Goal: Task Accomplishment & Management: Manage account settings

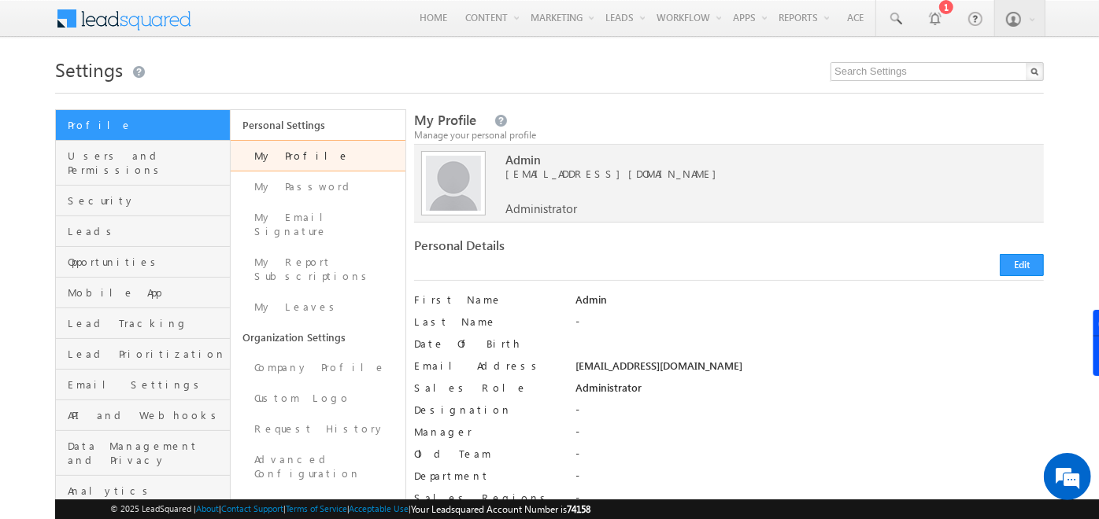
click at [591, 512] on span "74158" at bounding box center [579, 510] width 24 height 12
copy span "74158"
click at [146, 13] on span at bounding box center [134, 17] width 114 height 28
click at [94, 161] on span "Users and Permissions" at bounding box center [147, 163] width 158 height 28
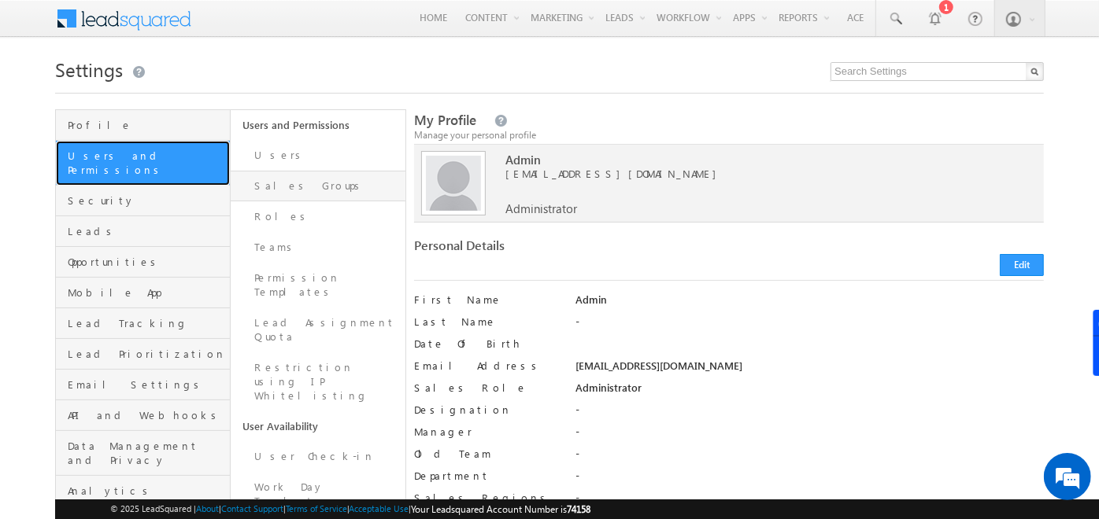
scroll to position [33, 0]
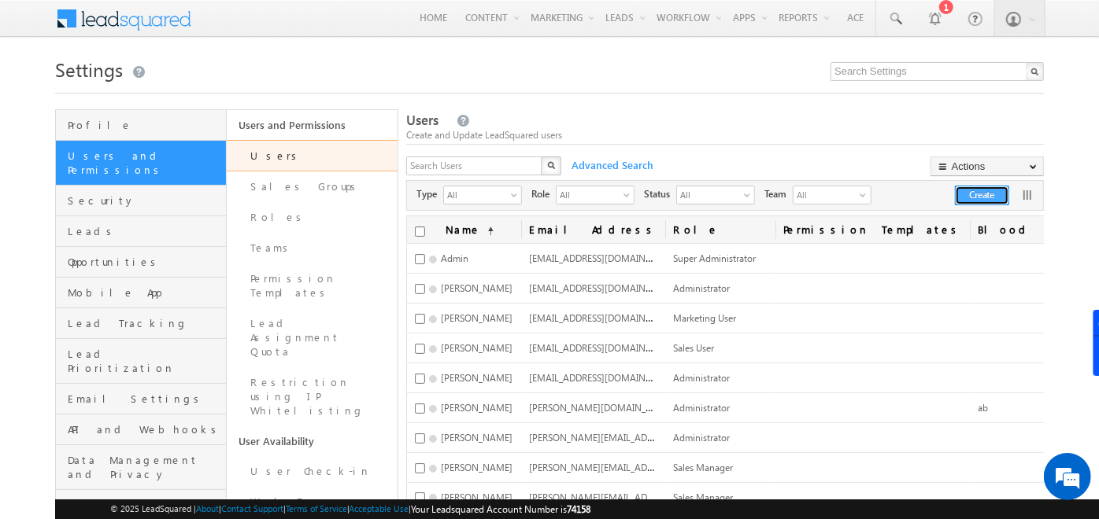
click at [955, 196] on button "Create" at bounding box center [982, 196] width 54 height 20
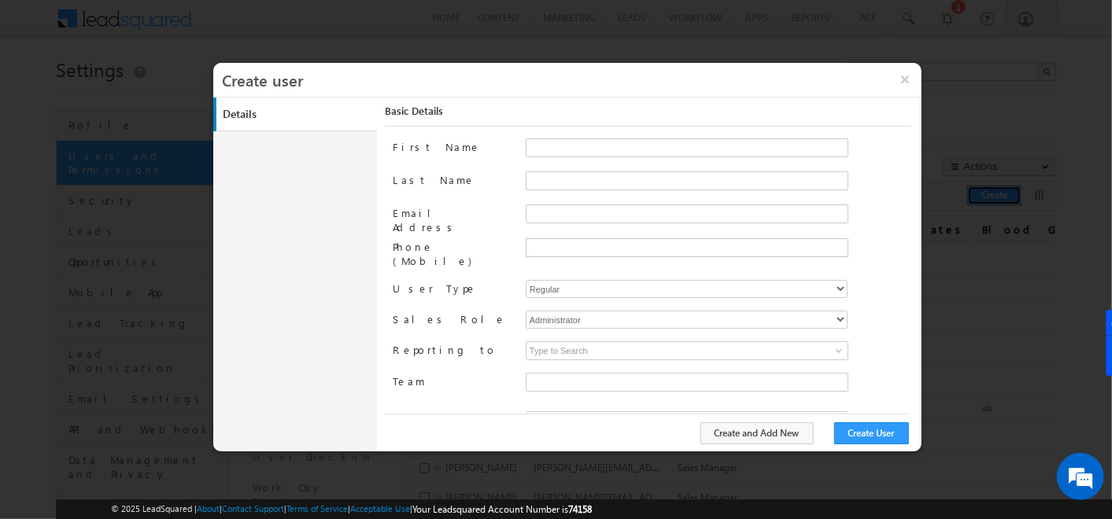
type input "f26bfe00-8d9c-11ec-8597-0681fe0b10f8"
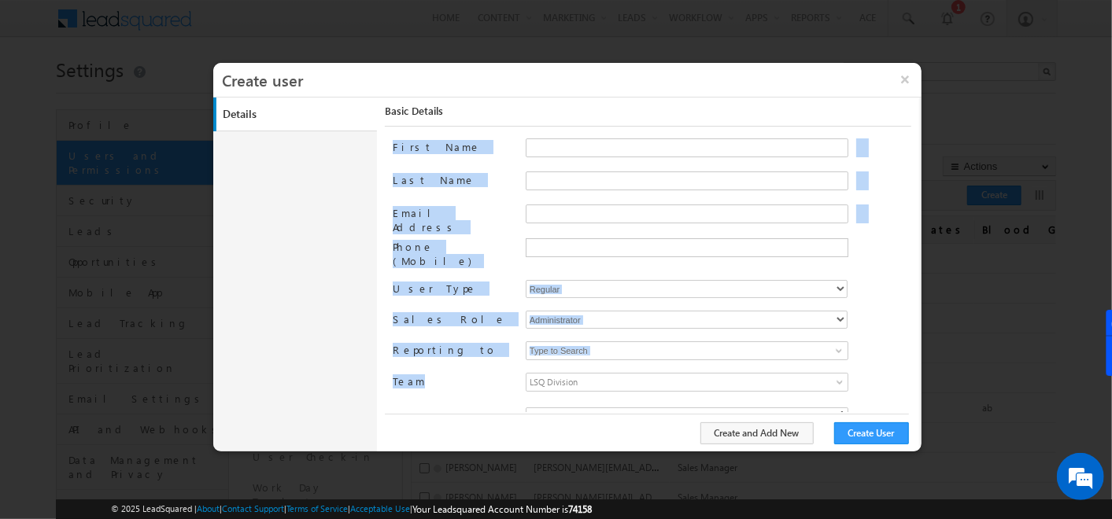
drag, startPoint x: 420, startPoint y: 349, endPoint x: 375, endPoint y: 142, distance: 211.8
click at [375, 142] on div "Details Work Details Location Details Manage Permissions Other Details Report S…" at bounding box center [567, 275] width 708 height 354
click at [912, 76] on button "×" at bounding box center [905, 79] width 34 height 33
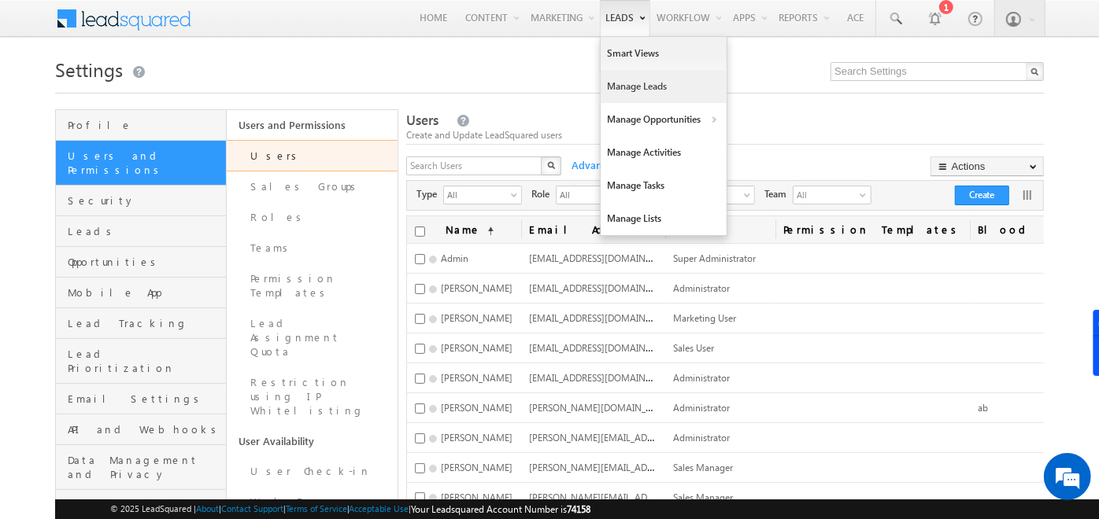
click at [637, 83] on link "Manage Leads" at bounding box center [663, 86] width 126 height 33
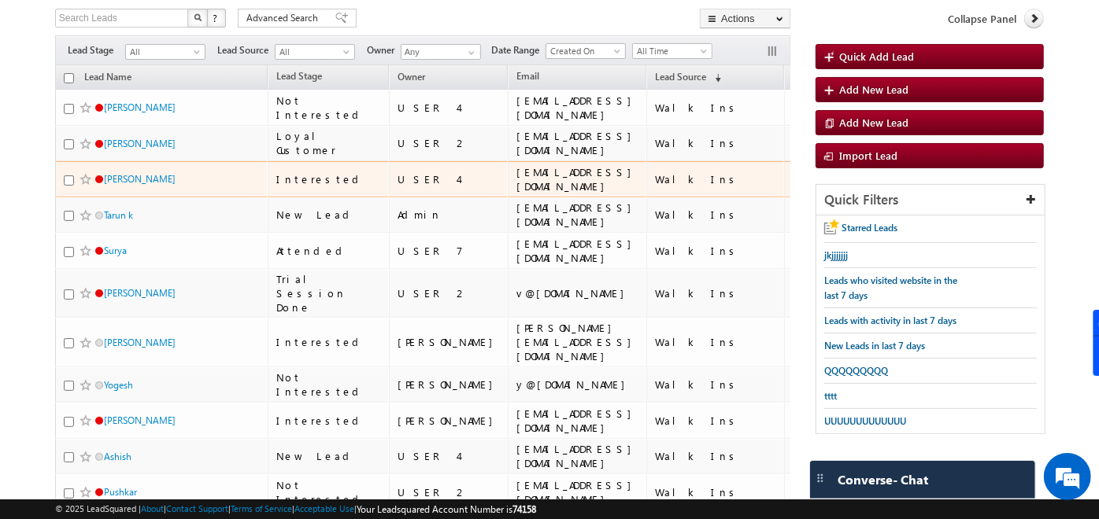
scroll to position [94, 0]
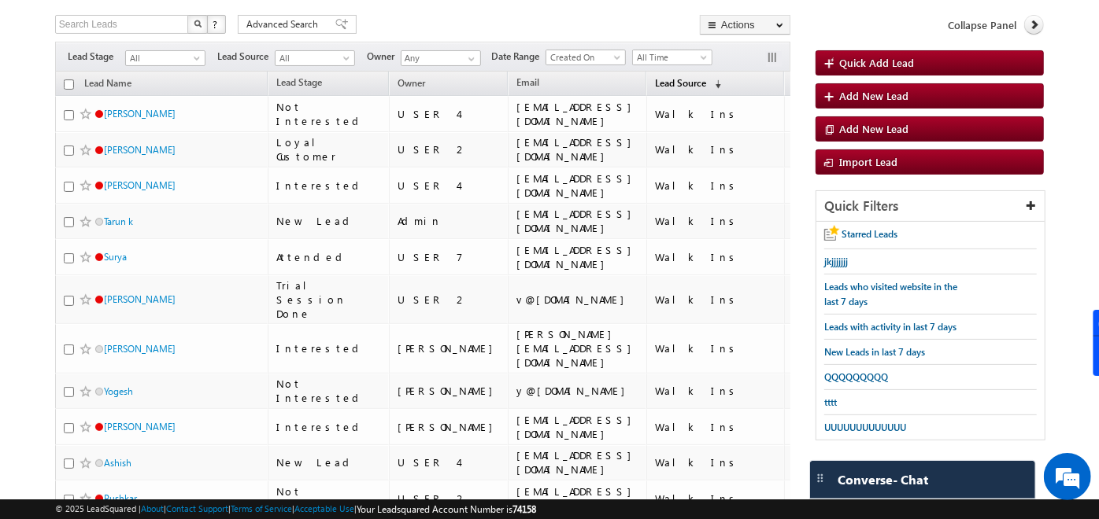
click at [647, 88] on link "Lead Source (sorted descending)" at bounding box center [688, 84] width 82 height 20
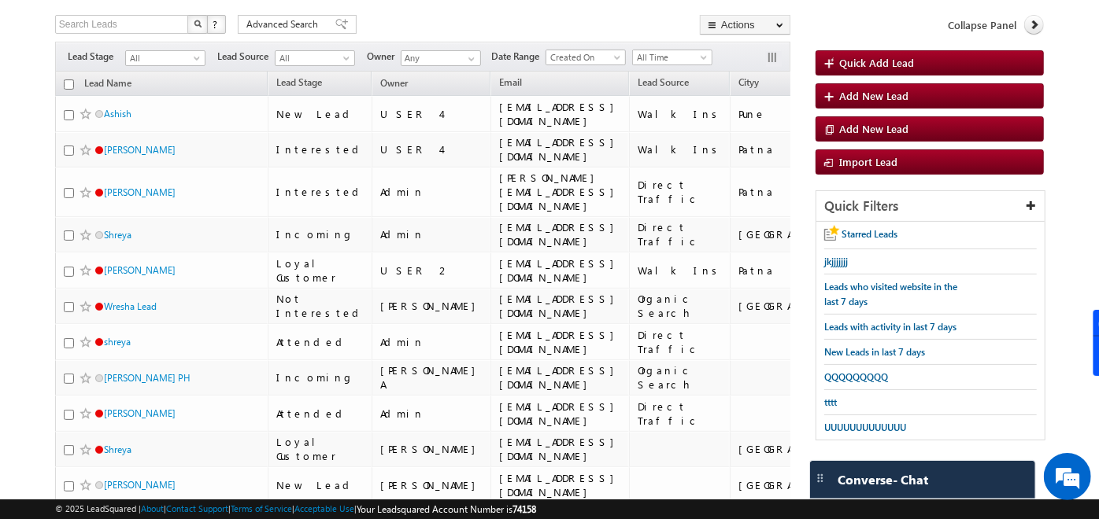
scroll to position [0, 0]
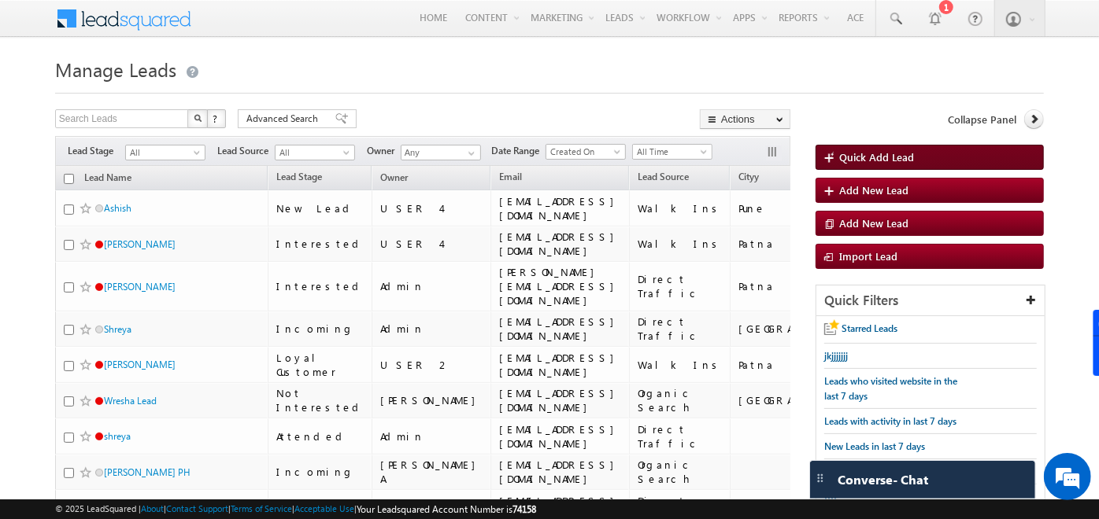
click at [849, 159] on span "Quick Add Lead" at bounding box center [876, 156] width 75 height 13
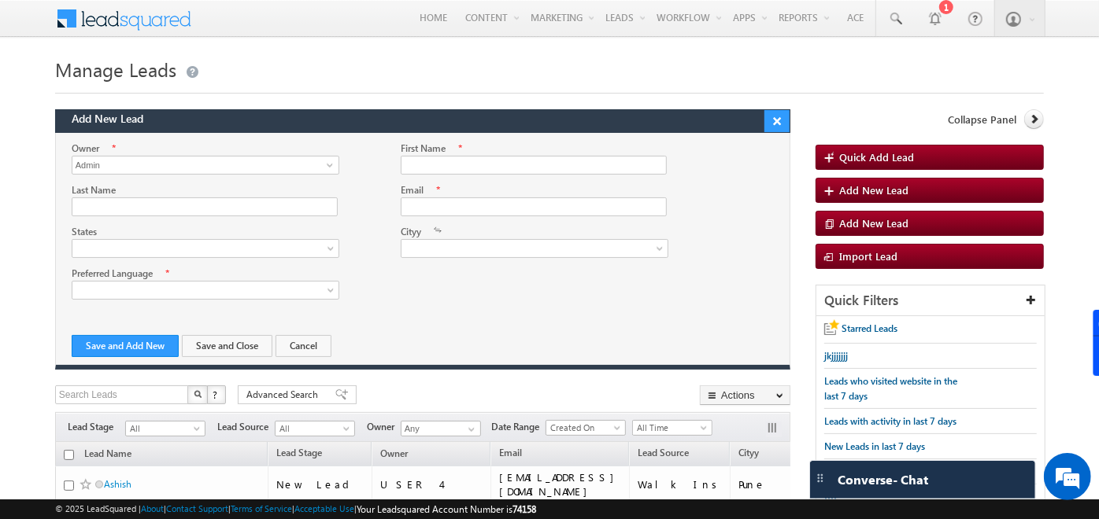
click at [781, 116] on button "×" at bounding box center [776, 121] width 25 height 22
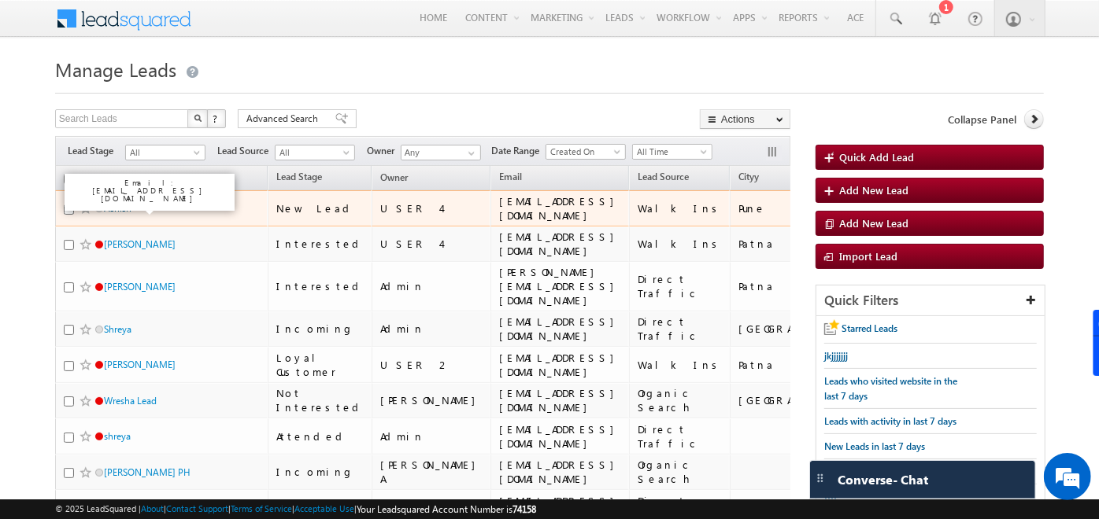
click at [112, 206] on link "Ashish" at bounding box center [118, 208] width 28 height 12
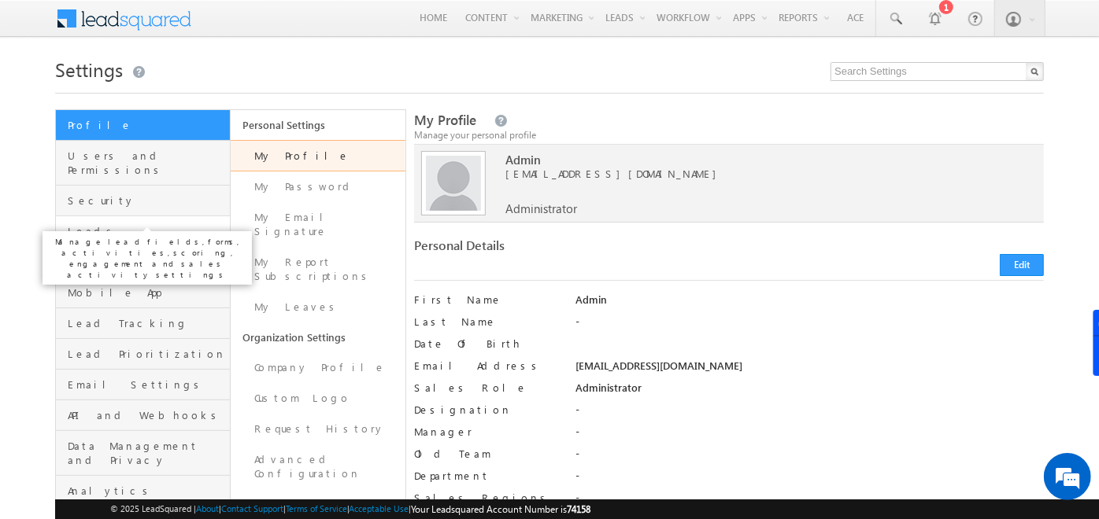
click at [120, 224] on span "Leads" at bounding box center [147, 231] width 158 height 14
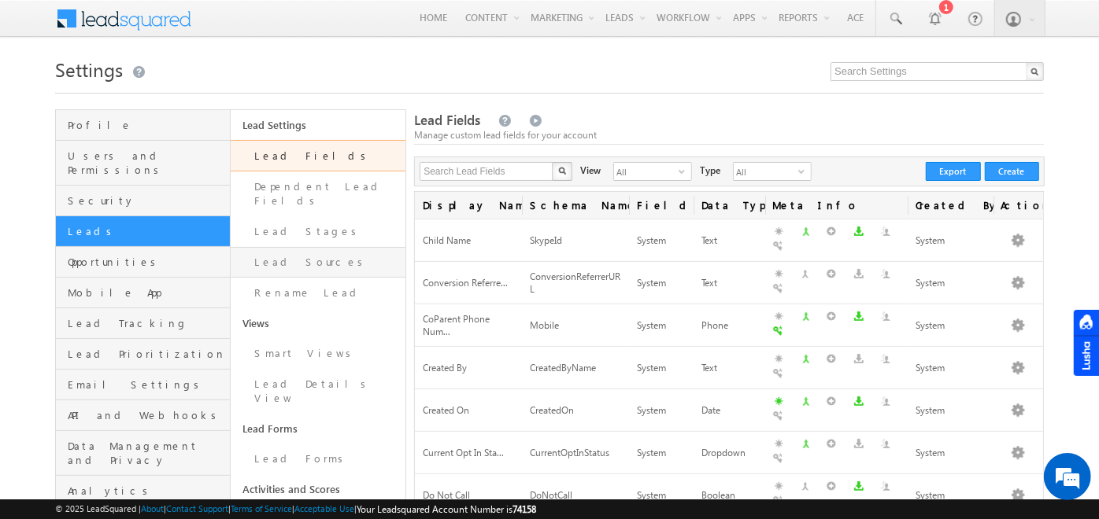
click at [296, 247] on link "Lead Sources" at bounding box center [318, 262] width 175 height 31
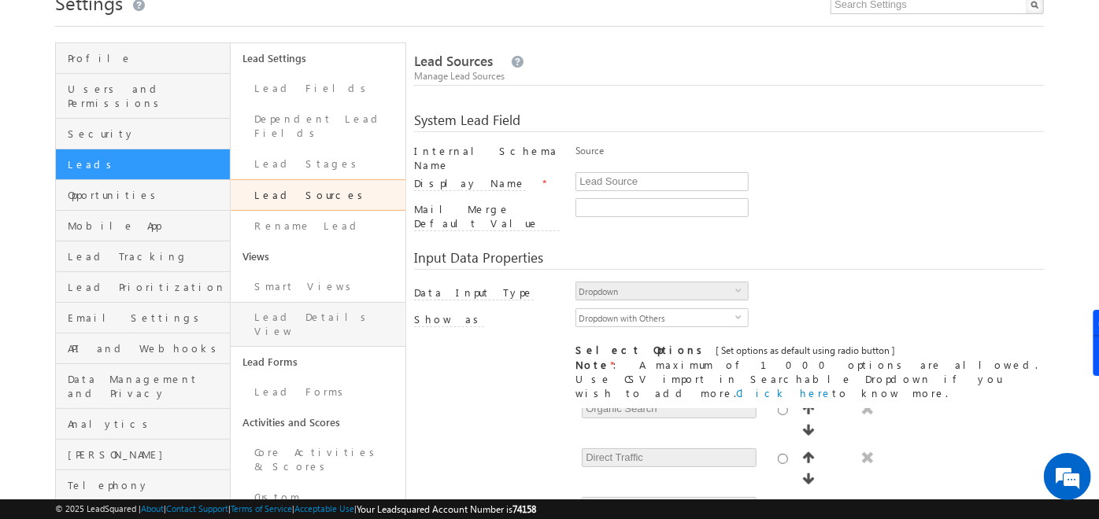
scroll to position [67, 0]
click at [300, 91] on link "Lead Fields" at bounding box center [318, 88] width 175 height 31
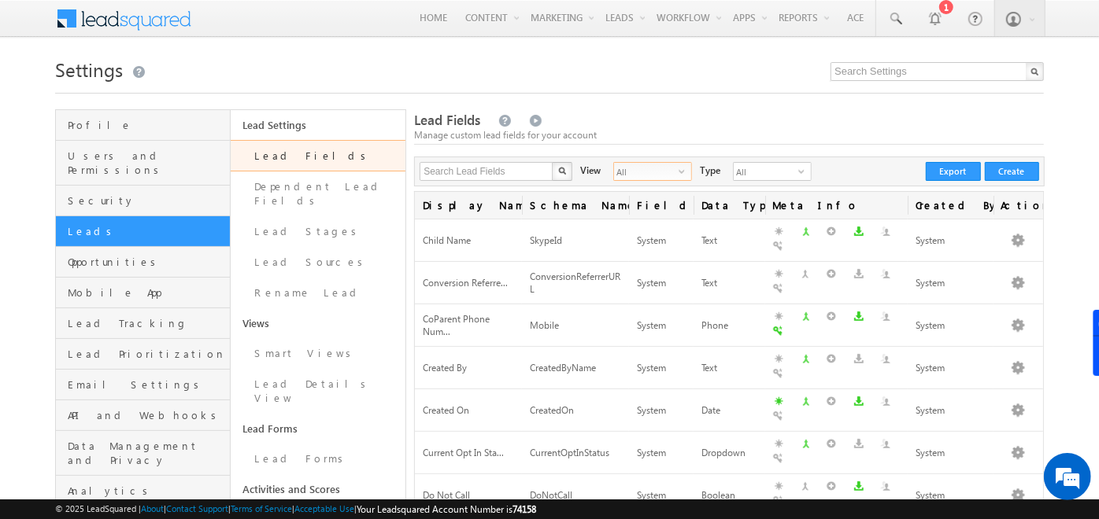
click at [678, 172] on span "select" at bounding box center [684, 171] width 13 height 9
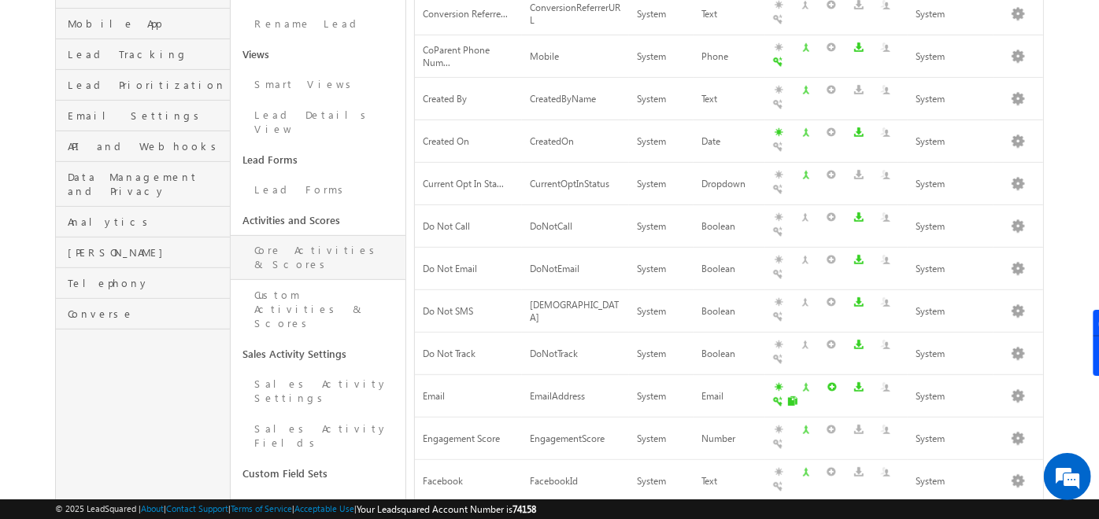
scroll to position [268, 0]
click at [290, 175] on link "Lead Forms" at bounding box center [318, 190] width 175 height 31
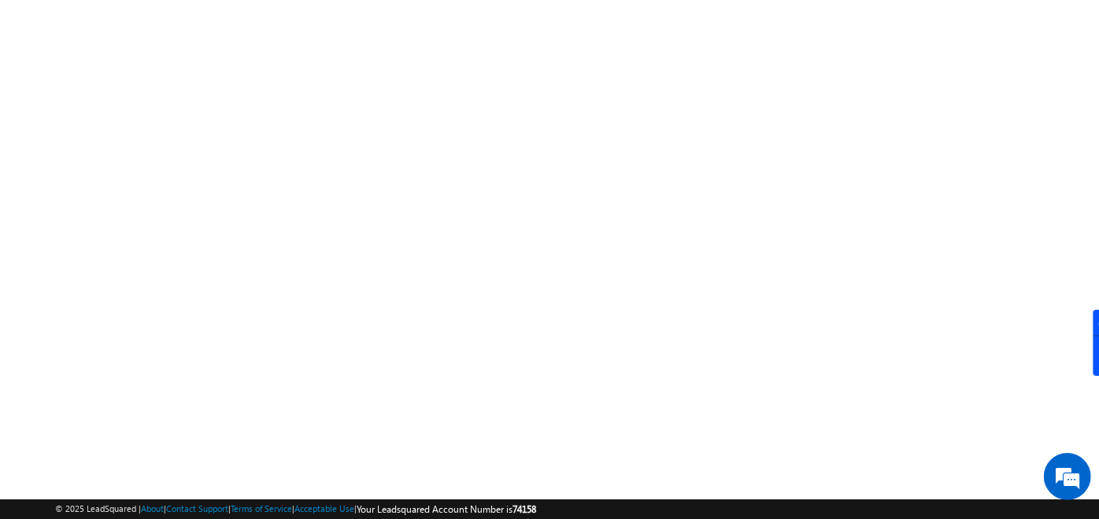
scroll to position [265, 0]
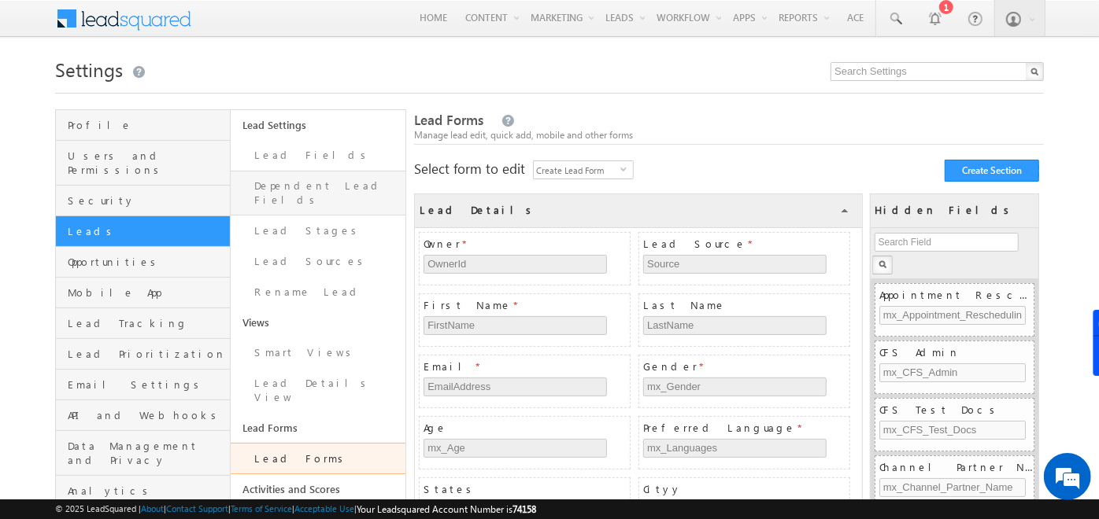
click at [340, 200] on link "Dependent Lead Fields" at bounding box center [318, 193] width 175 height 45
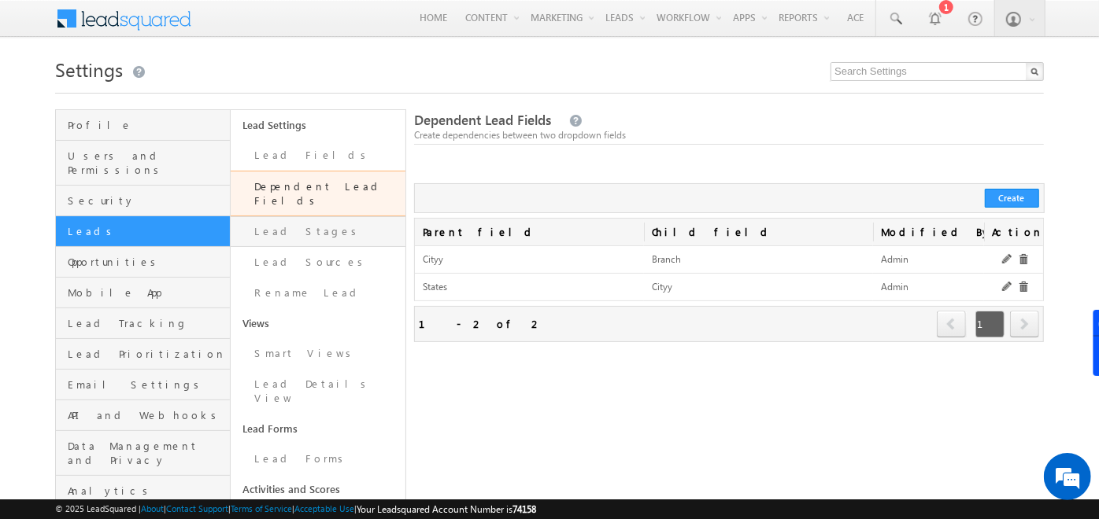
click at [327, 216] on link "Lead Stages" at bounding box center [318, 231] width 175 height 31
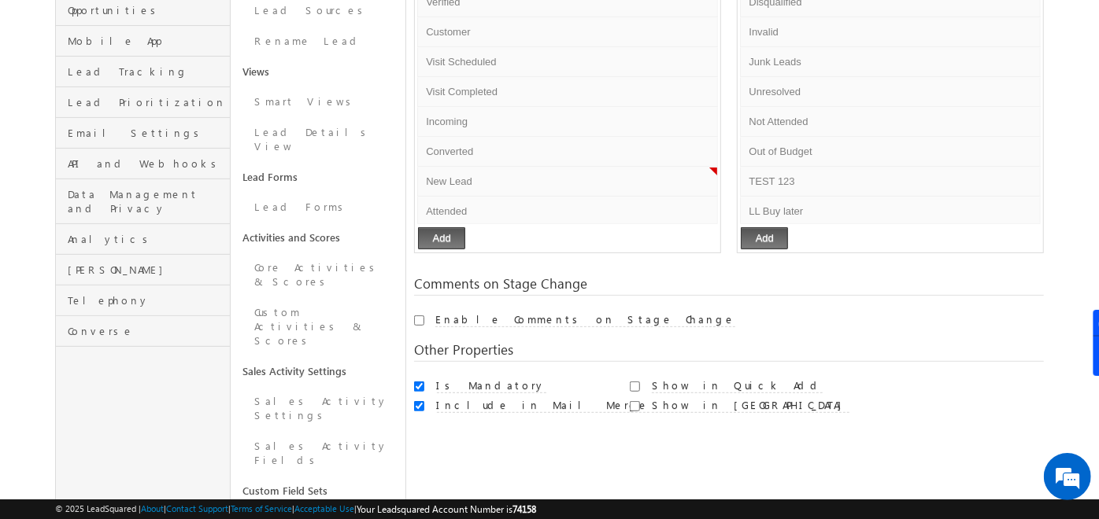
scroll to position [257, 0]
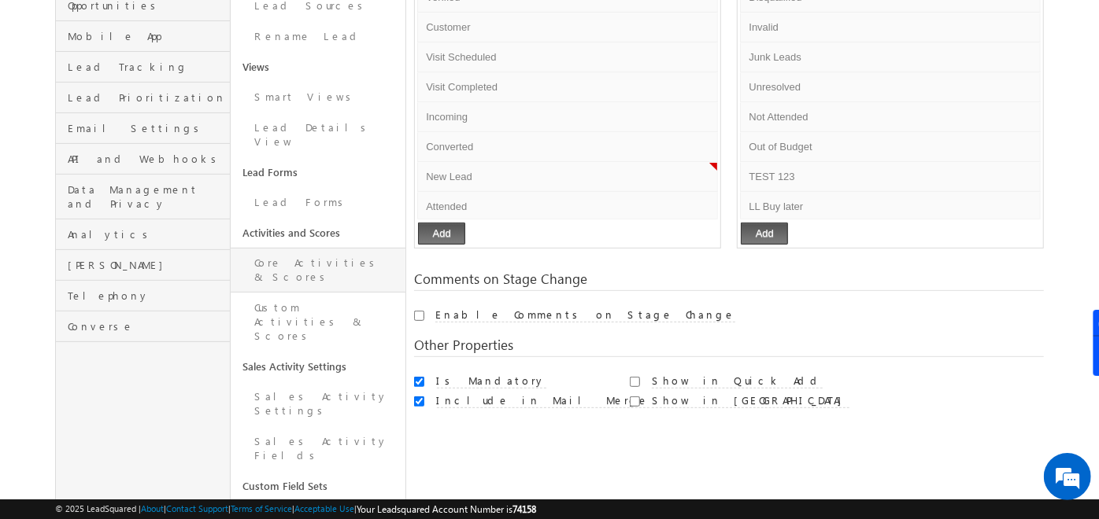
click at [323, 248] on link "Core Activities & Scores" at bounding box center [318, 270] width 175 height 45
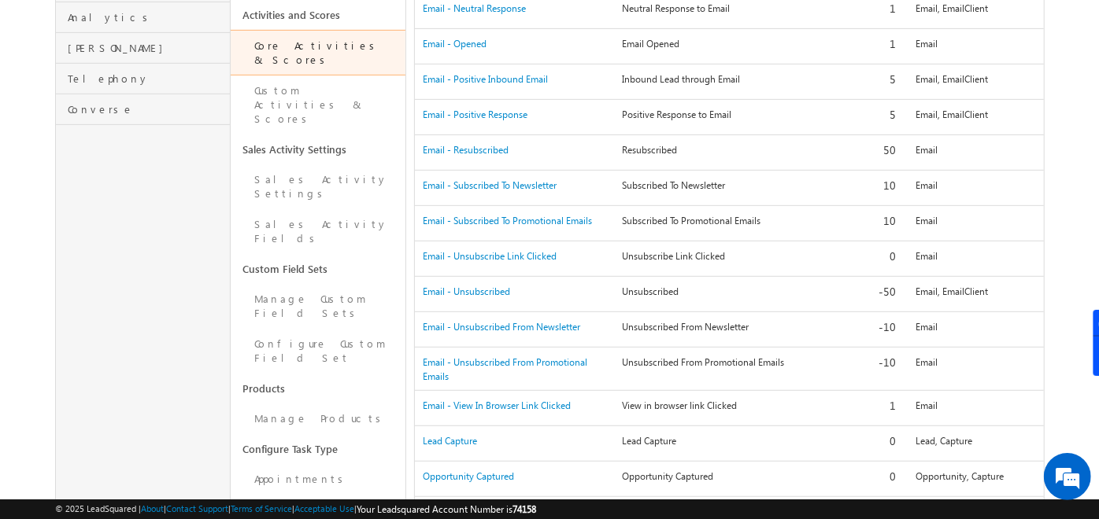
scroll to position [475, 0]
drag, startPoint x: 339, startPoint y: 319, endPoint x: 242, endPoint y: 317, distance: 96.8
click at [242, 434] on link "Configure Task Type" at bounding box center [318, 449] width 175 height 30
drag, startPoint x: 242, startPoint y: 317, endPoint x: 220, endPoint y: 336, distance: 29.0
click at [220, 336] on div "Profile Users and Permissions Security Leads Opportunities Mobile App Lead Trac…" at bounding box center [142, 473] width 175 height 1676
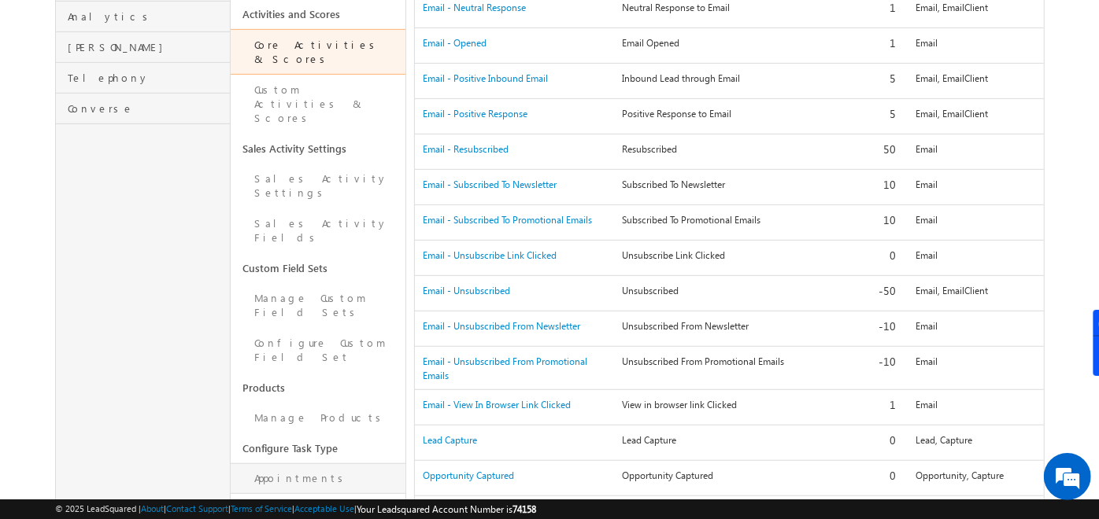
click at [277, 463] on link "Appointments" at bounding box center [318, 478] width 175 height 31
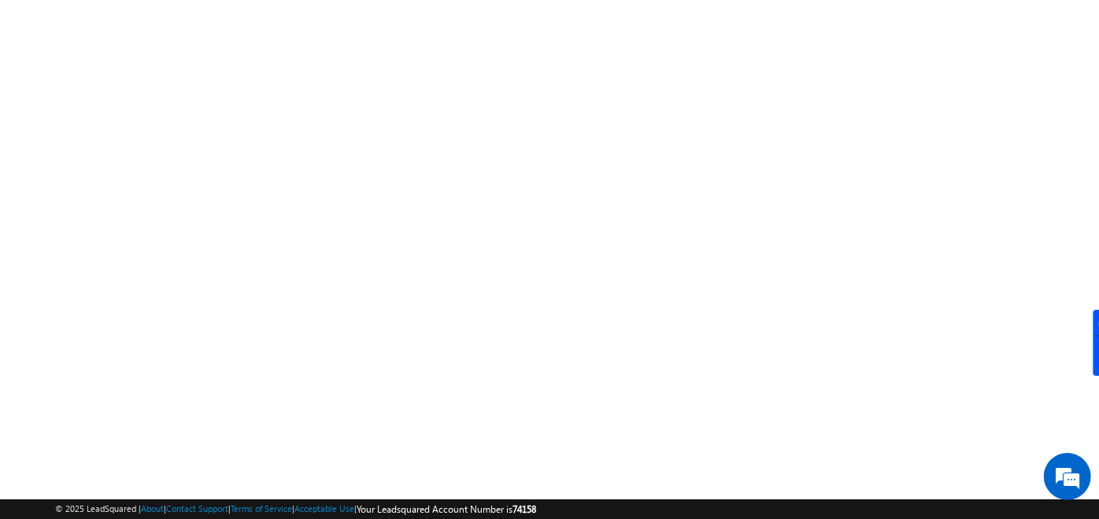
scroll to position [265, 0]
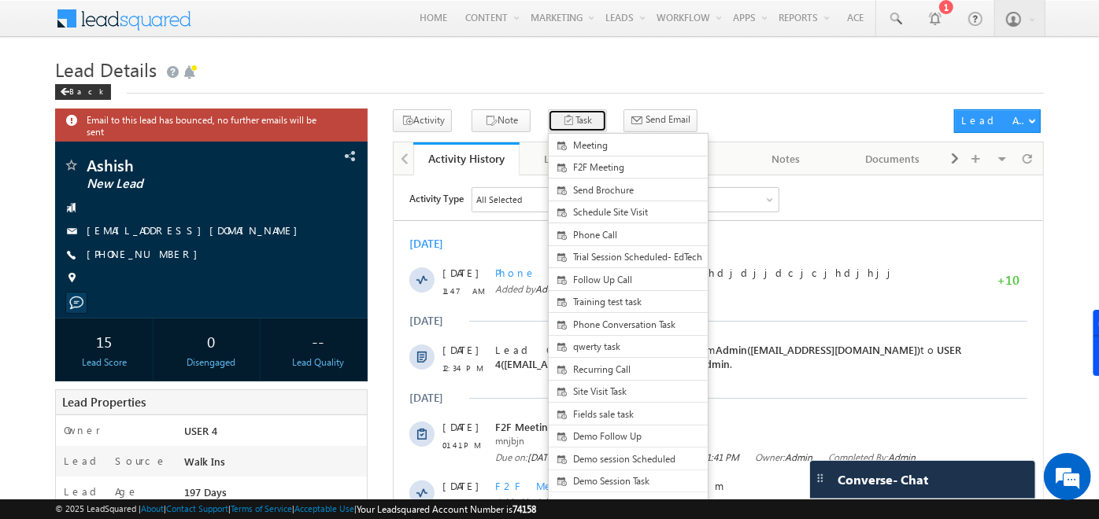
click at [563, 114] on icon "button" at bounding box center [569, 121] width 13 height 15
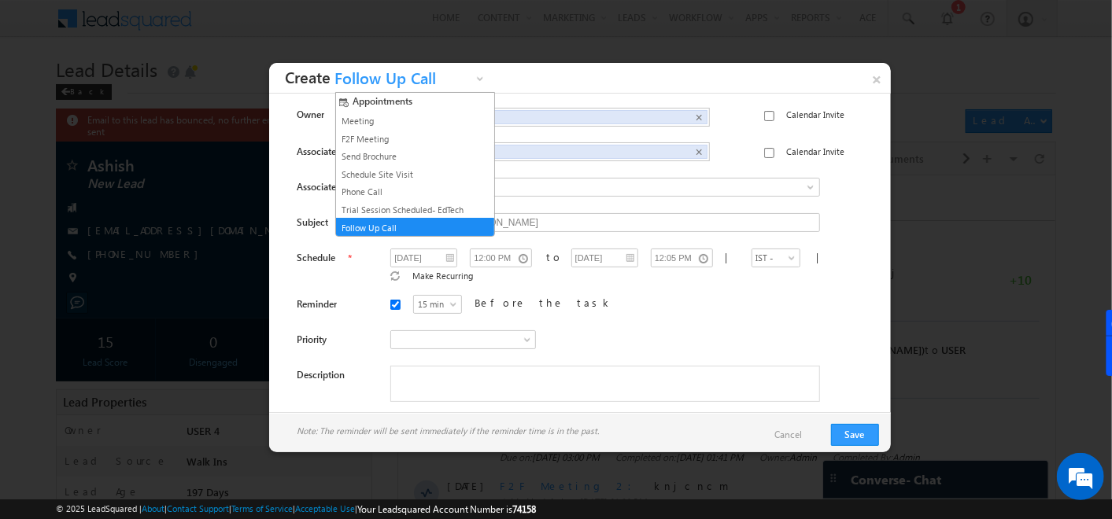
click at [472, 79] on span "Follow Up Call" at bounding box center [402, 82] width 142 height 24
click at [386, 221] on link "Follow Up Call" at bounding box center [409, 228] width 142 height 14
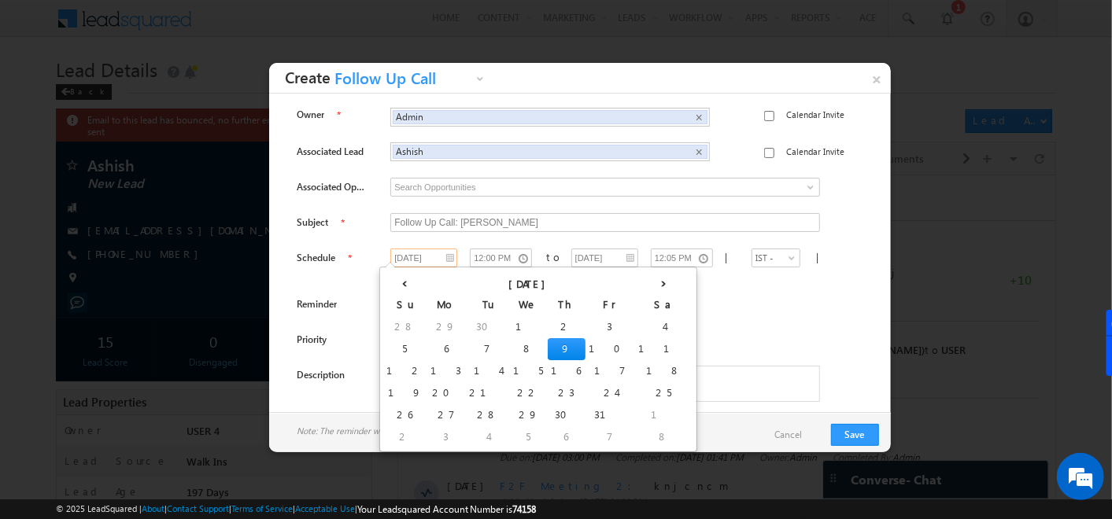
click at [432, 253] on input "10/09/25" at bounding box center [423, 258] width 67 height 19
click at [635, 344] on td "11" at bounding box center [664, 349] width 58 height 22
type input "10/11/25"
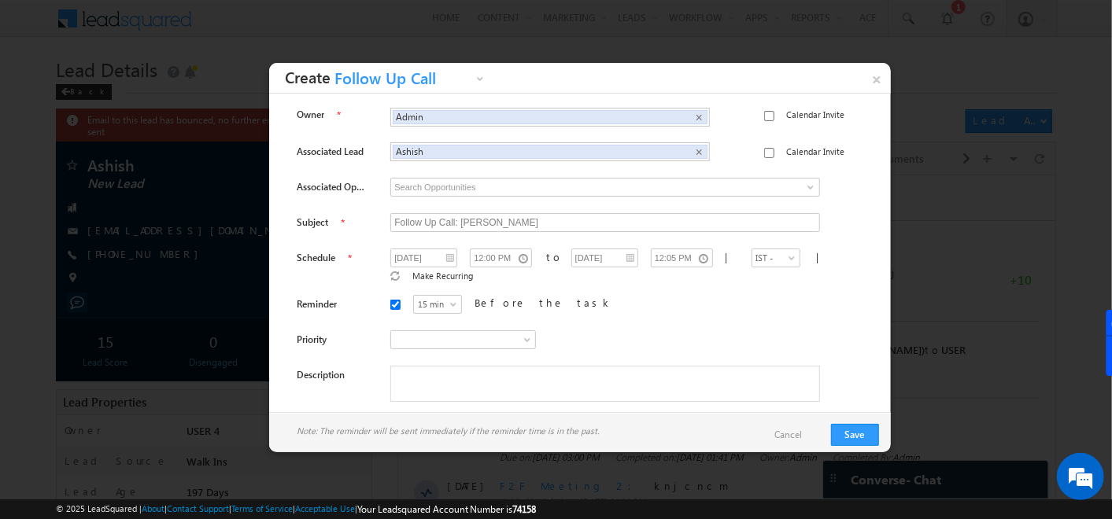
click at [609, 297] on div "15 min 30 min 45 min 1 hr 15 min Before the task" at bounding box center [617, 307] width 454 height 24
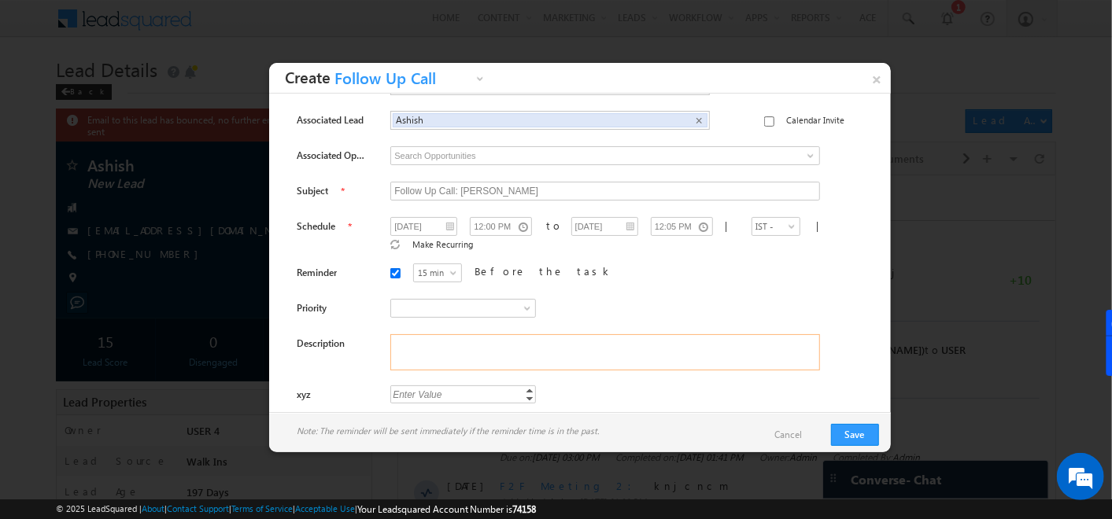
click at [531, 350] on textarea at bounding box center [605, 352] width 430 height 36
type textarea "mjdnjjdhjdhdkjdkdkd"
click at [845, 430] on button "Save" at bounding box center [855, 435] width 48 height 22
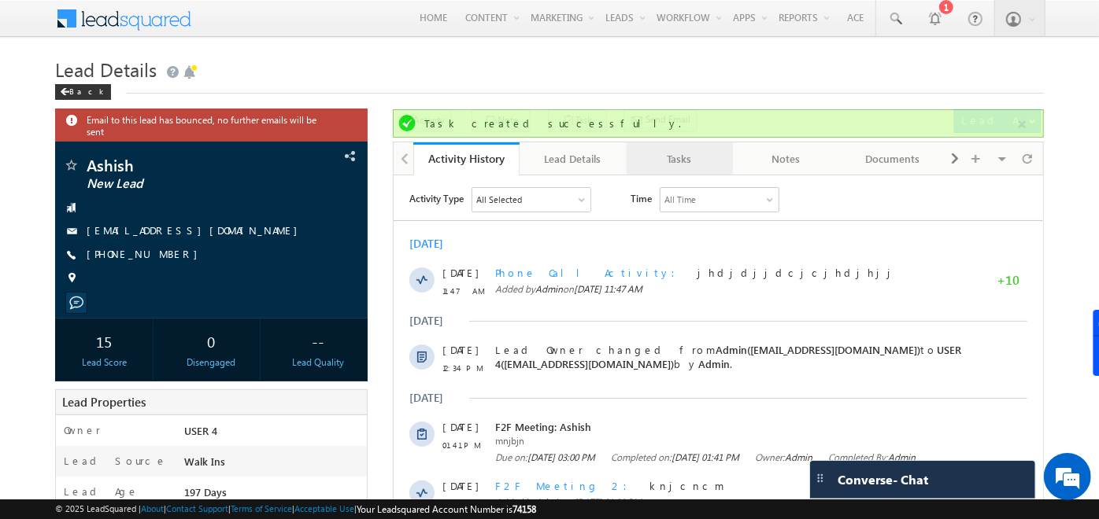
click at [665, 155] on div "Tasks" at bounding box center [678, 159] width 79 height 19
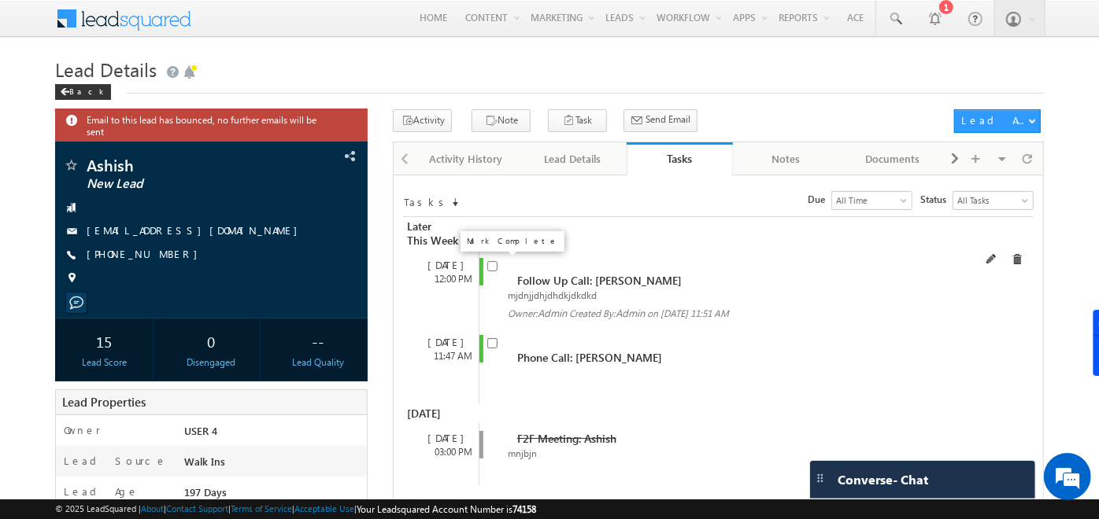
click at [496, 265] on input "checkbox" at bounding box center [492, 266] width 10 height 10
checkbox input "true"
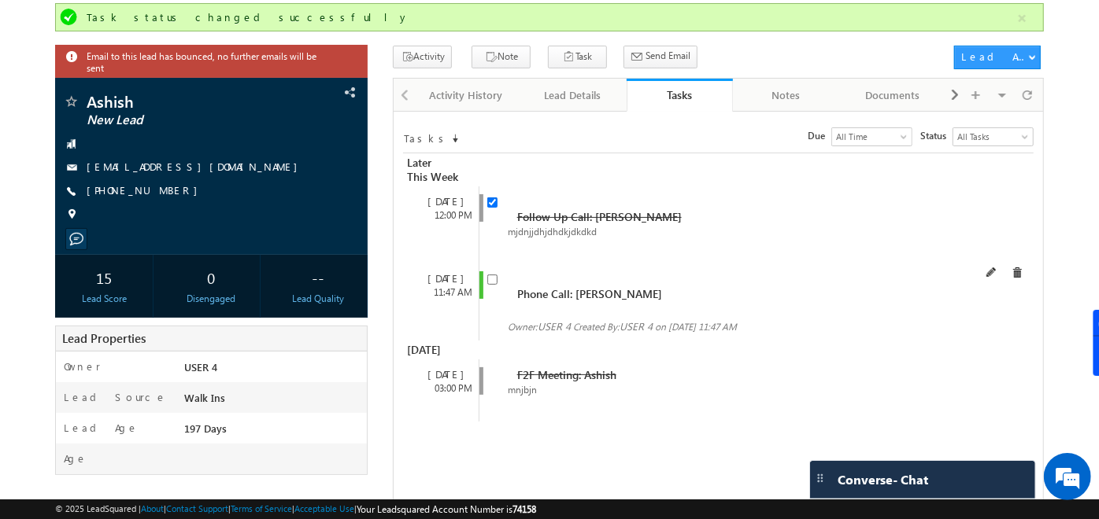
scroll to position [108, 0]
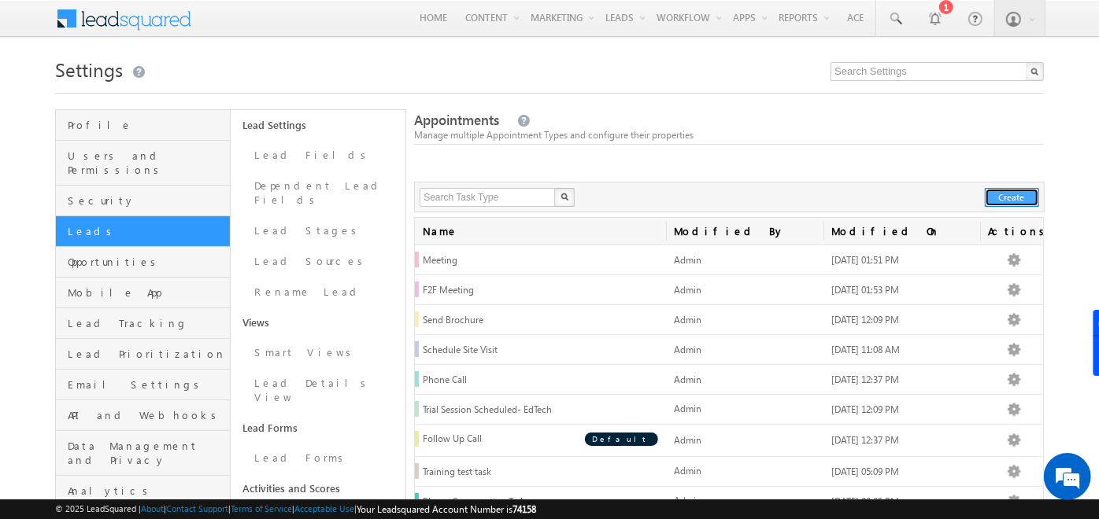
click at [1022, 190] on button "Create" at bounding box center [1011, 197] width 54 height 19
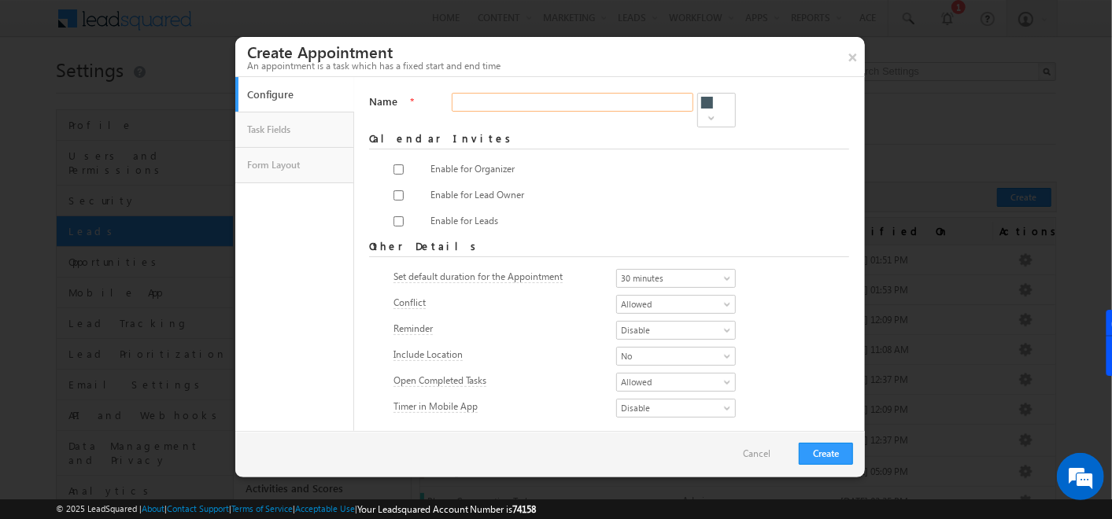
click at [511, 104] on input "Name" at bounding box center [573, 102] width 242 height 19
type input "kksjkssjj"
click at [396, 164] on input "checkbox" at bounding box center [398, 169] width 10 height 10
checkbox input "true"
click at [393, 190] on input "checkbox" at bounding box center [398, 195] width 10 height 10
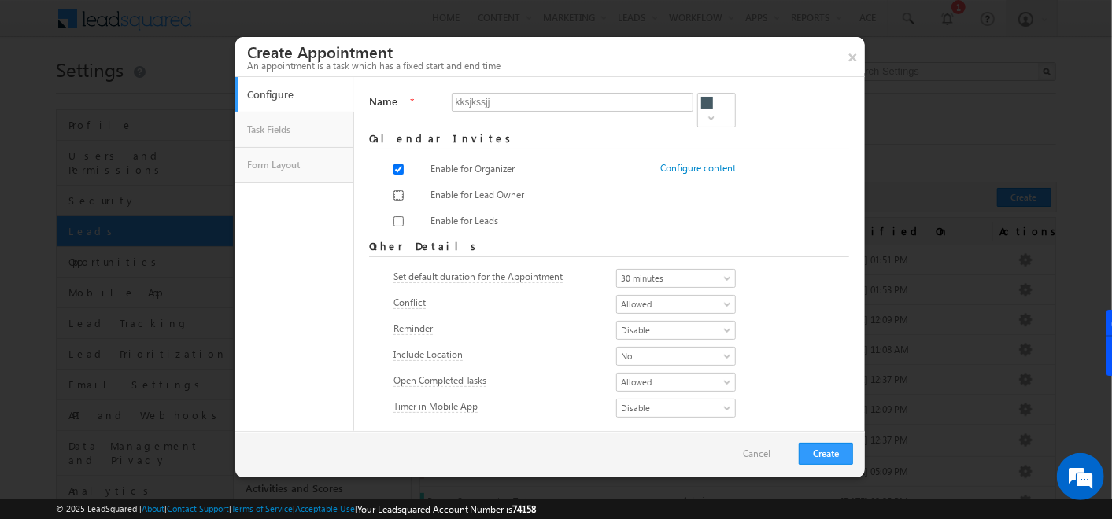
checkbox input "true"
click at [393, 216] on input "checkbox" at bounding box center [398, 221] width 10 height 10
checkbox input "true"
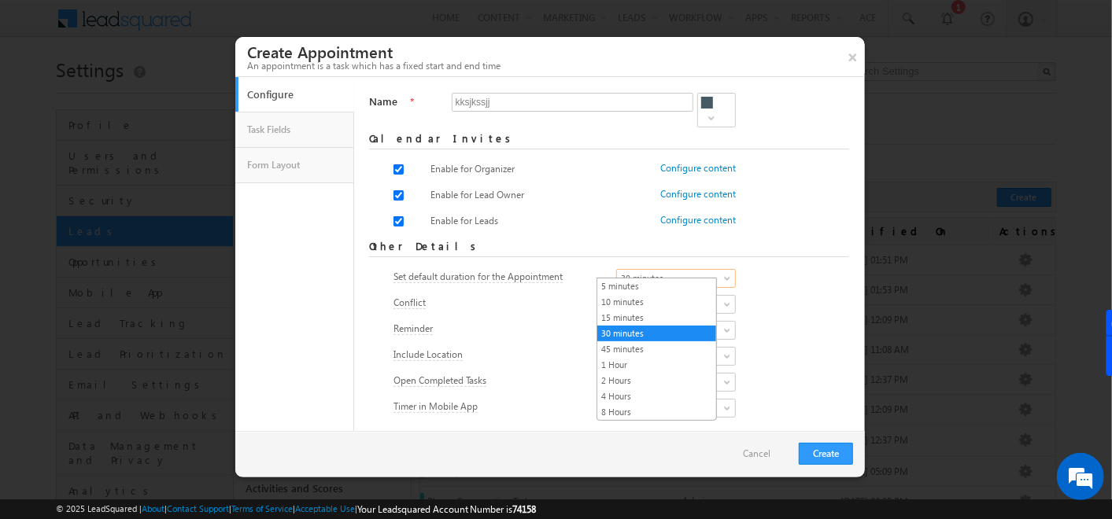
click at [620, 271] on span "30 minutes" at bounding box center [671, 278] width 109 height 14
click at [352, 334] on ul "Configure Task Fields Form Layout" at bounding box center [294, 254] width 119 height 354
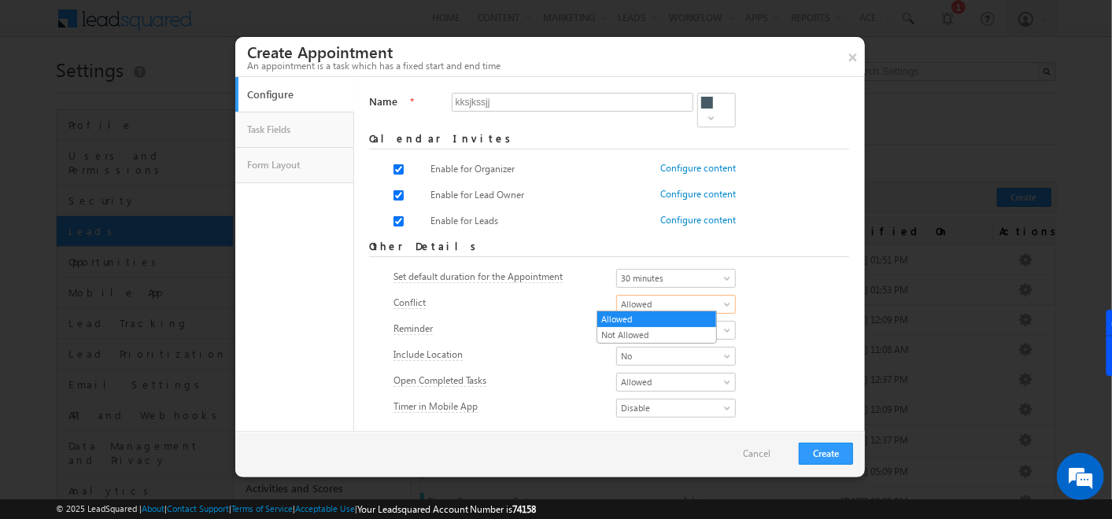
click at [653, 306] on span "Allowed" at bounding box center [671, 304] width 109 height 14
click at [627, 328] on link "Not Allowed" at bounding box center [656, 335] width 119 height 14
click at [630, 303] on span "Not Allowed" at bounding box center [671, 304] width 109 height 14
click at [621, 323] on link "Allowed" at bounding box center [656, 319] width 119 height 14
click at [615, 337] on div "Enable Disable Disable" at bounding box center [665, 332] width 174 height 22
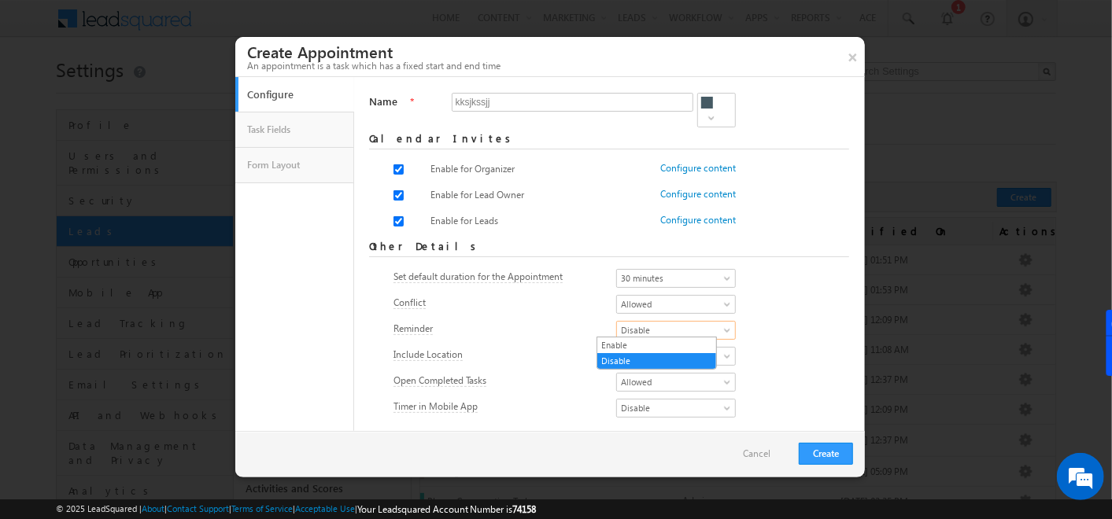
click at [619, 333] on span "Disable" at bounding box center [671, 330] width 109 height 14
click at [620, 342] on link "Enable" at bounding box center [656, 345] width 119 height 14
click at [630, 360] on span "No" at bounding box center [671, 356] width 109 height 14
click at [630, 371] on link "Yes" at bounding box center [656, 371] width 119 height 14
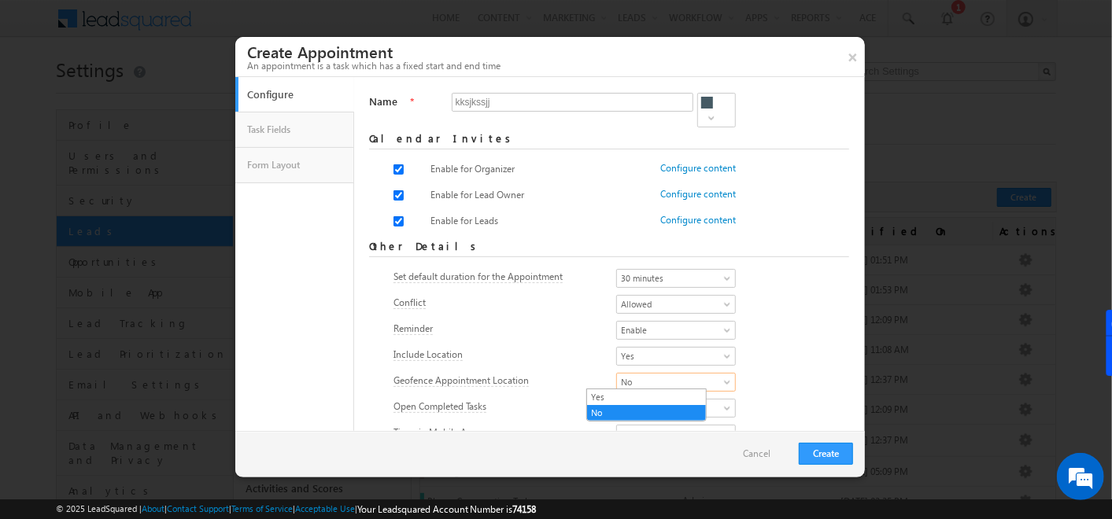
click at [617, 382] on span "No" at bounding box center [671, 382] width 109 height 14
click at [604, 403] on link "Yes" at bounding box center [646, 397] width 119 height 14
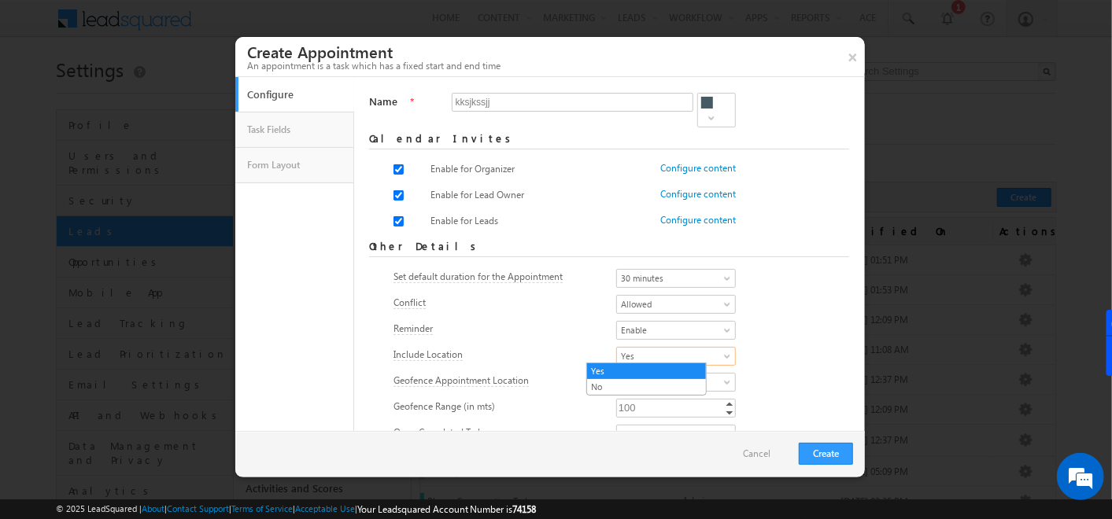
click at [617, 349] on span "Yes" at bounding box center [671, 356] width 109 height 14
click at [600, 380] on link "No" at bounding box center [646, 387] width 119 height 14
click at [848, 452] on button "Create" at bounding box center [826, 454] width 54 height 22
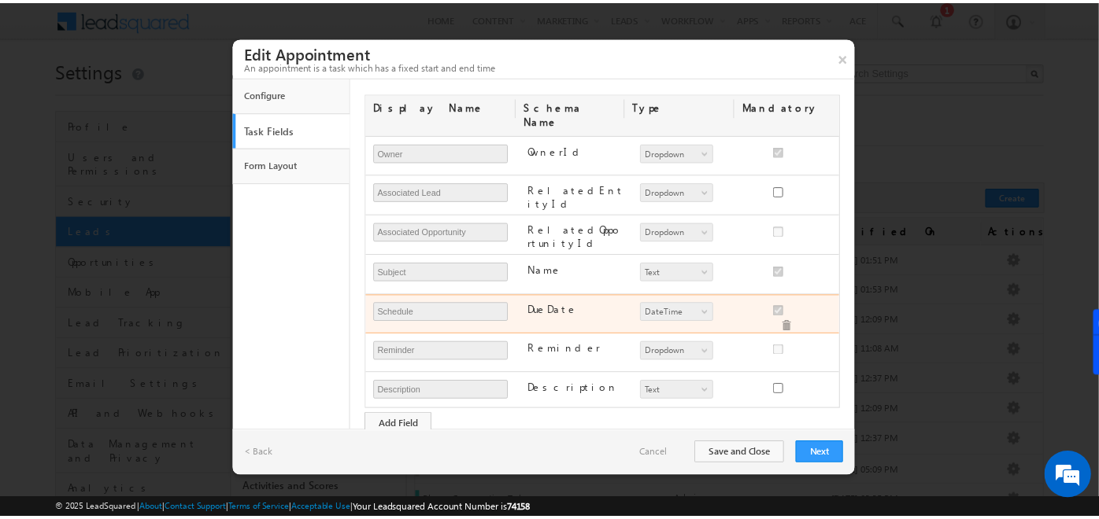
scroll to position [84, 0]
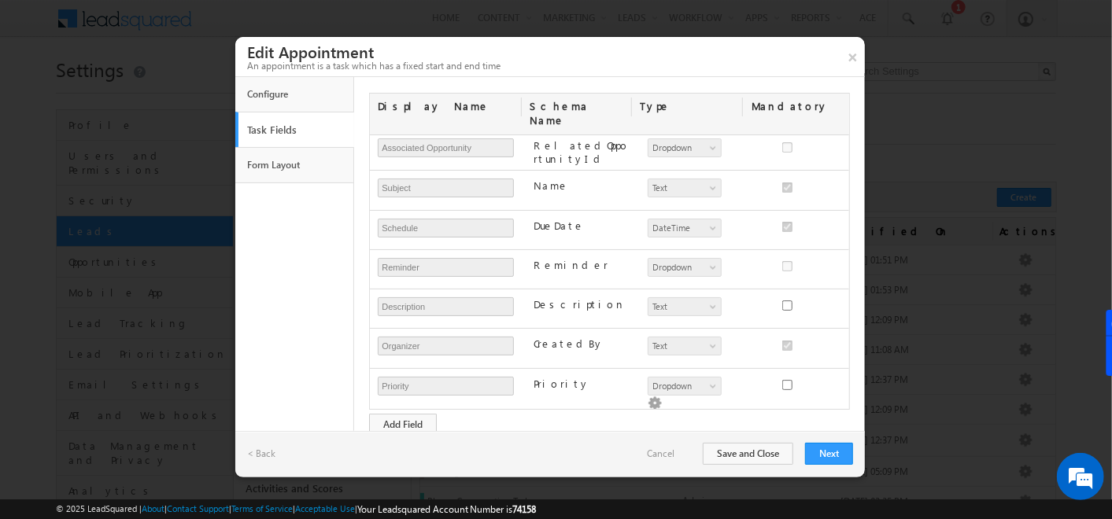
click at [841, 441] on div "< Back Cancel Save and Close Next" at bounding box center [550, 454] width 630 height 46
click at [838, 453] on button "Next" at bounding box center [829, 454] width 48 height 22
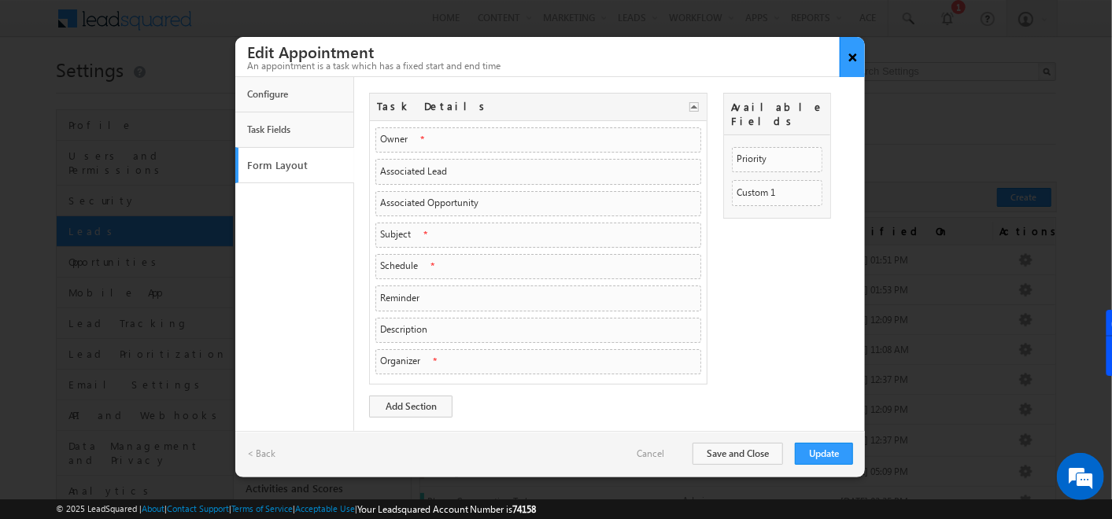
click at [859, 61] on button "×" at bounding box center [853, 57] width 26 height 40
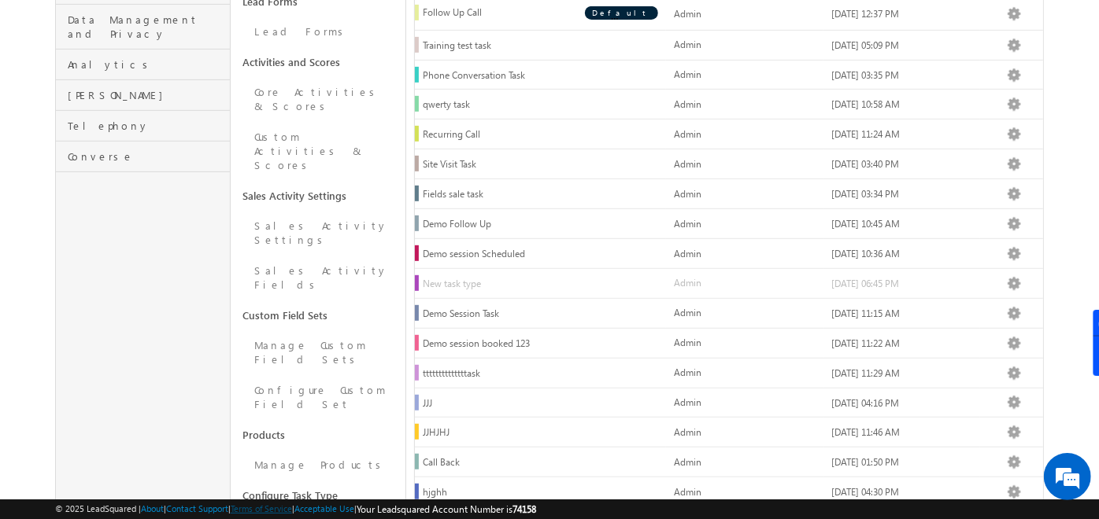
scroll to position [429, 0]
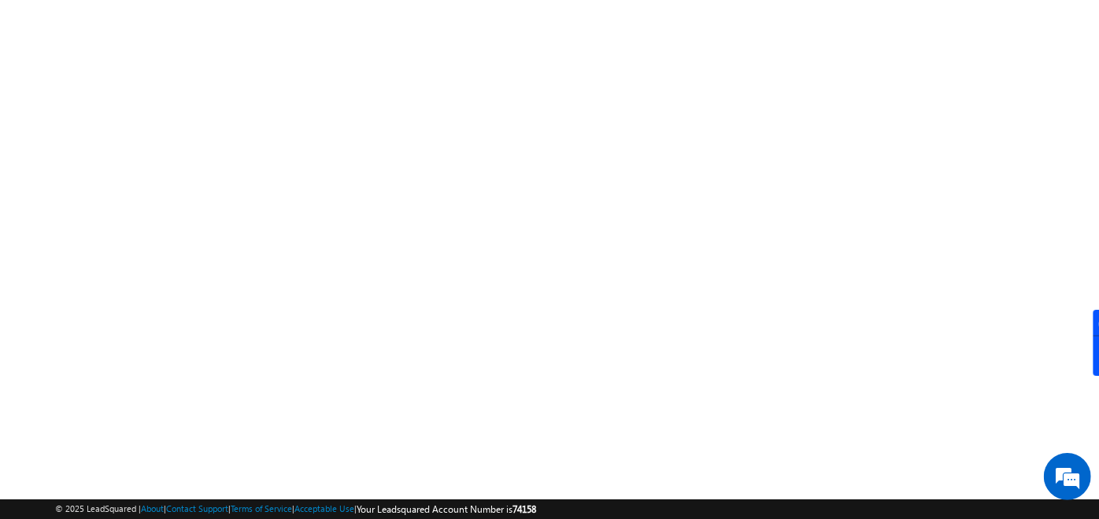
scroll to position [265, 0]
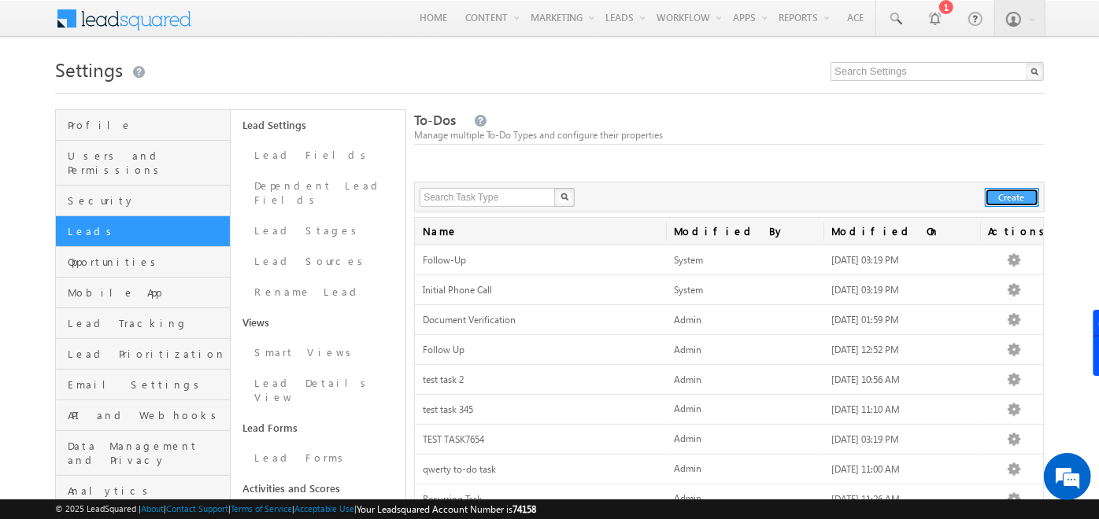
click at [1025, 194] on button "Create" at bounding box center [1011, 197] width 54 height 19
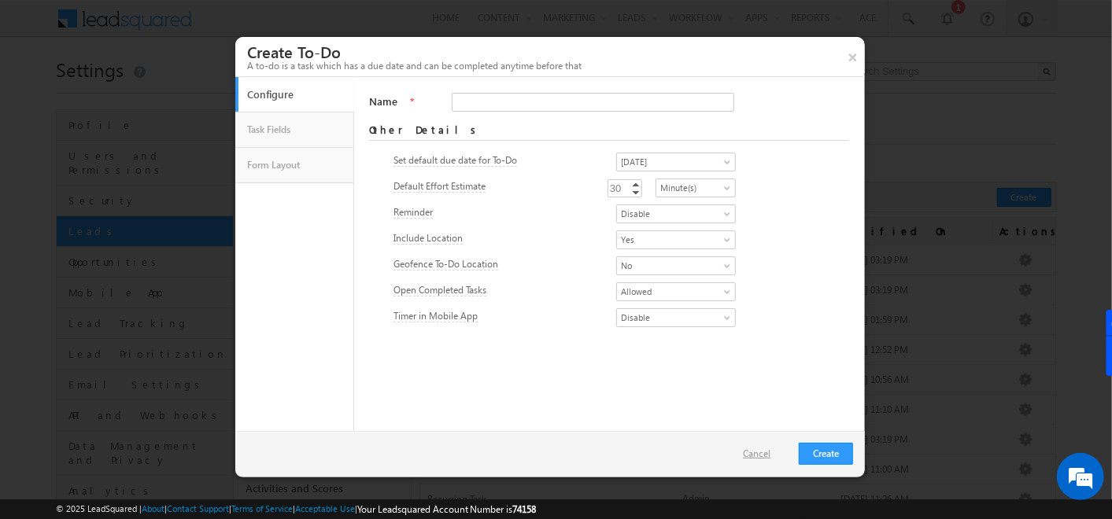
click at [774, 448] on link "Cancel" at bounding box center [764, 454] width 43 height 14
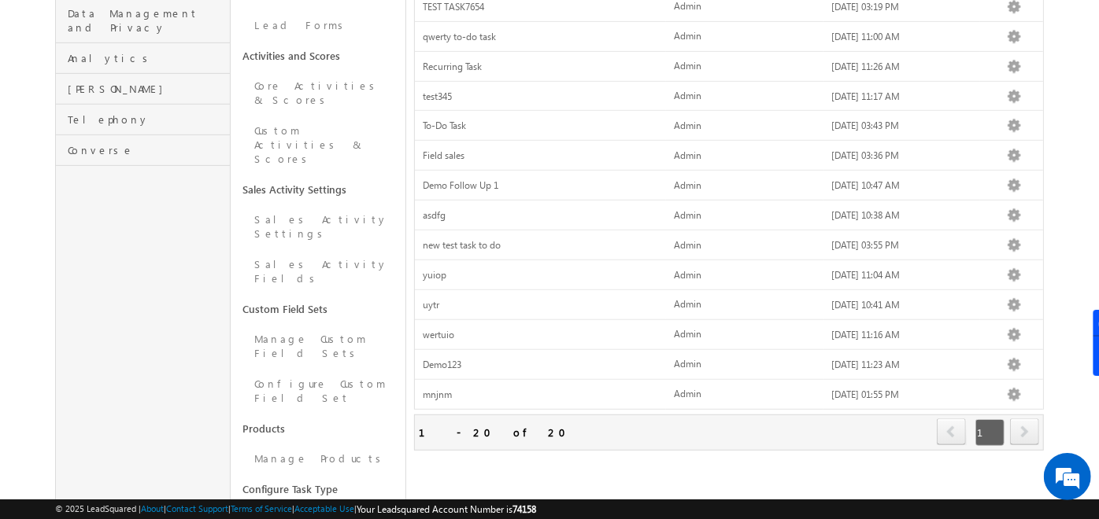
scroll to position [434, 0]
click at [355, 503] on link "Appointments" at bounding box center [318, 518] width 175 height 31
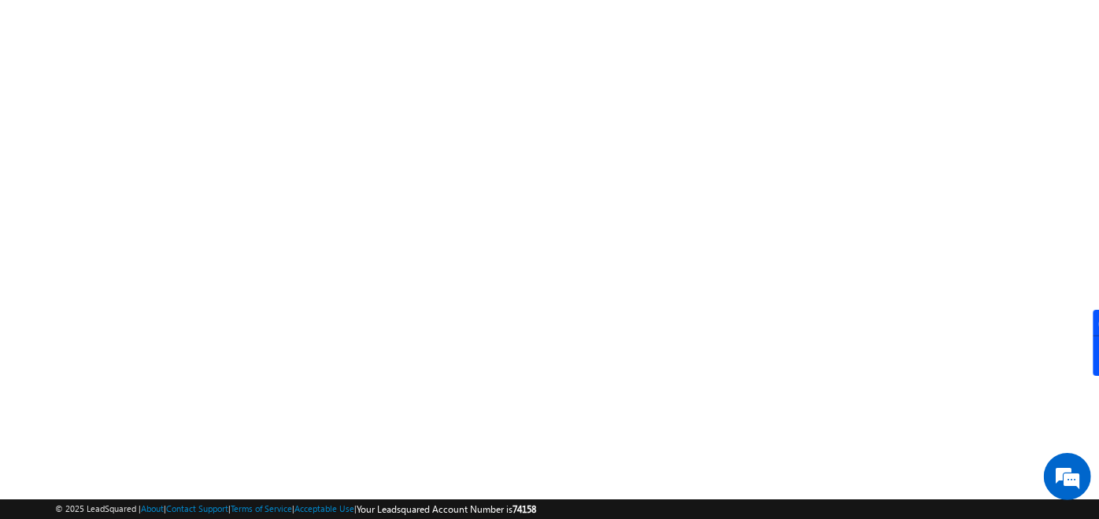
scroll to position [265, 0]
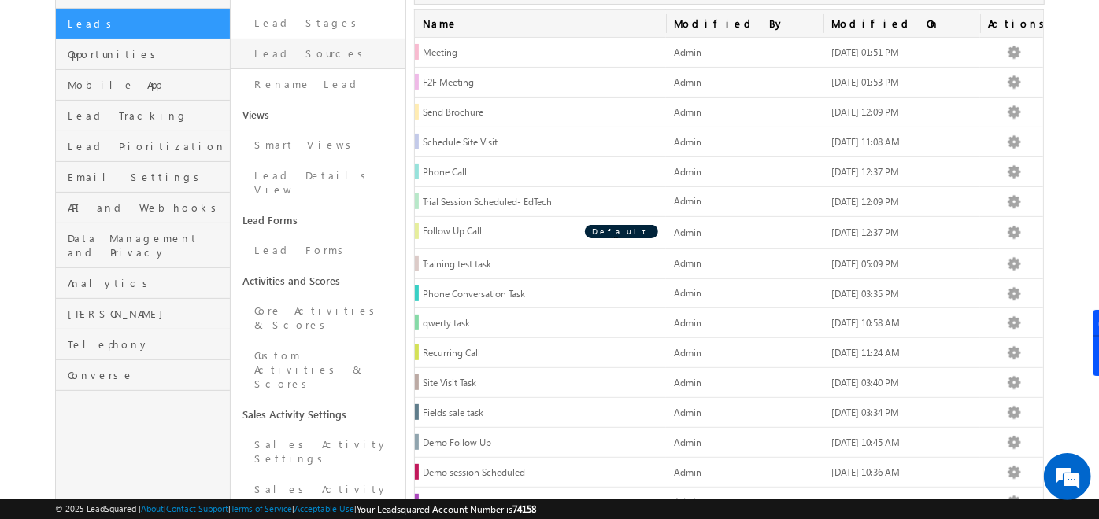
scroll to position [211, 0]
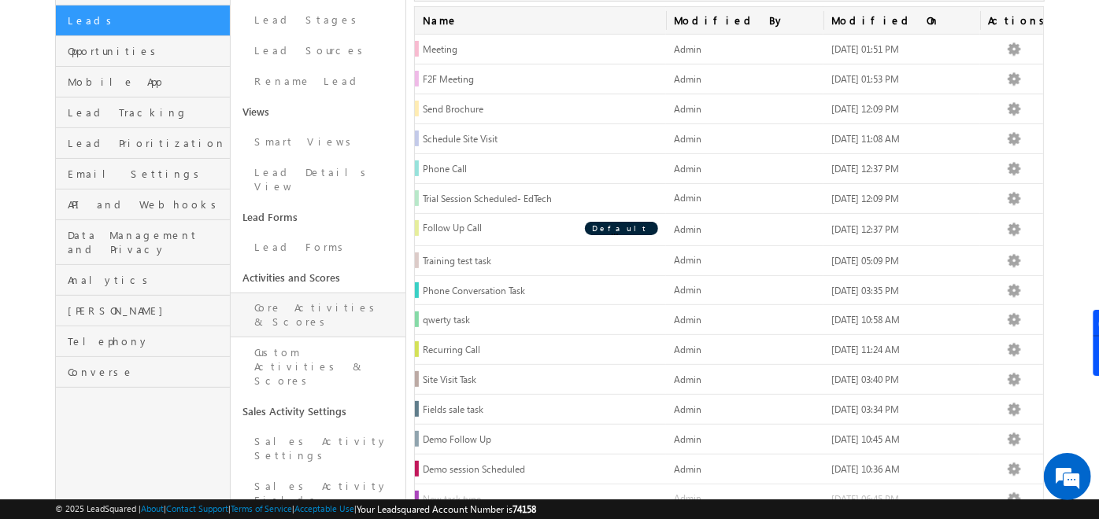
click at [305, 293] on link "Core Activities & Scores" at bounding box center [318, 315] width 175 height 45
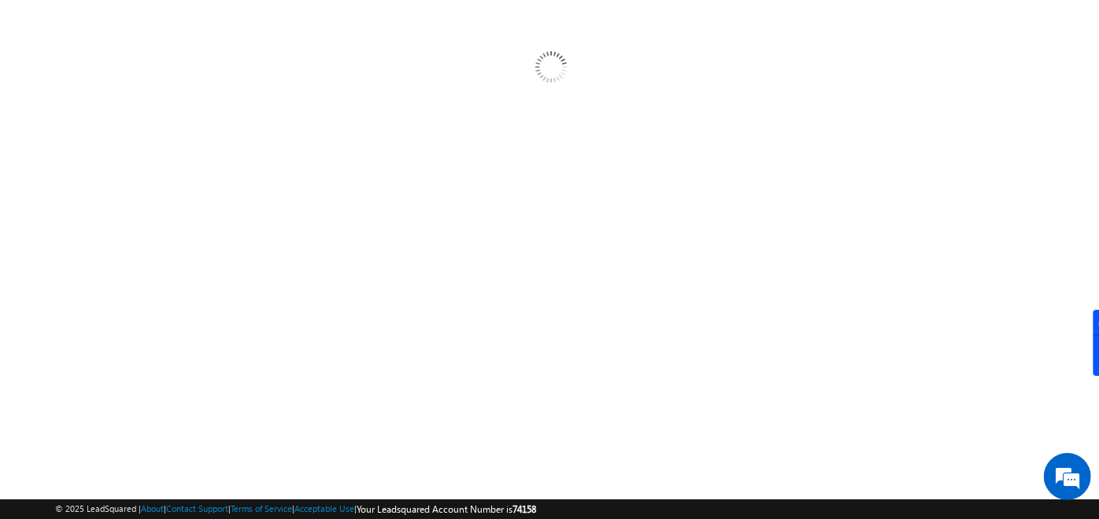
scroll to position [121, 0]
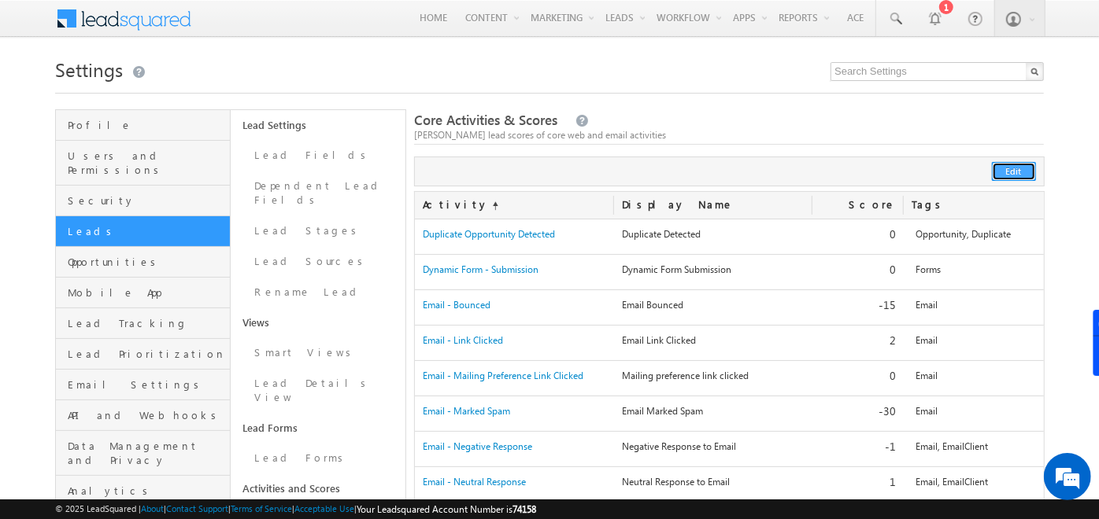
click at [1016, 177] on button "Edit" at bounding box center [1014, 171] width 44 height 19
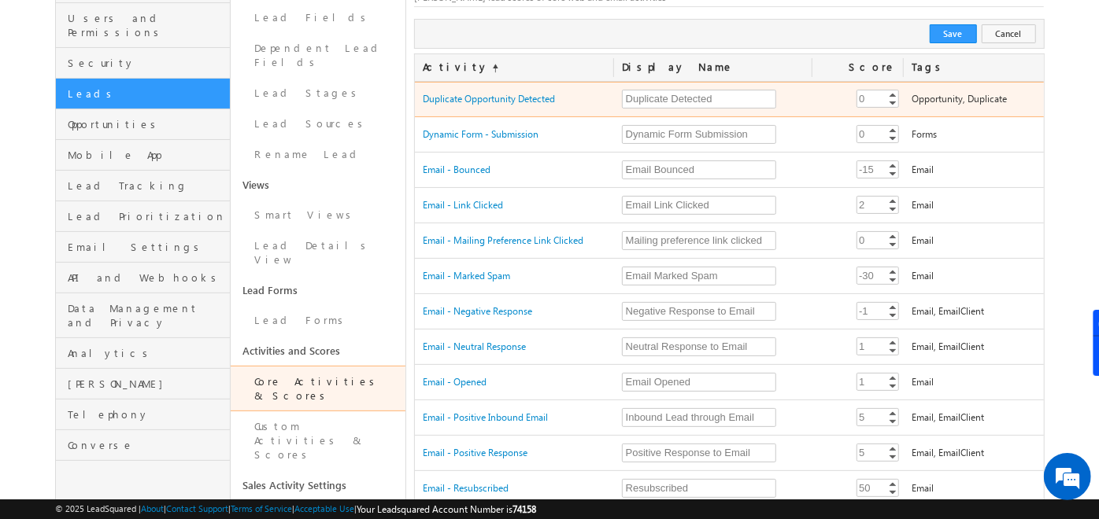
scroll to position [137, 0]
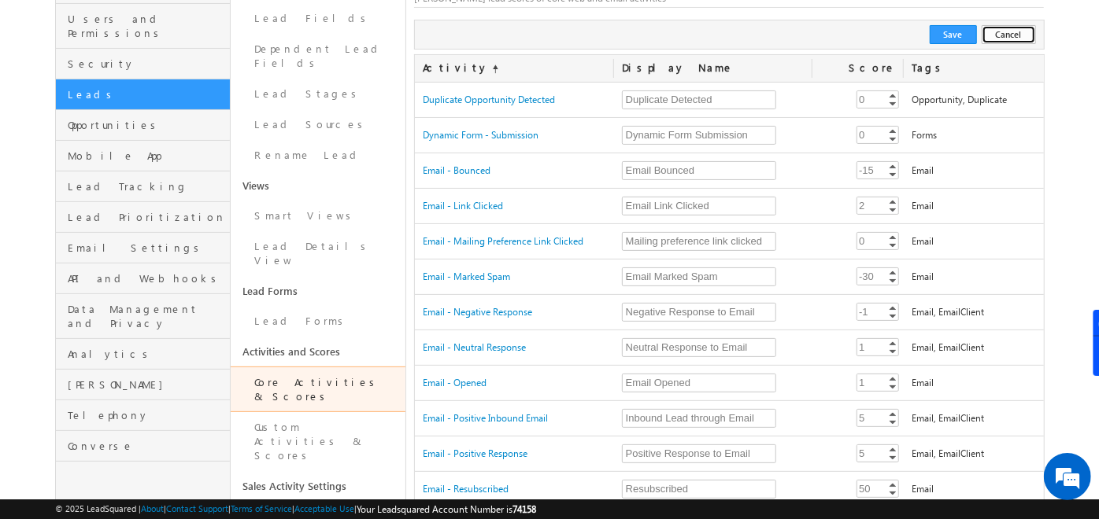
click at [1007, 34] on button "Cancel" at bounding box center [1008, 34] width 54 height 19
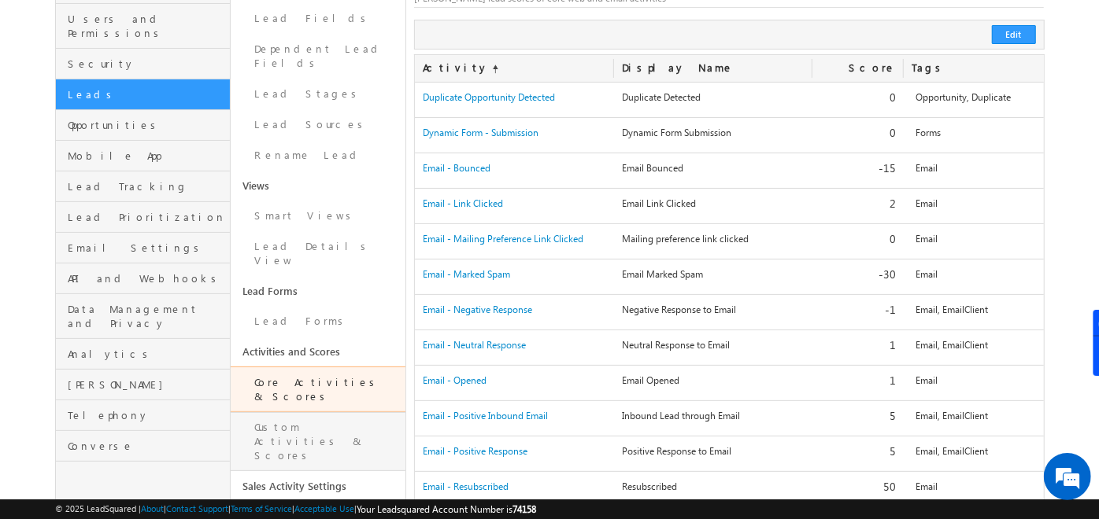
click at [310, 412] on link "Custom Activities & Scores" at bounding box center [318, 441] width 175 height 59
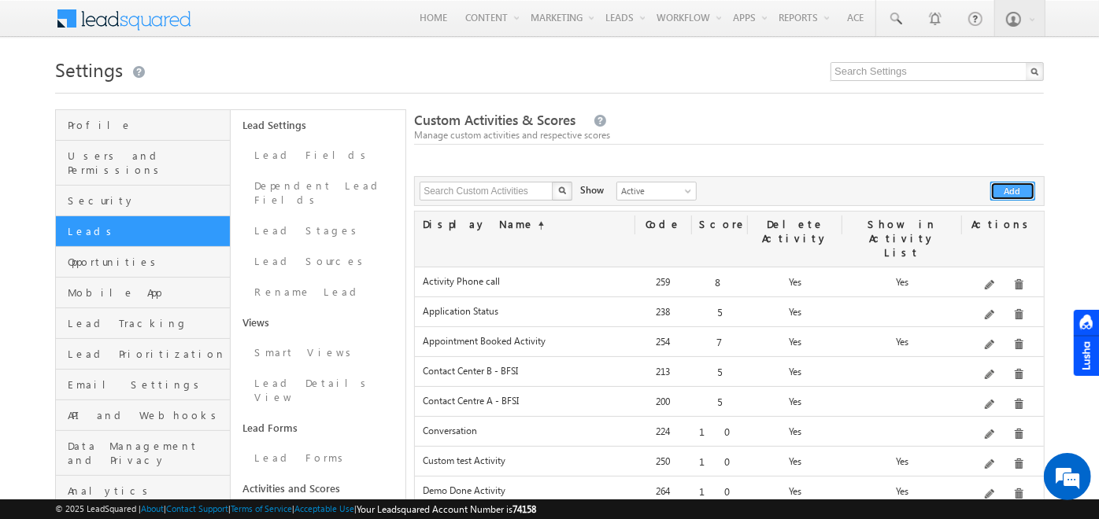
click at [998, 186] on button "Add" at bounding box center [1012, 191] width 45 height 19
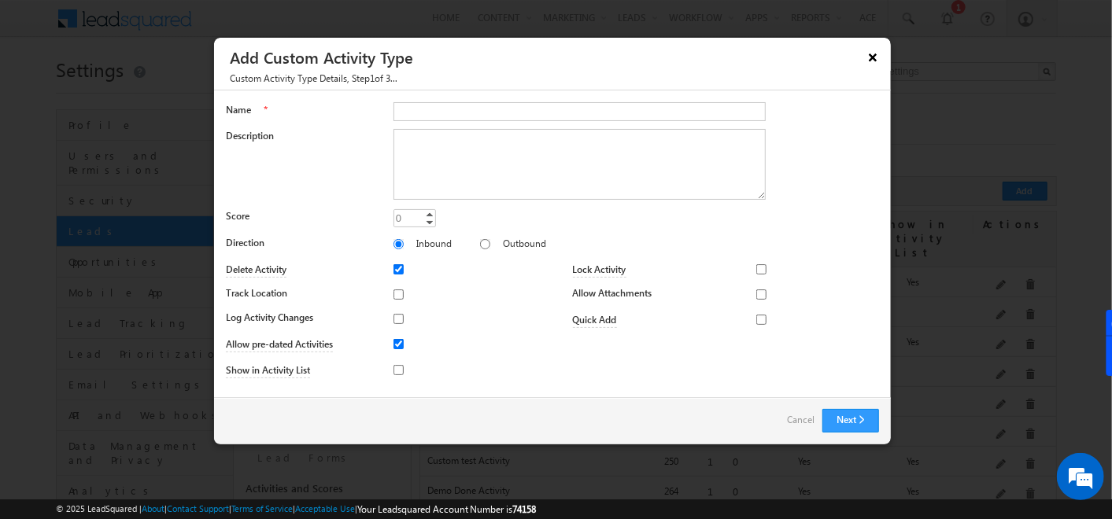
click at [870, 57] on button "×" at bounding box center [872, 57] width 25 height 28
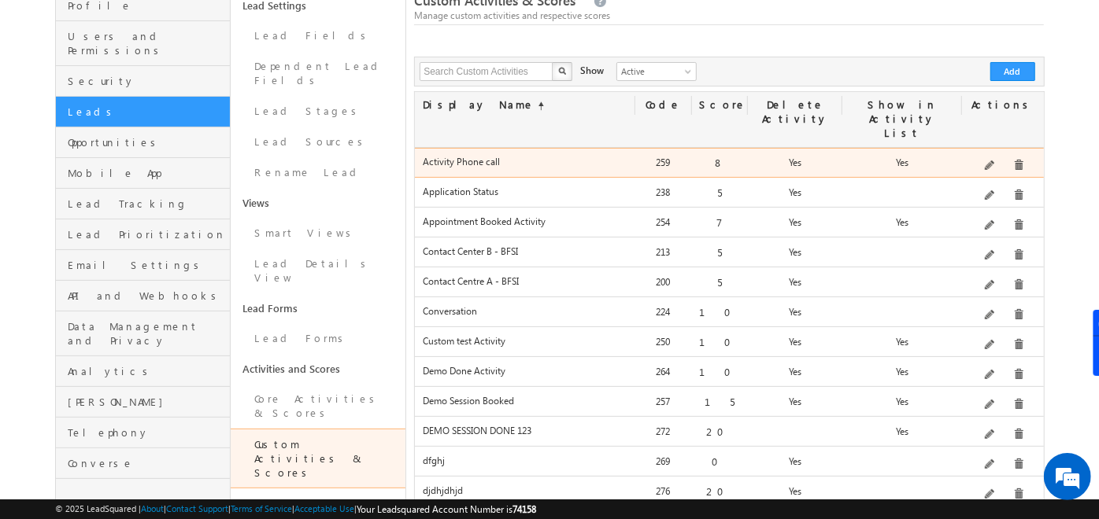
scroll to position [120, 0]
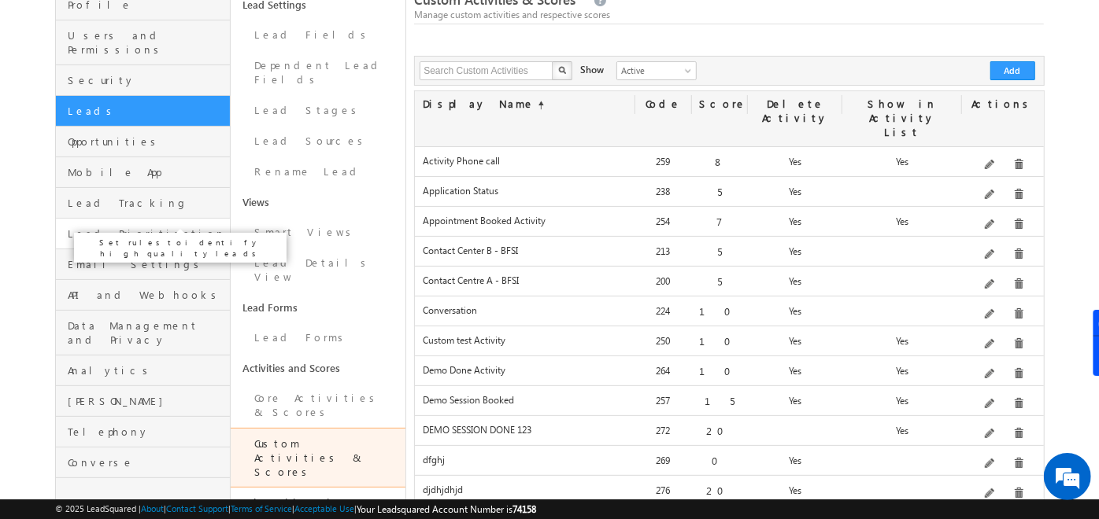
click at [108, 227] on span "Lead Prioritization" at bounding box center [147, 234] width 158 height 14
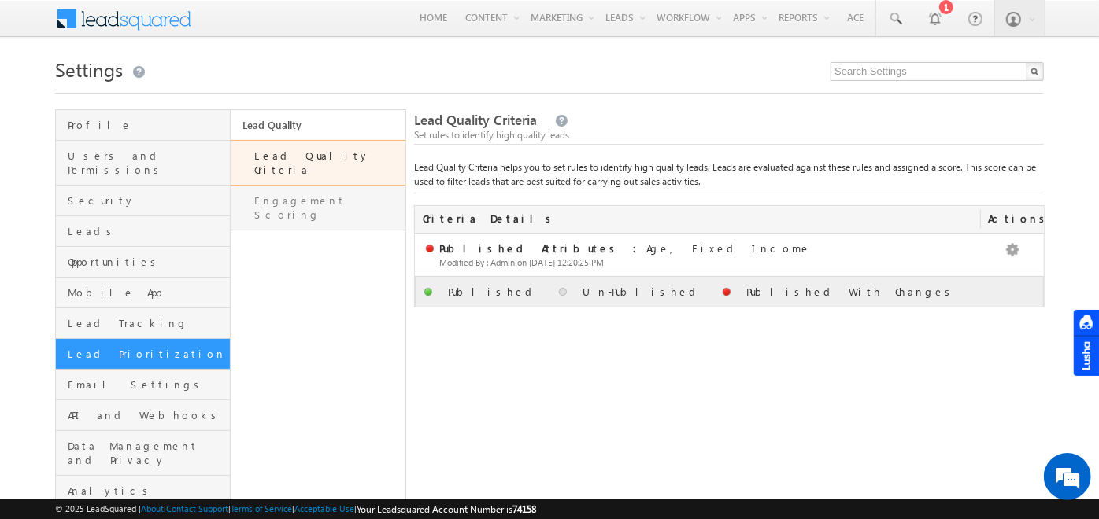
click at [308, 186] on link "Engagement Scoring" at bounding box center [318, 208] width 175 height 45
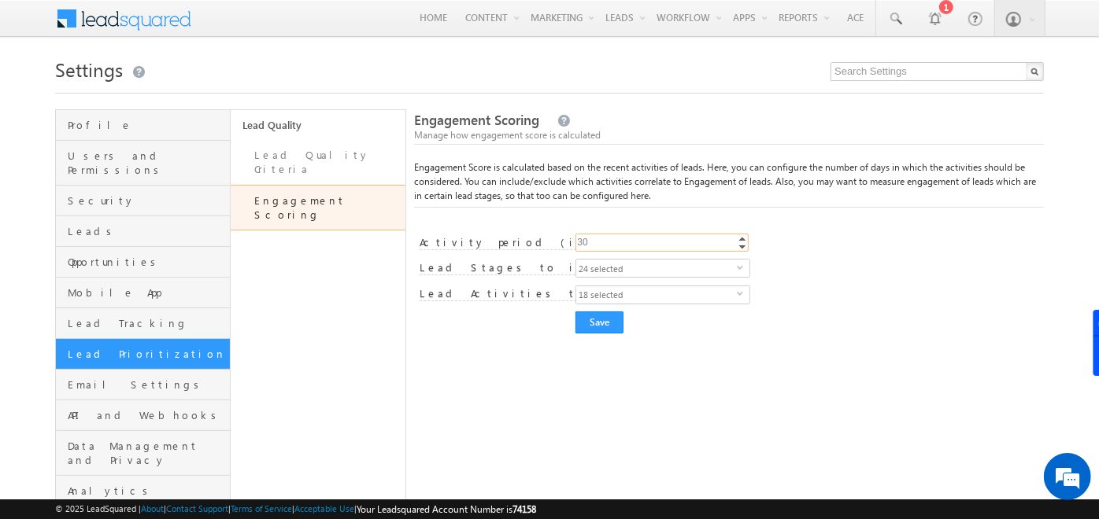
click at [600, 249] on input "30" at bounding box center [661, 243] width 173 height 18
type input "6"
type input "15"
click at [661, 297] on span "18 selected" at bounding box center [656, 294] width 161 height 17
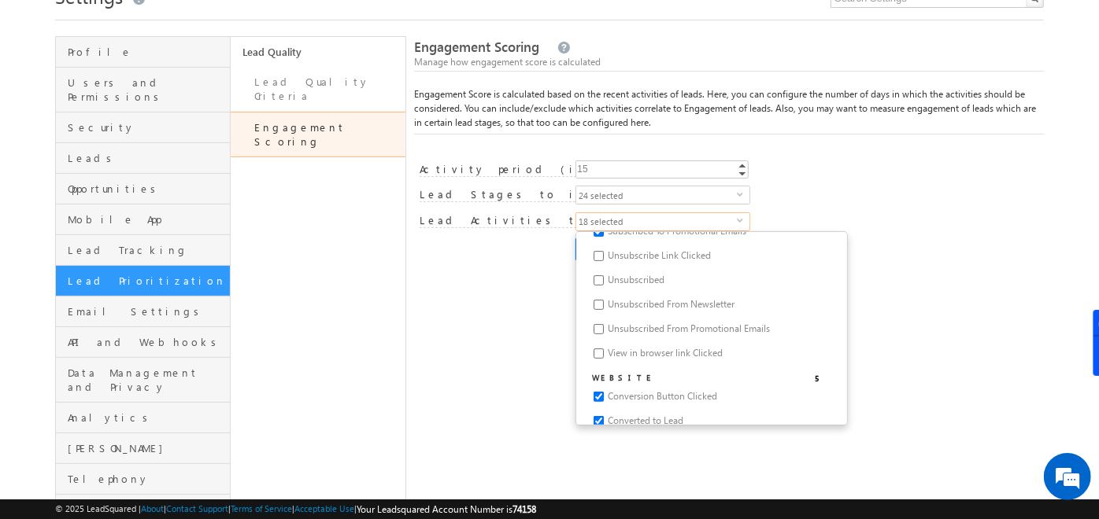
scroll to position [331, 0]
click at [818, 207] on div "Verified Customer Visit Scheduled Visit Completed Incoming Converted New Lead A…" at bounding box center [809, 197] width 468 height 22
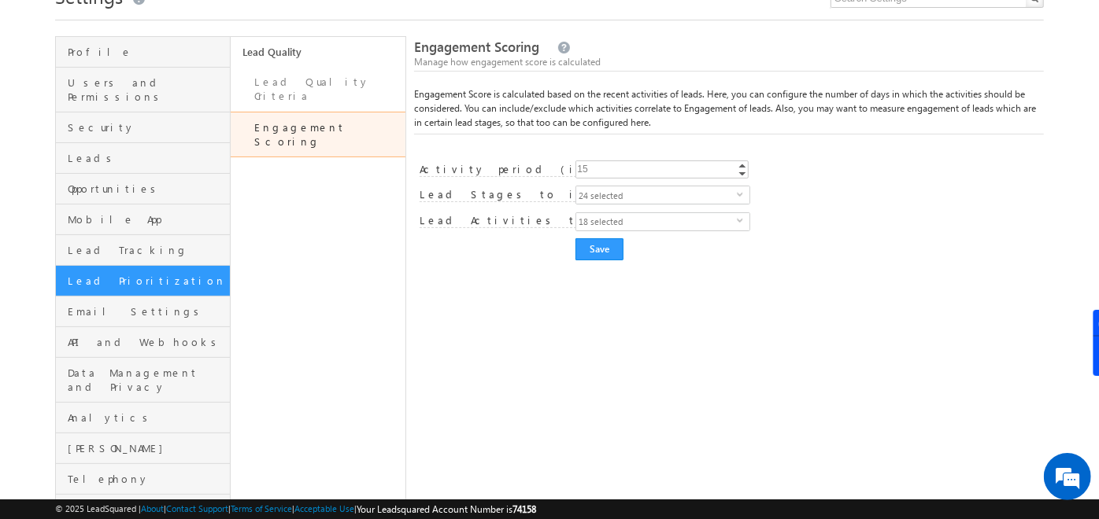
click at [625, 195] on span "24 selected" at bounding box center [656, 195] width 161 height 17
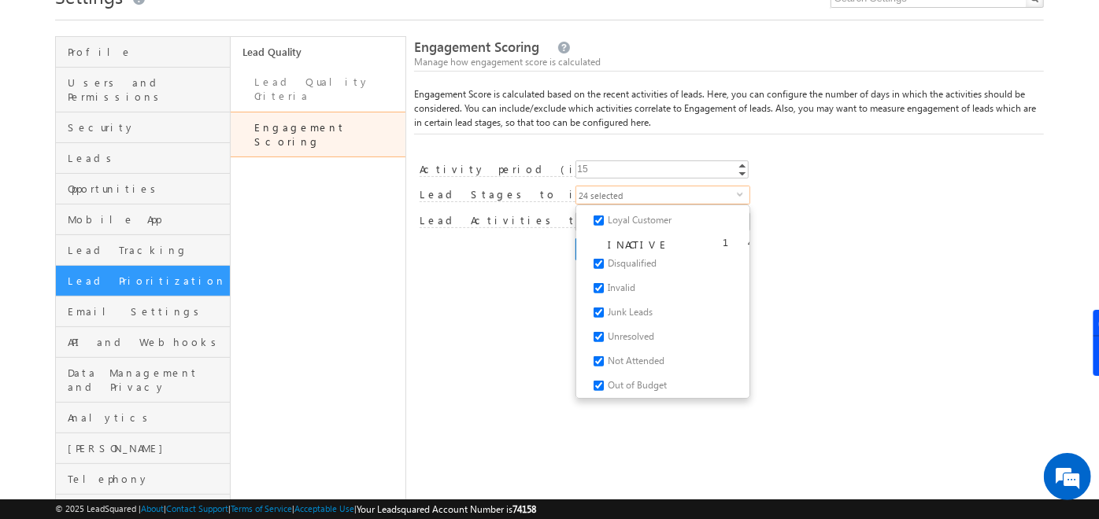
scroll to position [559, 6]
click at [840, 227] on div "Email Bounced Email Link Clicked Mailing preference link clicked Email Marked S…" at bounding box center [809, 223] width 468 height 22
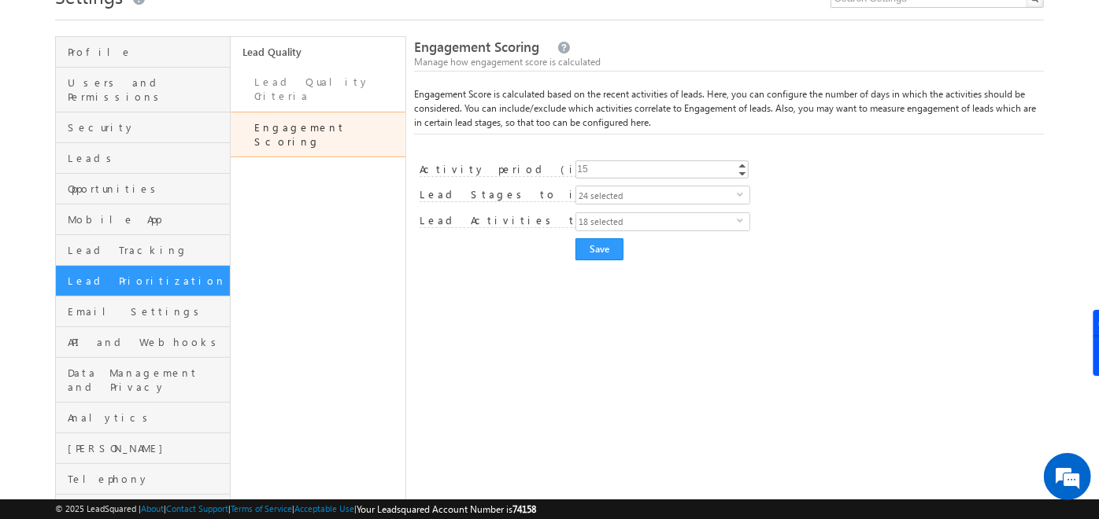
scroll to position [0, 0]
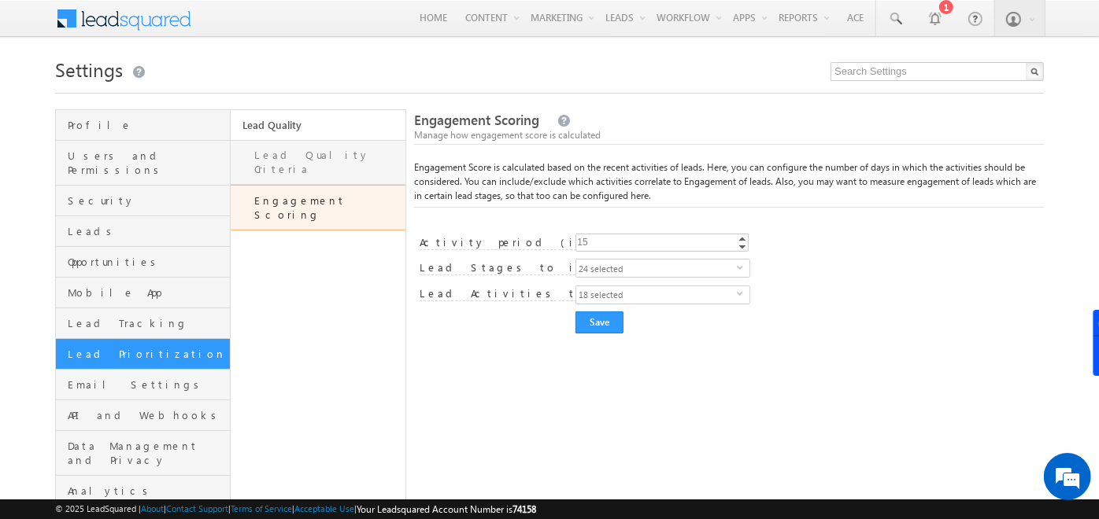
click at [292, 152] on link "Lead Quality Criteria" at bounding box center [318, 162] width 175 height 45
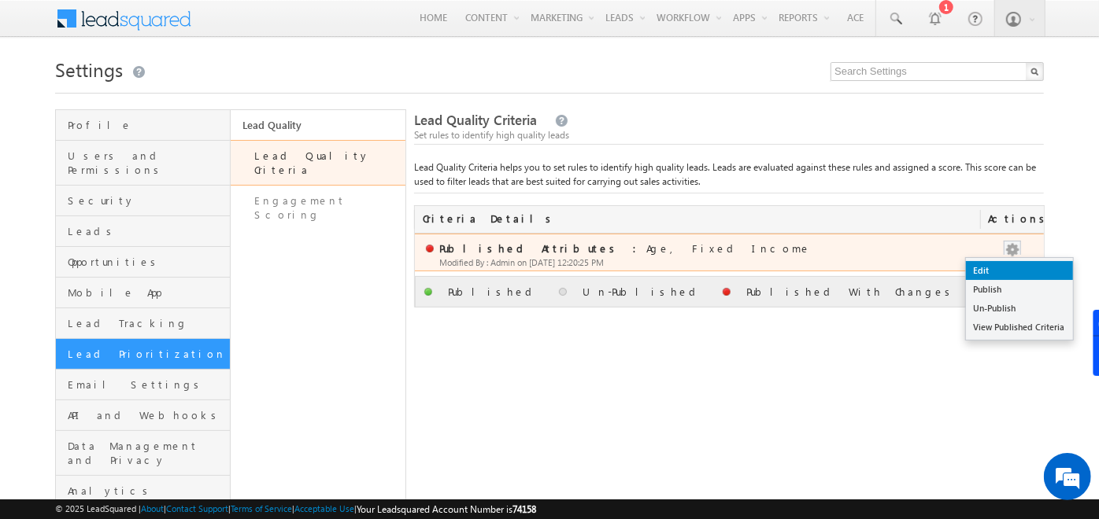
click at [1001, 264] on link "Edit" at bounding box center [1019, 270] width 107 height 19
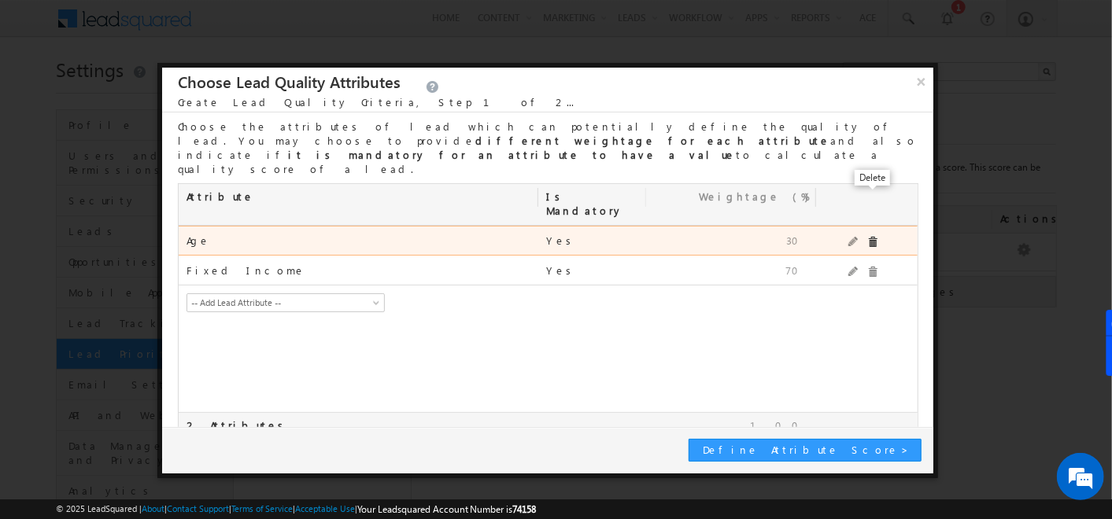
click at [877, 237] on span at bounding box center [872, 242] width 11 height 11
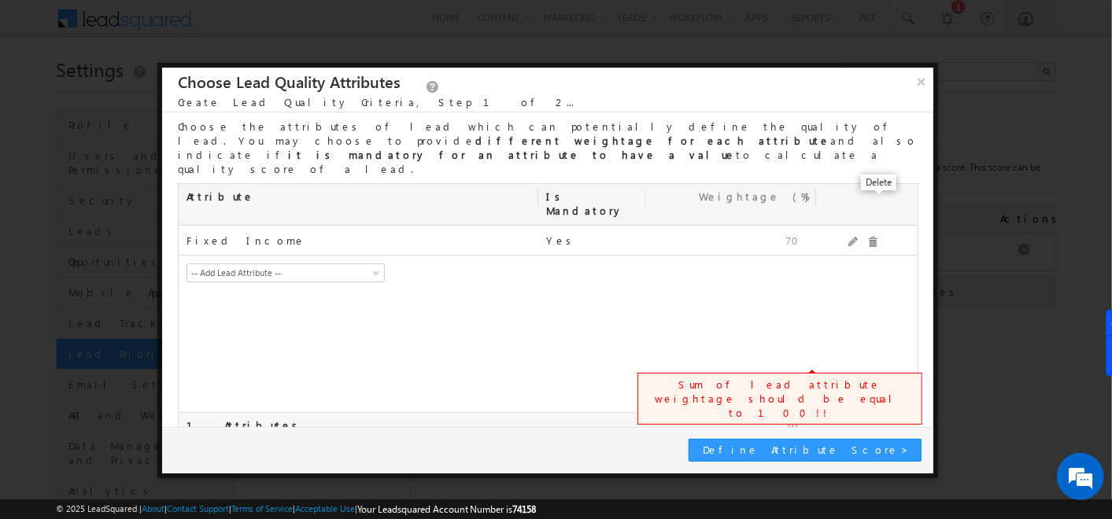
click at [877, 237] on span at bounding box center [872, 242] width 11 height 11
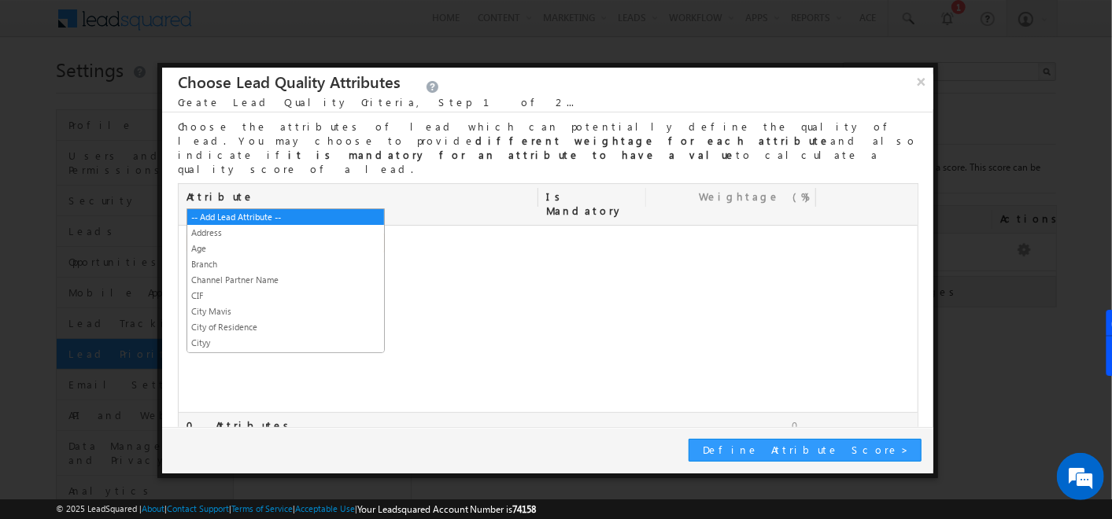
click at [335, 236] on span "-- Add Lead Attribute --" at bounding box center [274, 243] width 175 height 14
click at [206, 250] on link "Age" at bounding box center [285, 249] width 197 height 14
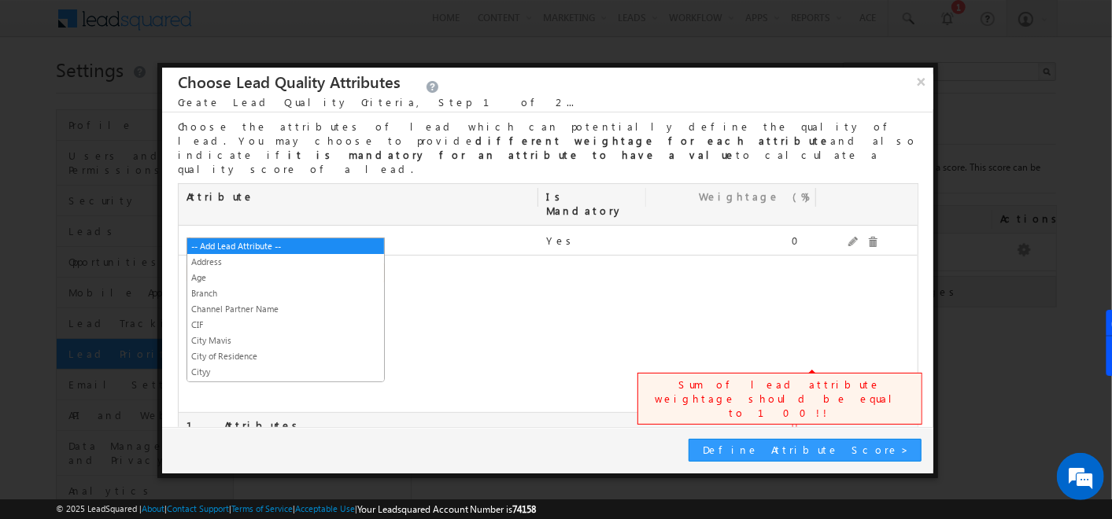
click at [265, 266] on span "-- Add Lead Attribute --" at bounding box center [274, 273] width 175 height 14
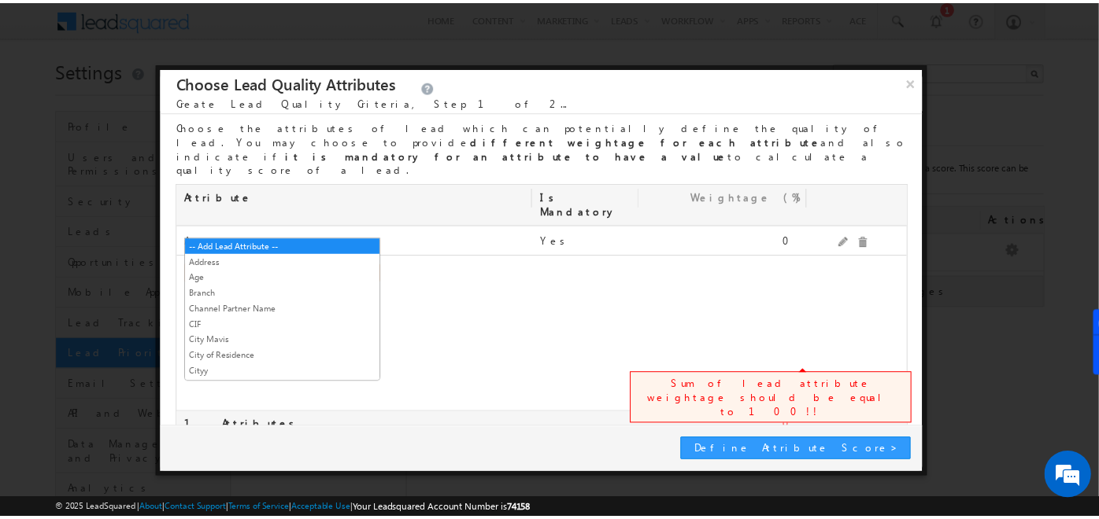
scroll to position [411, 0]
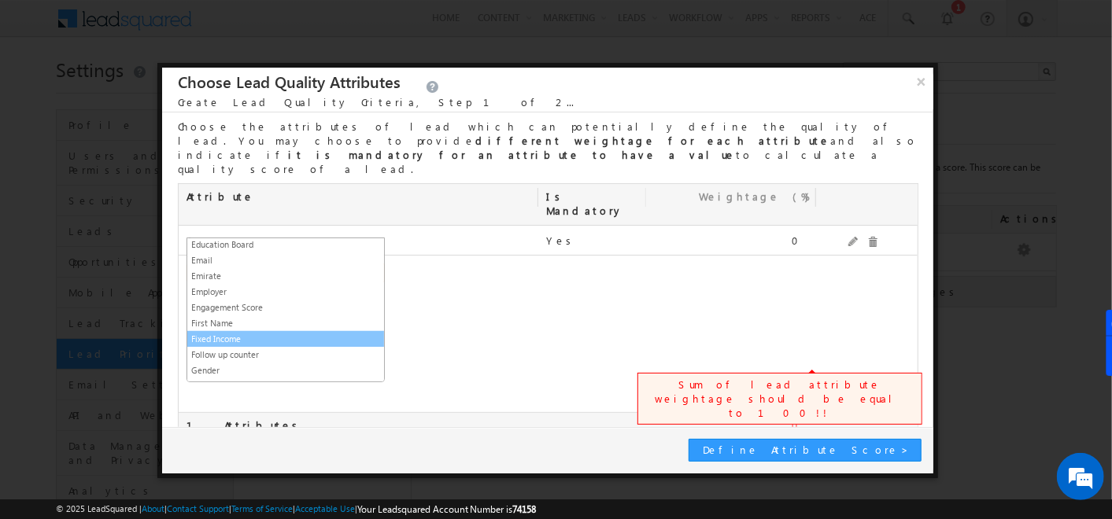
click at [241, 332] on link "Fixed Income" at bounding box center [285, 339] width 197 height 14
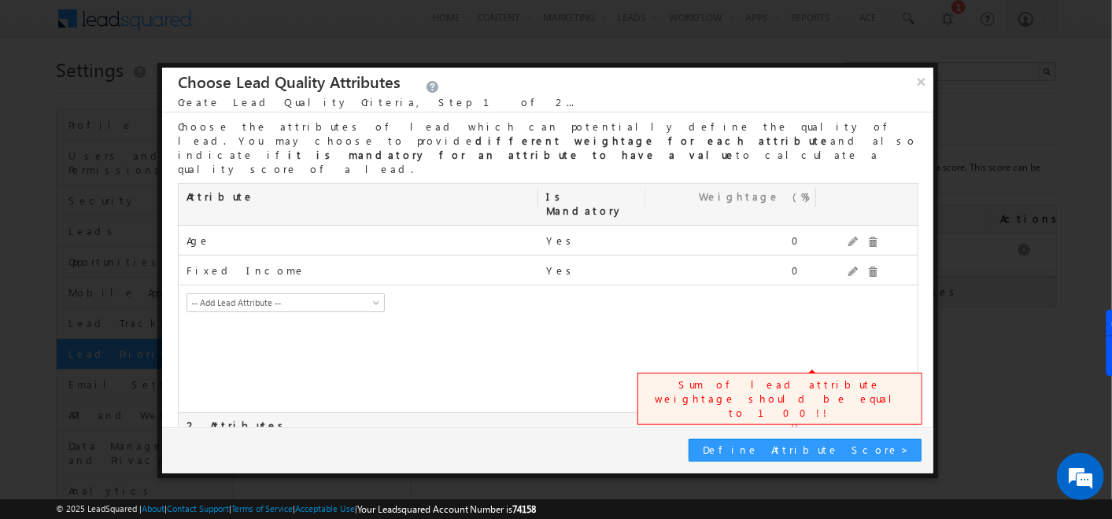
click at [184, 450] on input "checkbox" at bounding box center [183, 455] width 10 height 10
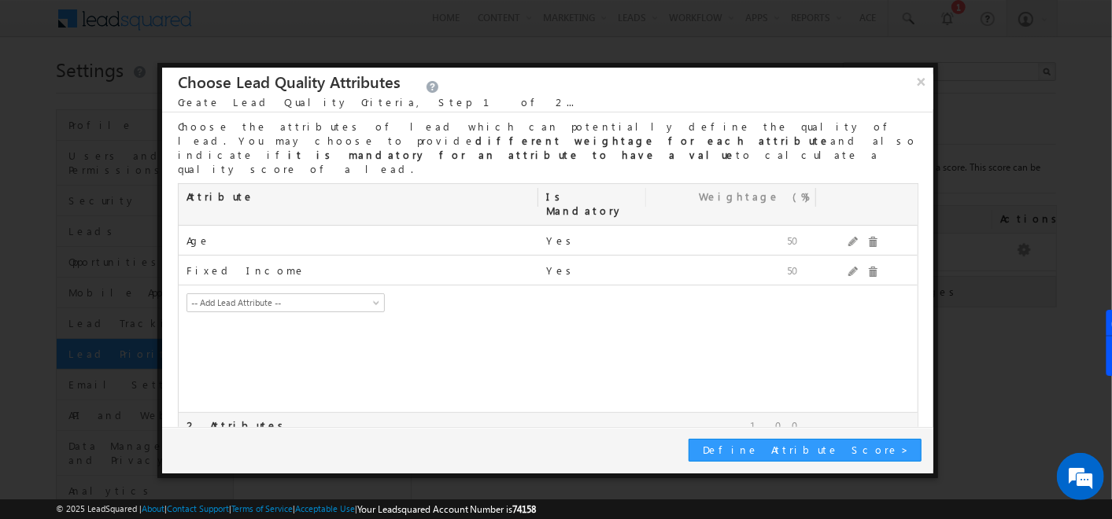
click at [184, 450] on input "checkbox" at bounding box center [183, 455] width 10 height 10
checkbox input "false"
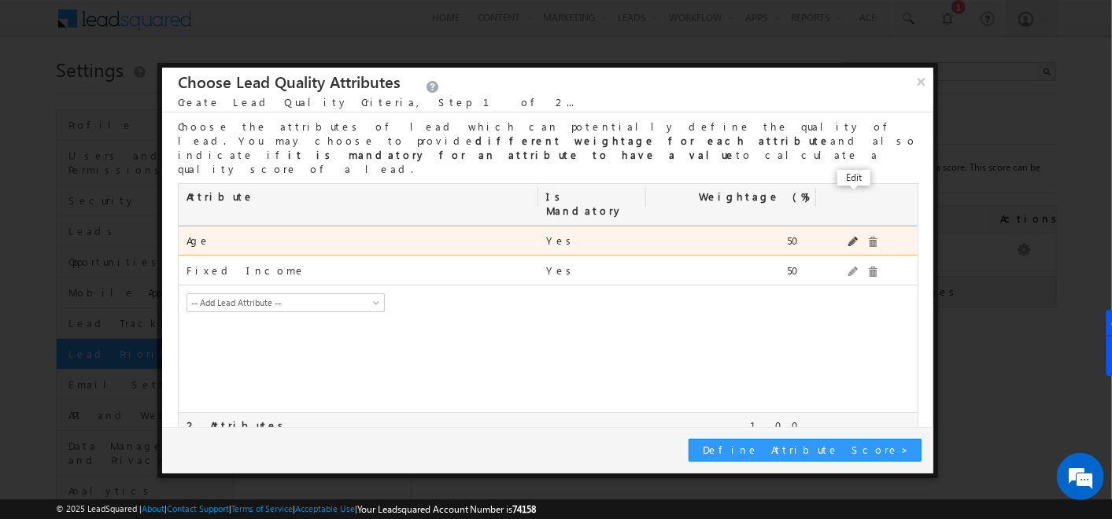
click at [851, 237] on span at bounding box center [853, 242] width 11 height 10
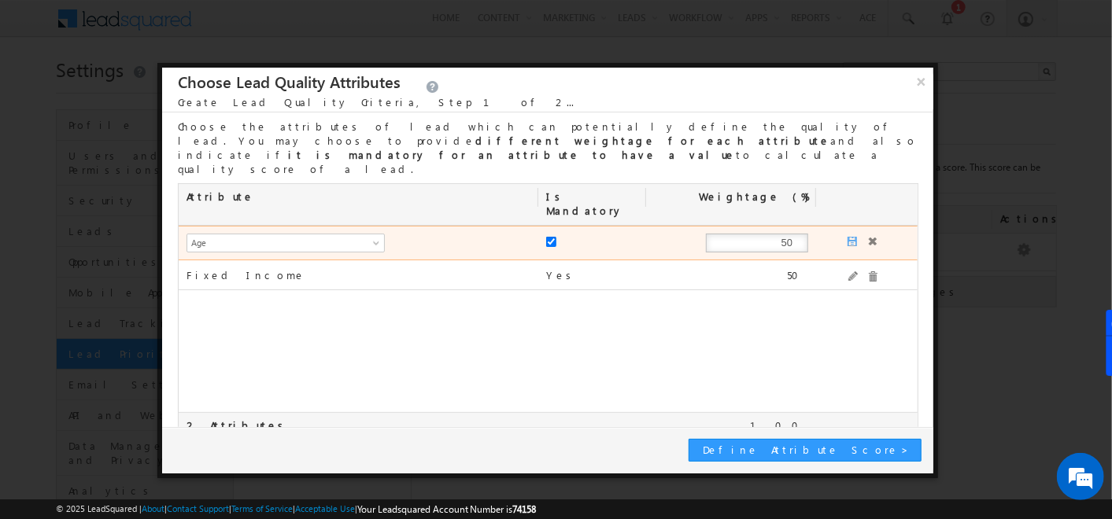
drag, startPoint x: 754, startPoint y: 200, endPoint x: 866, endPoint y: 187, distance: 113.2
click at [866, 226] on div "mx_Age -- Add Lead Attribute -- Address Age Branch Channel Partner Name CIF Cit…" at bounding box center [548, 243] width 738 height 35
type input "20"
click at [848, 237] on span at bounding box center [853, 242] width 11 height 11
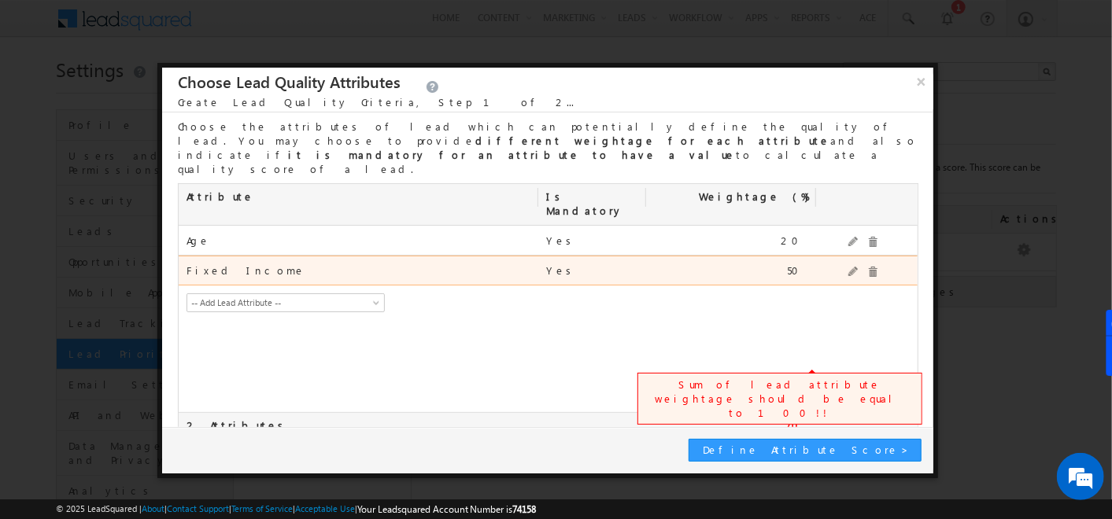
click at [848, 257] on div at bounding box center [863, 271] width 94 height 28
click at [851, 267] on span at bounding box center [853, 272] width 11 height 10
drag, startPoint x: 771, startPoint y: 231, endPoint x: 834, endPoint y: 224, distance: 63.4
click at [834, 256] on div "mx_Salary -- Add Lead Attribute -- Address Age Branch Channel Partner Name CIF …" at bounding box center [548, 273] width 738 height 35
type input "80"
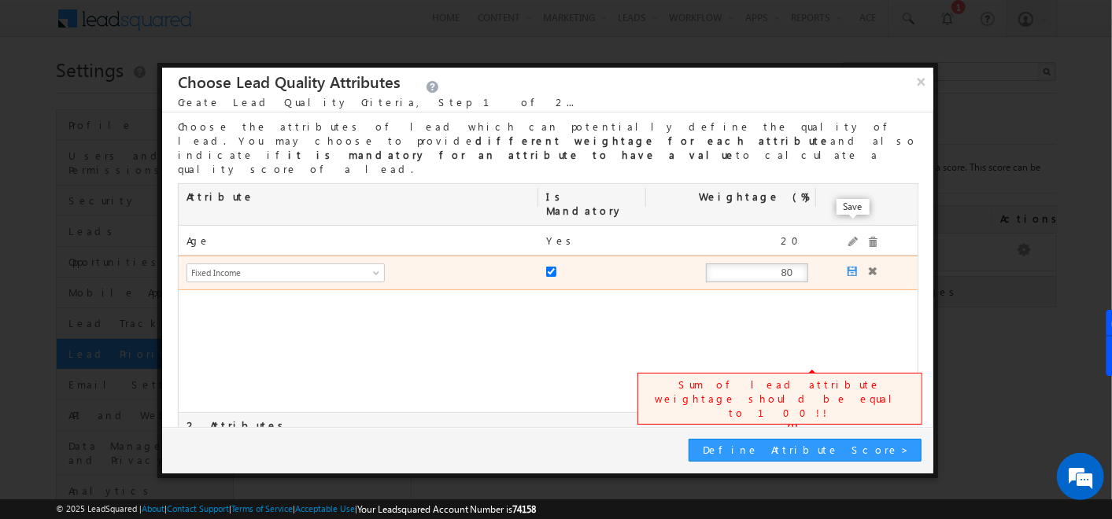
click at [851, 267] on span at bounding box center [853, 272] width 11 height 11
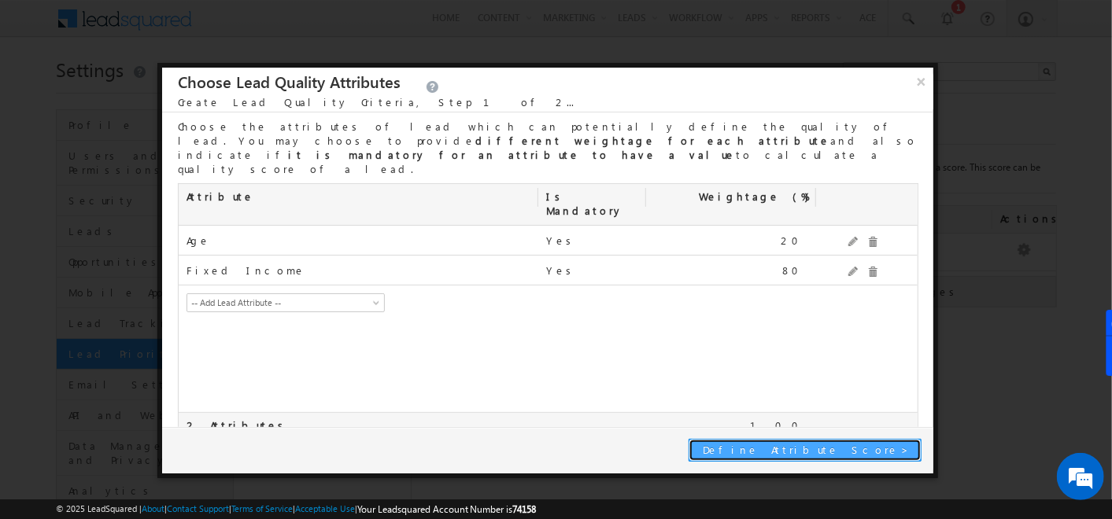
click at [874, 449] on span "Define Attribute Score" at bounding box center [802, 449] width 198 height 13
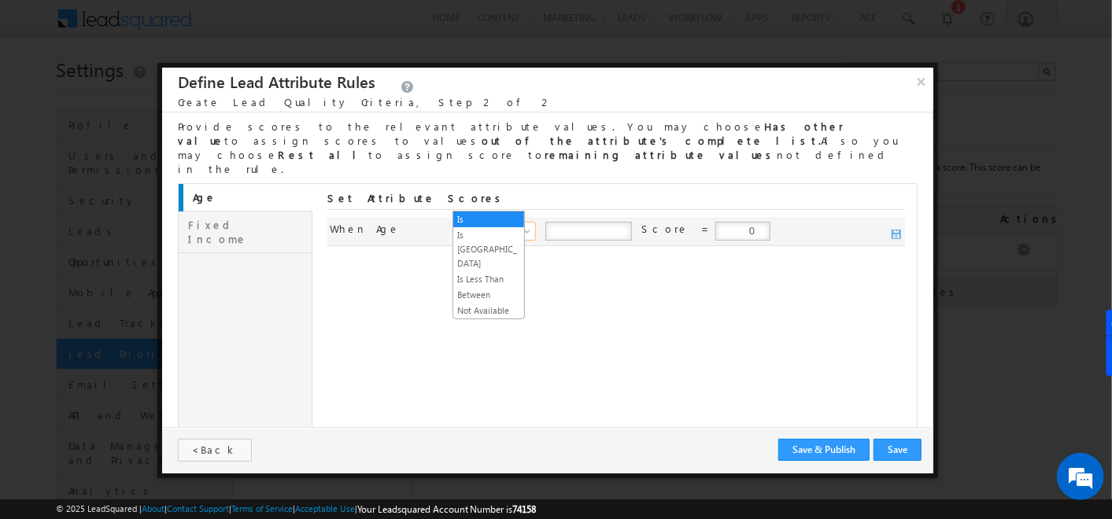
click at [494, 224] on span "Is" at bounding box center [498, 231] width 68 height 14
click at [575, 222] on input "number" at bounding box center [588, 231] width 87 height 19
type input "5"
click at [893, 230] on span at bounding box center [897, 235] width 11 height 11
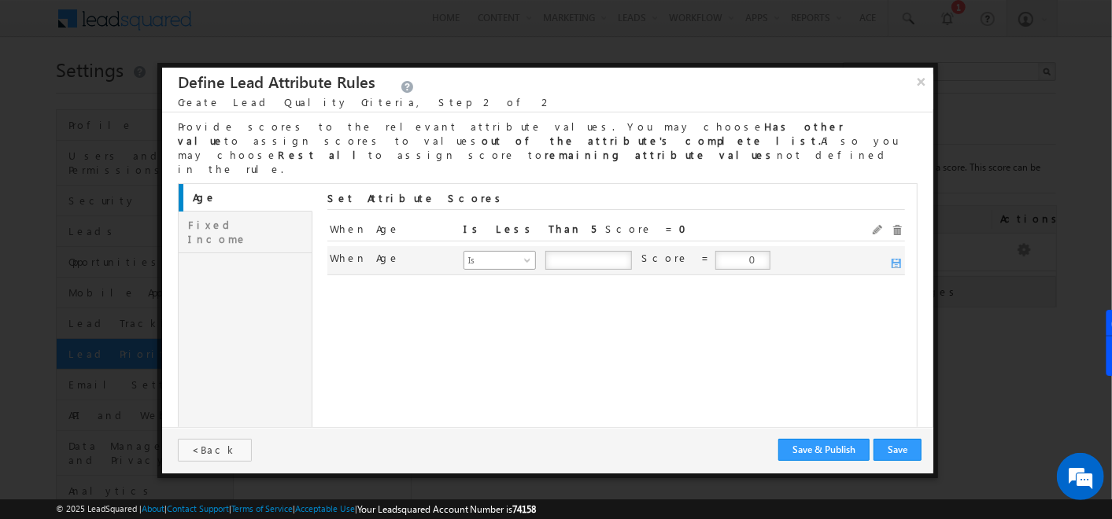
click at [523, 257] on span at bounding box center [529, 263] width 13 height 13
click at [565, 251] on input "number" at bounding box center [588, 260] width 87 height 19
type input "2"
type input "5"
click at [681, 251] on input "number" at bounding box center [699, 260] width 87 height 19
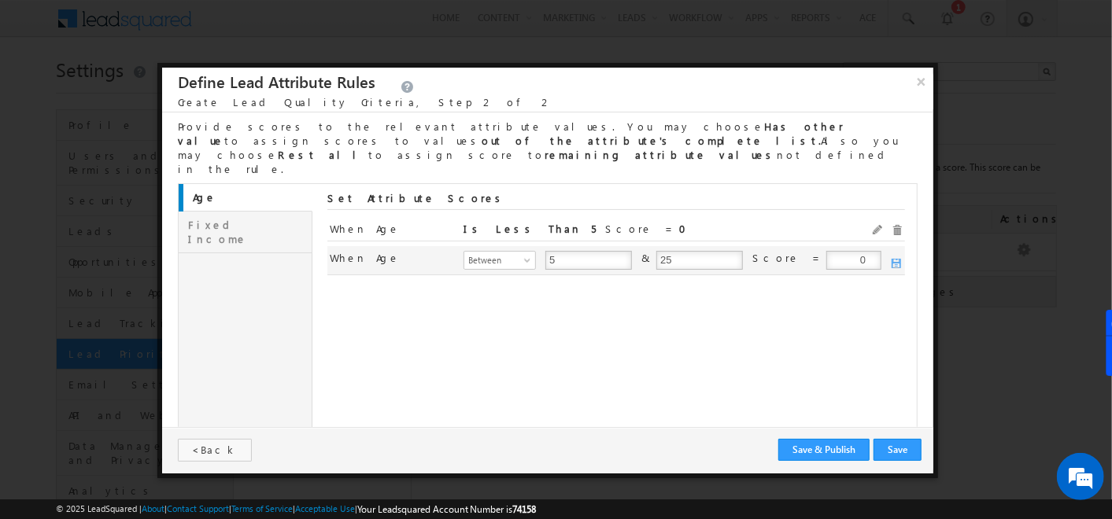
type input "25"
drag, startPoint x: 819, startPoint y: 232, endPoint x: 934, endPoint y: 200, distance: 119.3
click at [934, 200] on div "× Define Lead Attribute Rules Create Lead Quality Criteria , Step 2 of 2 Provid…" at bounding box center [547, 270] width 781 height 415
type input "8"
click at [901, 259] on span at bounding box center [897, 264] width 11 height 11
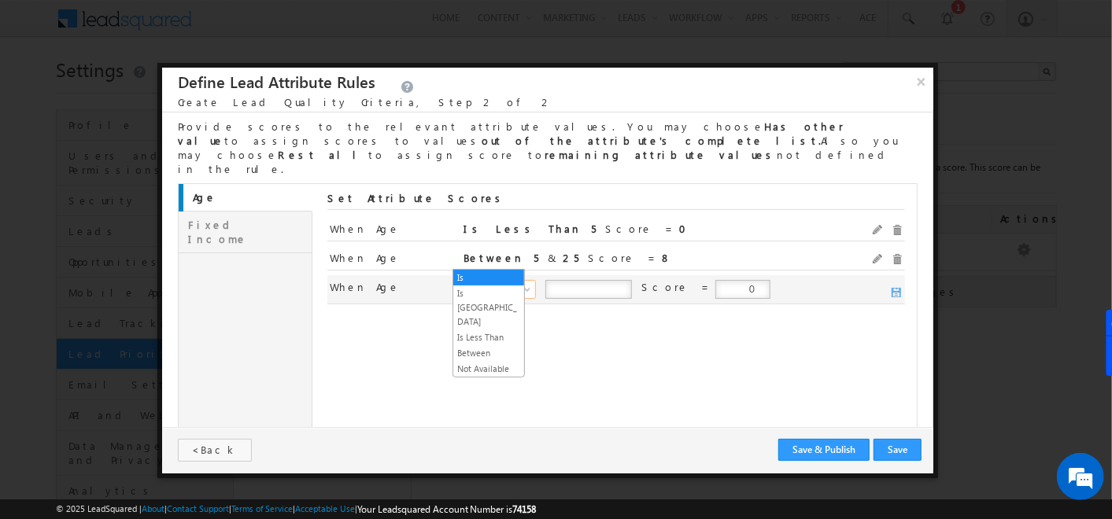
click at [505, 283] on span "Is" at bounding box center [498, 290] width 68 height 14
click at [563, 280] on input "number" at bounding box center [588, 289] width 87 height 19
type input "25"
click at [715, 280] on input "0" at bounding box center [742, 289] width 55 height 19
type input "10"
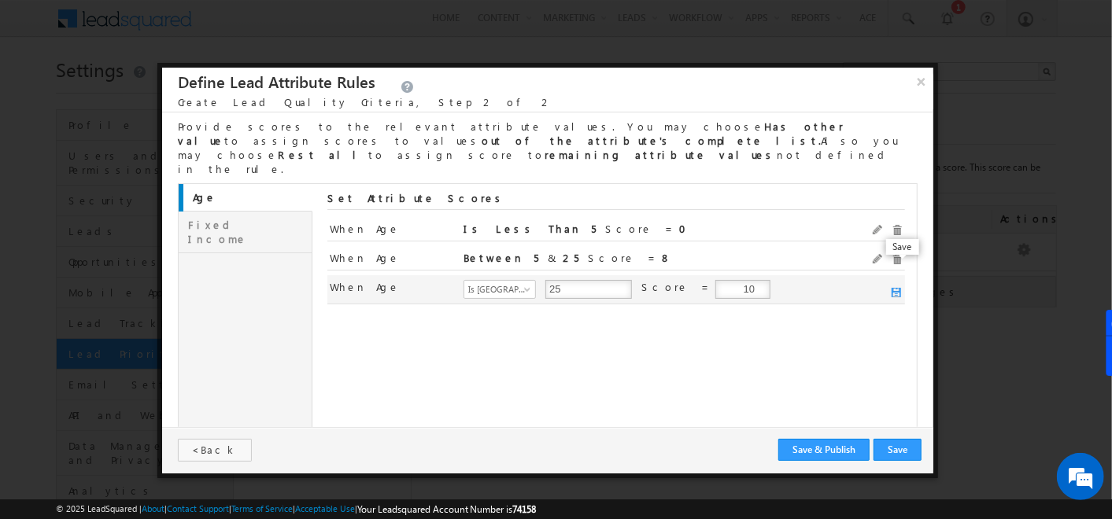
click at [902, 288] on span at bounding box center [897, 293] width 11 height 11
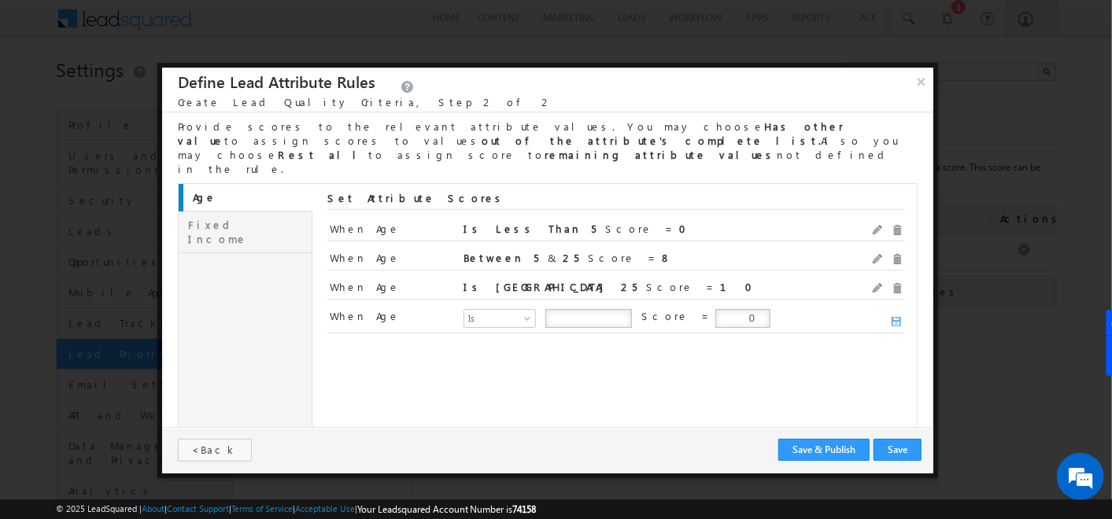
click at [269, 212] on link "Fixed Income" at bounding box center [246, 233] width 134 height 42
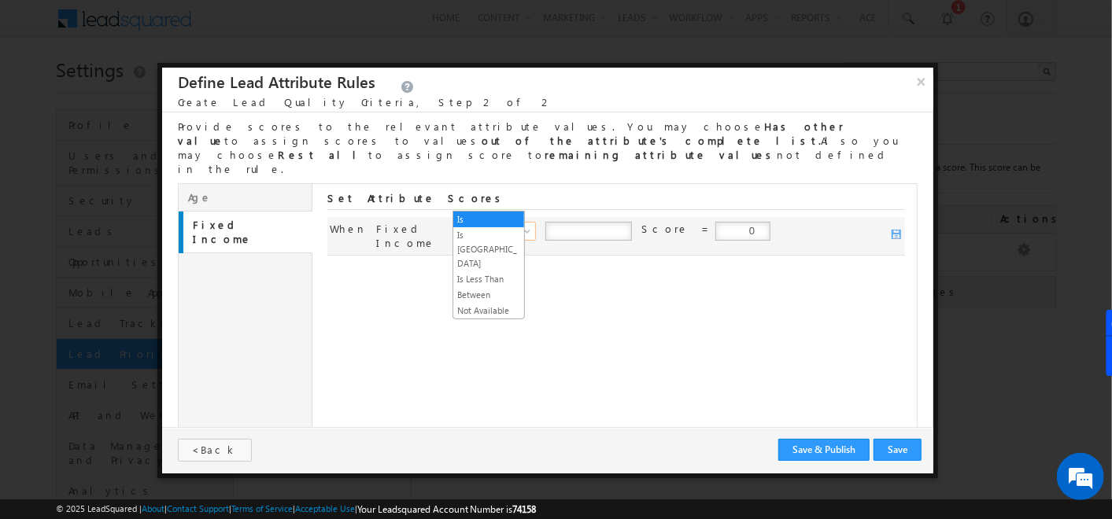
click at [523, 228] on span at bounding box center [529, 234] width 13 height 13
click at [562, 222] on input "number" at bounding box center [588, 231] width 87 height 19
type input "5000"
click at [900, 230] on span at bounding box center [897, 235] width 11 height 11
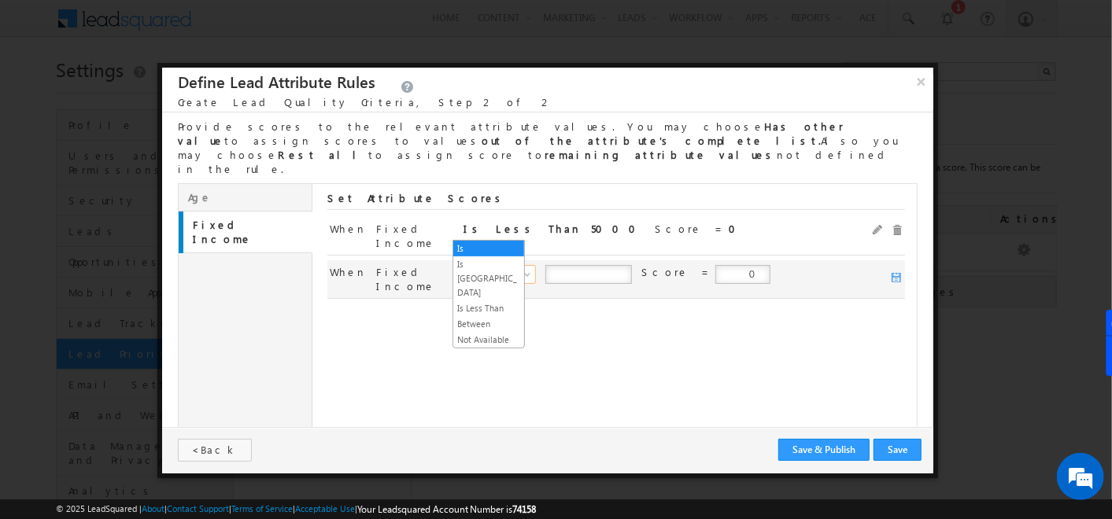
click at [509, 268] on span "Is" at bounding box center [498, 275] width 68 height 14
click at [560, 265] on input "number" at bounding box center [588, 274] width 87 height 19
type input "5000"
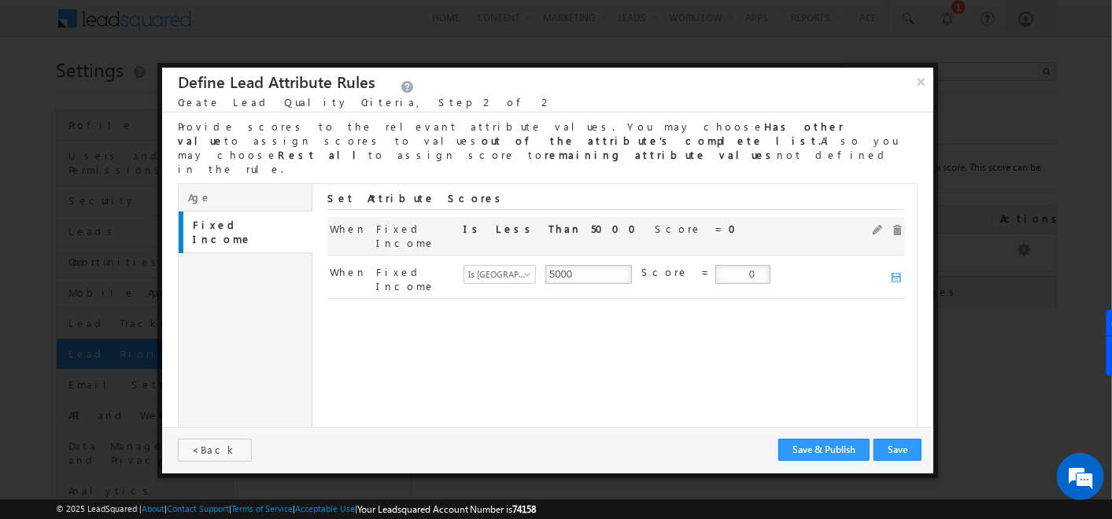
drag, startPoint x: 700, startPoint y: 227, endPoint x: 799, endPoint y: 208, distance: 100.9
click at [799, 208] on div "Set Attribute Scores When Fixed Income lt Is Less Than 5000 5000 Score = 0 When…" at bounding box center [616, 245] width 578 height 108
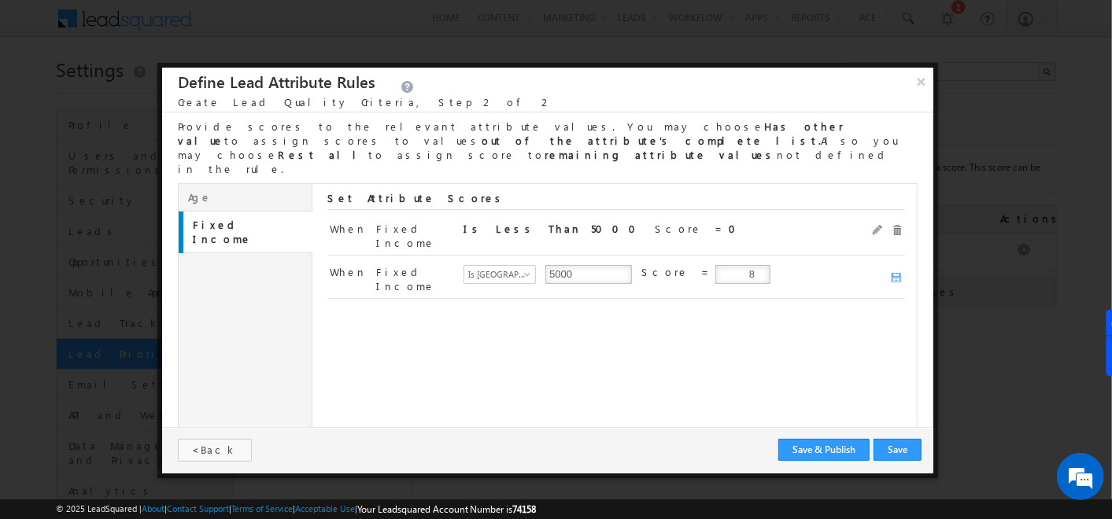
type input "8"
click at [908, 441] on button "Save" at bounding box center [897, 450] width 48 height 22
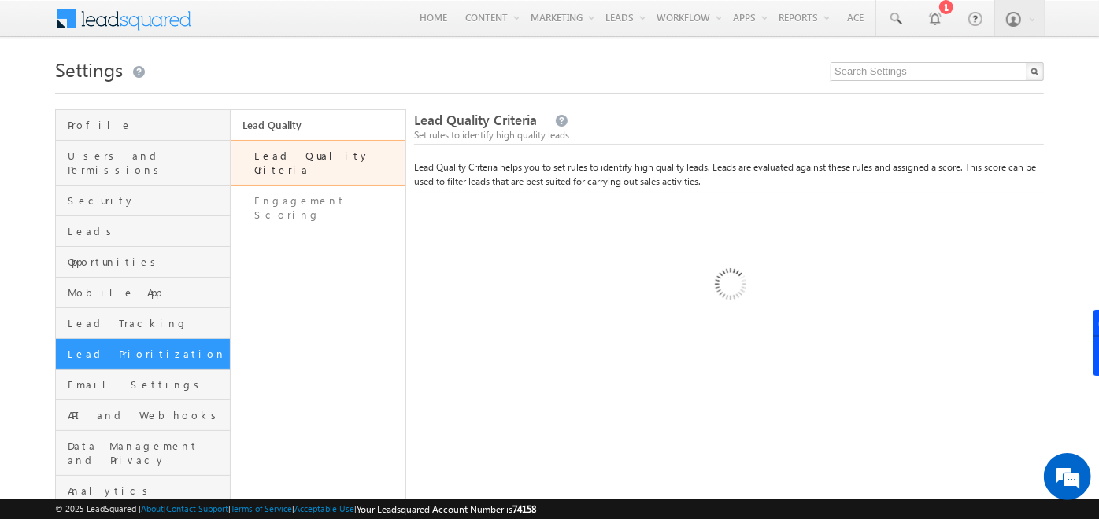
click at [887, 447] on div "Lead Quality Criteria Set rules to identify high quality leads Lead Quality Cri…" at bounding box center [729, 354] width 630 height 490
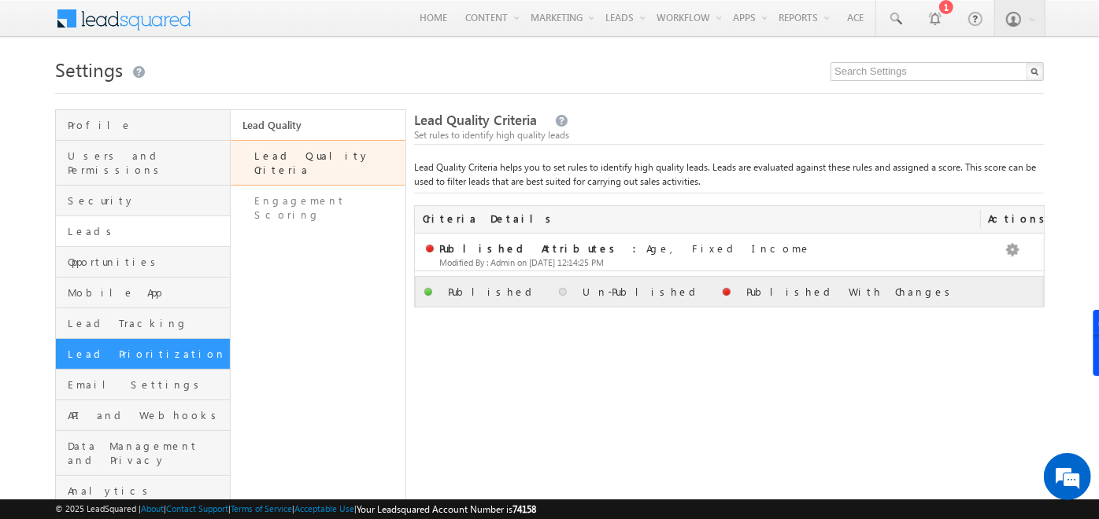
click at [119, 216] on link "Leads" at bounding box center [143, 231] width 174 height 31
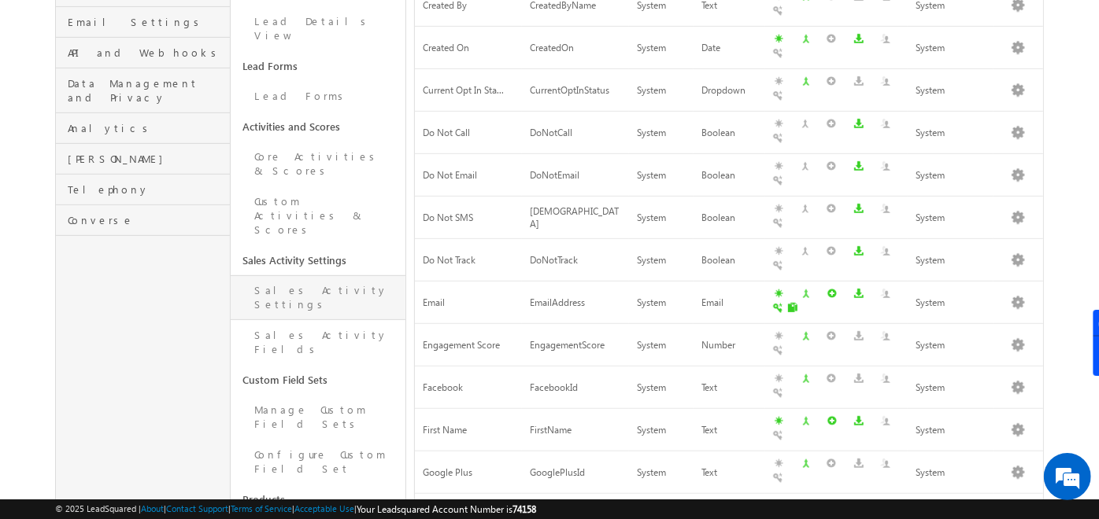
scroll to position [362, 0]
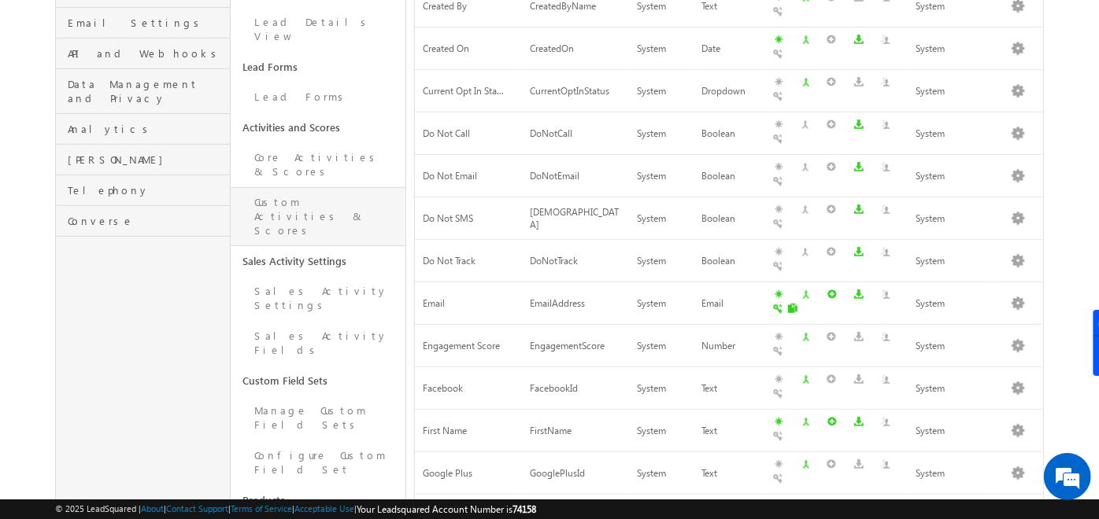
click at [304, 187] on link "Custom Activities & Scores" at bounding box center [318, 216] width 175 height 59
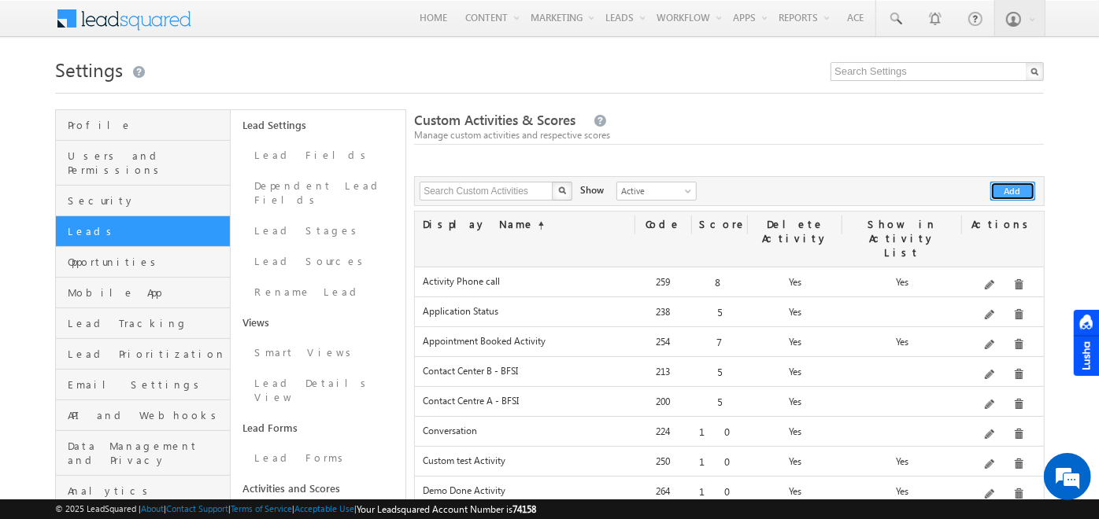
click at [1025, 182] on button "Add" at bounding box center [1012, 191] width 45 height 19
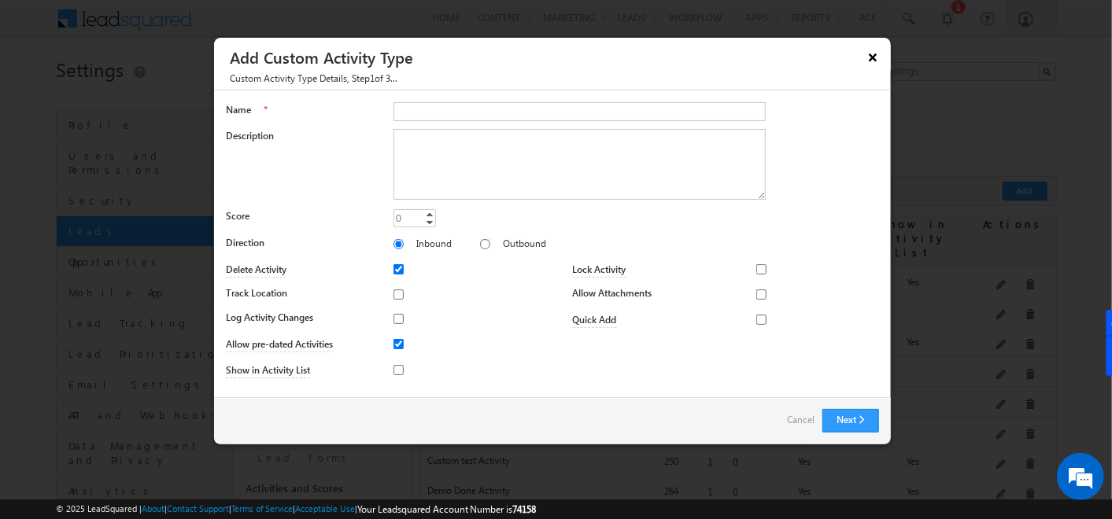
click at [875, 54] on button "×" at bounding box center [872, 57] width 25 height 28
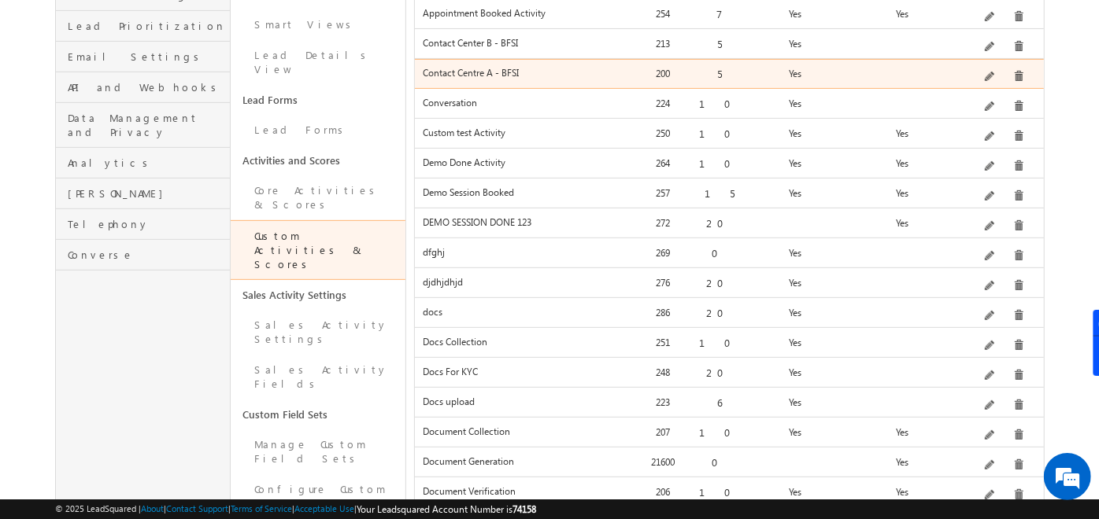
scroll to position [330, 0]
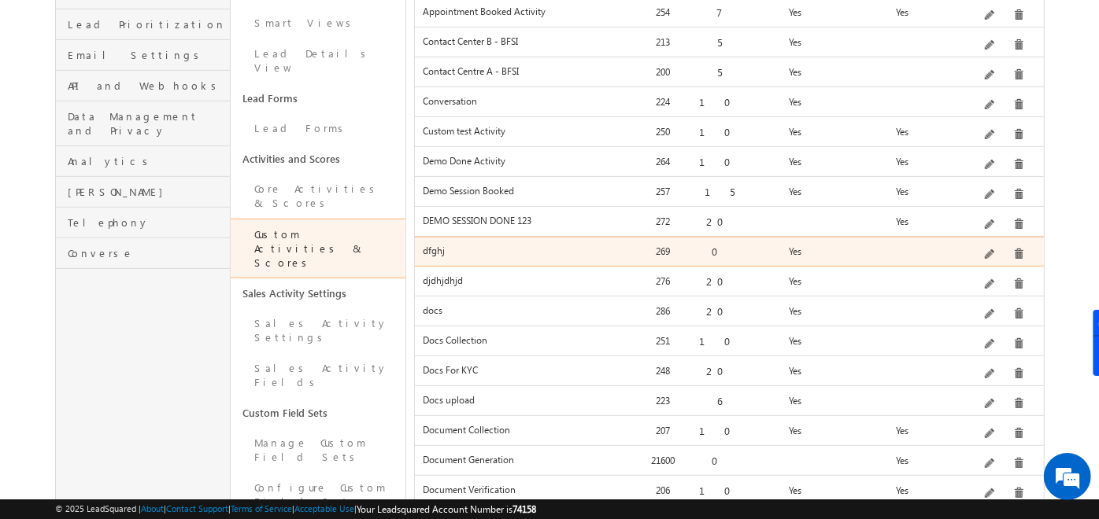
drag, startPoint x: 726, startPoint y: 220, endPoint x: 713, endPoint y: 216, distance: 14.2
click at [713, 244] on div "0" at bounding box center [720, 255] width 57 height 22
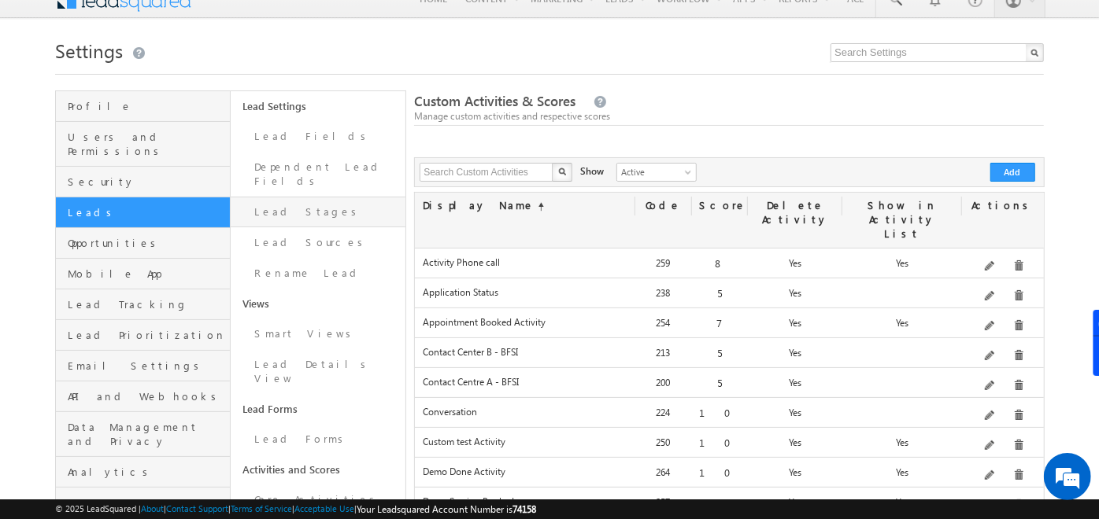
scroll to position [16, 0]
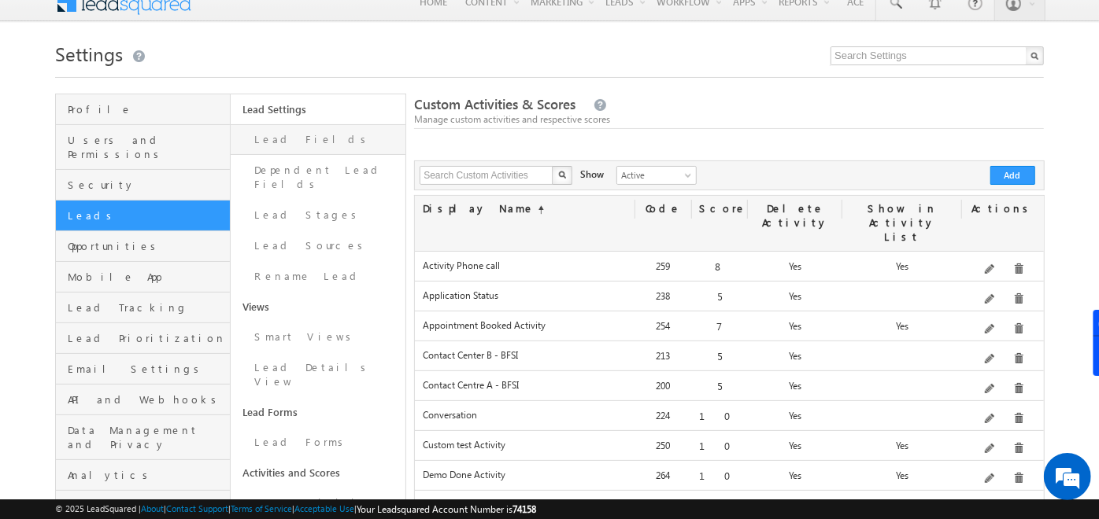
click at [297, 135] on link "Lead Fields" at bounding box center [318, 139] width 175 height 31
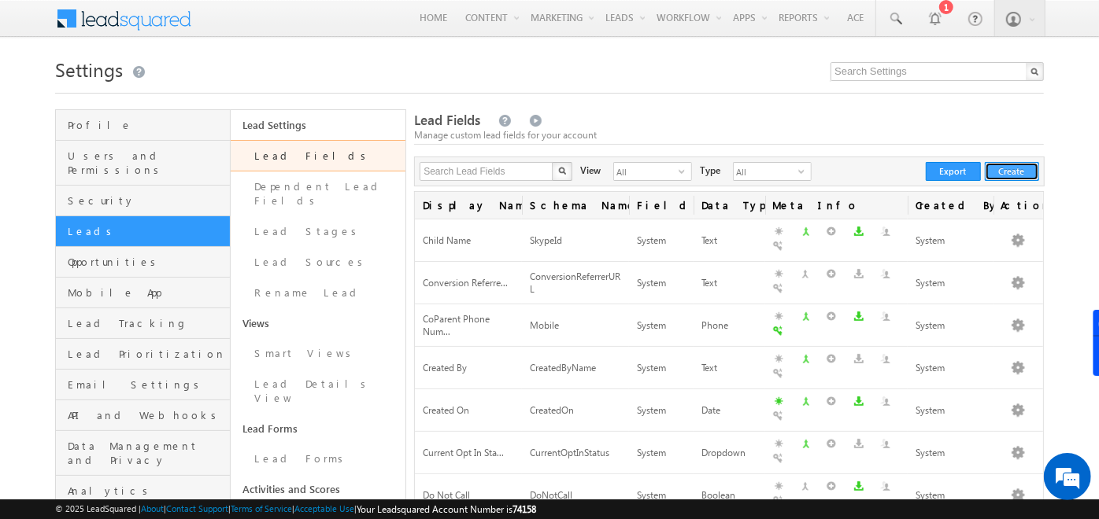
click at [1012, 175] on button "Create" at bounding box center [1011, 171] width 54 height 19
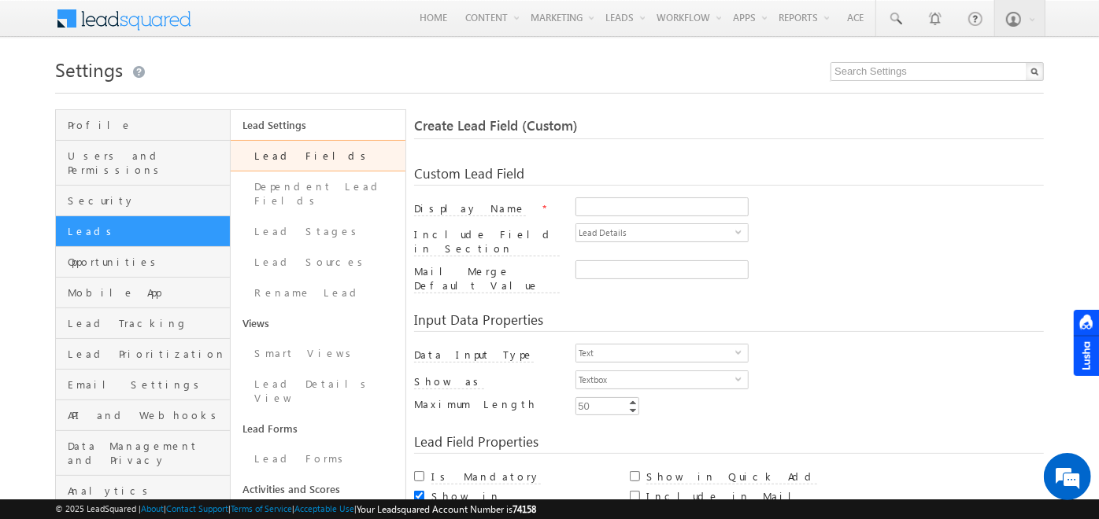
scroll to position [45, 0]
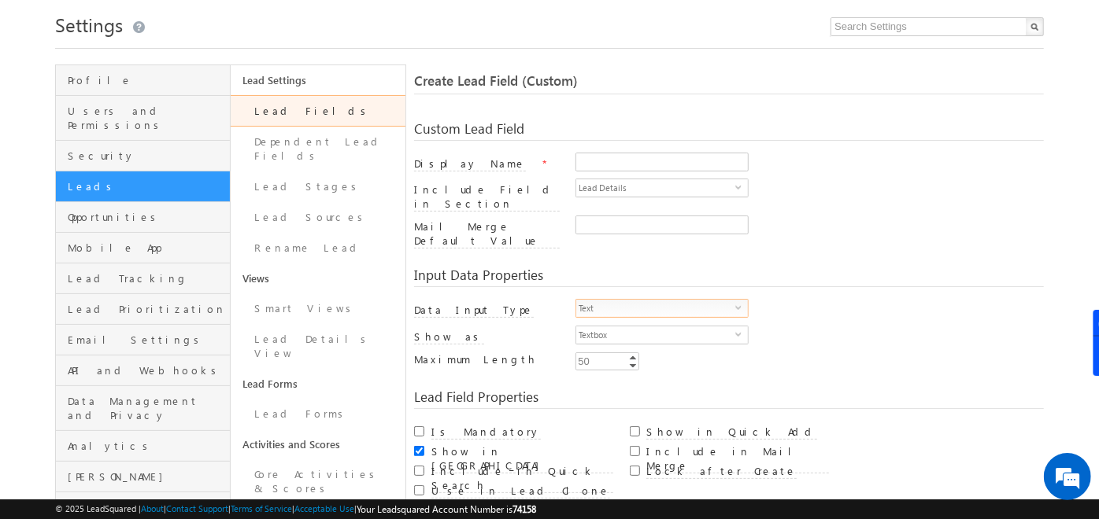
click at [735, 300] on span "select" at bounding box center [741, 313] width 13 height 27
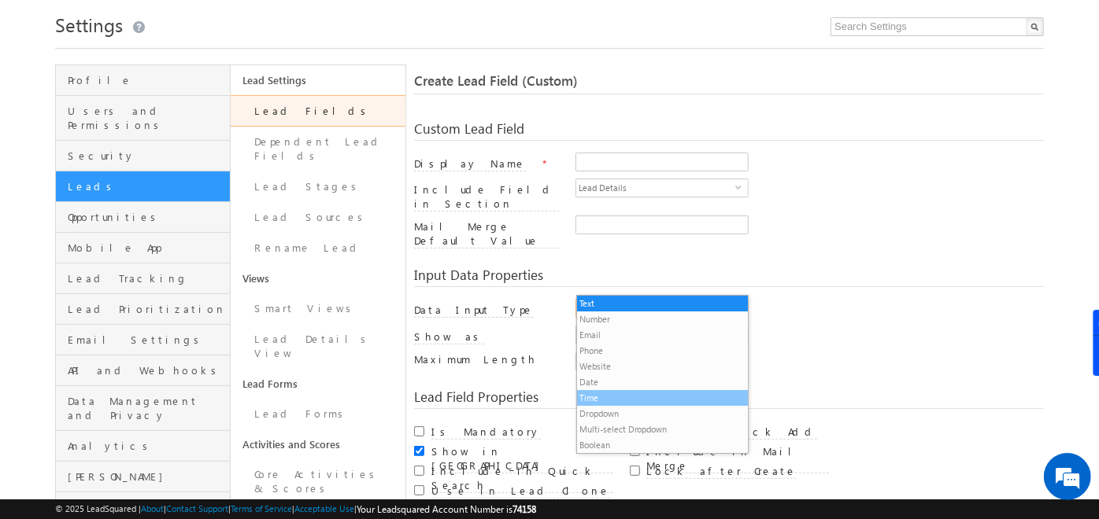
scroll to position [0, 0]
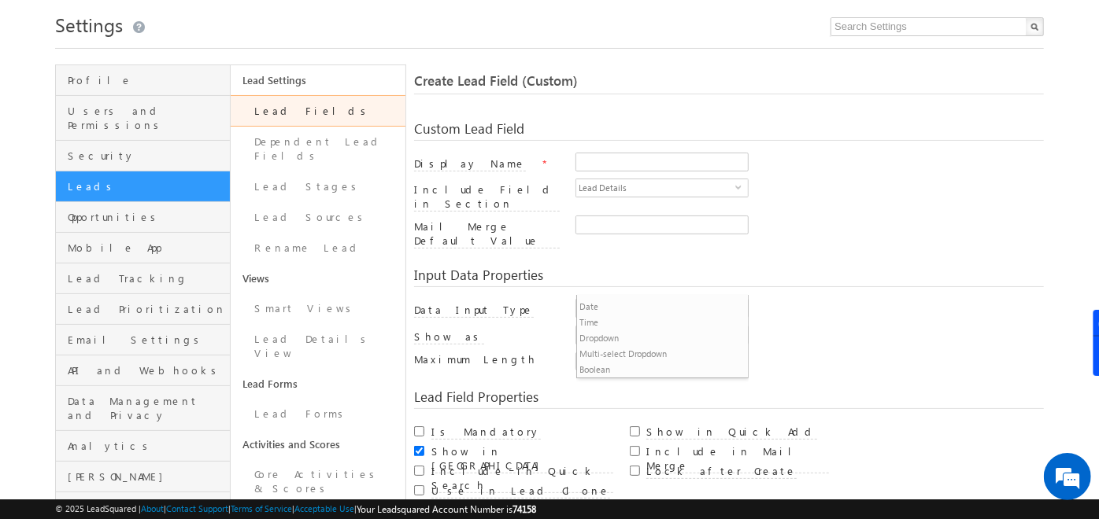
click at [564, 111] on div "Custom Lead Field Display Name * Include Field in Section Lead Details select L…" at bounding box center [729, 179] width 630 height 146
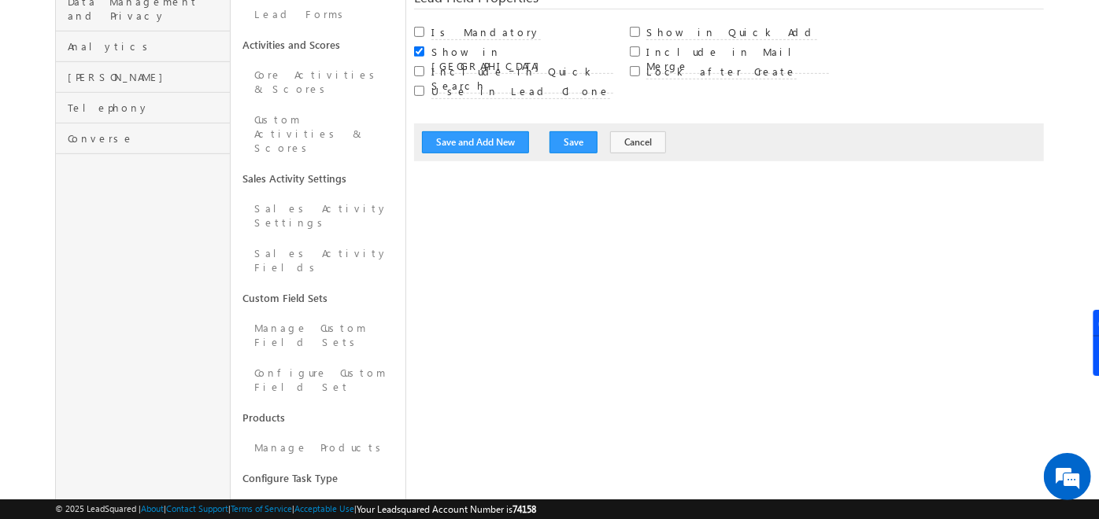
scroll to position [447, 0]
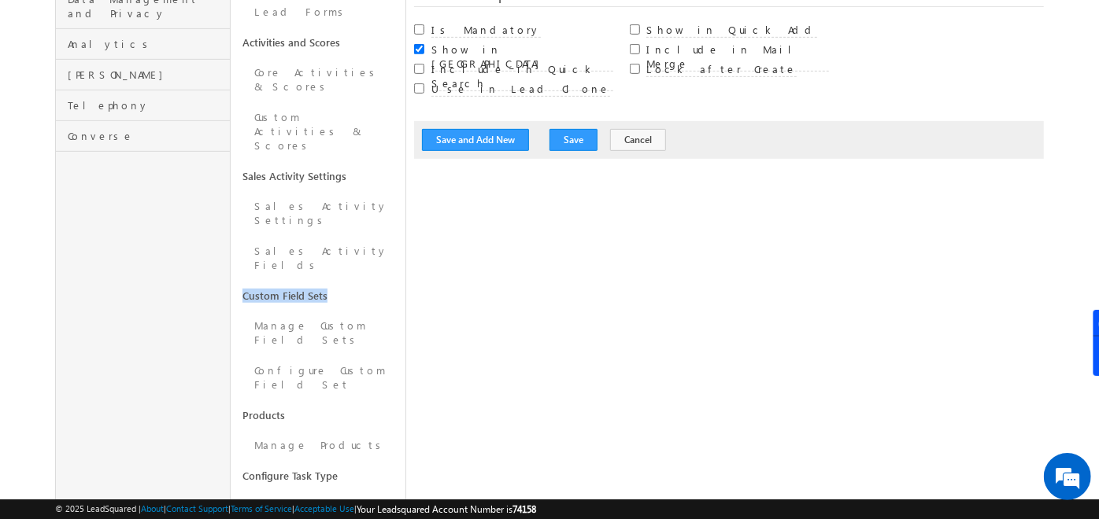
drag, startPoint x: 238, startPoint y: 194, endPoint x: 325, endPoint y: 190, distance: 87.4
click at [325, 281] on link "Custom Field Sets" at bounding box center [318, 296] width 175 height 30
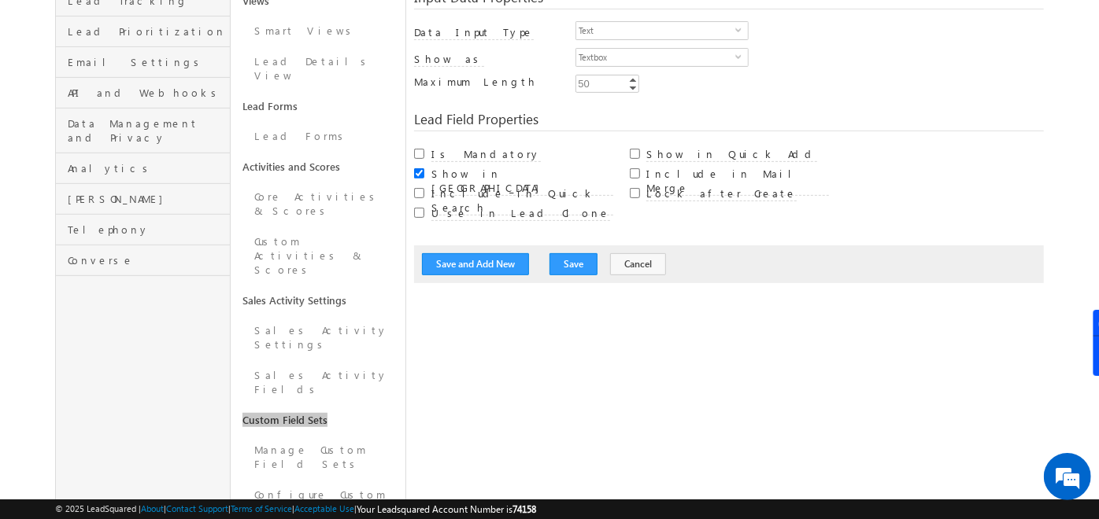
scroll to position [394, 0]
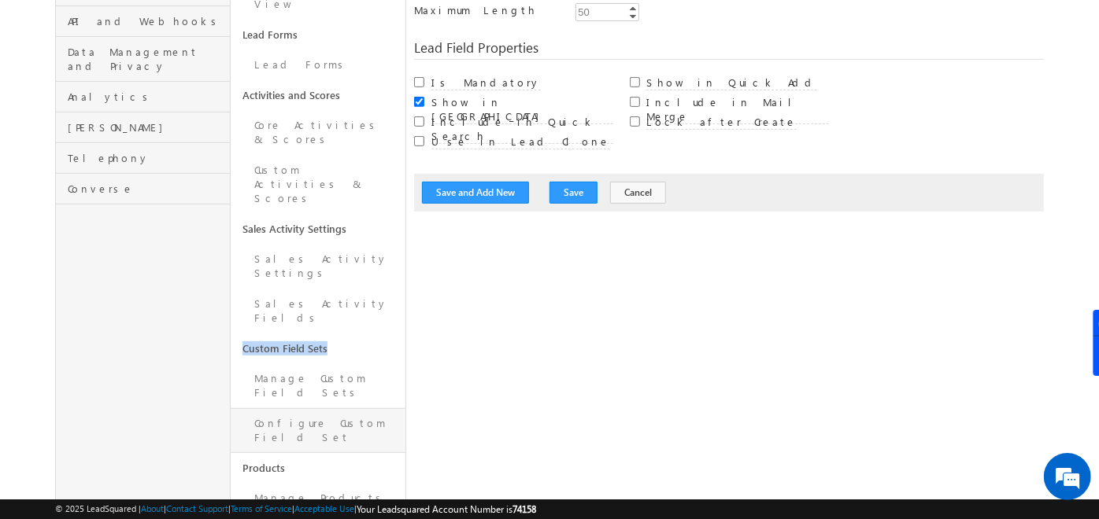
click at [331, 408] on link "Configure Custom Field Set" at bounding box center [318, 430] width 175 height 45
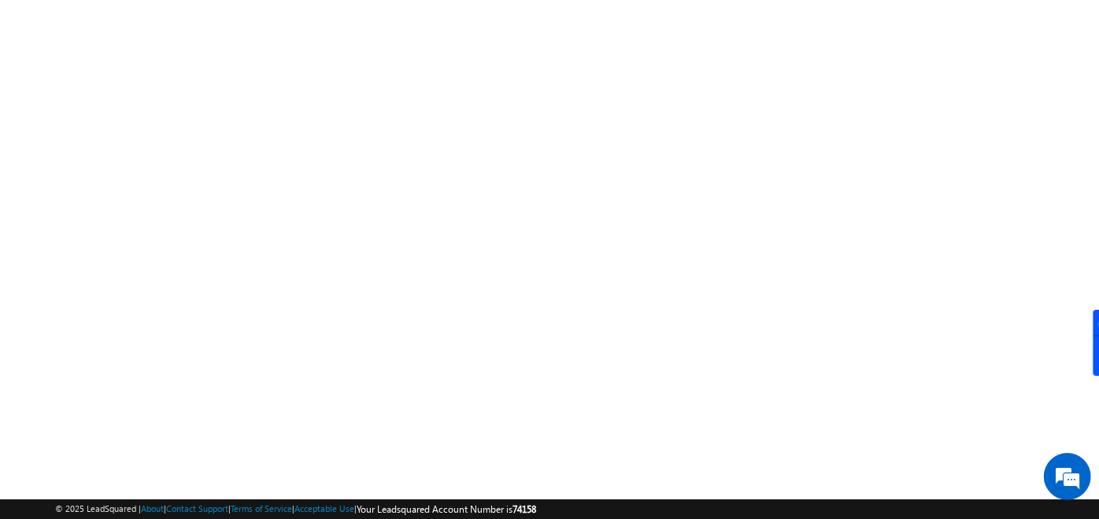
scroll to position [265, 0]
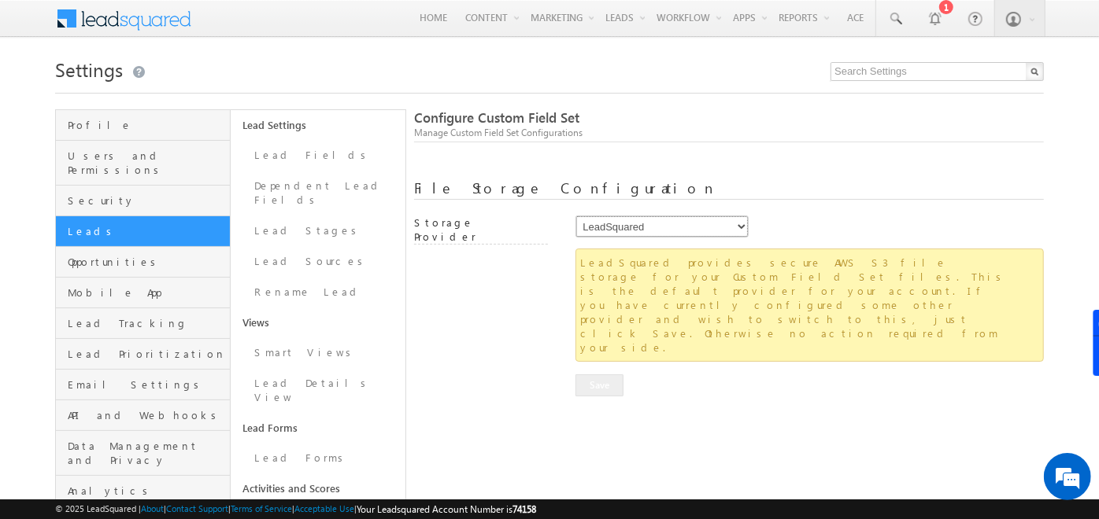
click at [728, 229] on select "LeadSquared AmazonS3 AlibabaCloudOSS" at bounding box center [661, 227] width 173 height 22
click at [694, 171] on div at bounding box center [729, 164] width 630 height 33
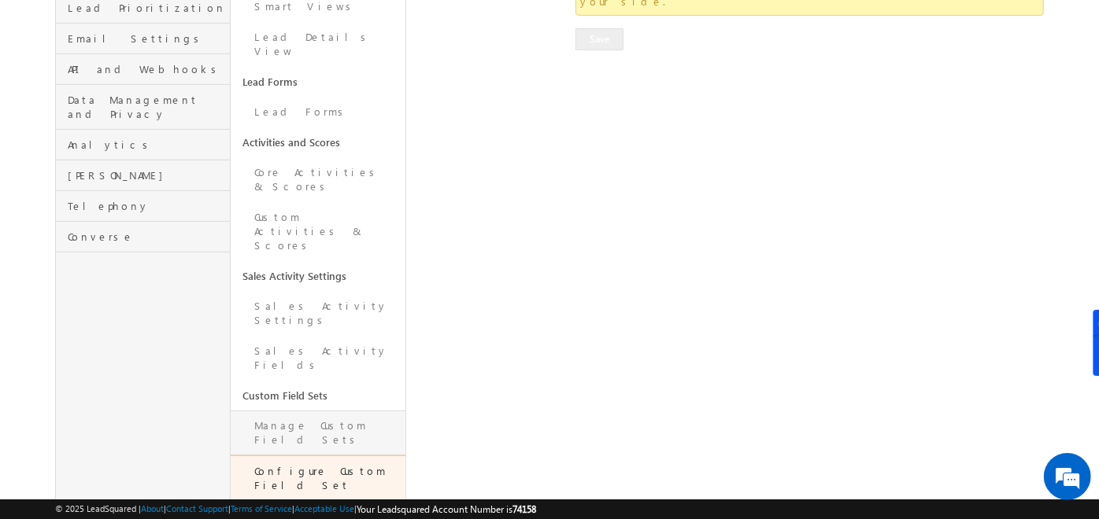
click at [301, 411] on link "Manage Custom Field Sets" at bounding box center [318, 433] width 175 height 45
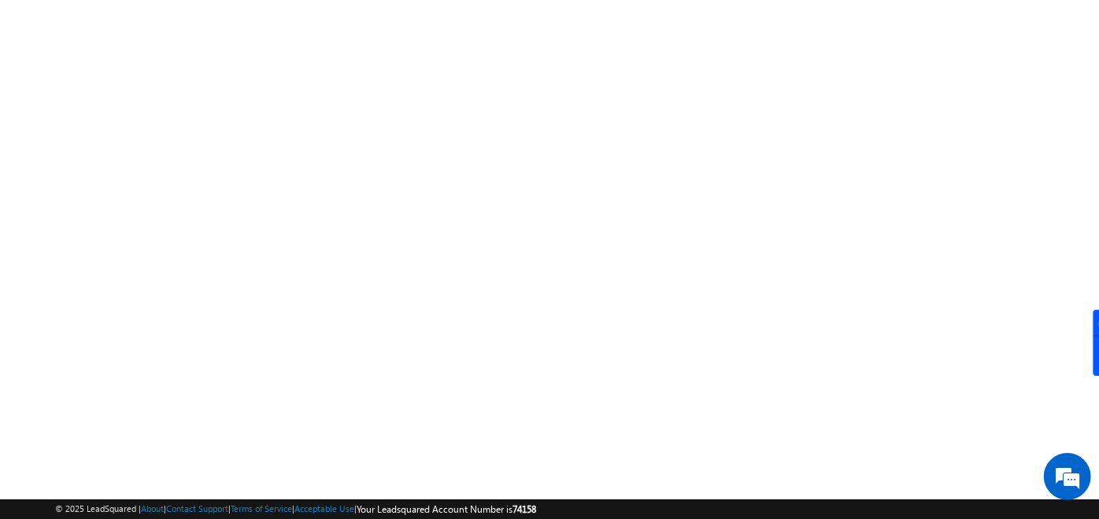
scroll to position [265, 0]
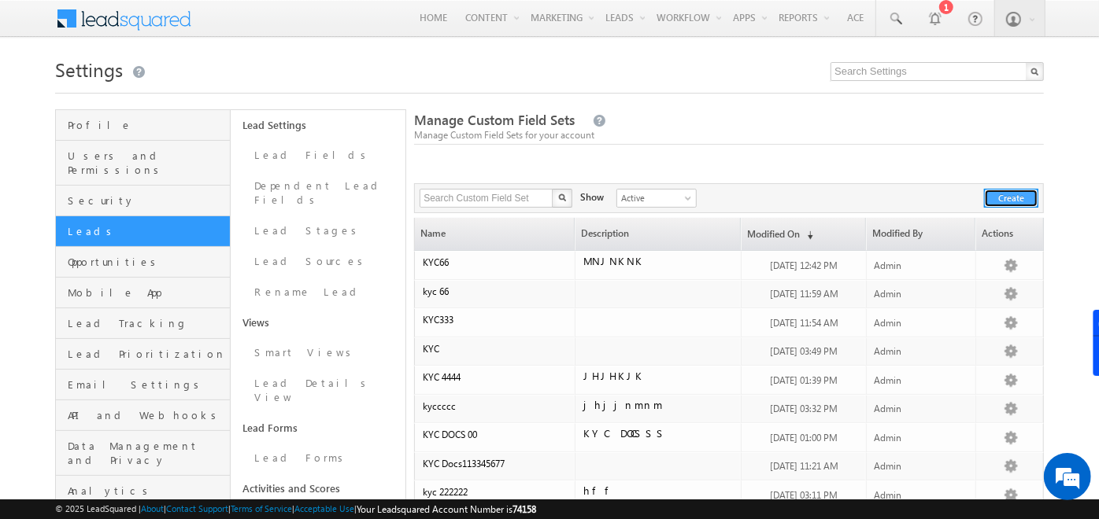
click at [1009, 198] on button "Create" at bounding box center [1011, 198] width 54 height 19
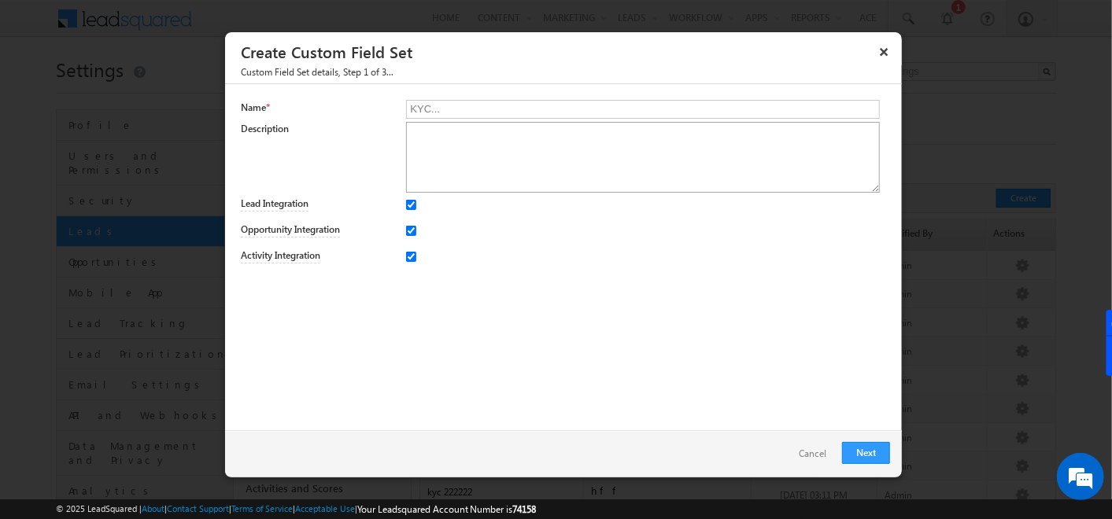
type input "KYC..."
click at [766, 171] on textarea at bounding box center [642, 157] width 473 height 71
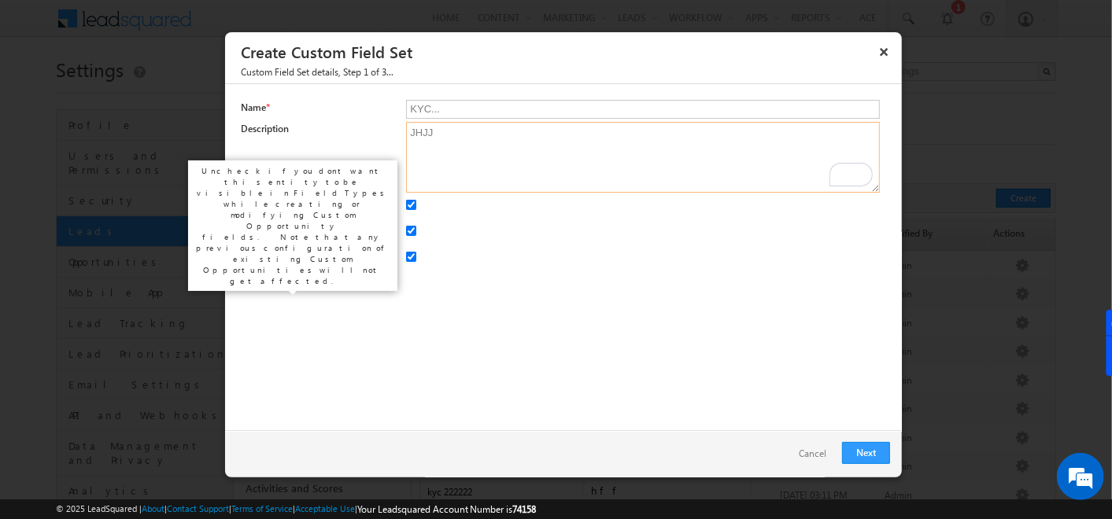
type textarea "JHJJ"
drag, startPoint x: 244, startPoint y: 230, endPoint x: 342, endPoint y: 234, distance: 97.7
click at [340, 234] on label "Opportunity Integration" at bounding box center [290, 230] width 99 height 15
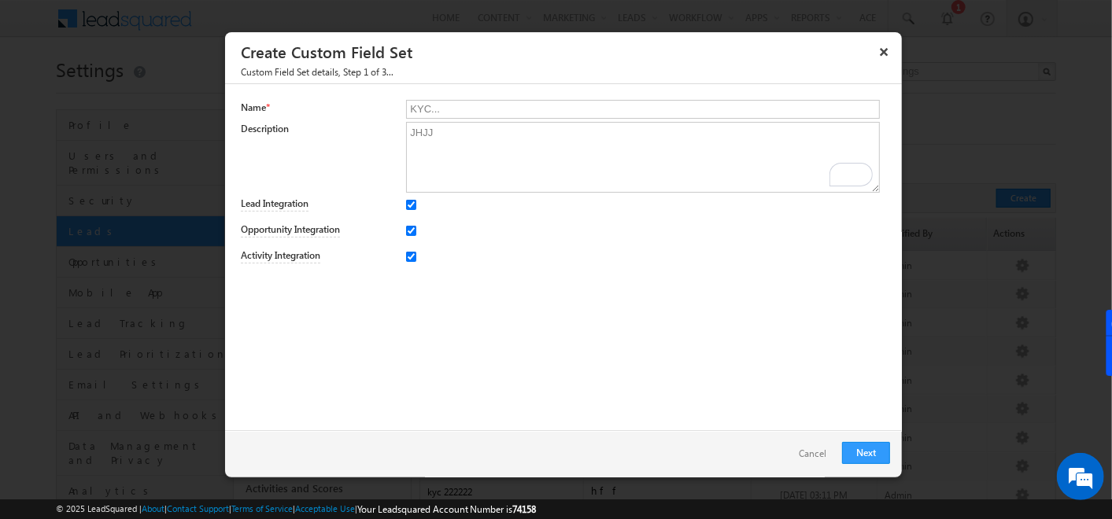
drag, startPoint x: 342, startPoint y: 234, endPoint x: 299, endPoint y: 319, distance: 95.7
click at [299, 319] on div "Name * KYC... Description JHJJ Lead Integration Opportunity Integration Activit…" at bounding box center [563, 257] width 677 height 346
click at [871, 452] on link "Next" at bounding box center [866, 453] width 48 height 22
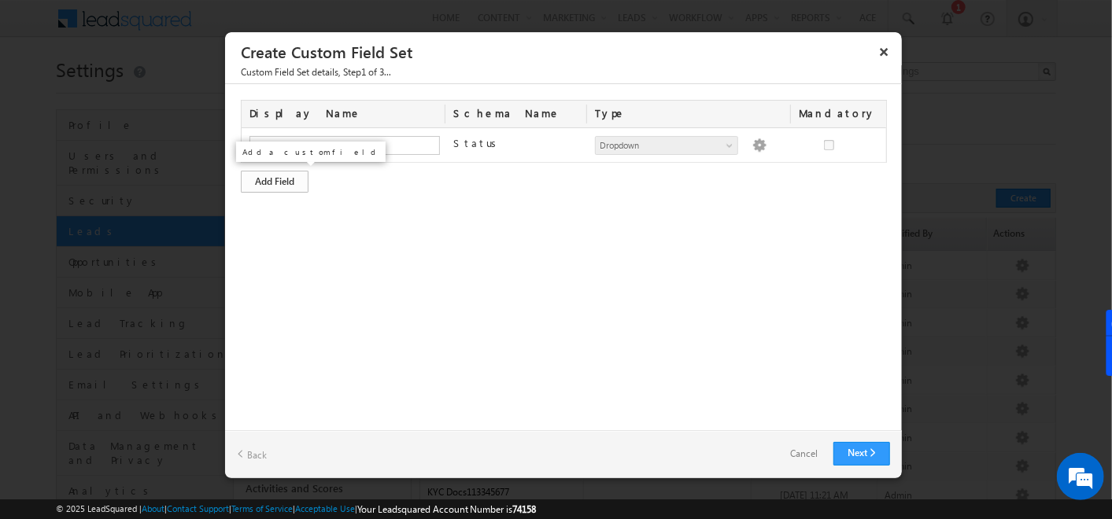
click at [267, 173] on div "Add Field" at bounding box center [275, 182] width 68 height 22
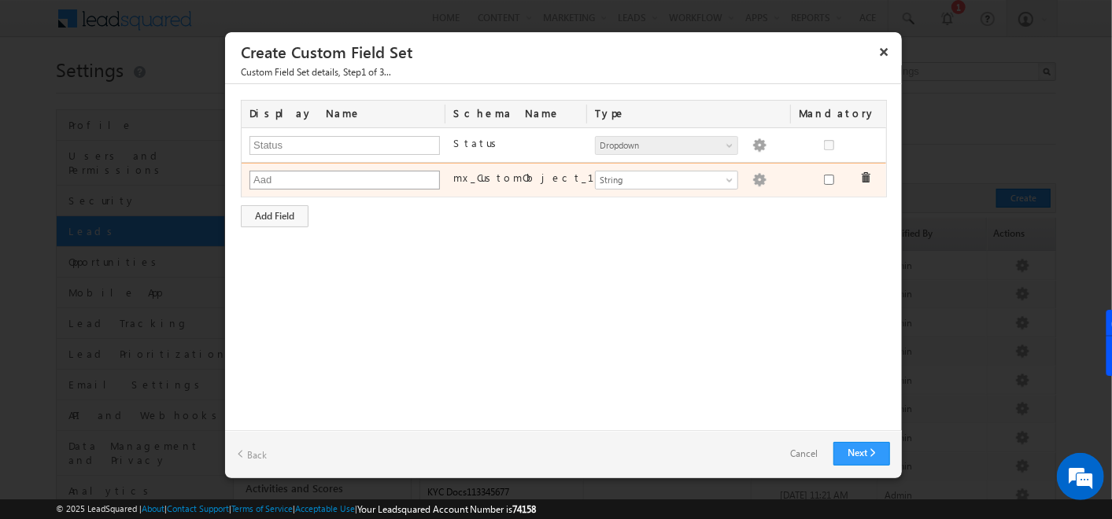
type input "Aadhar Number"
click at [612, 179] on span "String" at bounding box center [660, 180] width 128 height 14
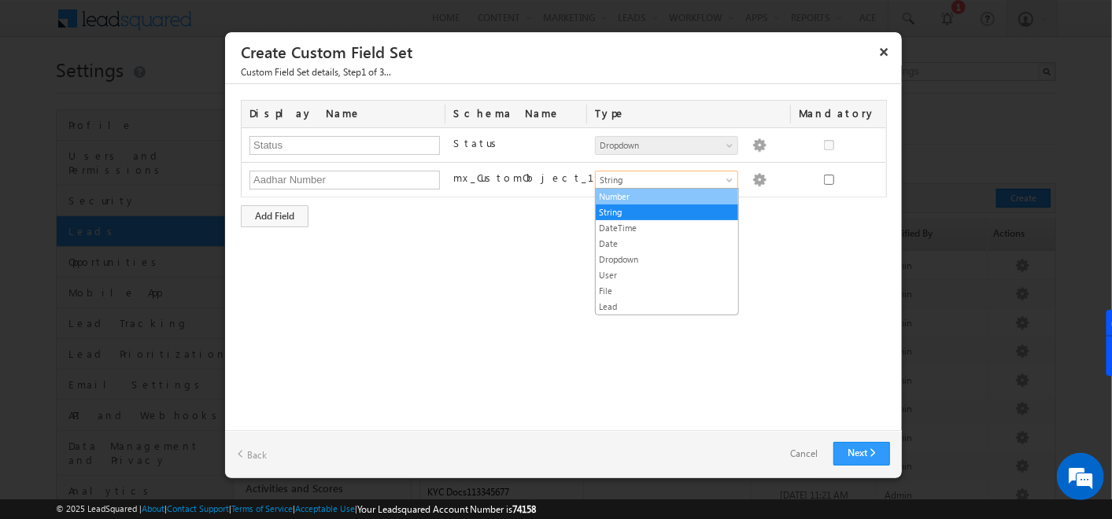
click at [616, 198] on link "Number" at bounding box center [667, 197] width 142 height 14
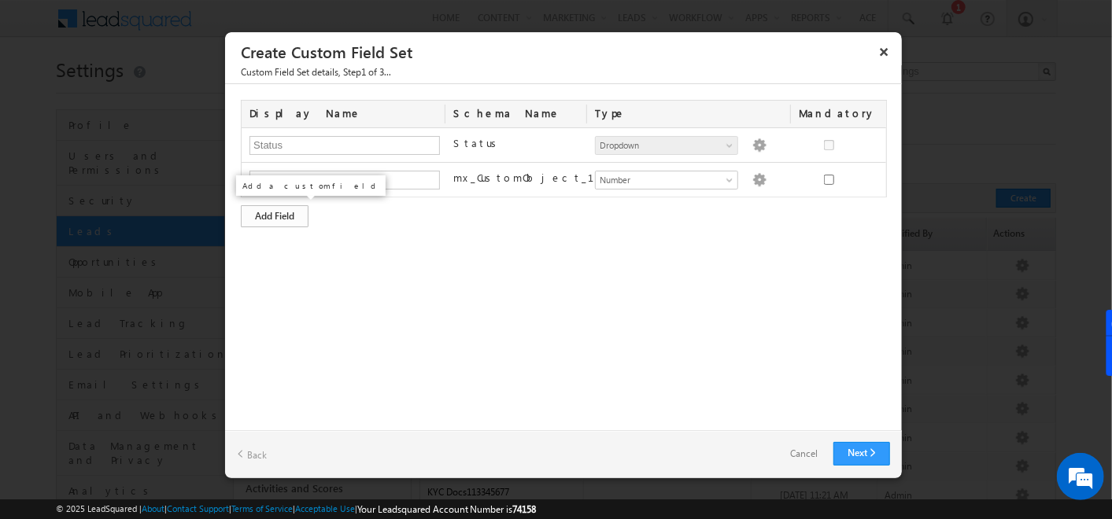
click at [297, 213] on div "Add Field" at bounding box center [275, 216] width 68 height 22
type input "Aadhar Photo"
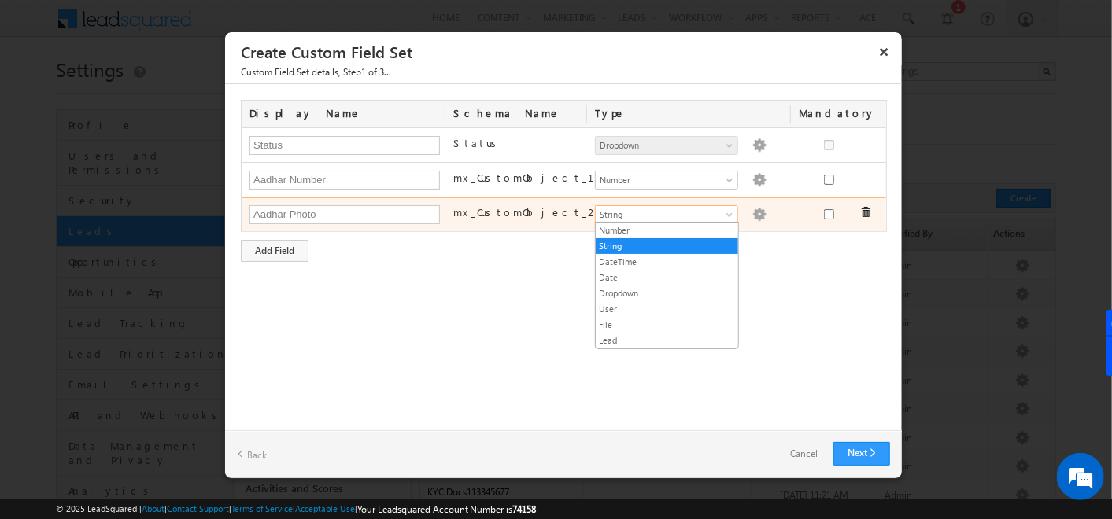
click at [711, 208] on span "String" at bounding box center [660, 215] width 128 height 14
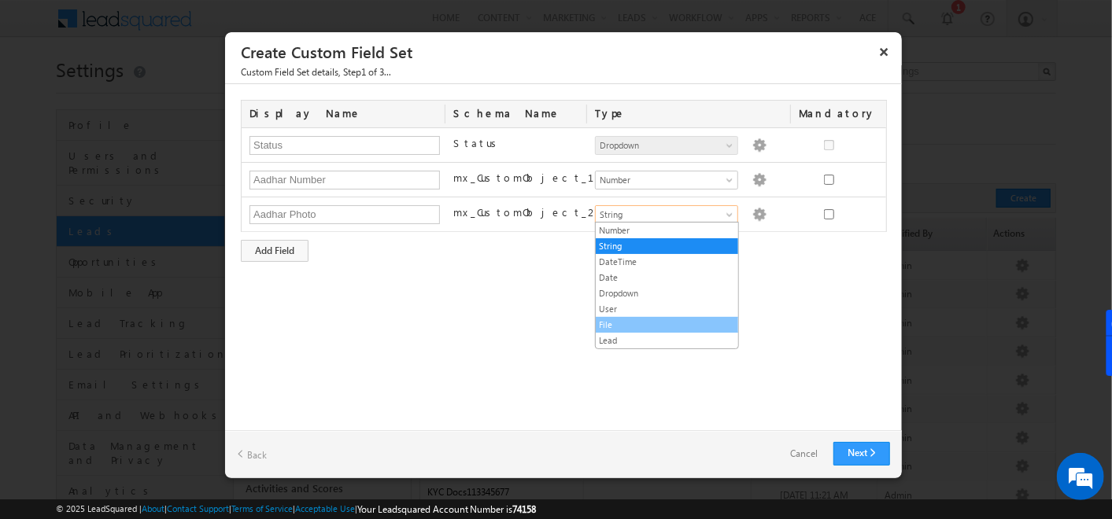
click at [623, 318] on link "File" at bounding box center [667, 325] width 142 height 14
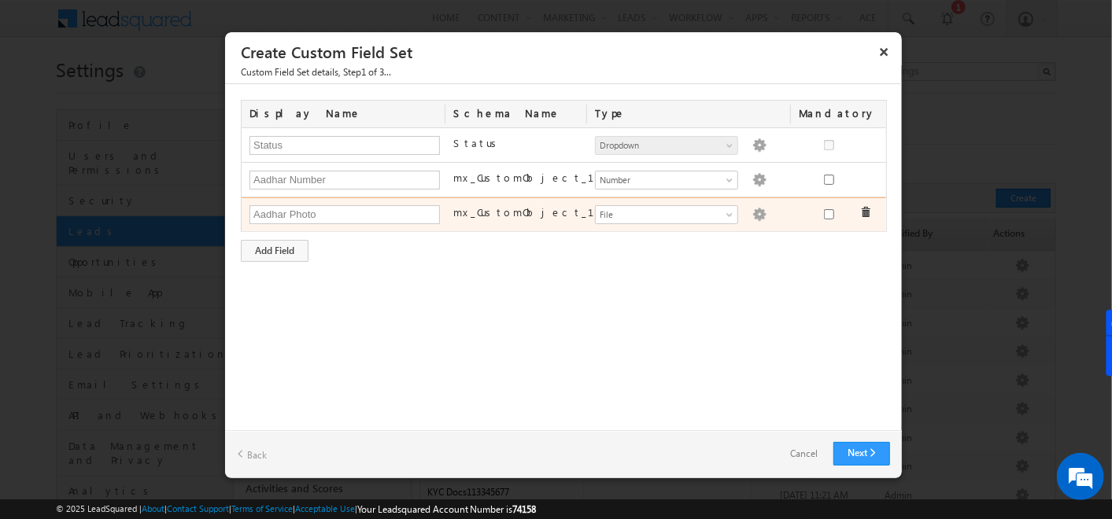
click at [747, 220] on div "Number String DateTime Date Dropdown User File Lead File Dropdown options are n…" at bounding box center [689, 216] width 204 height 22
click at [752, 212] on img at bounding box center [759, 215] width 14 height 14
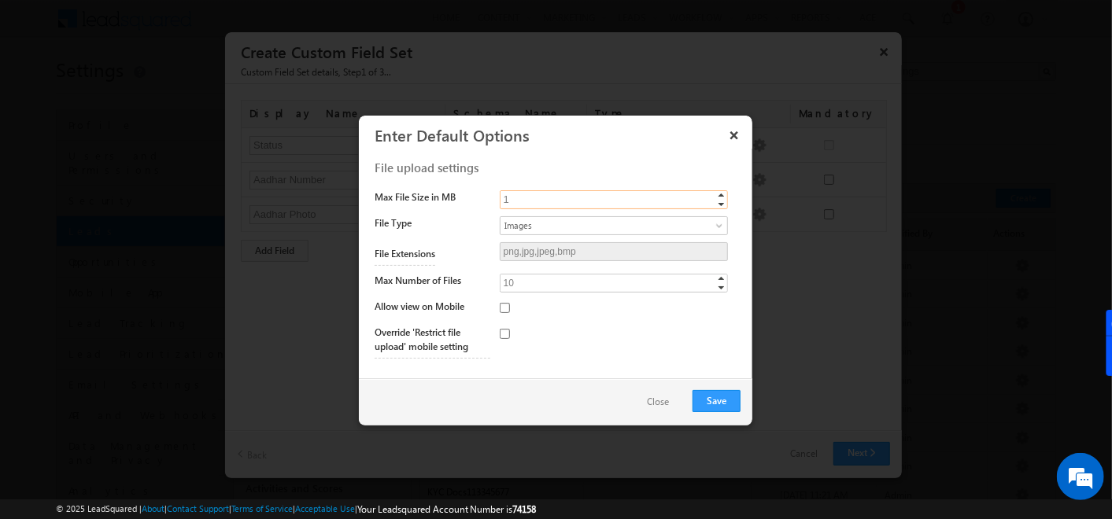
click at [526, 198] on input "1" at bounding box center [614, 199] width 228 height 19
type input "10"
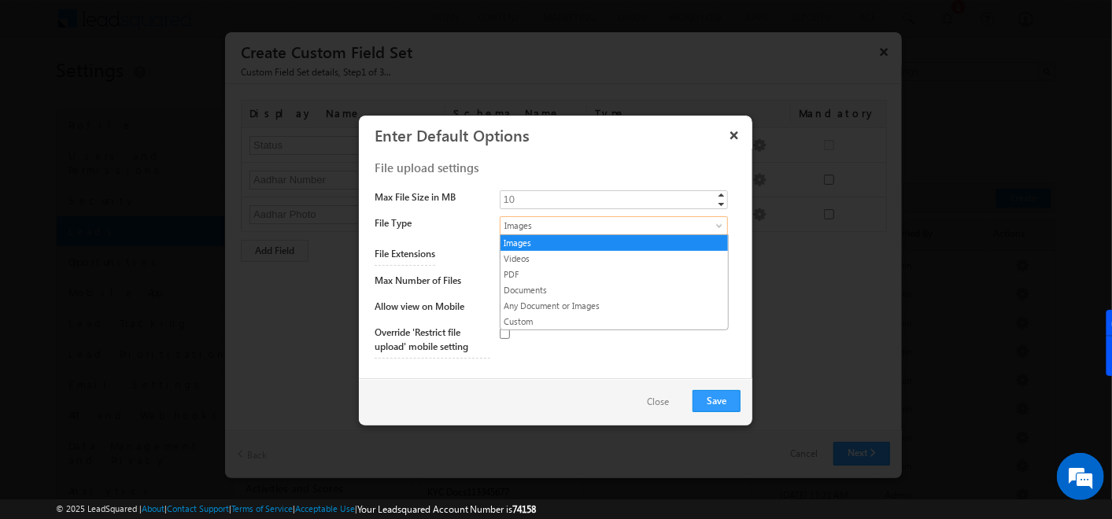
click at [558, 231] on span "Images" at bounding box center [600, 226] width 201 height 14
click at [544, 287] on link "Documents" at bounding box center [613, 290] width 227 height 14
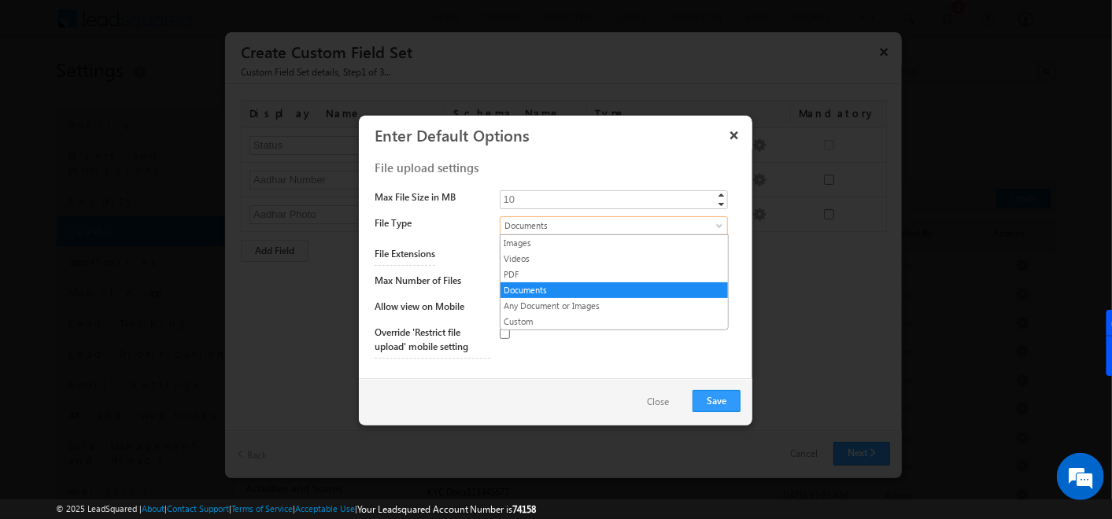
click at [554, 219] on span "Documents" at bounding box center [600, 226] width 201 height 14
drag, startPoint x: 524, startPoint y: 311, endPoint x: 526, endPoint y: 303, distance: 8.0
click at [526, 303] on ul "Images Videos PDF Documents Any Document or Images Custom" at bounding box center [614, 283] width 229 height 96
type input "png,jpg,jpeg,bmp,mp4,webm,mov,pdf,doc,docx"
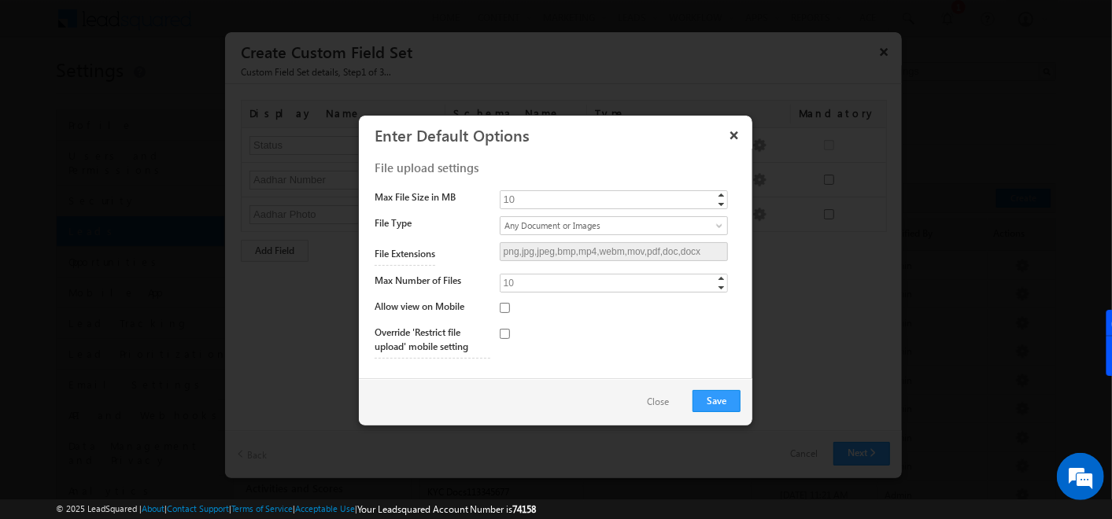
click at [526, 303] on div at bounding box center [604, 311] width 209 height 22
click at [705, 399] on button "Save" at bounding box center [716, 401] width 48 height 22
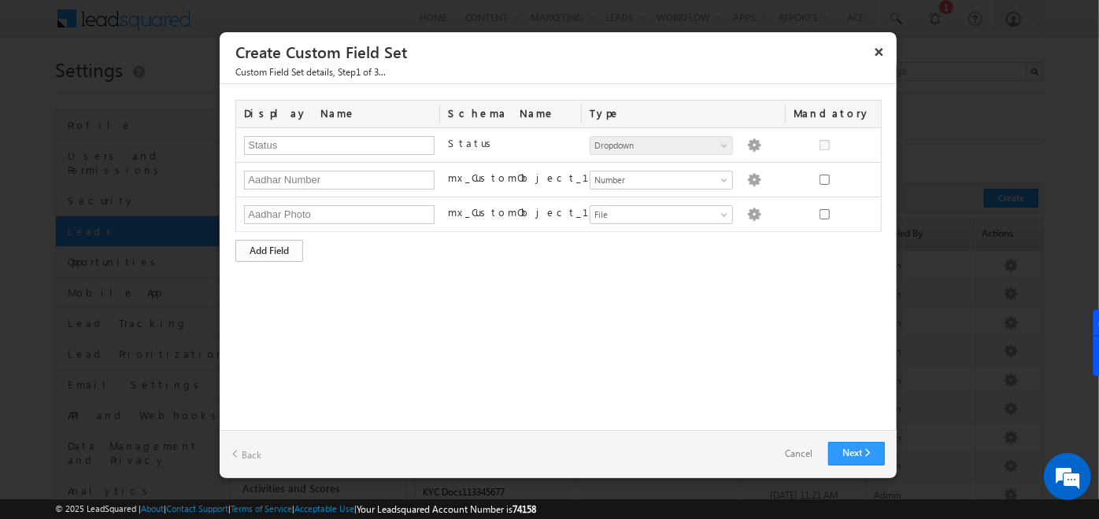
click at [283, 243] on div "Add Field" at bounding box center [269, 251] width 68 height 22
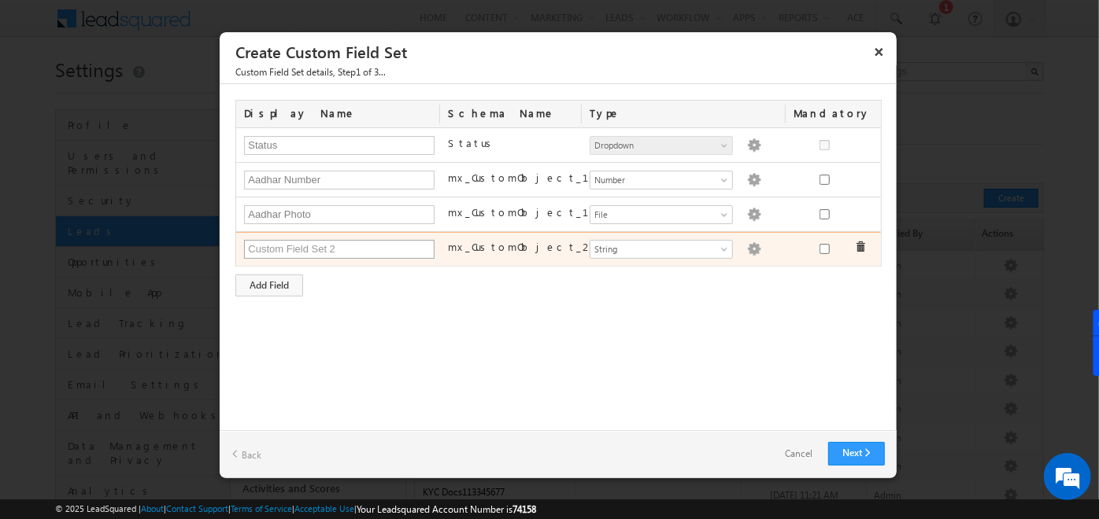
click at [283, 243] on input "text" at bounding box center [339, 249] width 190 height 19
type input "PAN Number"
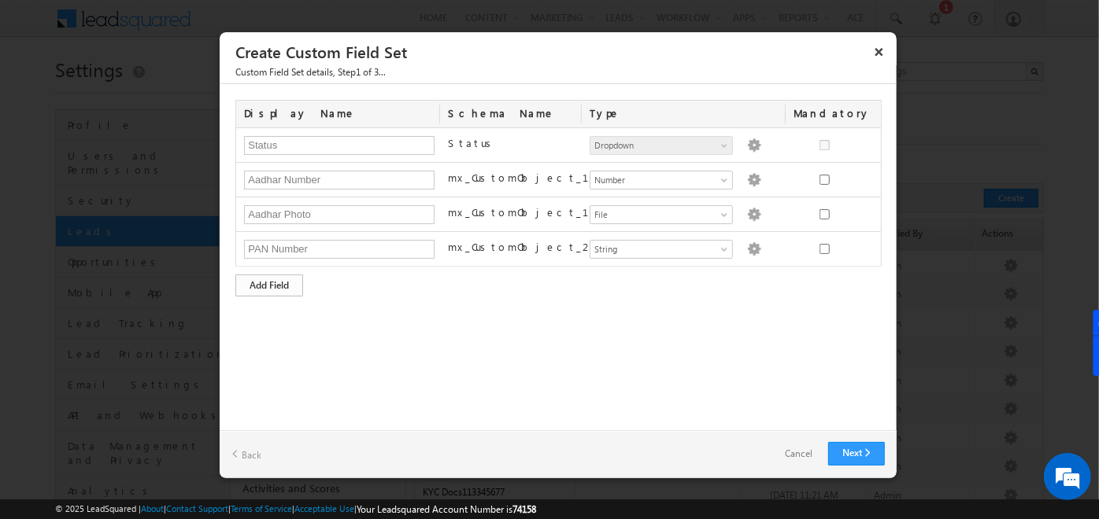
click at [279, 283] on div "Add Field" at bounding box center [269, 286] width 68 height 22
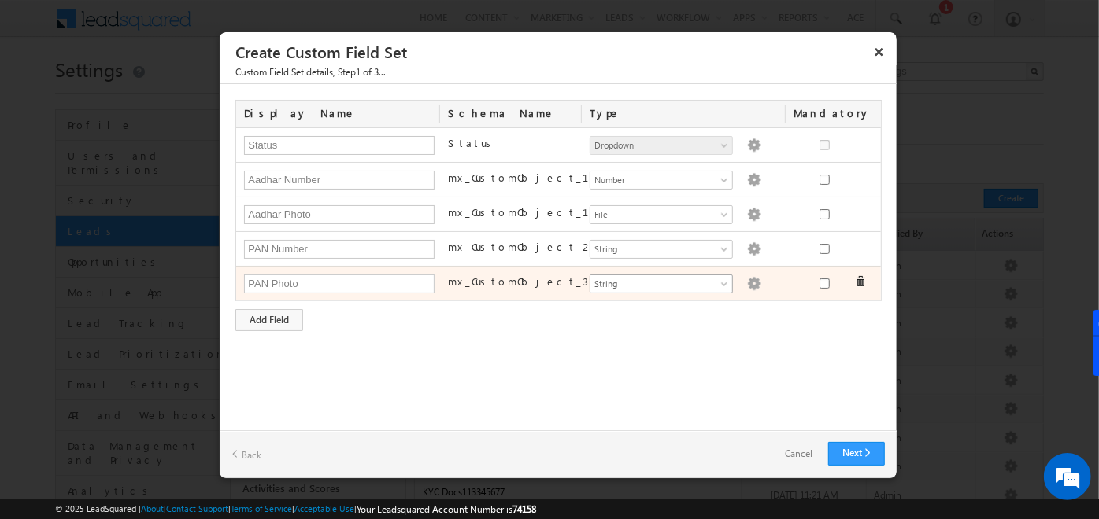
type input "PAN Photo"
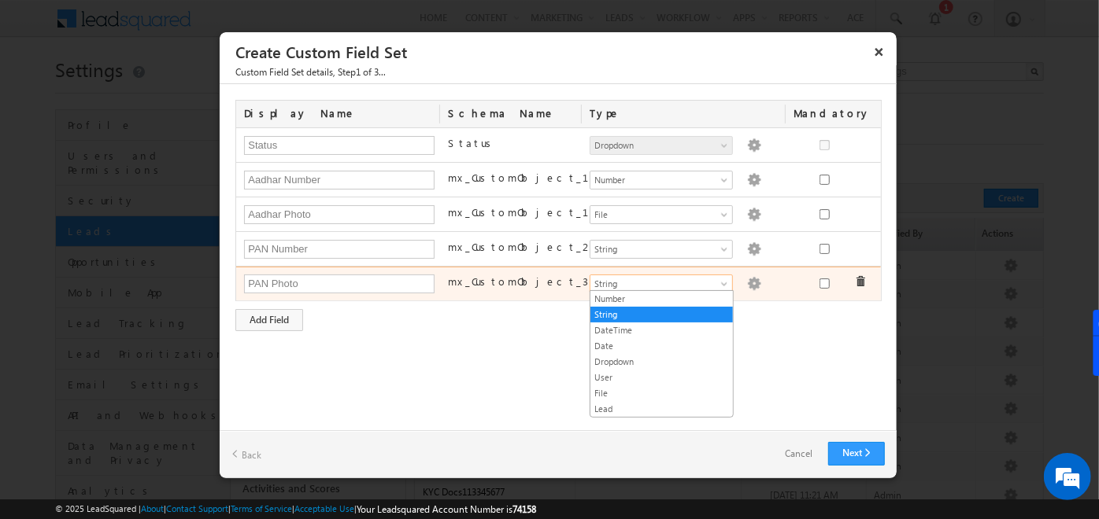
click at [638, 287] on span "String" at bounding box center [654, 284] width 128 height 14
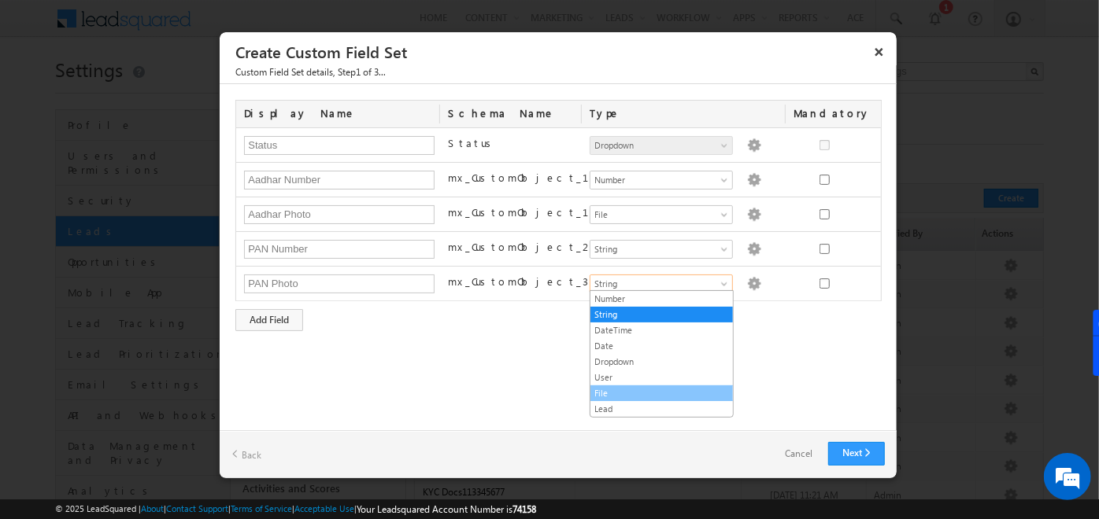
click at [615, 395] on link "File" at bounding box center [661, 393] width 142 height 14
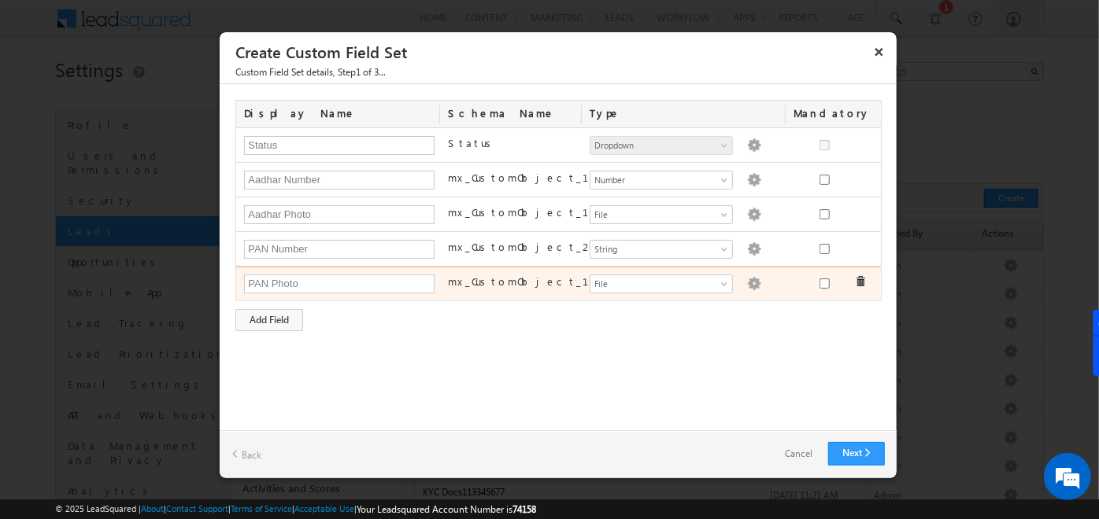
click at [747, 279] on img at bounding box center [754, 284] width 14 height 14
type input "1"
type input "png,jpg,jpeg,bmp"
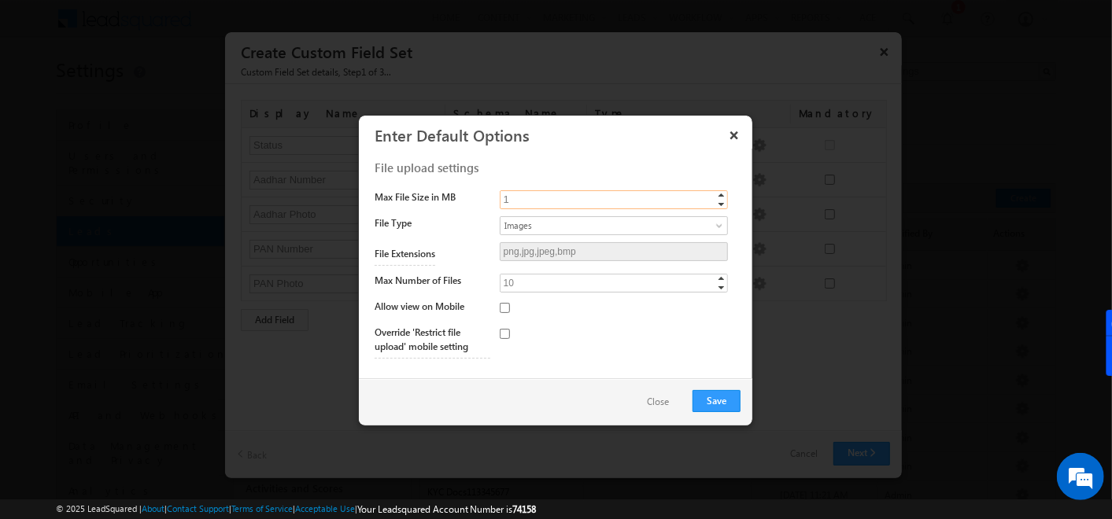
click at [554, 201] on input "1" at bounding box center [614, 199] width 228 height 19
type input "10"
click at [717, 398] on button "Save" at bounding box center [716, 401] width 48 height 22
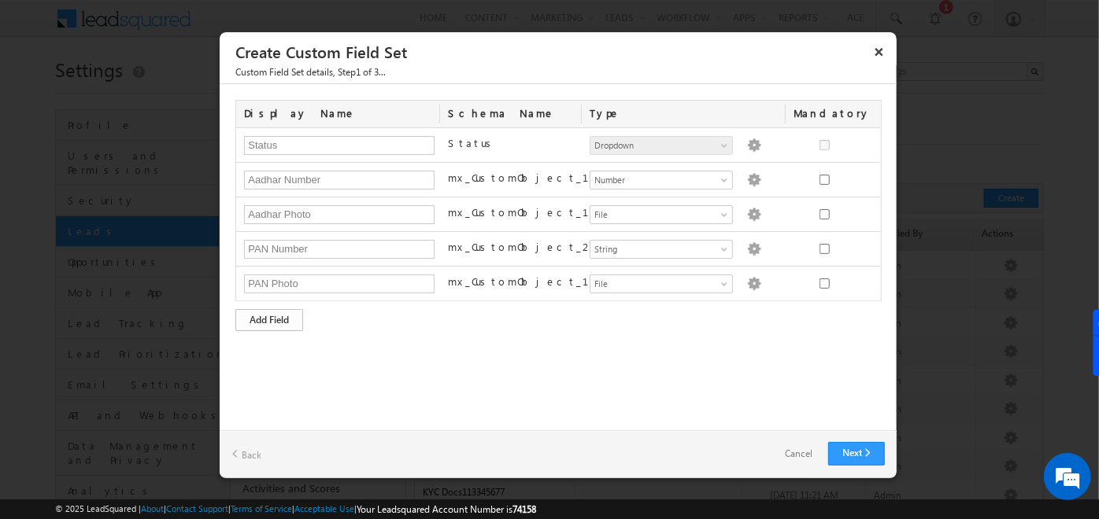
click at [263, 320] on div "Add Field" at bounding box center [269, 320] width 68 height 22
type input "Address"
click at [282, 353] on div "Add Field" at bounding box center [269, 355] width 68 height 22
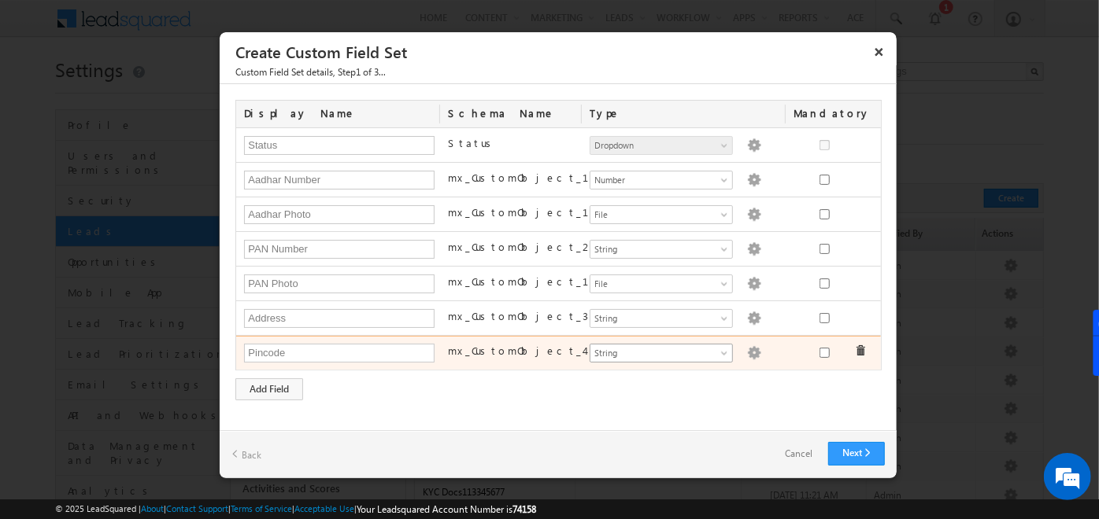
type input "Pincode"
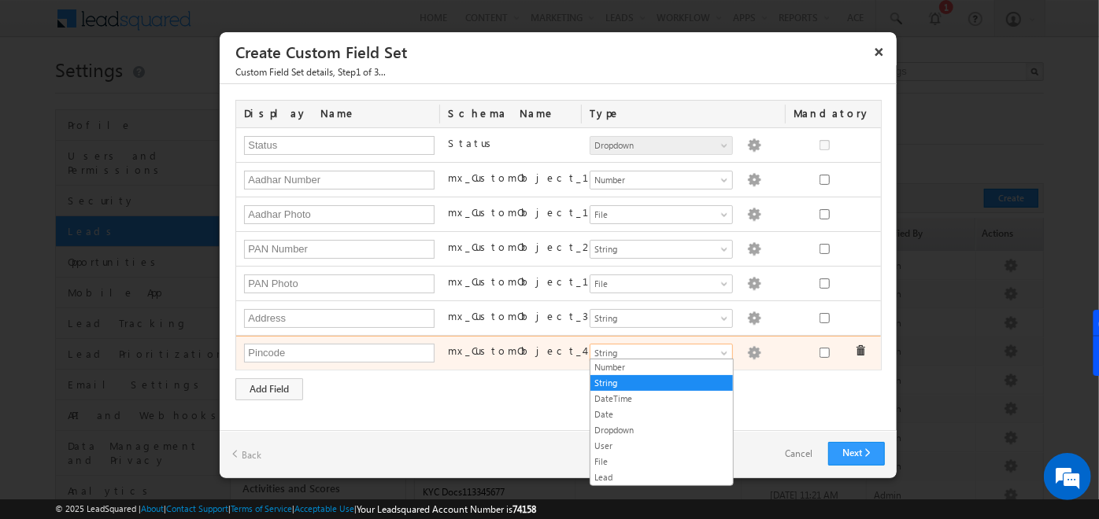
click at [608, 354] on span "String" at bounding box center [654, 353] width 128 height 14
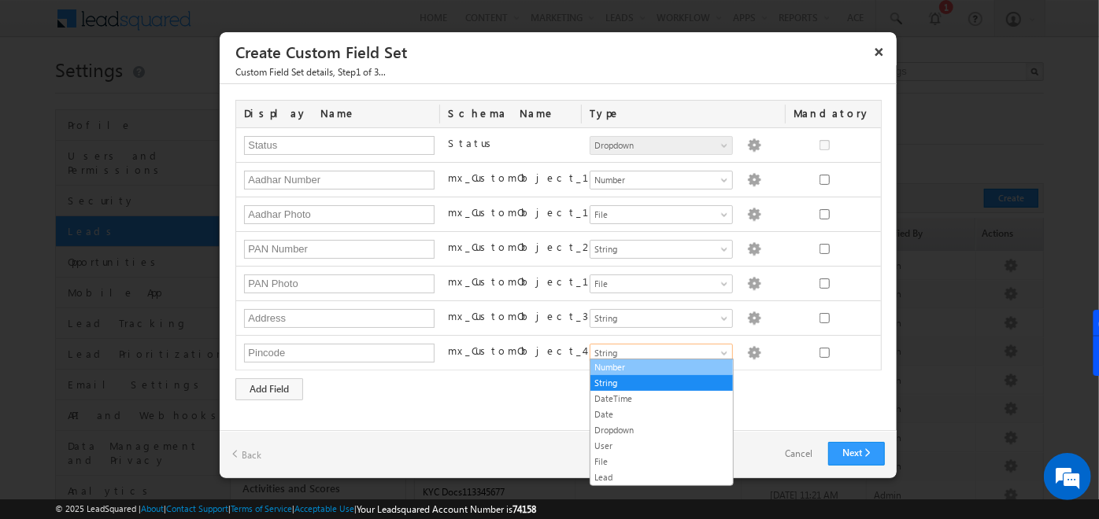
click at [611, 369] on link "Number" at bounding box center [661, 367] width 142 height 14
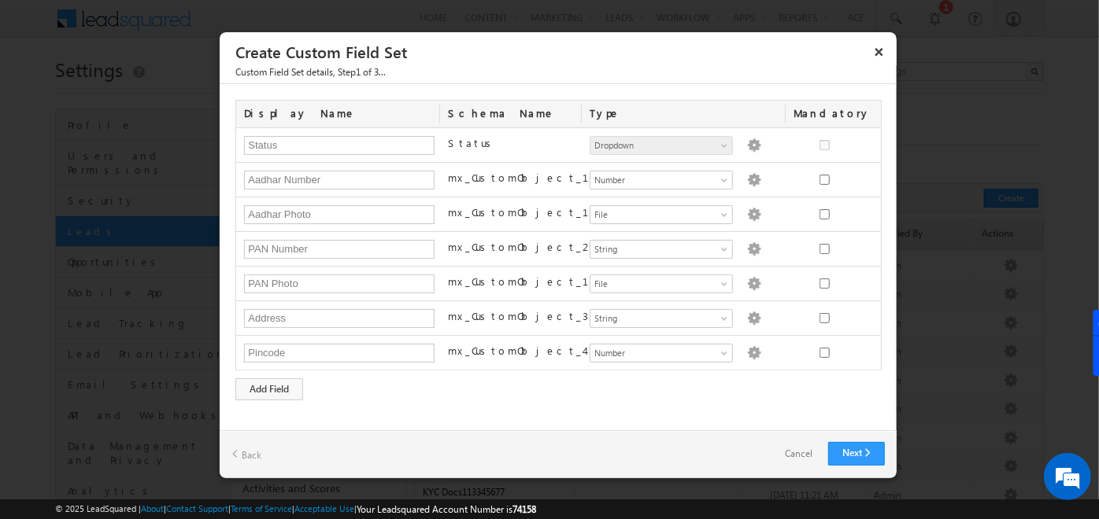
click at [540, 405] on div "Display Name Schema Name Type Mandatory Status Status Number String DateTime Da…" at bounding box center [558, 257] width 677 height 346
click at [843, 449] on link "Next" at bounding box center [856, 454] width 57 height 24
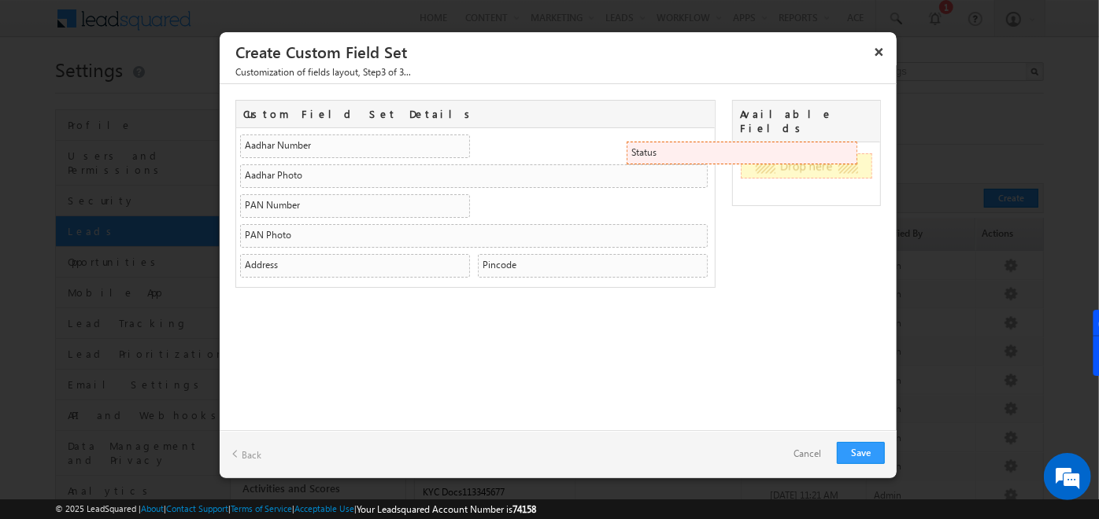
drag, startPoint x: 332, startPoint y: 148, endPoint x: 841, endPoint y: 153, distance: 509.2
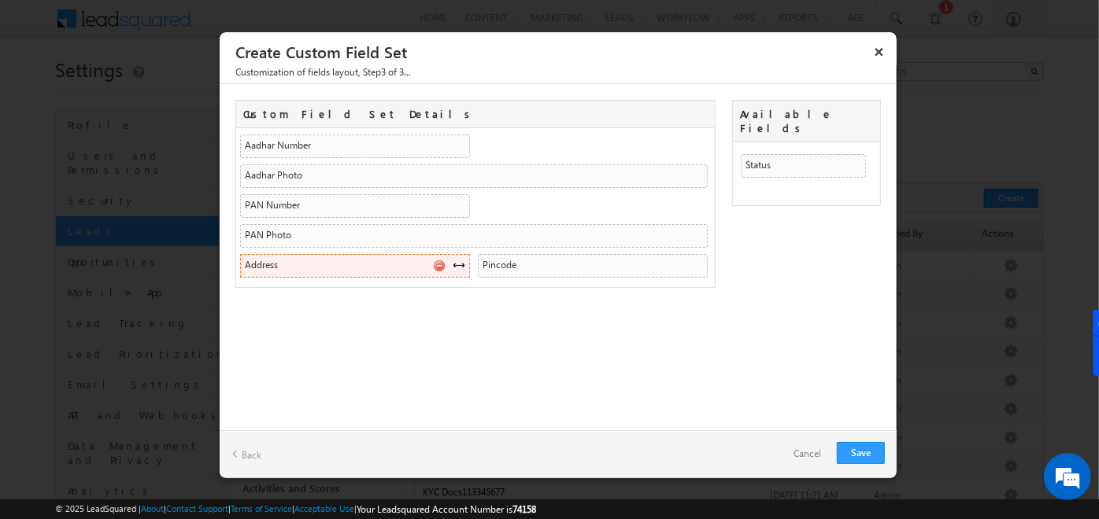
click at [458, 262] on span at bounding box center [458, 265] width 13 height 13
click at [851, 452] on link "Save" at bounding box center [861, 453] width 48 height 22
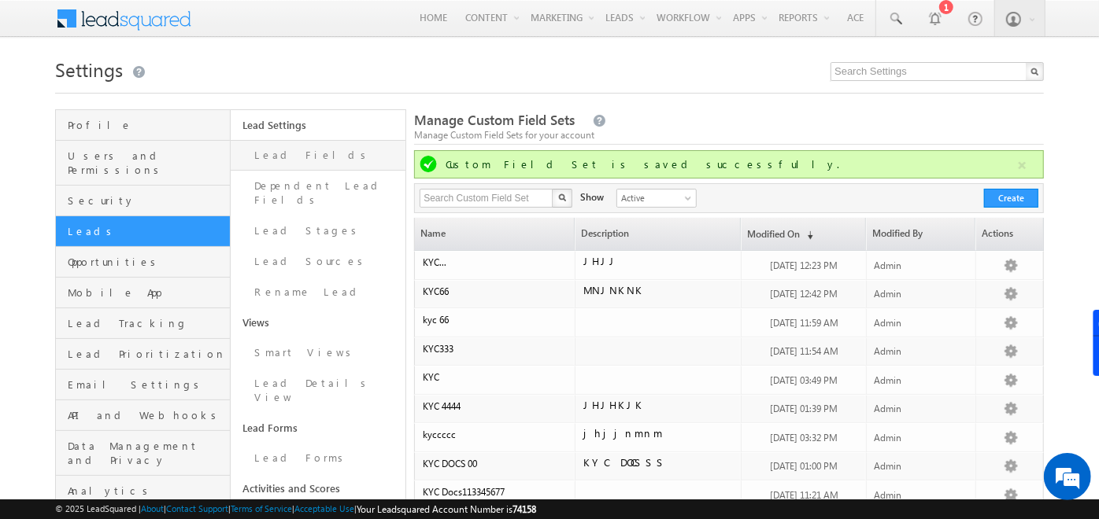
click at [285, 152] on link "Lead Fields" at bounding box center [318, 155] width 175 height 31
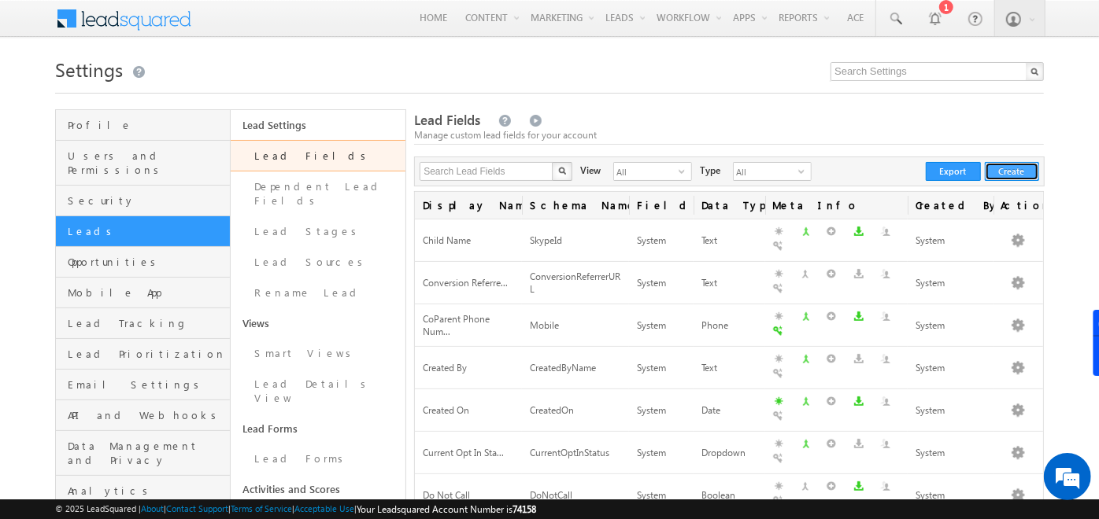
click at [1007, 172] on button "Create" at bounding box center [1011, 171] width 54 height 19
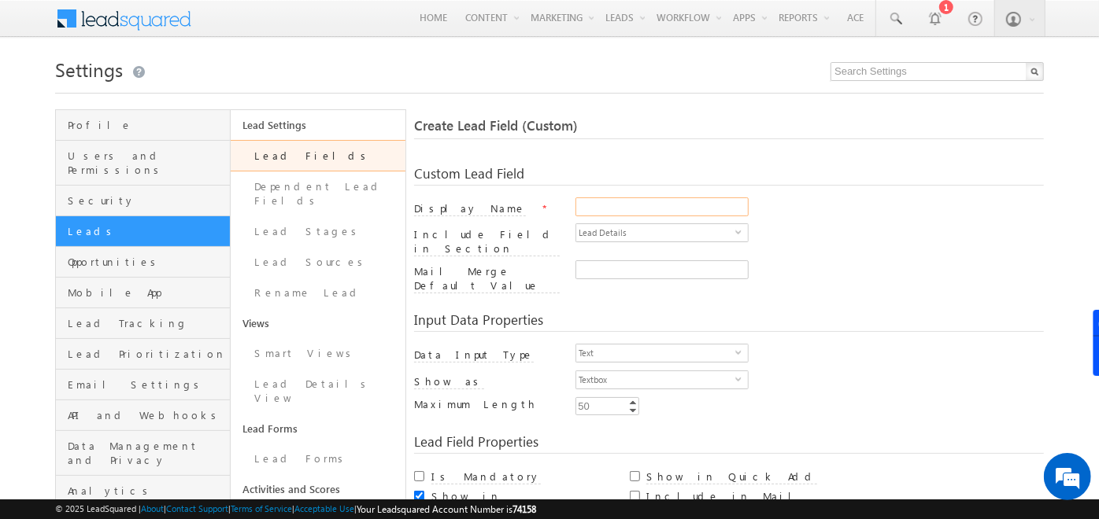
click at [640, 205] on input "Display Name" at bounding box center [661, 207] width 173 height 19
click at [645, 297] on div "Input Data Properties Data Input Type Text select 0 Number Type Integer select …" at bounding box center [729, 358] width 630 height 122
click at [599, 345] on span "Text" at bounding box center [655, 353] width 159 height 17
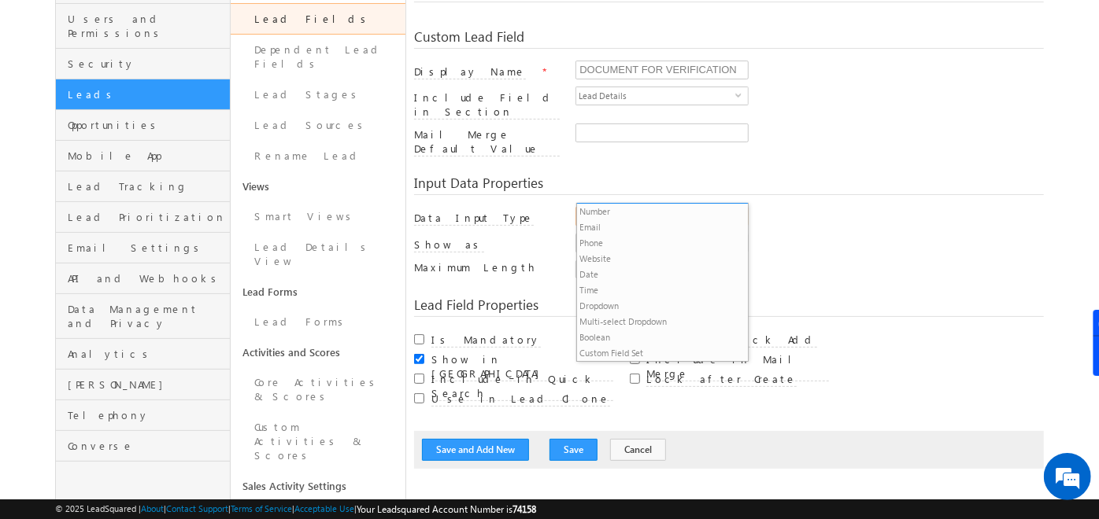
scroll to position [138, 0]
click at [627, 348] on li "Custom Field Set" at bounding box center [663, 353] width 172 height 16
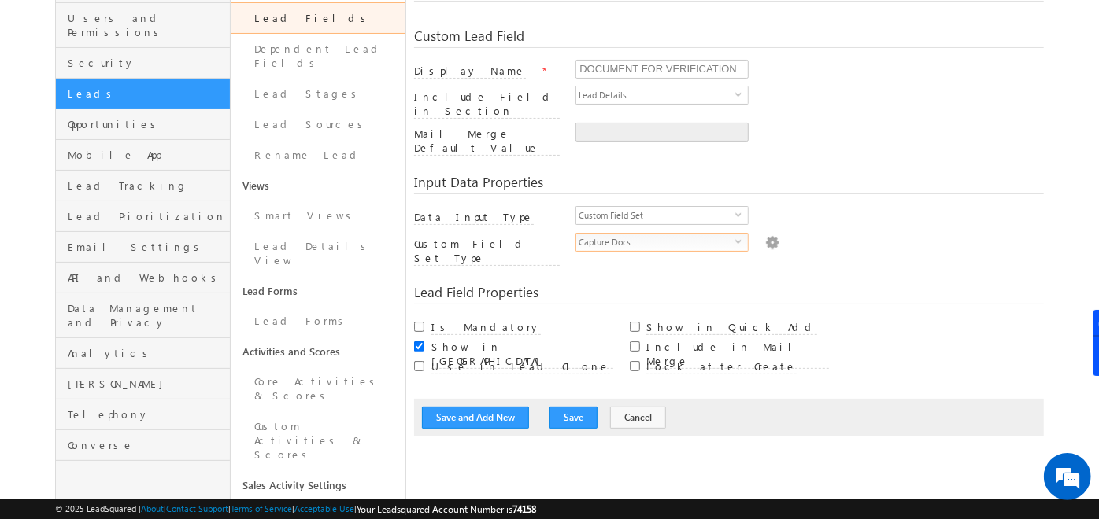
click at [656, 234] on span "Capture Docs" at bounding box center [655, 242] width 159 height 17
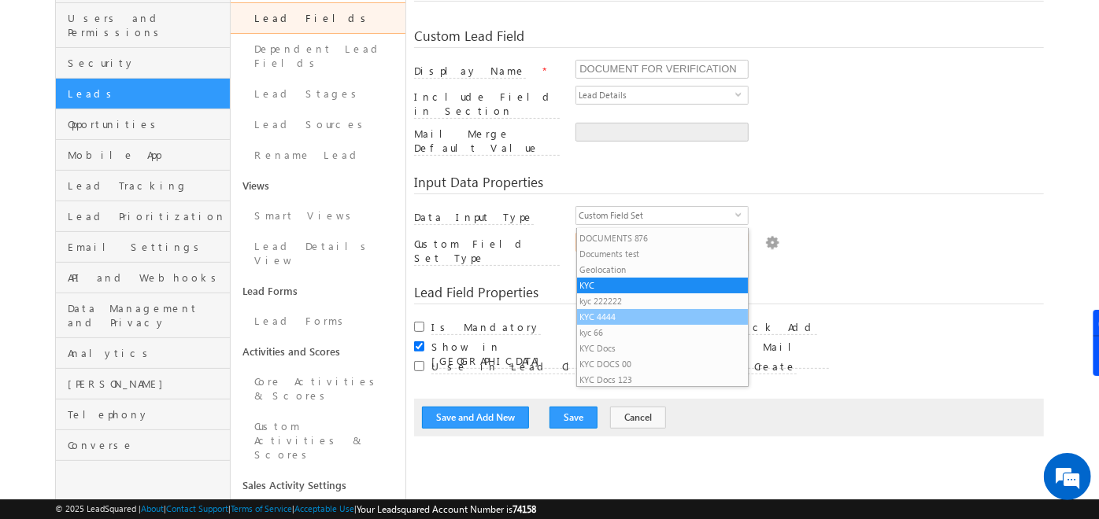
scroll to position [121, 0]
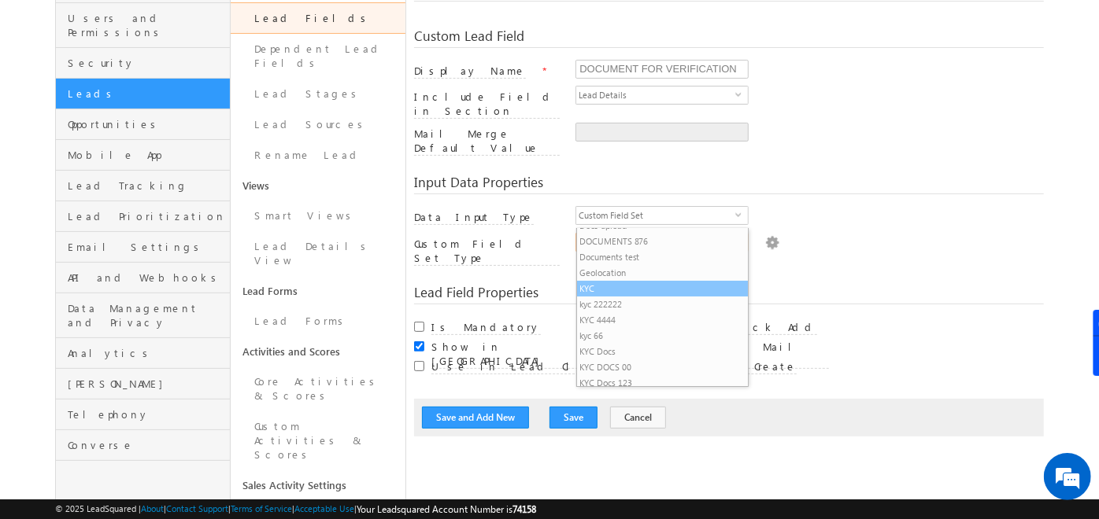
click at [610, 285] on li "KYC" at bounding box center [663, 289] width 172 height 16
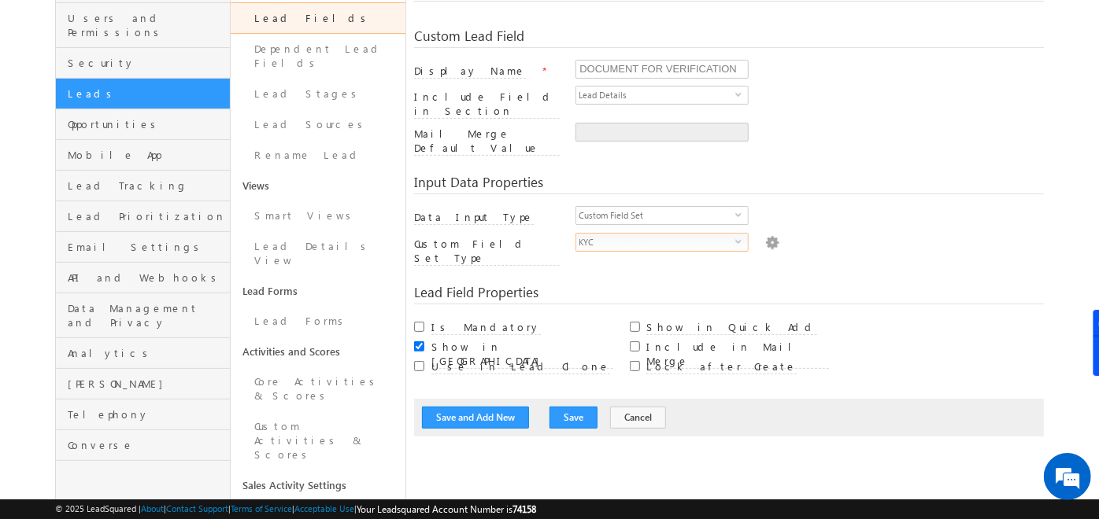
click at [630, 234] on span "KYC" at bounding box center [655, 242] width 159 height 17
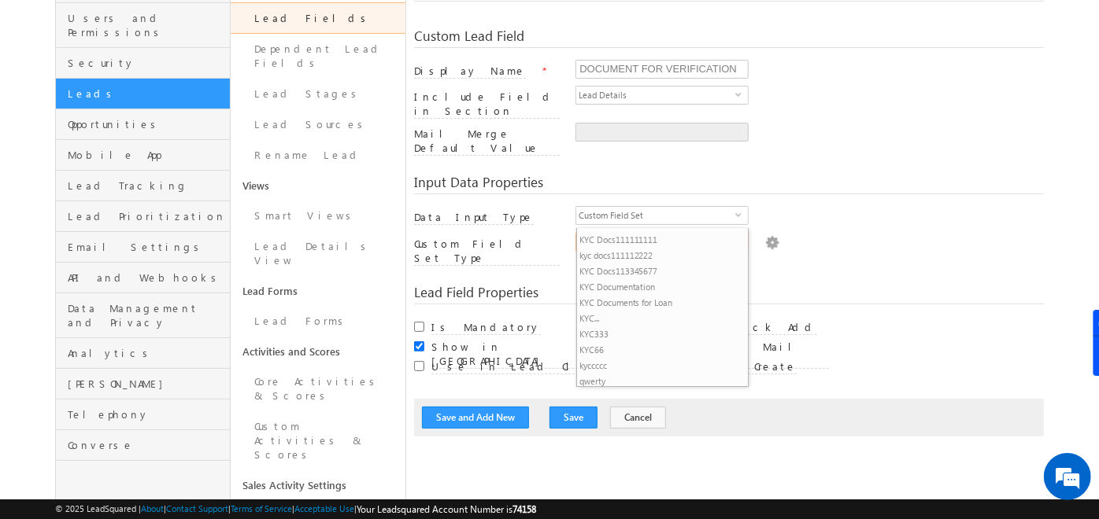
scroll to position [281, 0]
click at [604, 315] on li "KYC..." at bounding box center [663, 318] width 172 height 16
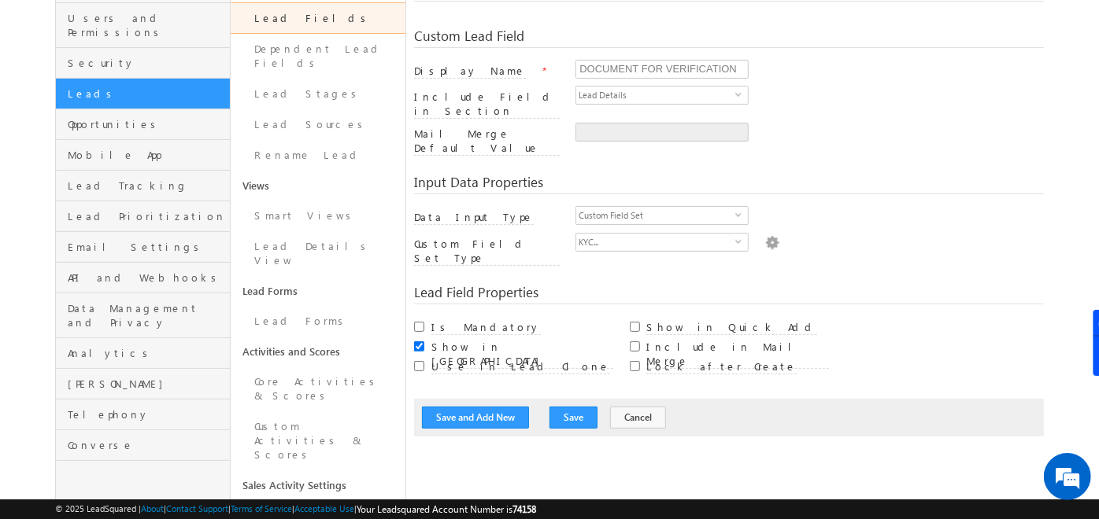
click at [881, 208] on div "Custom Field Set select 15" at bounding box center [809, 219] width 468 height 27
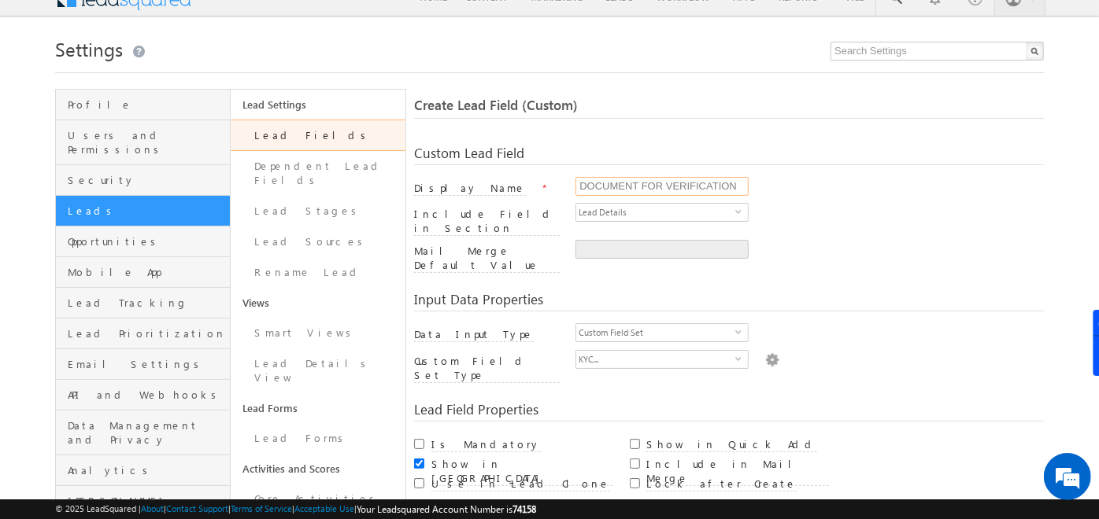
click at [641, 183] on input "DOCUMENT FOR VERIFICATION" at bounding box center [661, 186] width 173 height 19
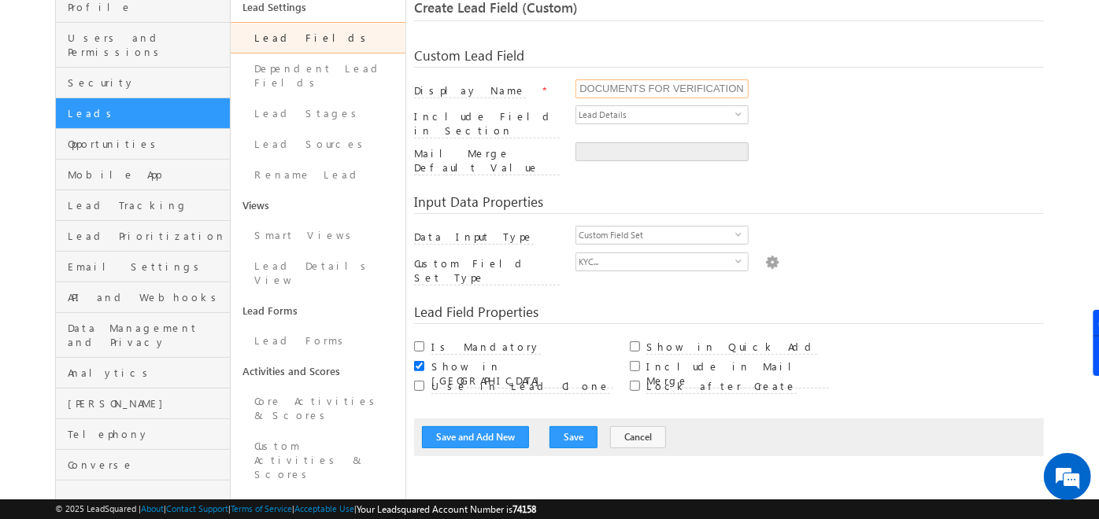
scroll to position [119, 0]
type input "DOCUMENTS FOR VERIFICATION"
click at [563, 426] on button "Save" at bounding box center [573, 437] width 48 height 22
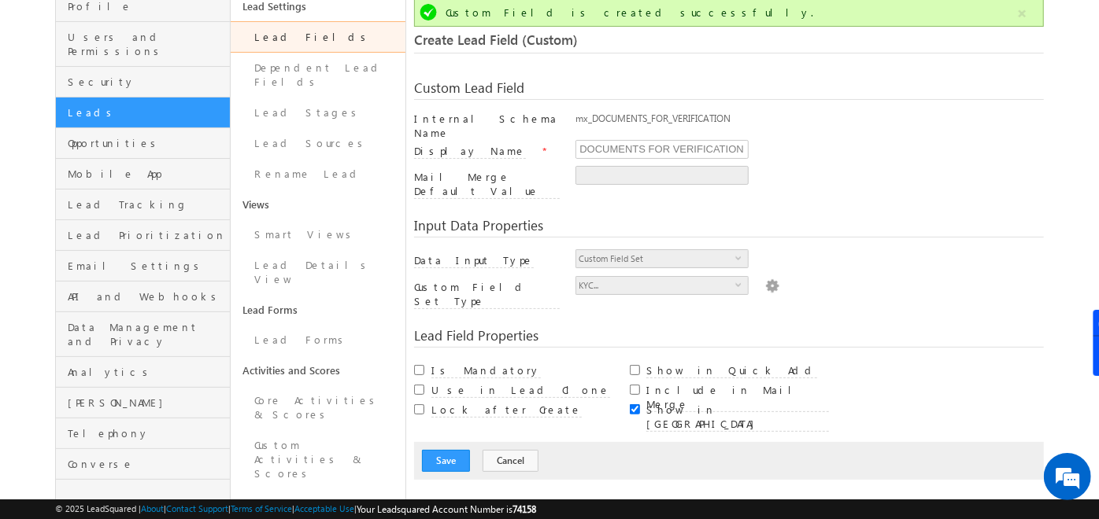
scroll to position [117, 0]
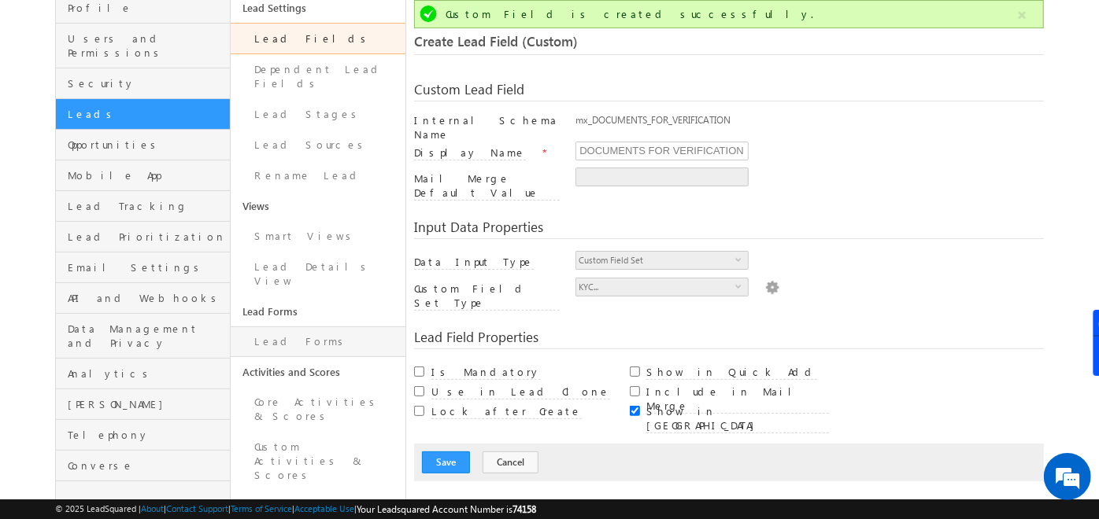
click at [275, 327] on link "Lead Forms" at bounding box center [318, 342] width 175 height 31
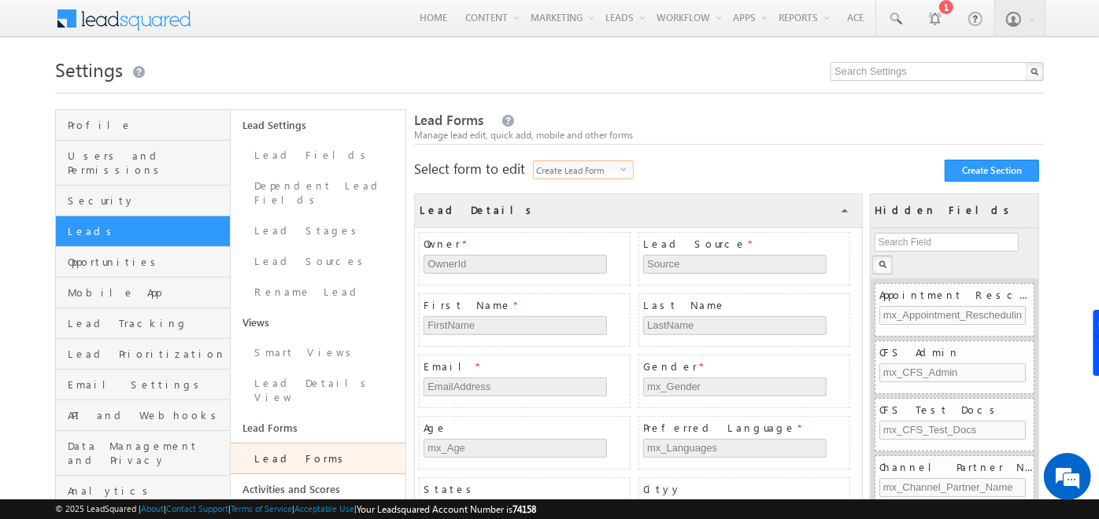
click at [604, 171] on span "Create Lead Form" at bounding box center [577, 169] width 87 height 17
click at [585, 233] on li "Create Quick Add Form" at bounding box center [585, 234] width 99 height 16
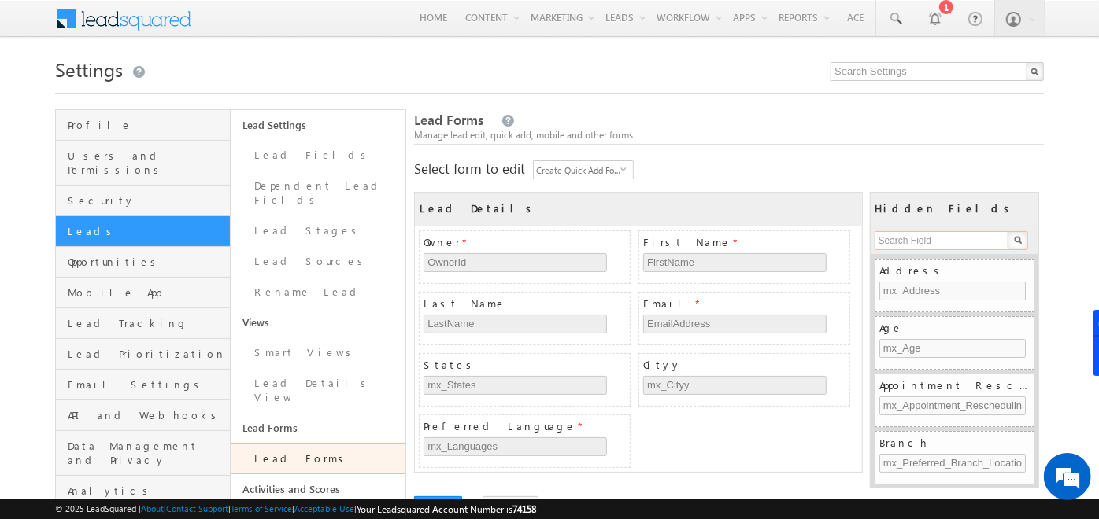
click at [918, 240] on input "text" at bounding box center [941, 240] width 135 height 19
type input "DOCU"
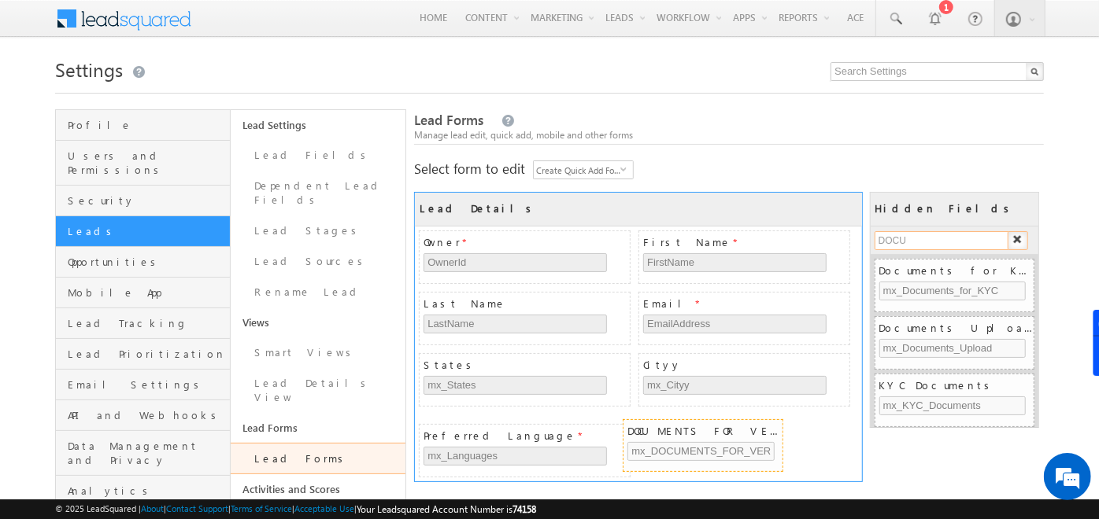
drag, startPoint x: 925, startPoint y: 332, endPoint x: 673, endPoint y: 436, distance: 272.4
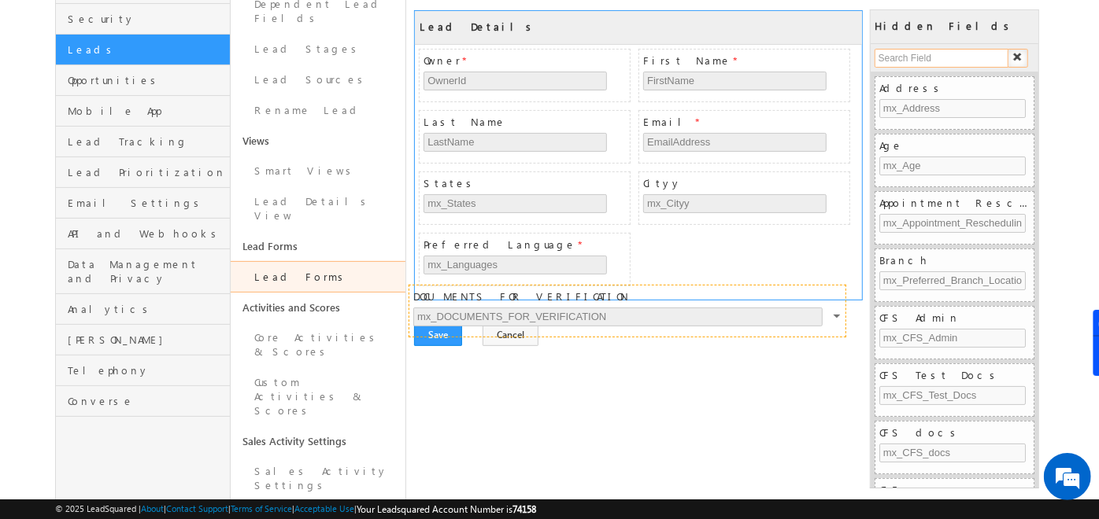
drag, startPoint x: 589, startPoint y: 240, endPoint x: 579, endPoint y: 294, distance: 54.5
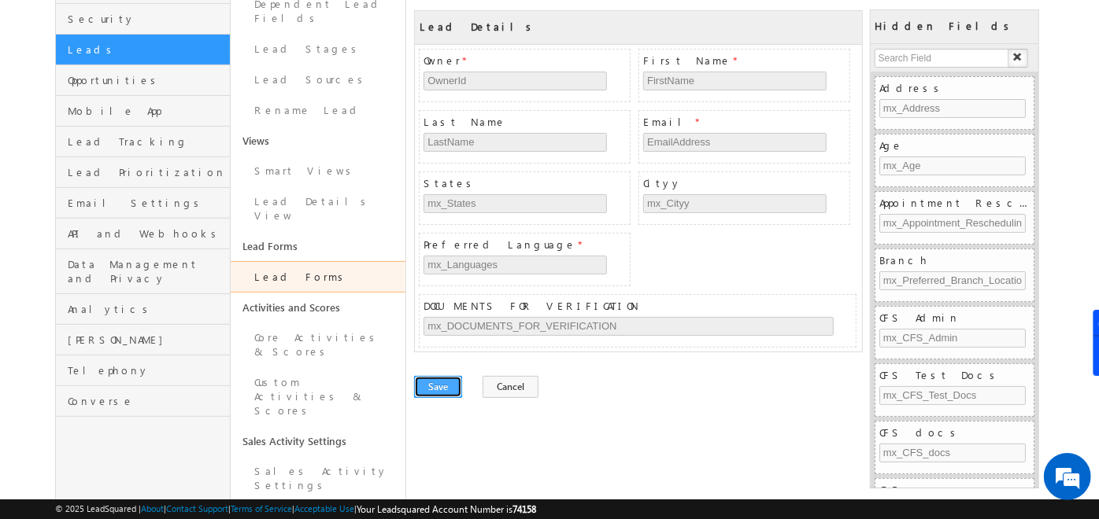
click at [441, 386] on button "Save" at bounding box center [438, 387] width 48 height 22
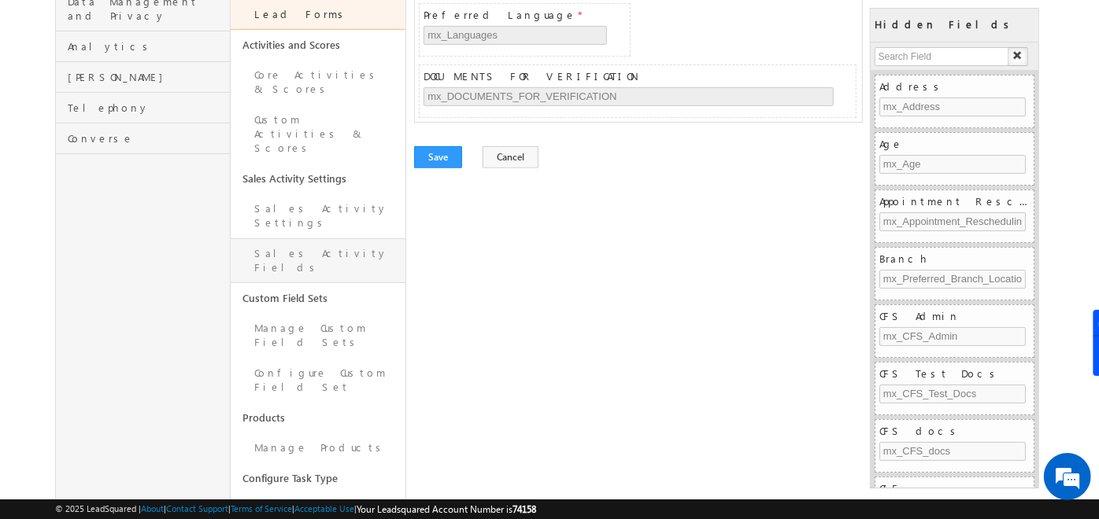
scroll to position [452, 0]
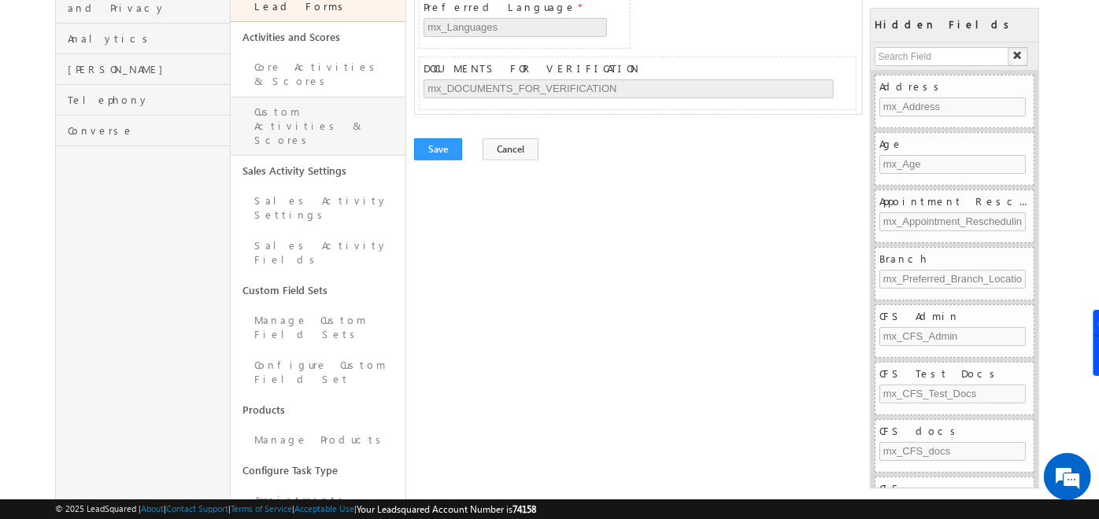
click at [271, 97] on link "Custom Activities & Scores" at bounding box center [318, 126] width 175 height 59
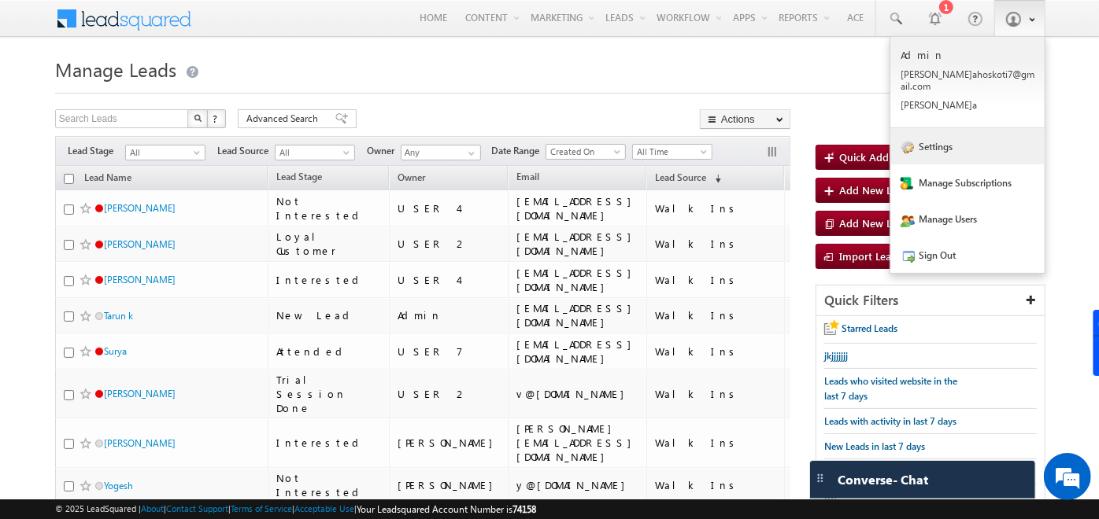
click at [942, 151] on link "Settings" at bounding box center [967, 146] width 154 height 36
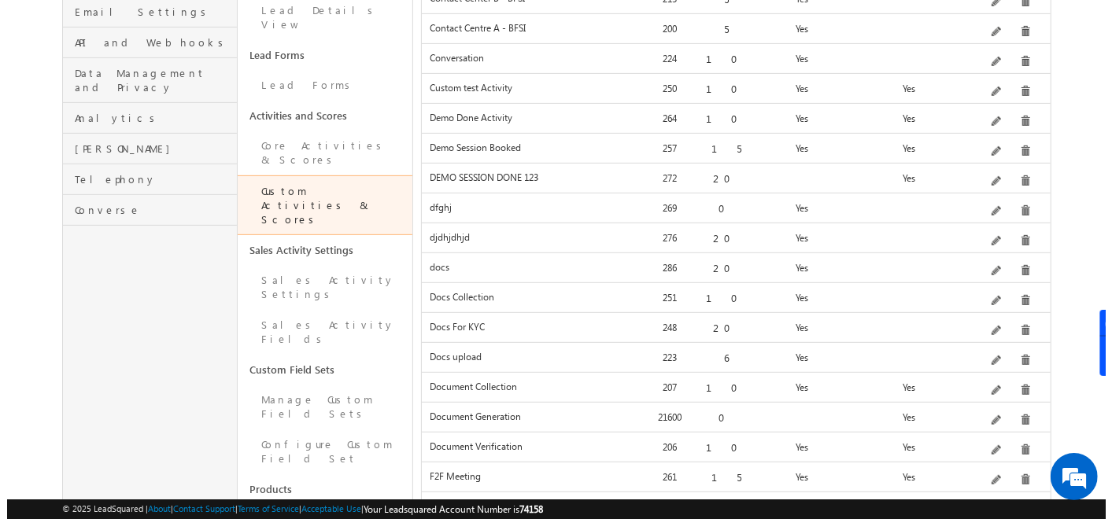
scroll to position [374, 0]
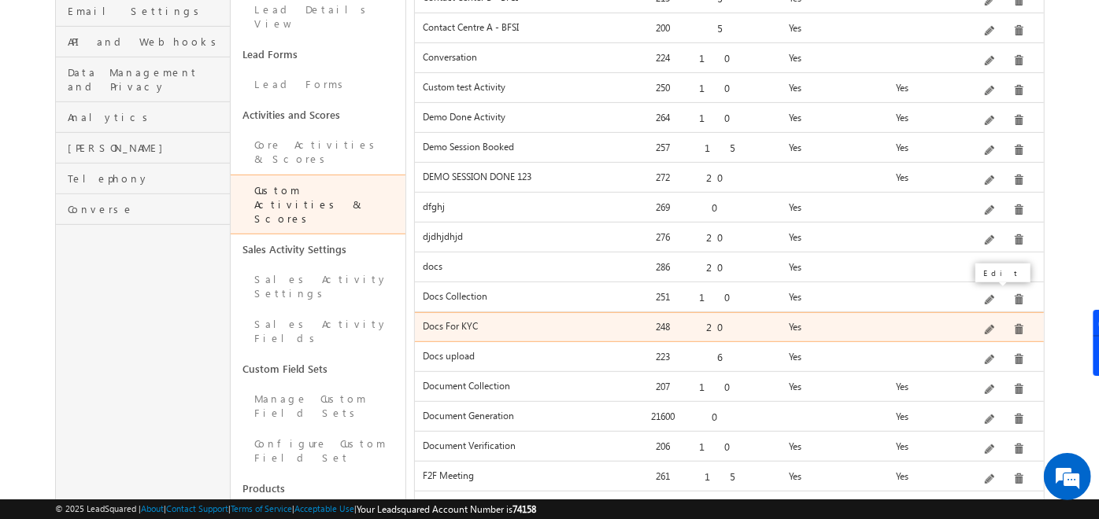
click at [992, 325] on span at bounding box center [990, 331] width 12 height 12
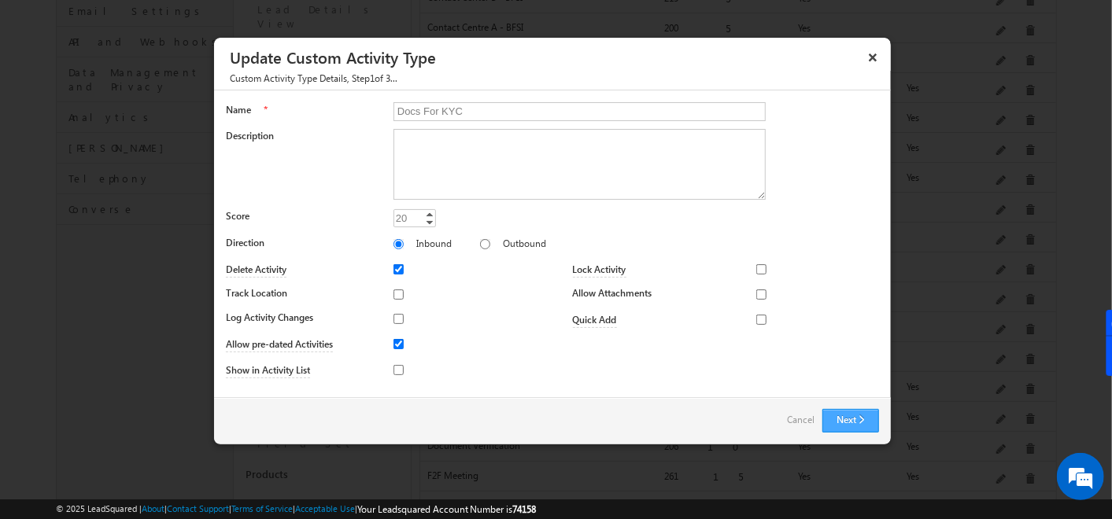
click at [828, 419] on button "Next" at bounding box center [850, 421] width 57 height 24
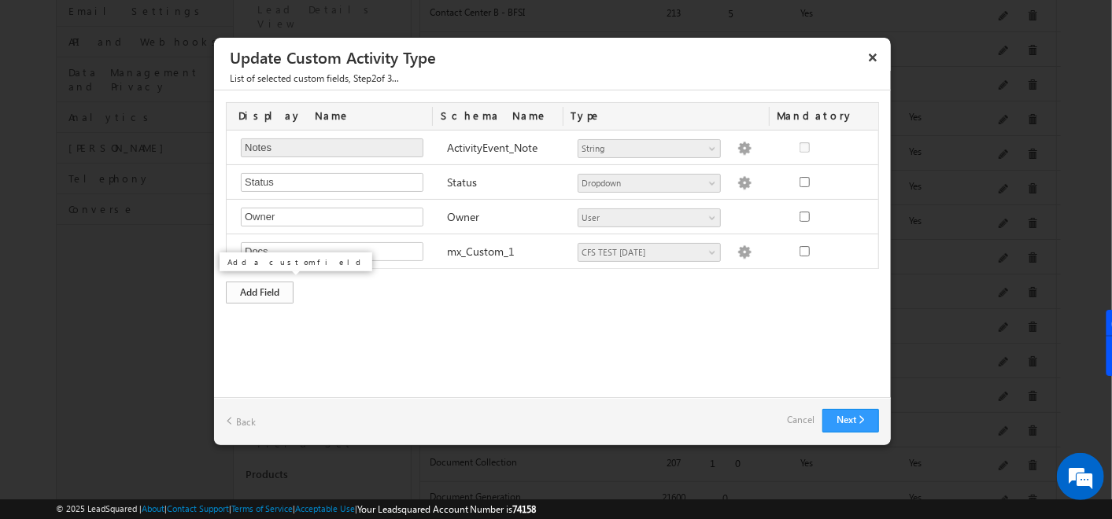
scroll to position [0, 0]
click at [249, 286] on div "Add Field" at bounding box center [260, 293] width 68 height 22
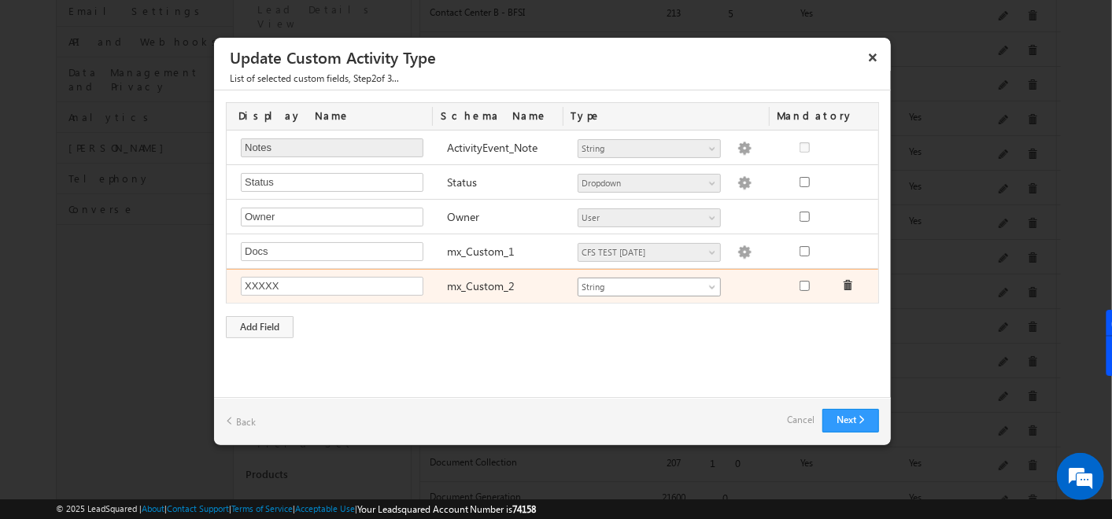
type input "XXXXX"
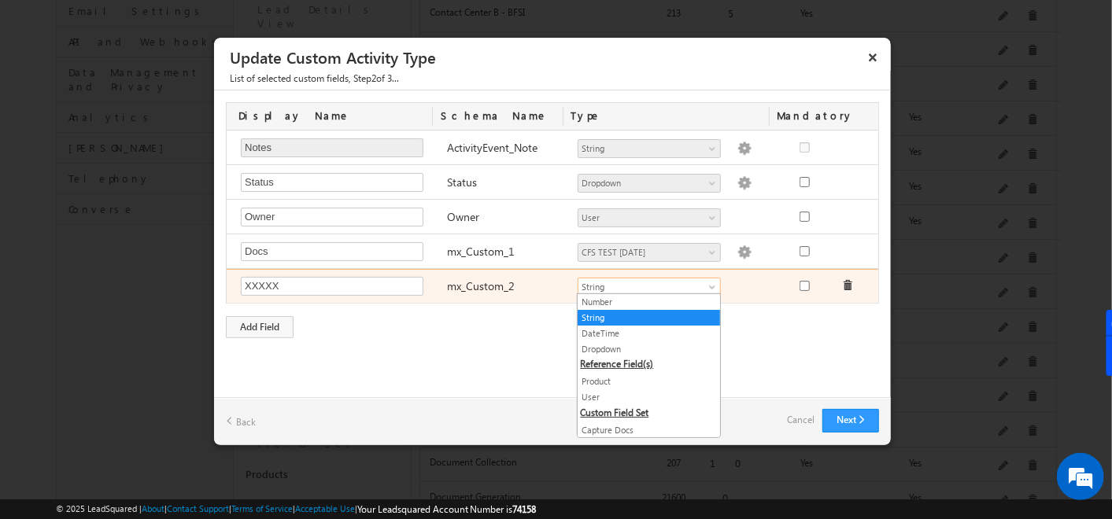
click at [677, 280] on span "String" at bounding box center [642, 287] width 128 height 14
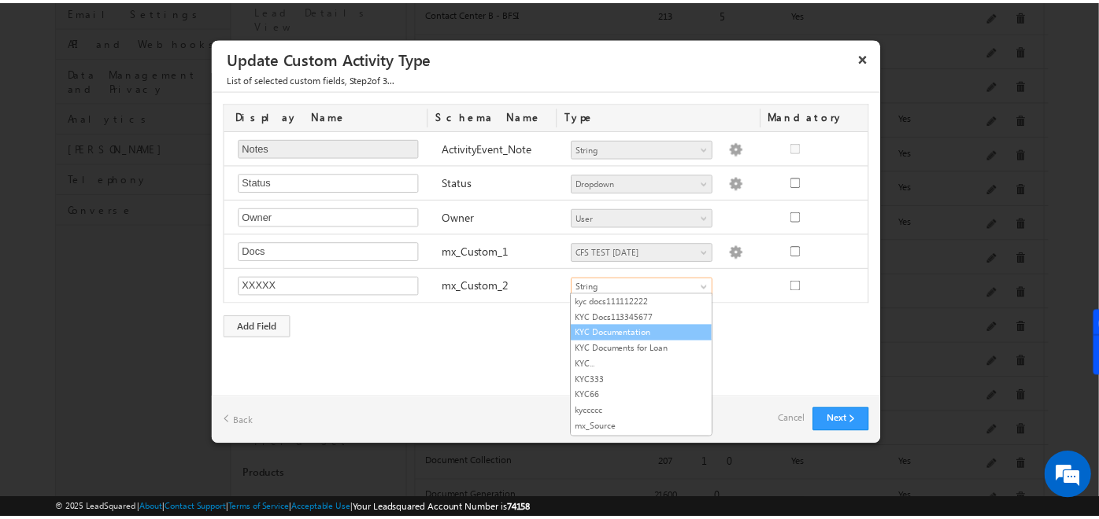
scroll to position [445, 0]
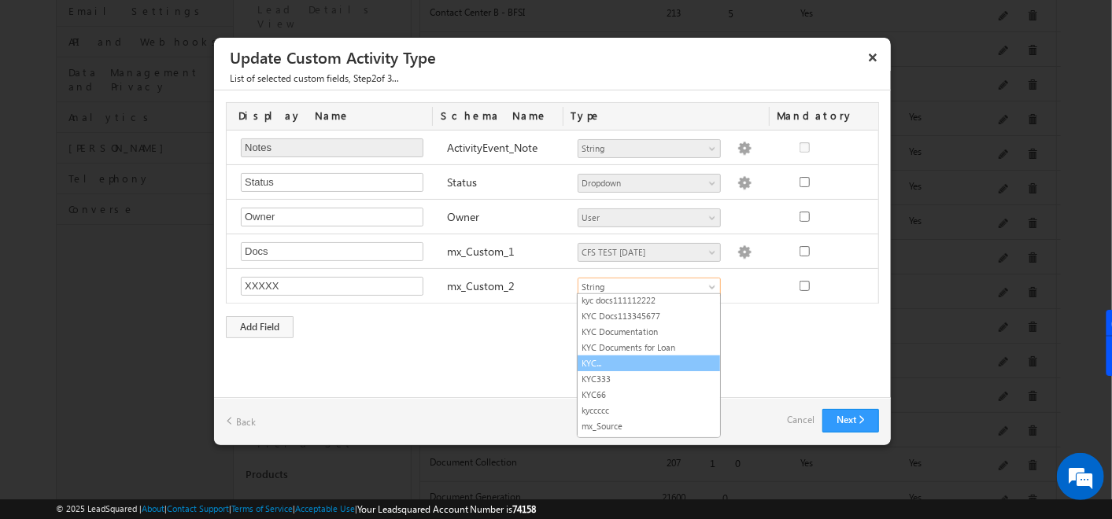
click at [609, 356] on link "KYC..." at bounding box center [649, 363] width 142 height 14
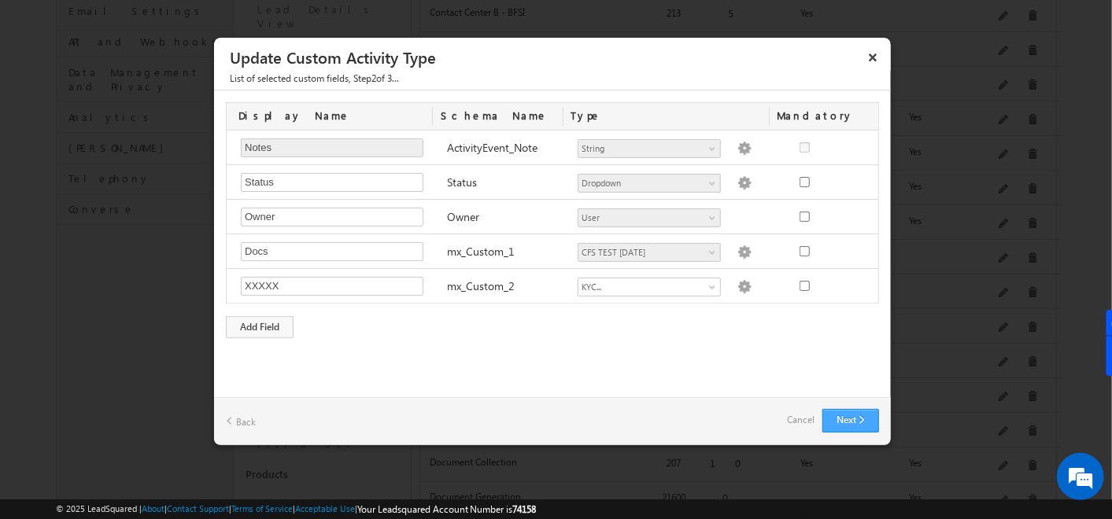
click at [844, 424] on button "Next" at bounding box center [850, 421] width 57 height 24
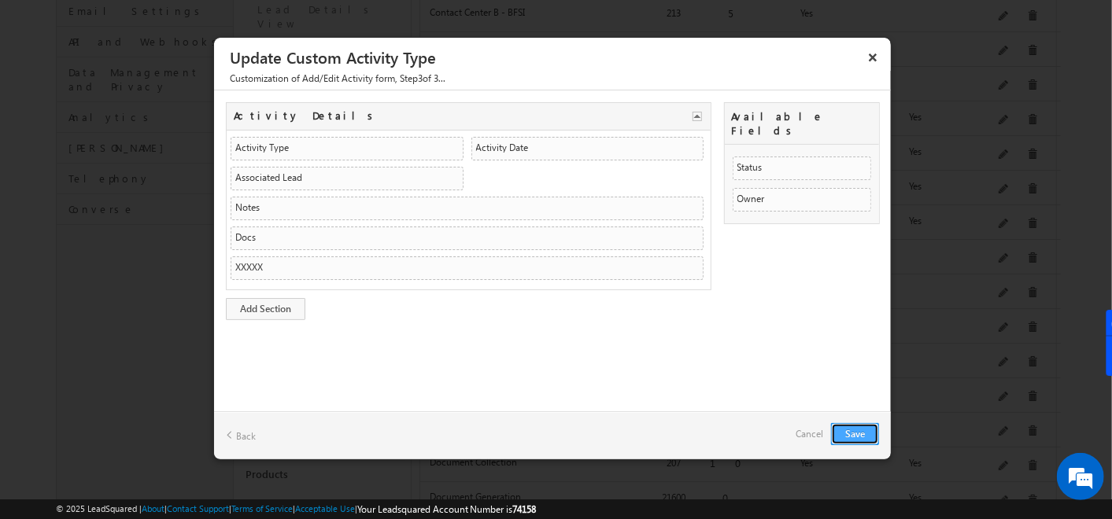
click at [853, 435] on button "Save" at bounding box center [855, 434] width 48 height 22
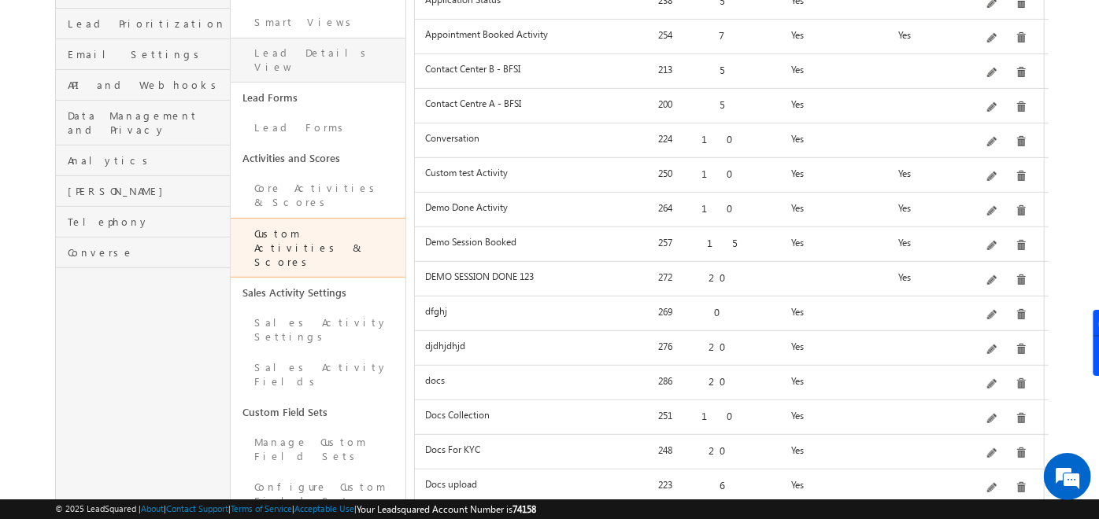
scroll to position [331, 0]
click at [311, 427] on link "Manage Custom Field Sets" at bounding box center [318, 449] width 175 height 45
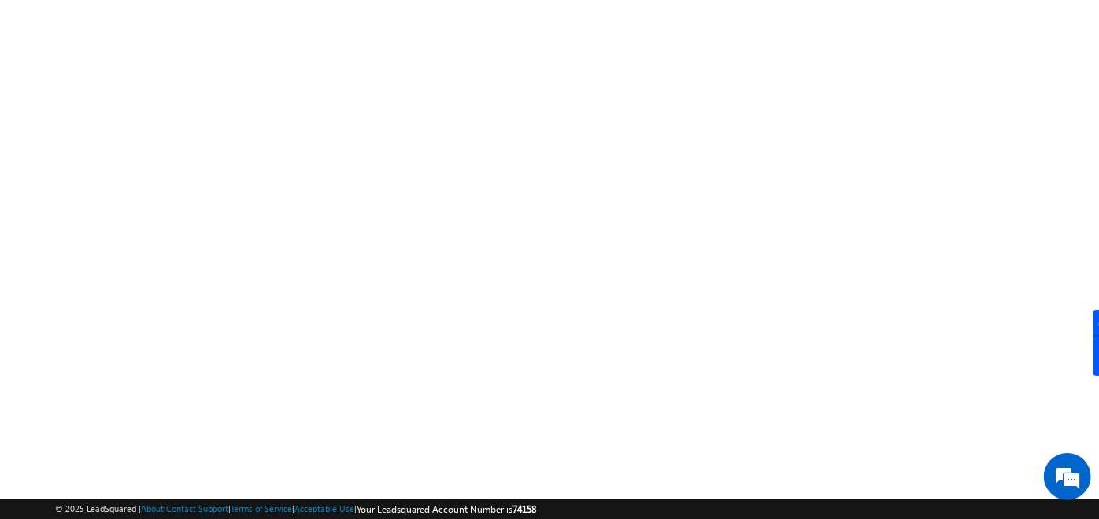
scroll to position [265, 0]
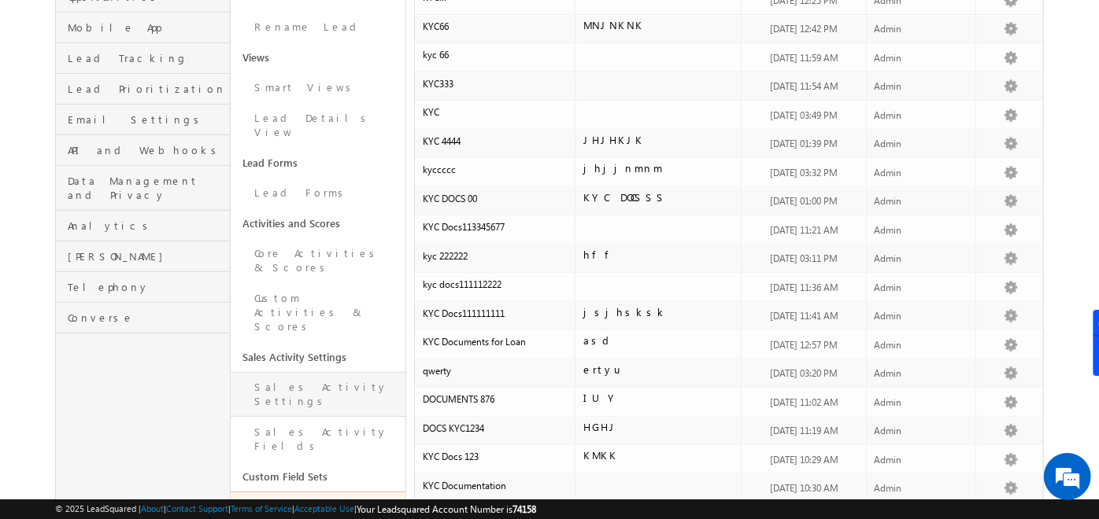
scroll to position [267, 0]
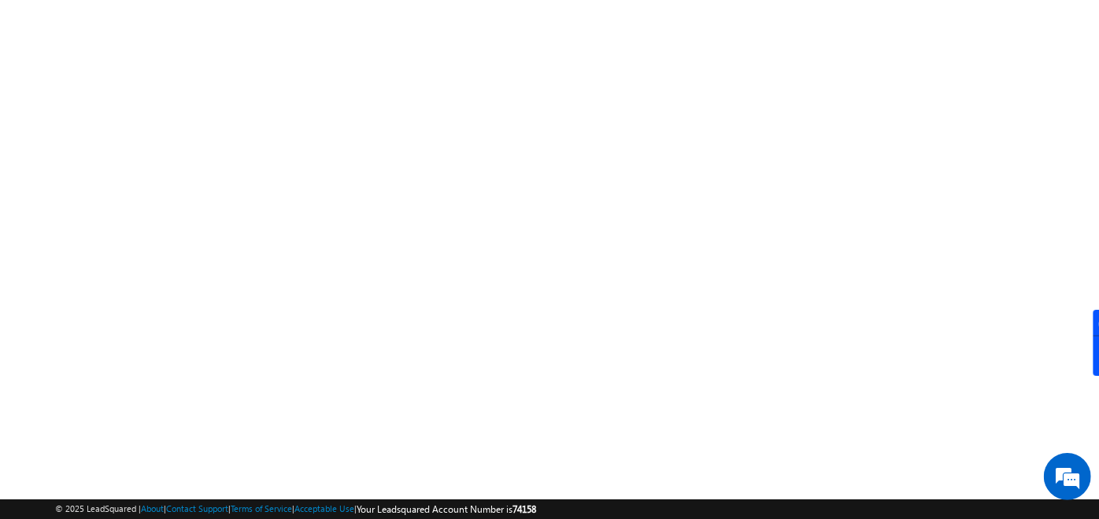
scroll to position [265, 0]
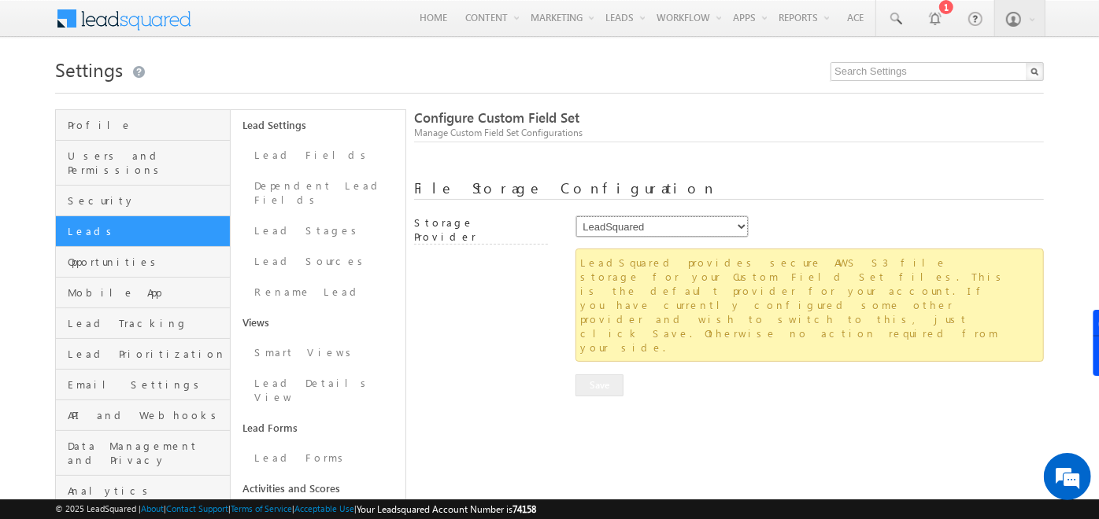
click at [704, 222] on select "LeadSquared AmazonS3 AlibabaCloudOSS" at bounding box center [661, 227] width 173 height 22
click at [515, 268] on div "LeadSquared provides secure AWS S3 file storage for your Custom Field Set files…" at bounding box center [729, 308] width 630 height 118
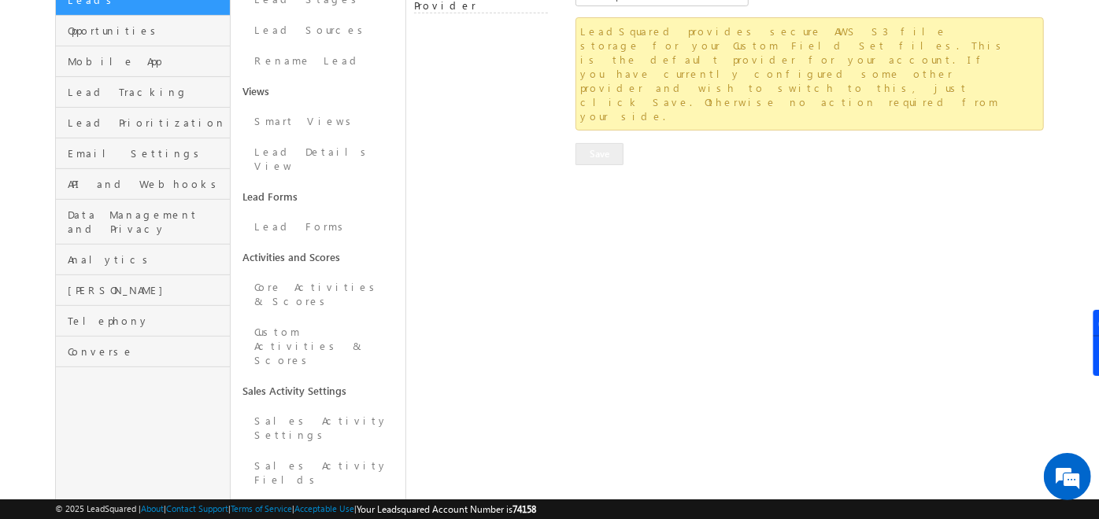
scroll to position [237, 0]
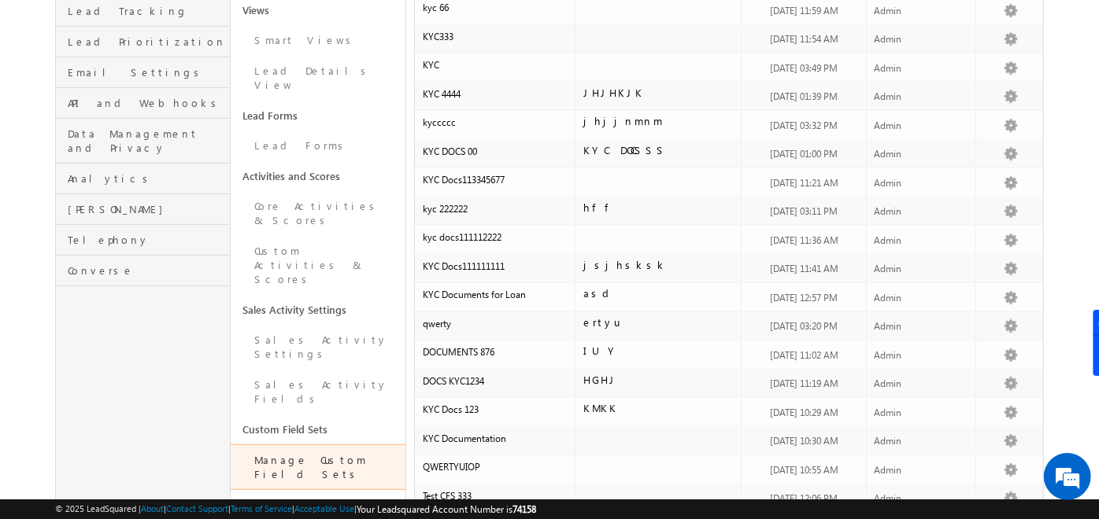
scroll to position [315, 0]
click at [303, 488] on link "Configure Custom Field Set" at bounding box center [318, 510] width 175 height 45
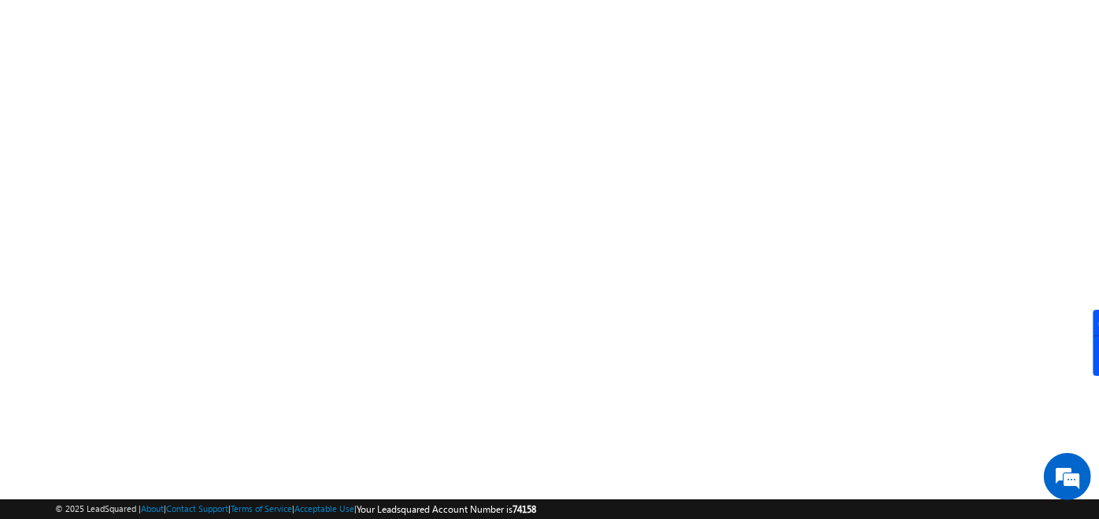
scroll to position [0, 0]
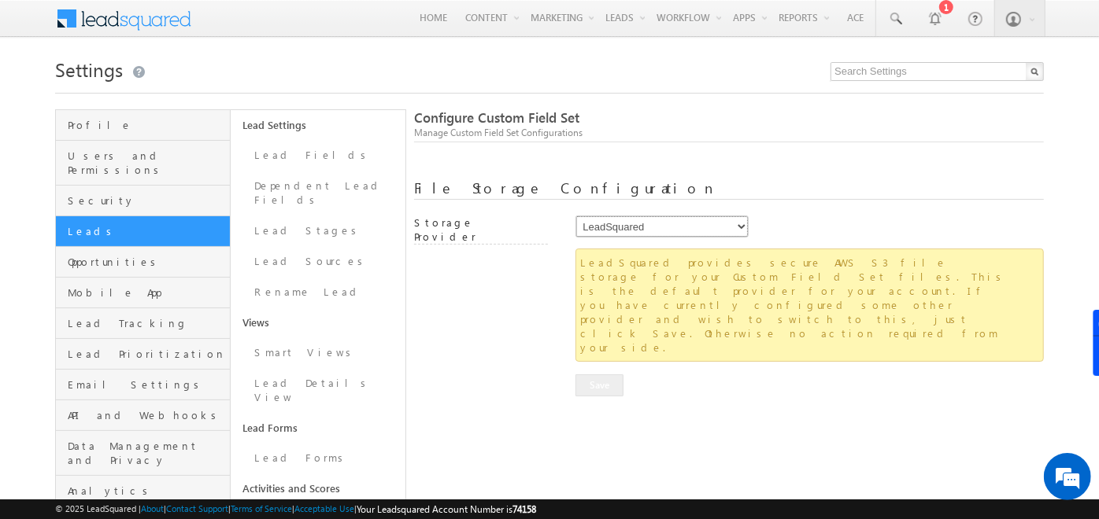
click at [620, 225] on select "LeadSquared AmazonS3 AlibabaCloudOSS" at bounding box center [661, 227] width 173 height 22
click at [575, 216] on select "LeadSquared AmazonS3 AlibabaCloudOSS" at bounding box center [661, 227] width 173 height 22
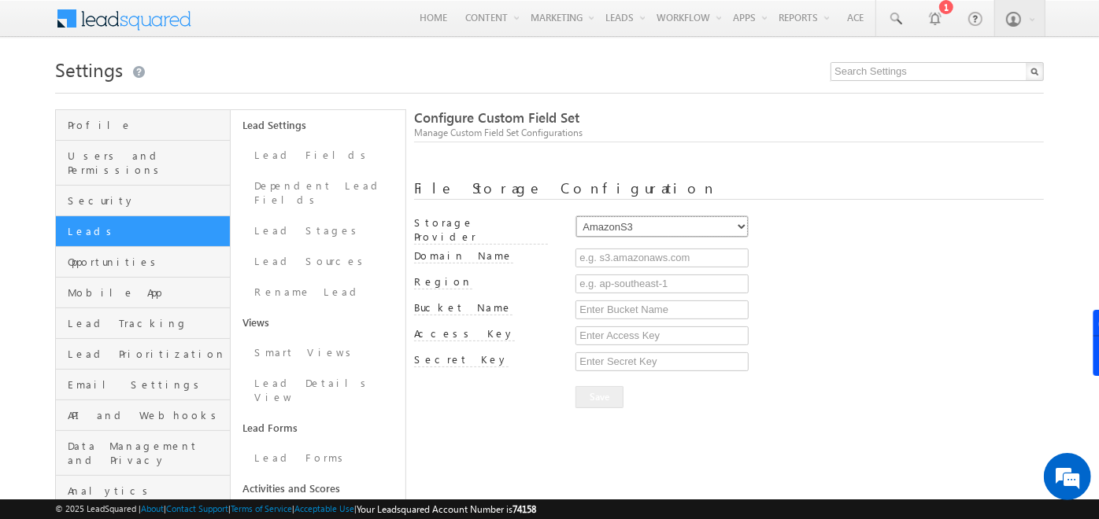
click at [629, 220] on select "LeadSquared AmazonS3 AlibabaCloudOSS" at bounding box center [661, 227] width 173 height 22
select select "LeadSquared"
click at [575, 216] on select "LeadSquared AmazonS3 AlibabaCloudOSS" at bounding box center [661, 227] width 173 height 22
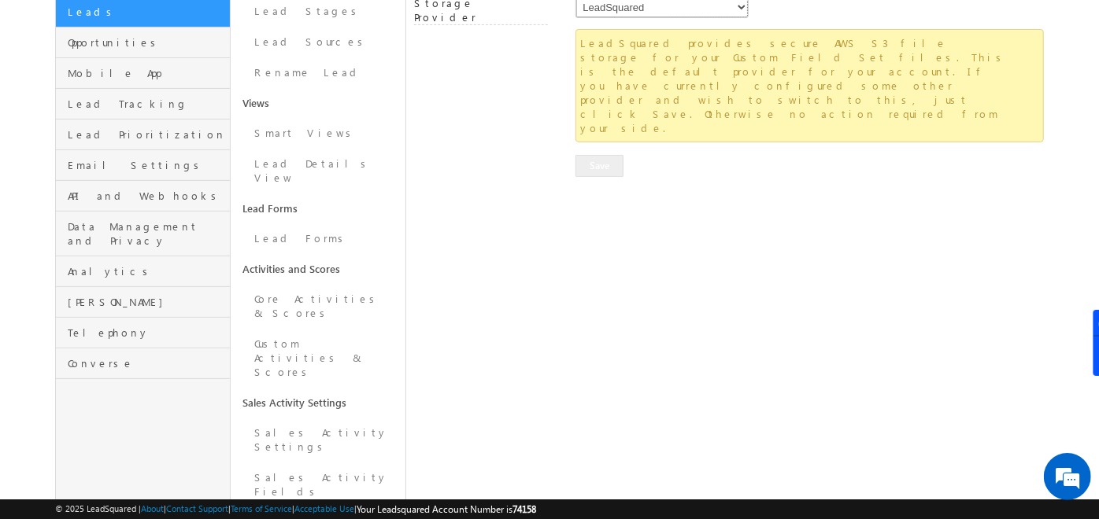
scroll to position [232, 0]
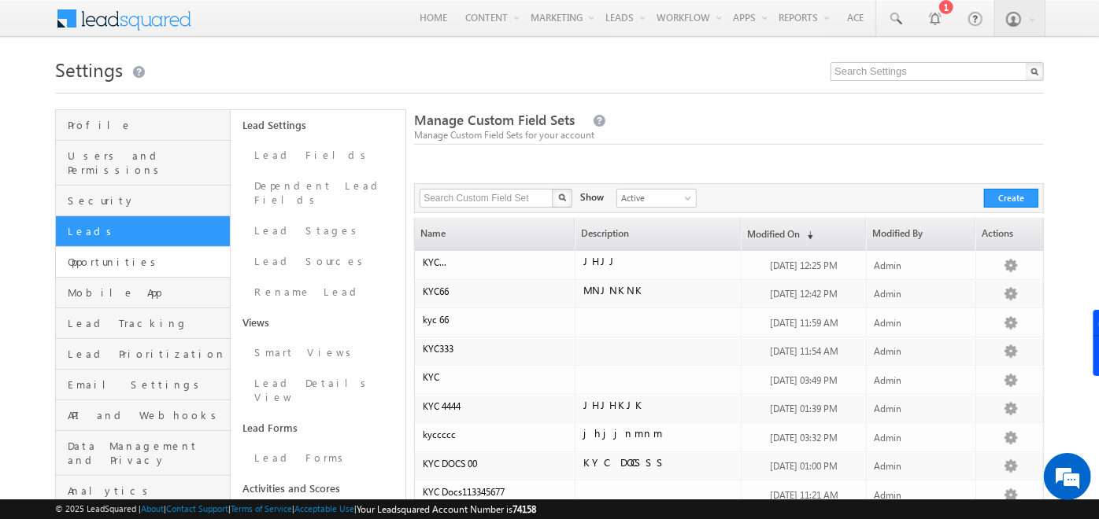
click at [124, 254] on link "Opportunities" at bounding box center [143, 262] width 174 height 31
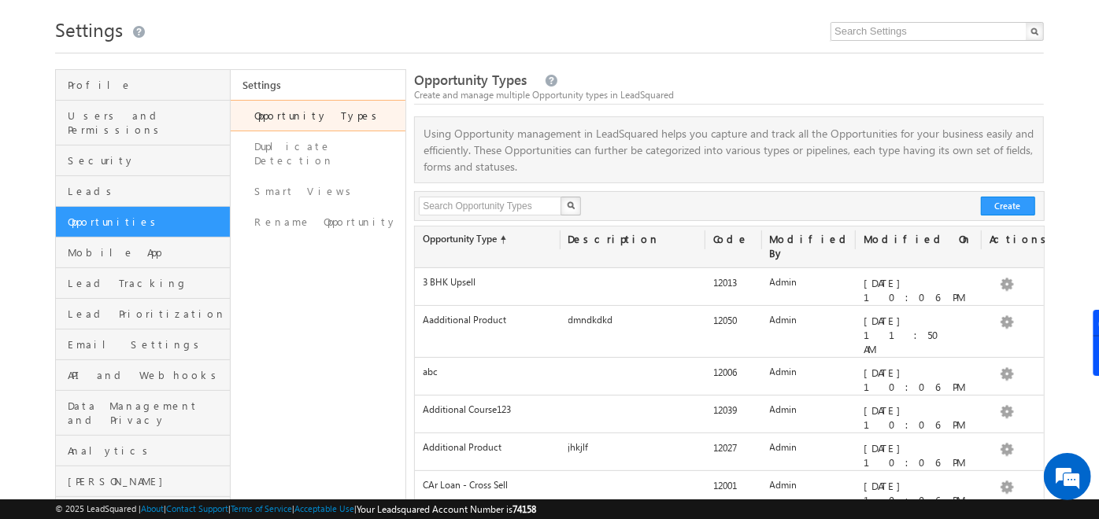
scroll to position [39, 0]
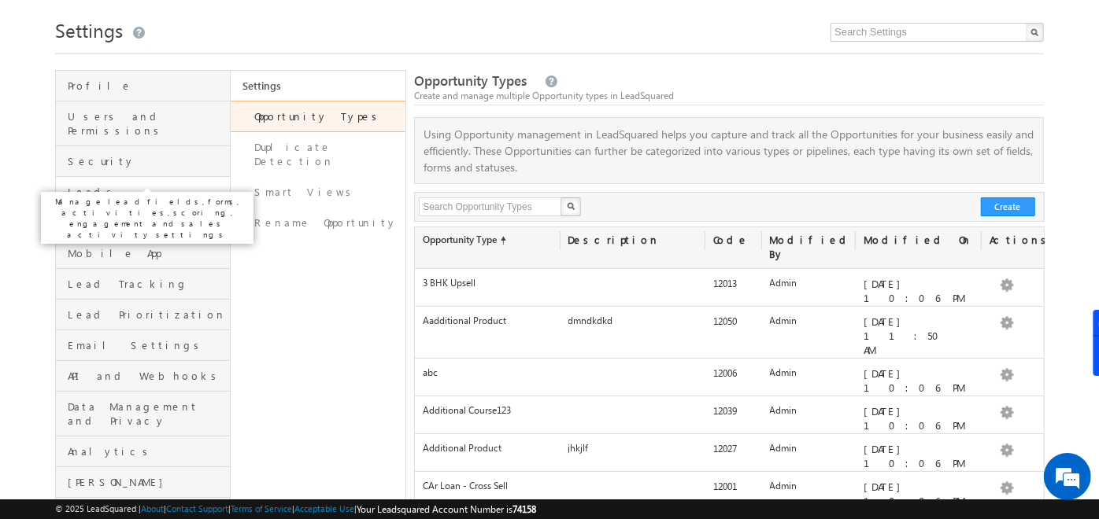
click at [148, 185] on span "Leads" at bounding box center [147, 192] width 158 height 14
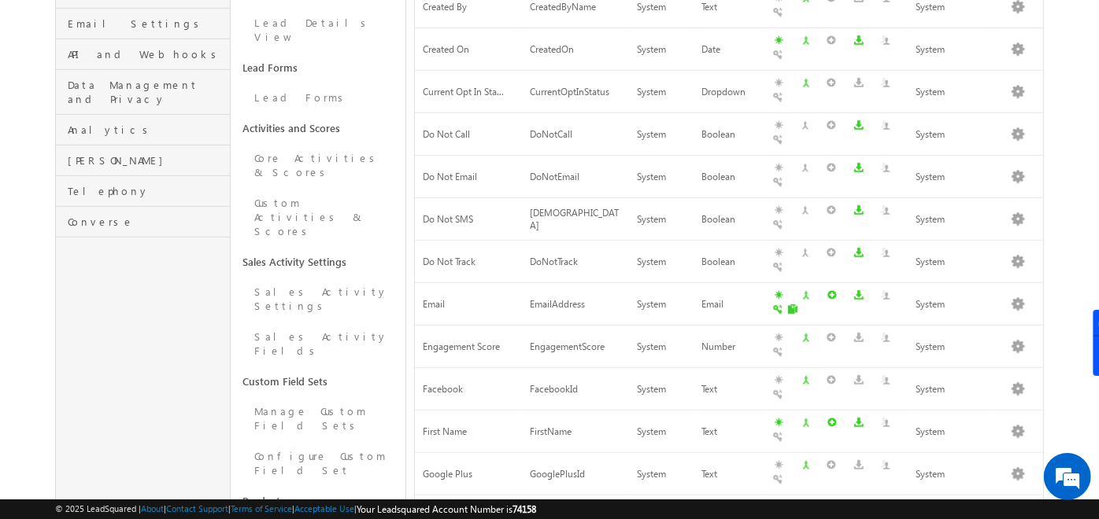
scroll to position [364, 0]
drag, startPoint x: 236, startPoint y: 370, endPoint x: 314, endPoint y: 364, distance: 78.2
click at [314, 484] on link "Products" at bounding box center [318, 499] width 175 height 30
drag, startPoint x: 314, startPoint y: 364, endPoint x: 294, endPoint y: 399, distance: 40.5
click at [294, 514] on link "Manage Products" at bounding box center [318, 529] width 175 height 31
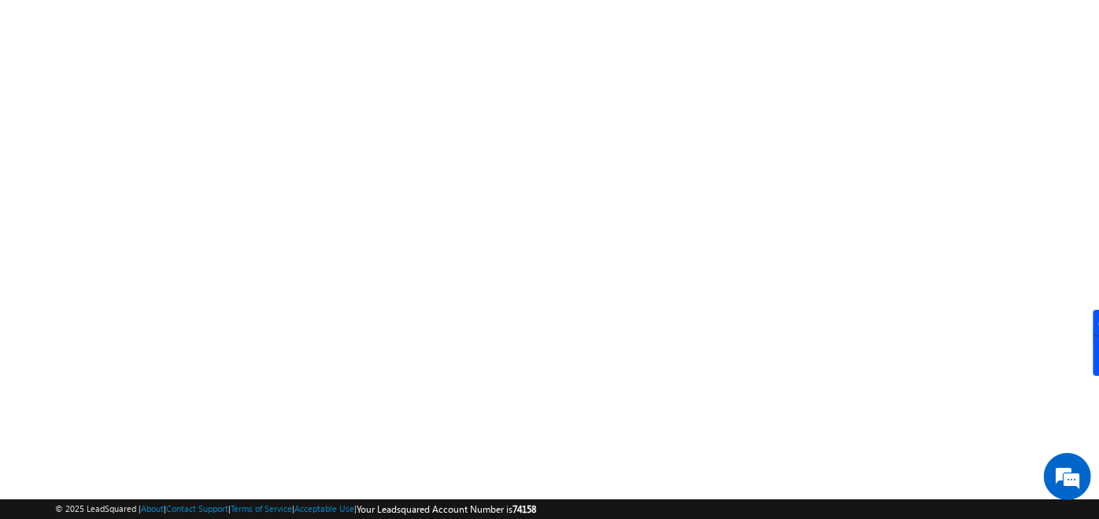
scroll to position [0, 0]
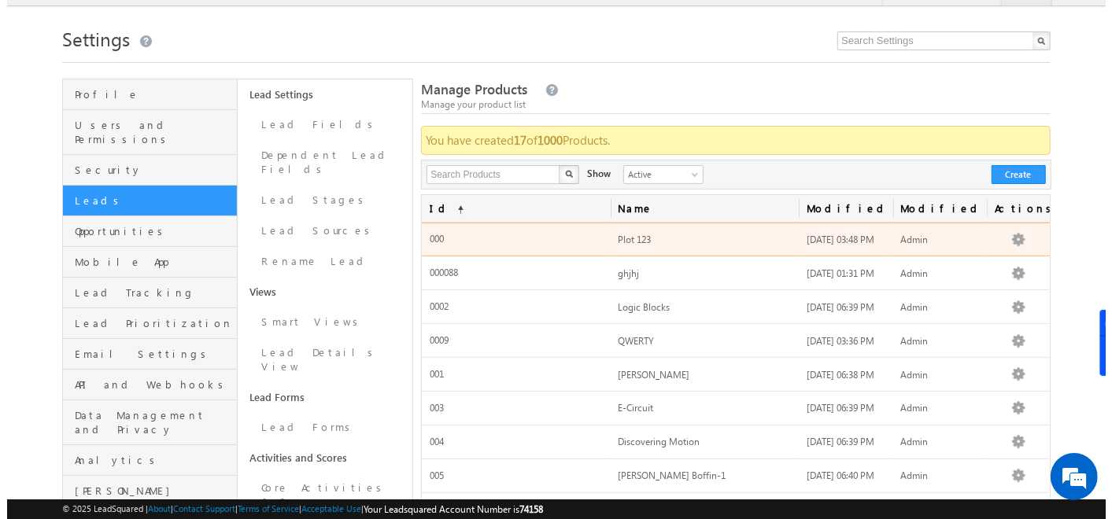
scroll to position [15, 0]
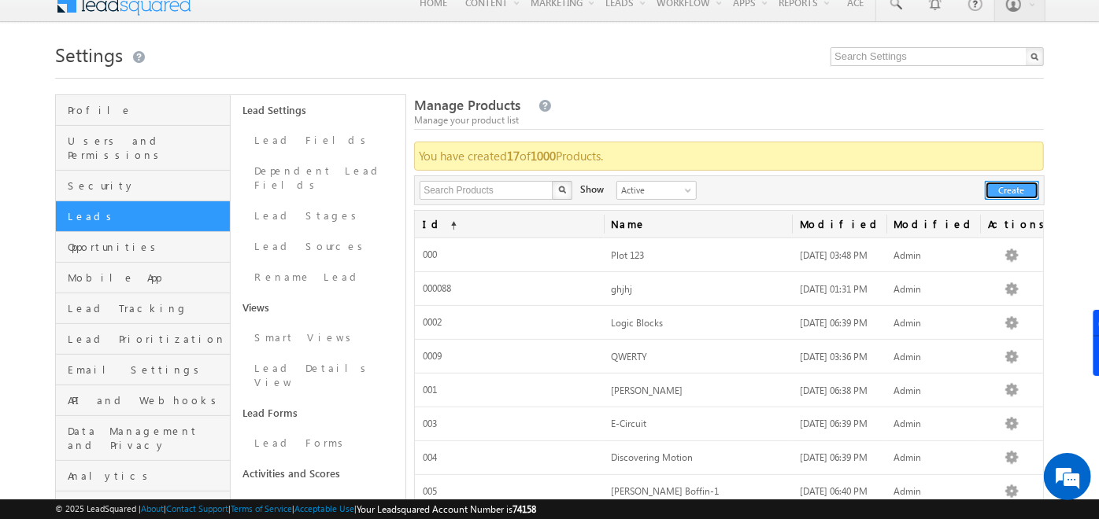
click at [1017, 193] on button "Create" at bounding box center [1011, 190] width 54 height 19
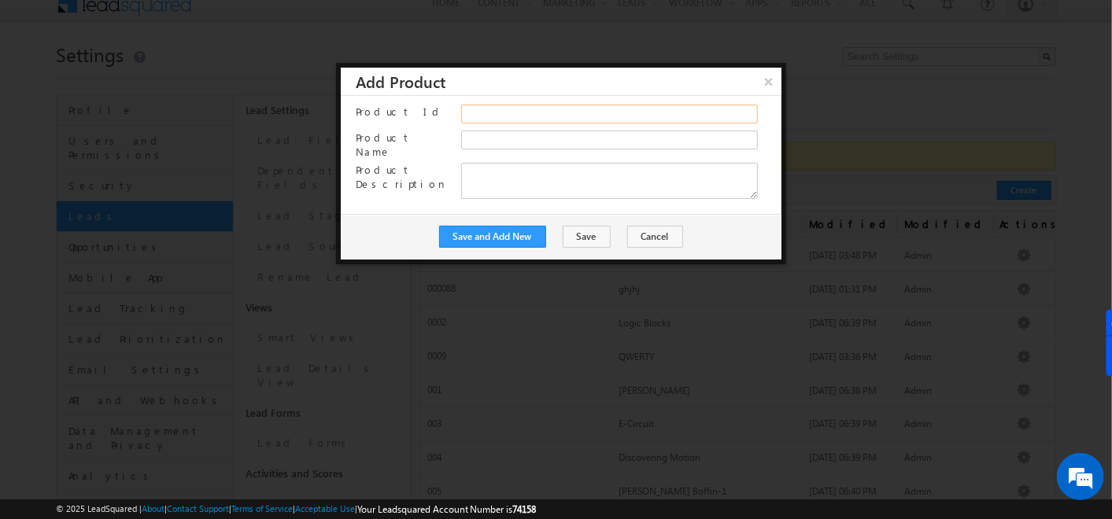
click at [472, 105] on input "Product Id" at bounding box center [609, 114] width 297 height 19
type input "7565787"
click at [486, 138] on input "Product Name" at bounding box center [609, 140] width 297 height 19
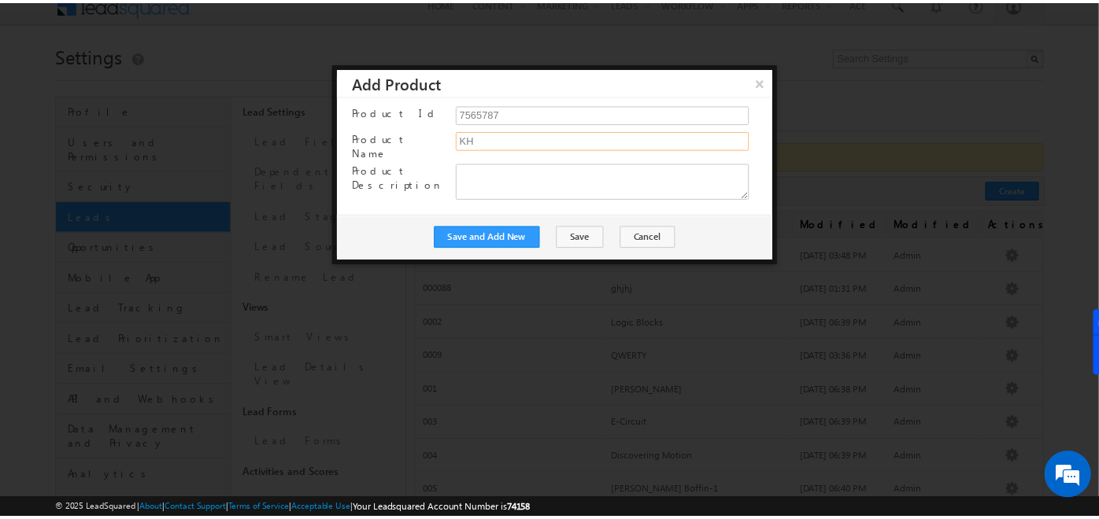
scroll to position [0, 0]
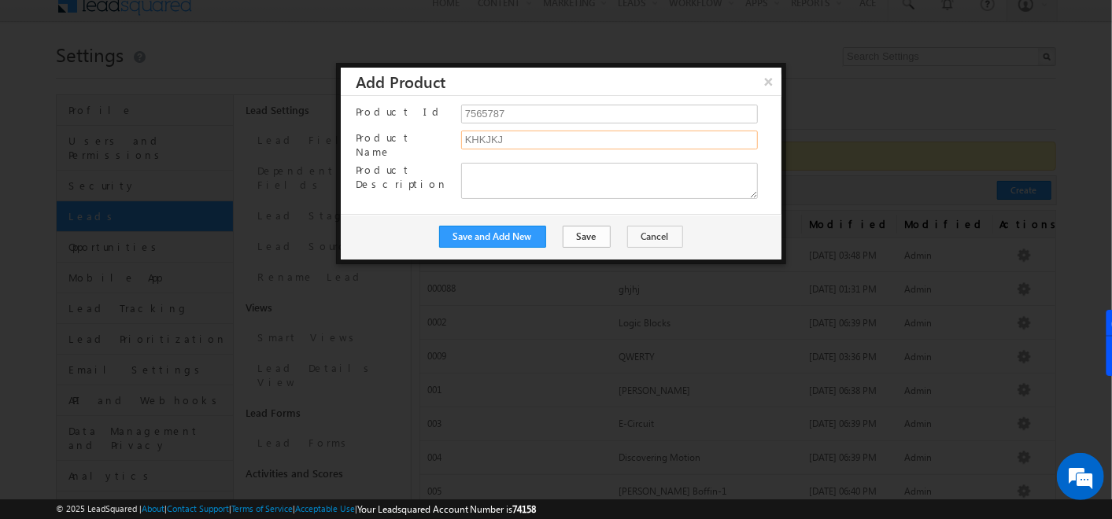
type input "KHKJKJ"
click at [573, 235] on button "Save" at bounding box center [587, 237] width 48 height 22
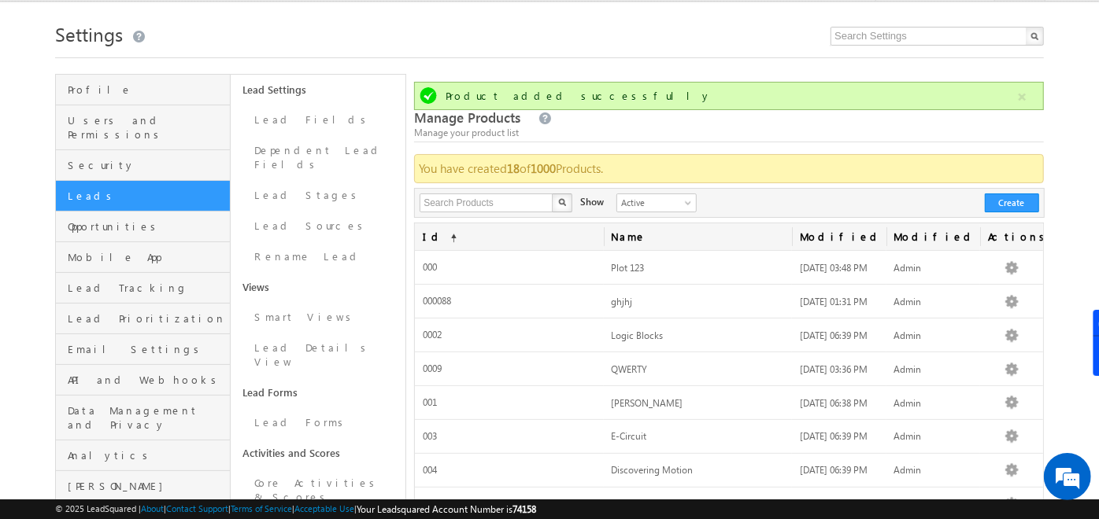
scroll to position [35, 0]
click at [135, 220] on span "Opportunities" at bounding box center [147, 227] width 158 height 14
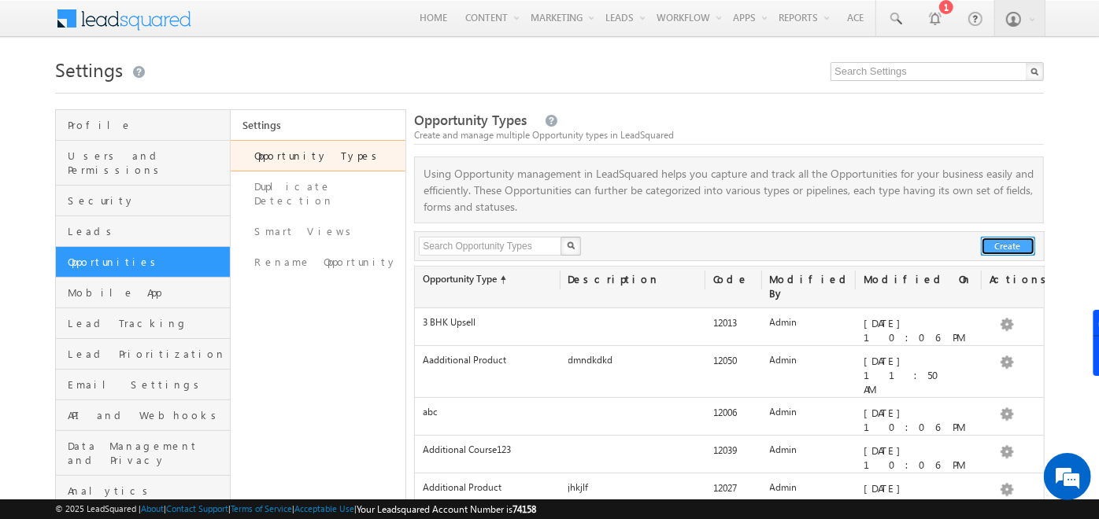
click at [1010, 245] on button "Create" at bounding box center [1008, 246] width 54 height 19
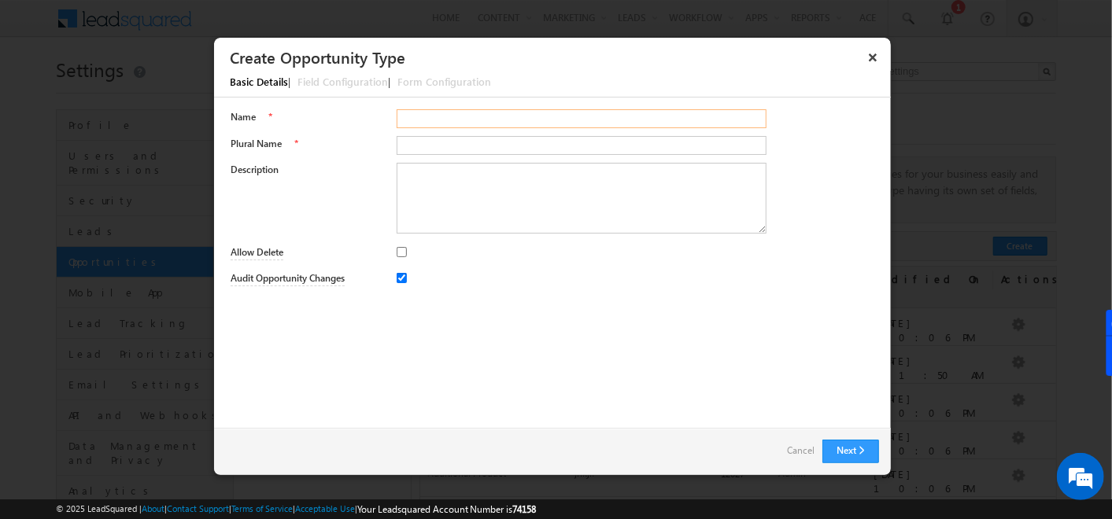
click at [413, 125] on input "Name" at bounding box center [582, 118] width 370 height 19
type input "Additional Product Opp"
click at [464, 153] on input "Plural Name" at bounding box center [582, 145] width 370 height 19
type input "oppssss"
click at [465, 179] on textarea "Description" at bounding box center [582, 198] width 370 height 71
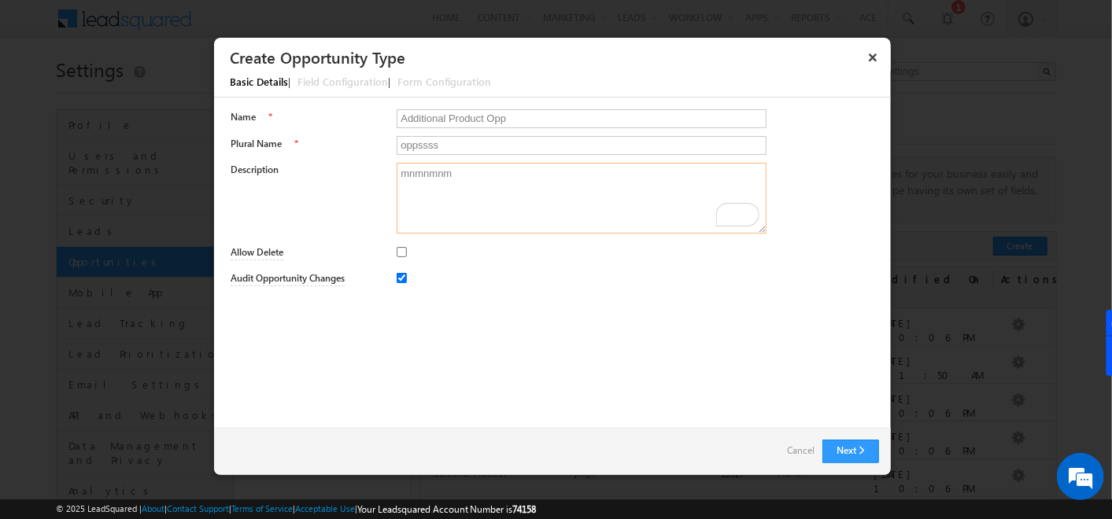
type textarea "mnmnmnm"
click at [400, 253] on input "Allow Delete" at bounding box center [402, 252] width 10 height 10
checkbox input "true"
click at [843, 449] on button "Next" at bounding box center [850, 452] width 57 height 24
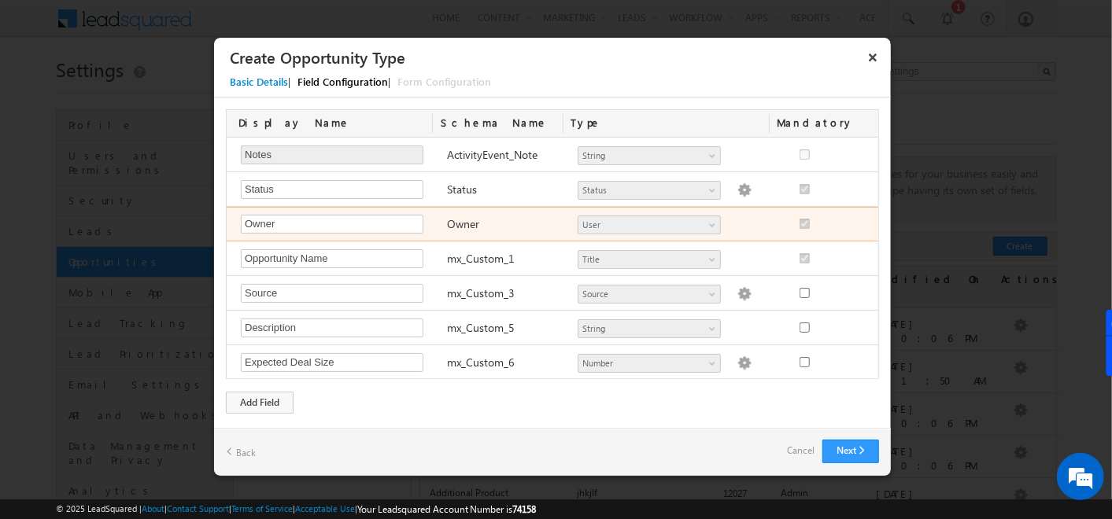
scroll to position [306, 0]
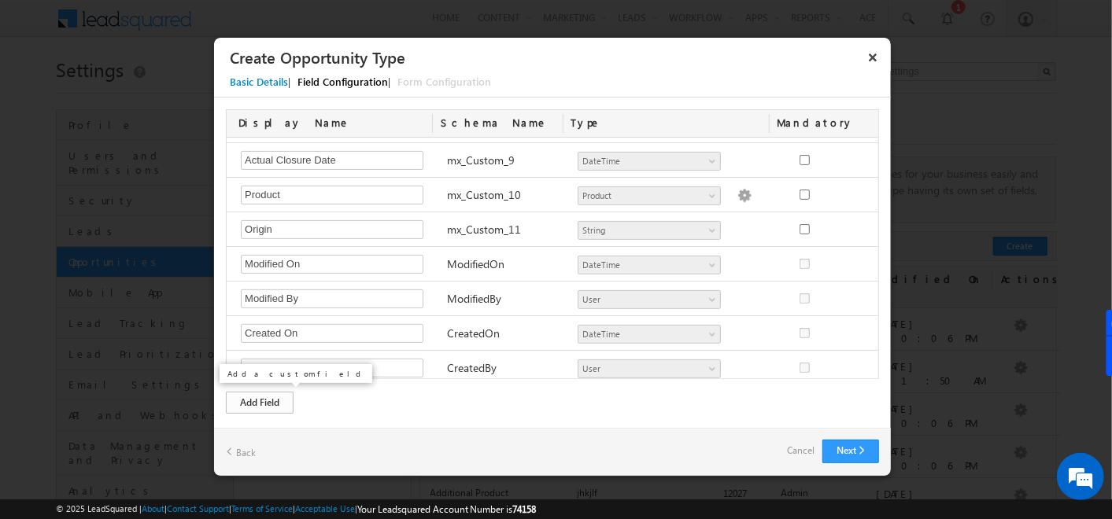
click at [257, 397] on div "Add Field" at bounding box center [260, 403] width 68 height 22
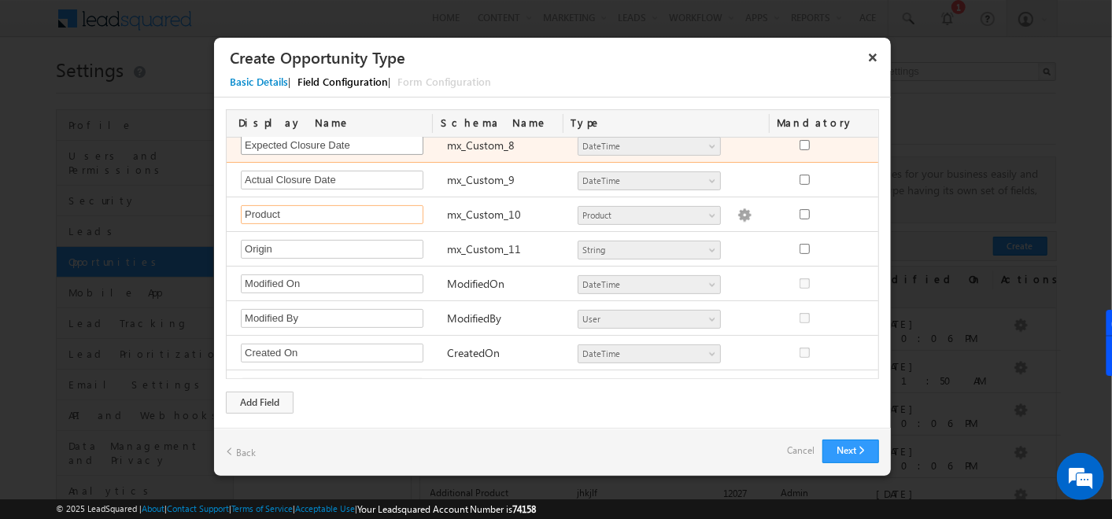
scroll to position [282, 0]
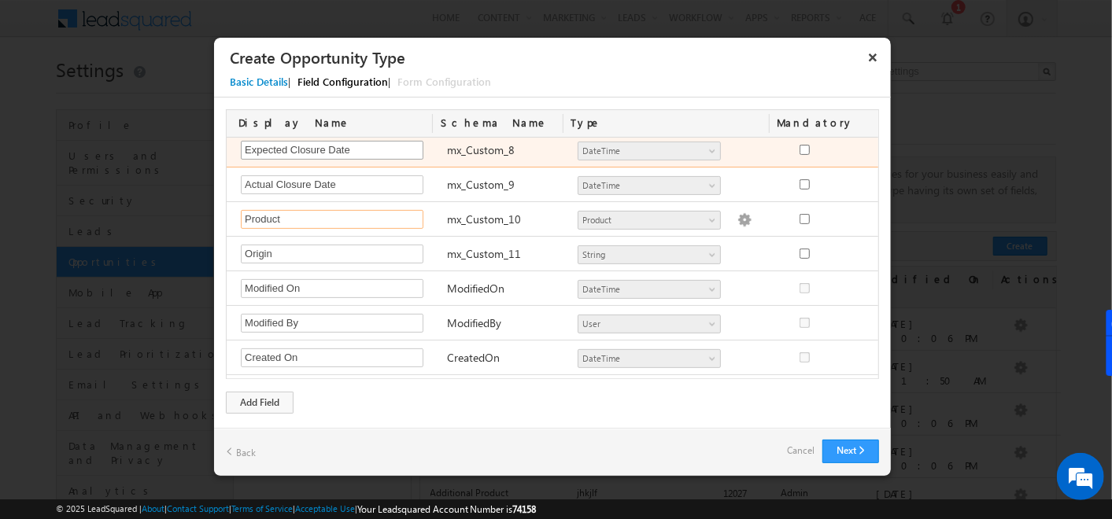
drag, startPoint x: 273, startPoint y: 156, endPoint x: 290, endPoint y: 148, distance: 18.3
click at [290, 148] on div "Notes Required Field ActivityEvent_Note Number String DateTime Dropdown User Ca…" at bounding box center [553, 259] width 652 height 242
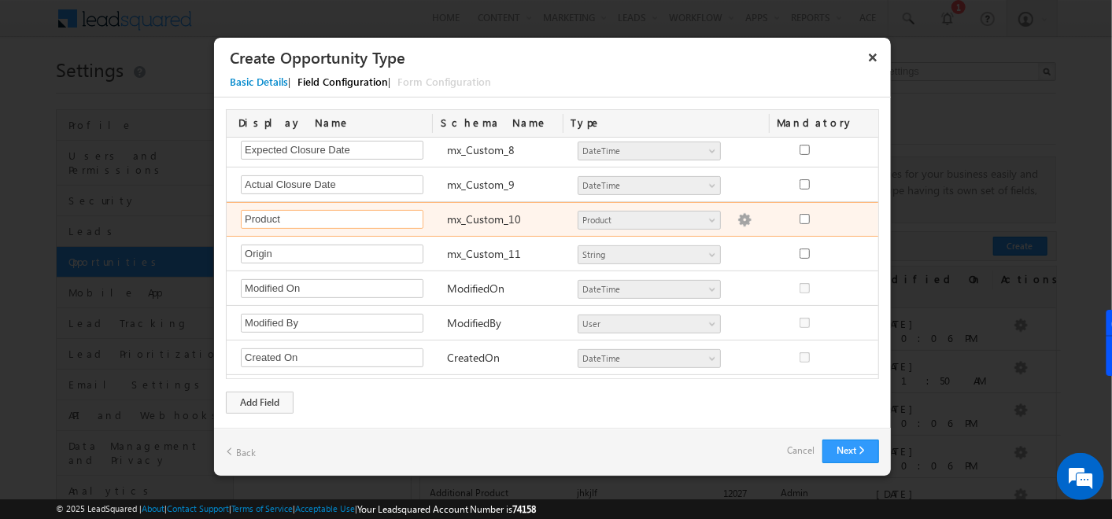
click at [308, 218] on input "Product" at bounding box center [332, 219] width 183 height 19
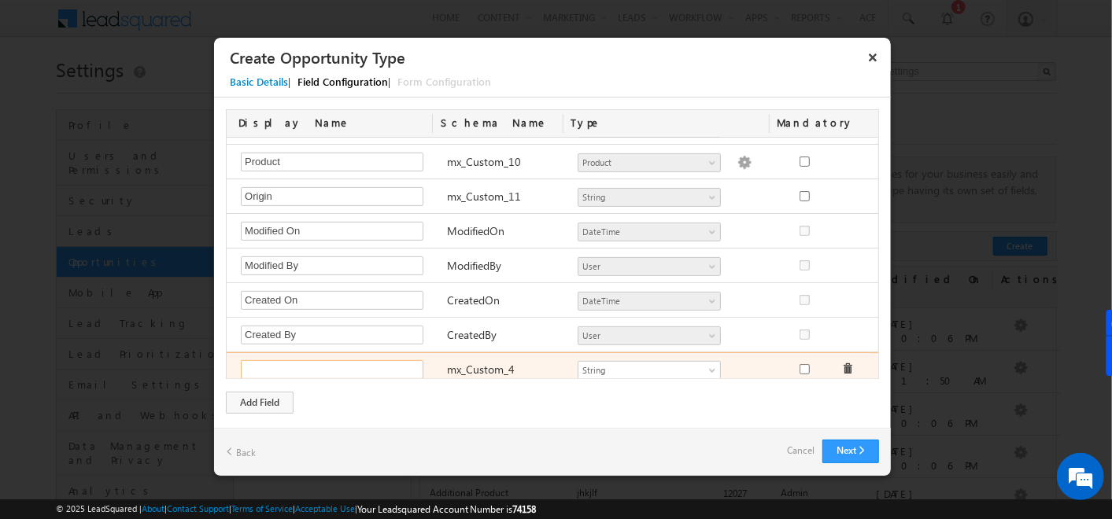
click at [293, 366] on input "text" at bounding box center [332, 369] width 183 height 19
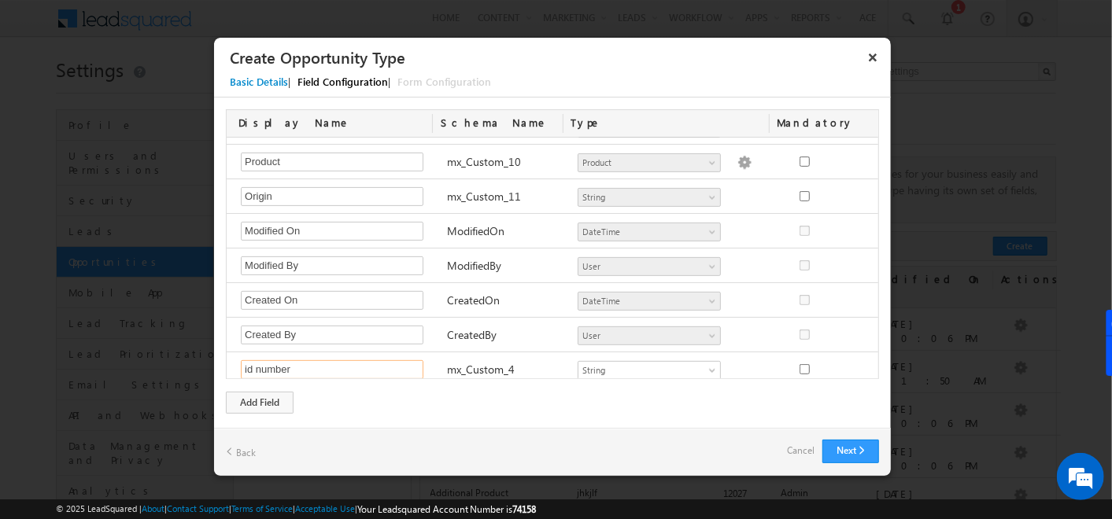
type input "id number"
click at [595, 407] on div "Display Name Schema Name Type Mandatory Notes Required Field ActivityEvent_Note…" at bounding box center [552, 262] width 677 height 328
click at [848, 445] on button "Next" at bounding box center [850, 452] width 57 height 24
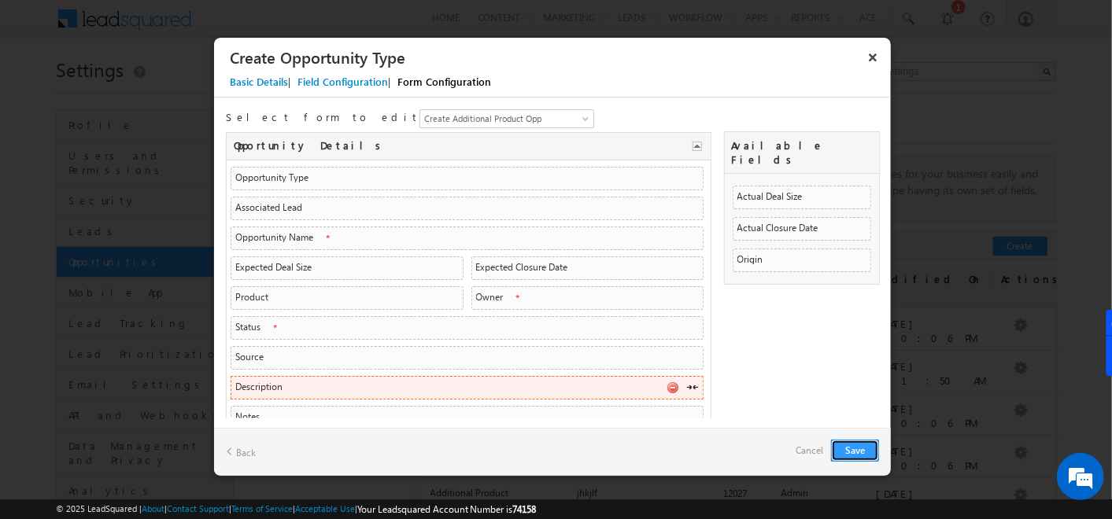
scroll to position [84, 0]
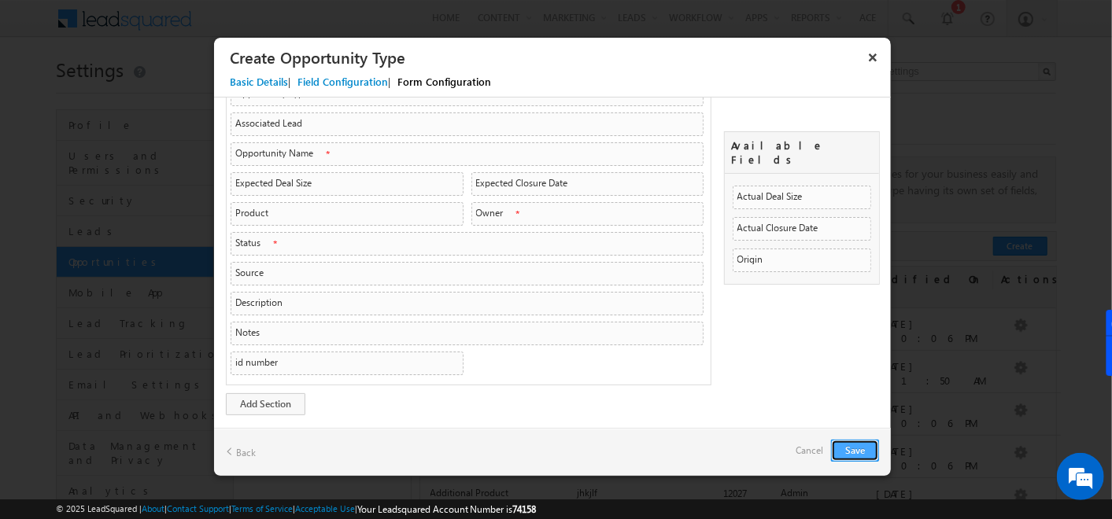
click at [857, 447] on button "Save" at bounding box center [855, 451] width 48 height 22
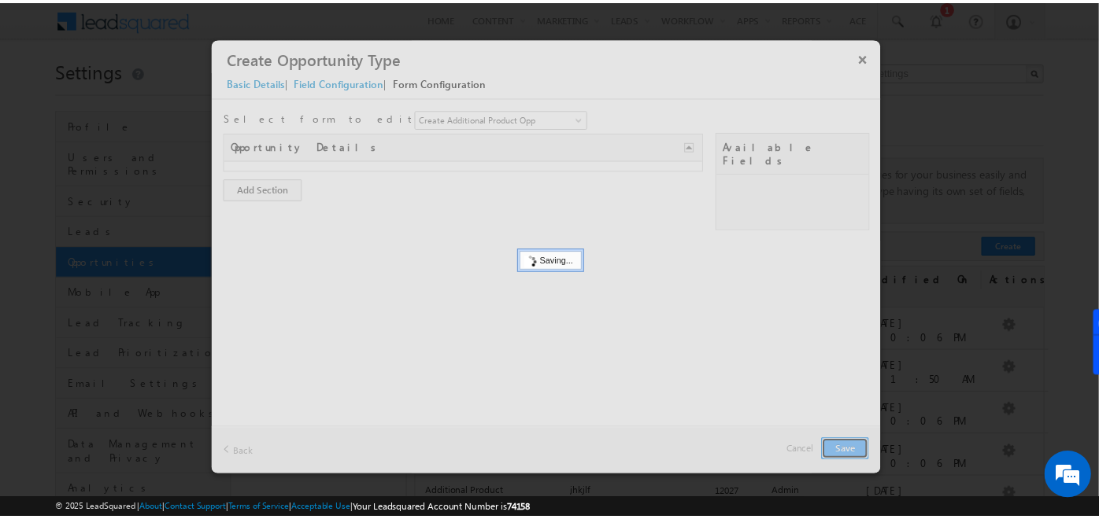
scroll to position [0, 0]
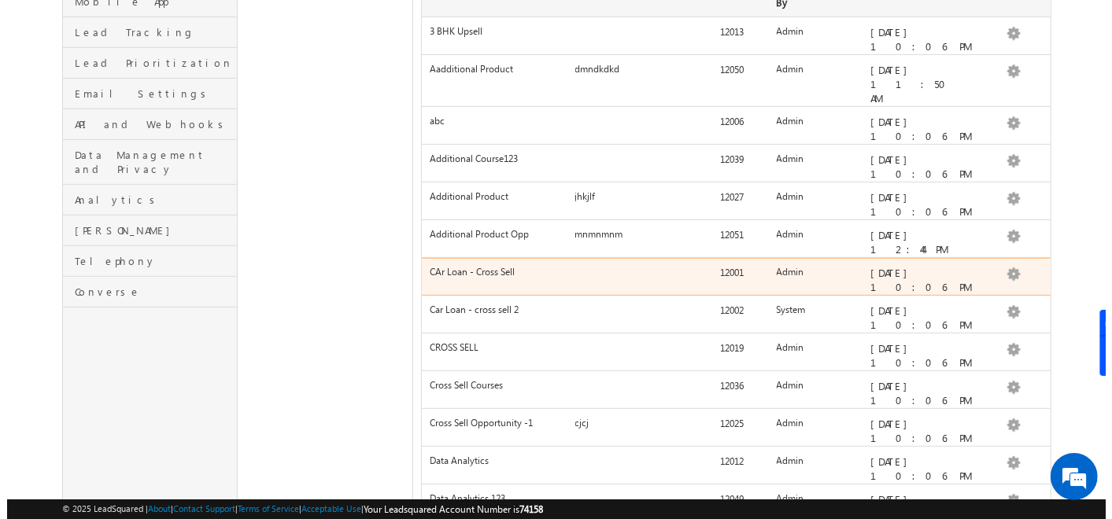
scroll to position [292, 0]
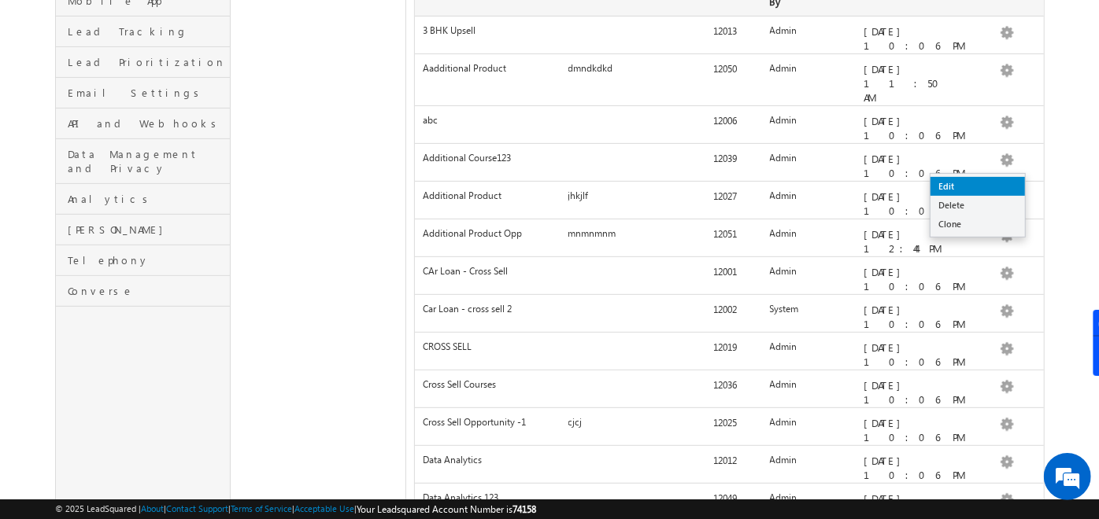
click at [972, 182] on link "Edit" at bounding box center [977, 186] width 94 height 19
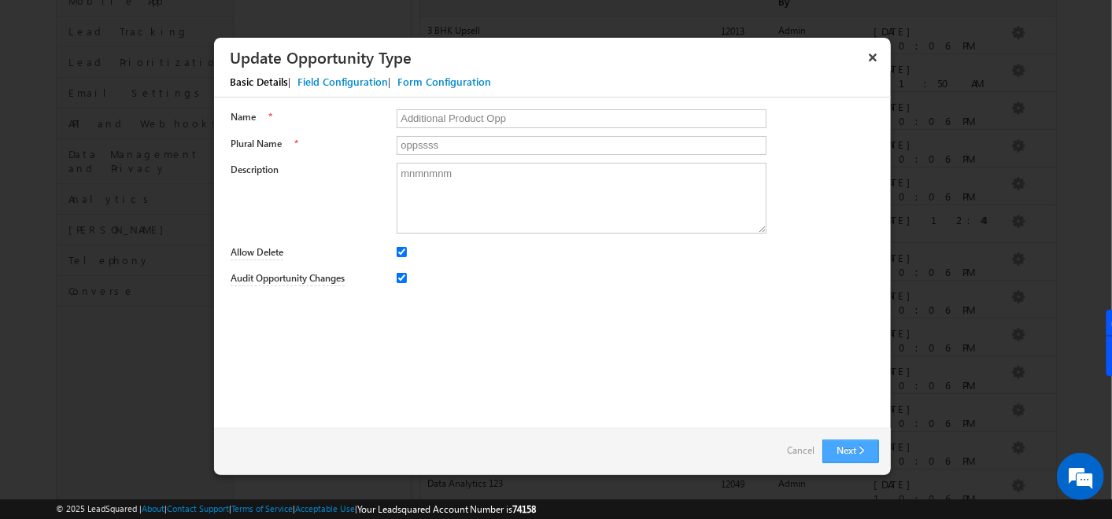
click at [839, 442] on button "Next" at bounding box center [850, 452] width 57 height 24
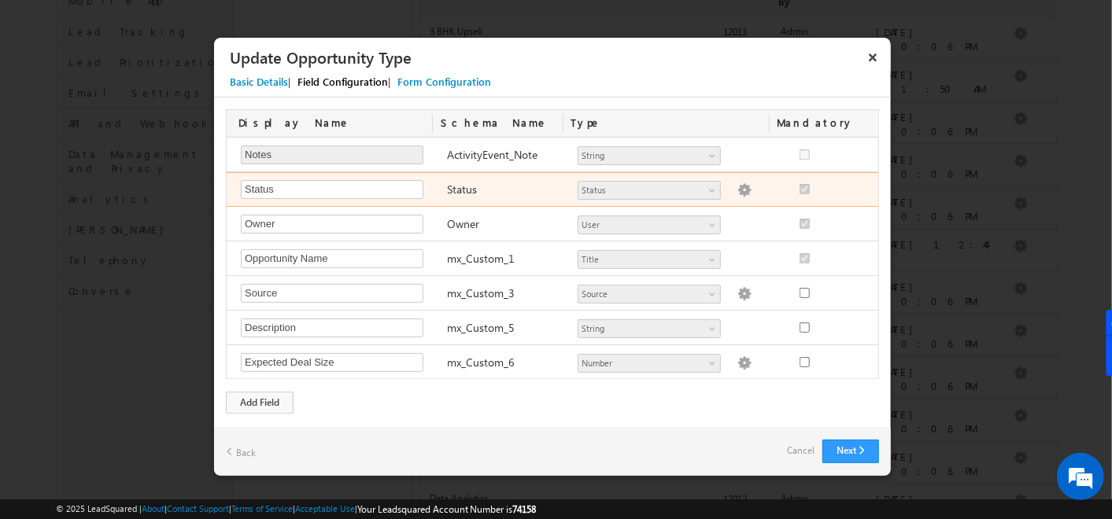
click at [737, 187] on img at bounding box center [744, 190] width 14 height 14
select select "Open"
select select "Prospecting"
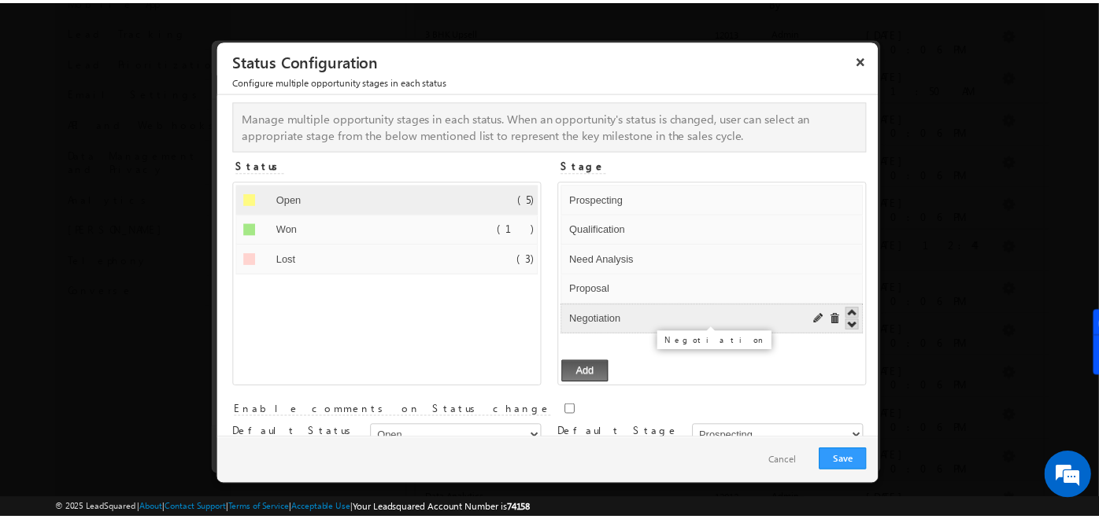
scroll to position [31, 0]
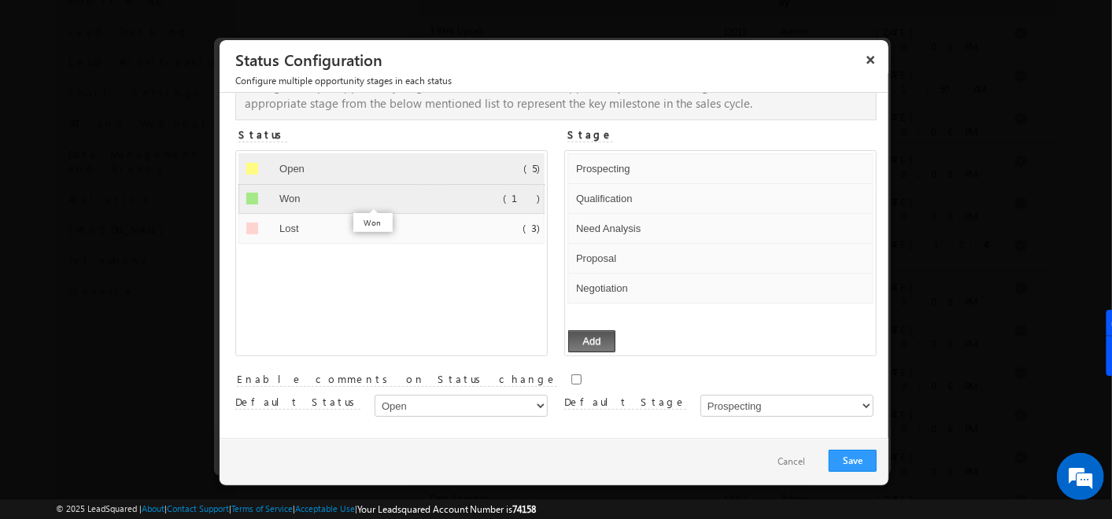
click at [456, 198] on input "Won" at bounding box center [375, 199] width 201 height 19
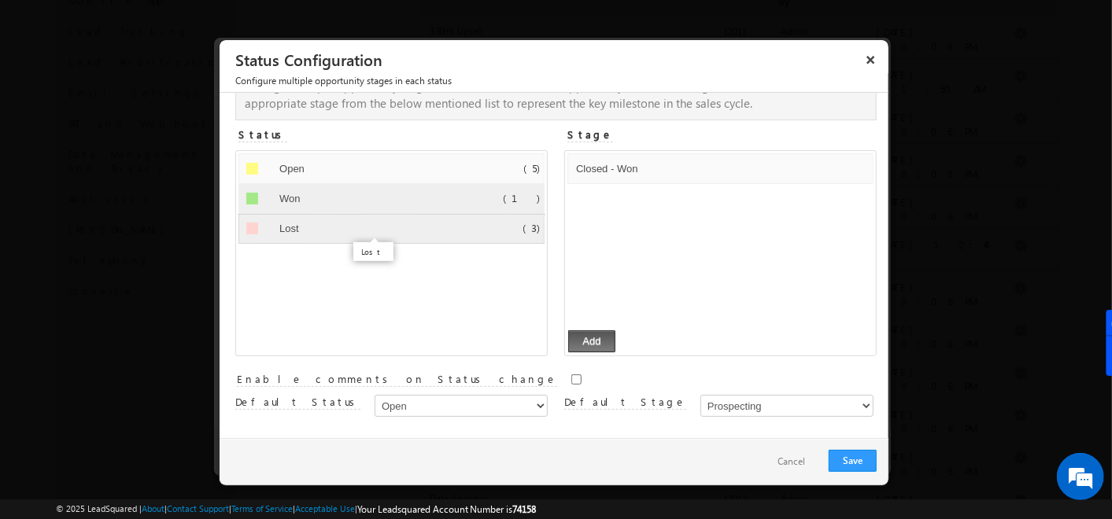
click at [408, 224] on input "Lost" at bounding box center [375, 229] width 201 height 19
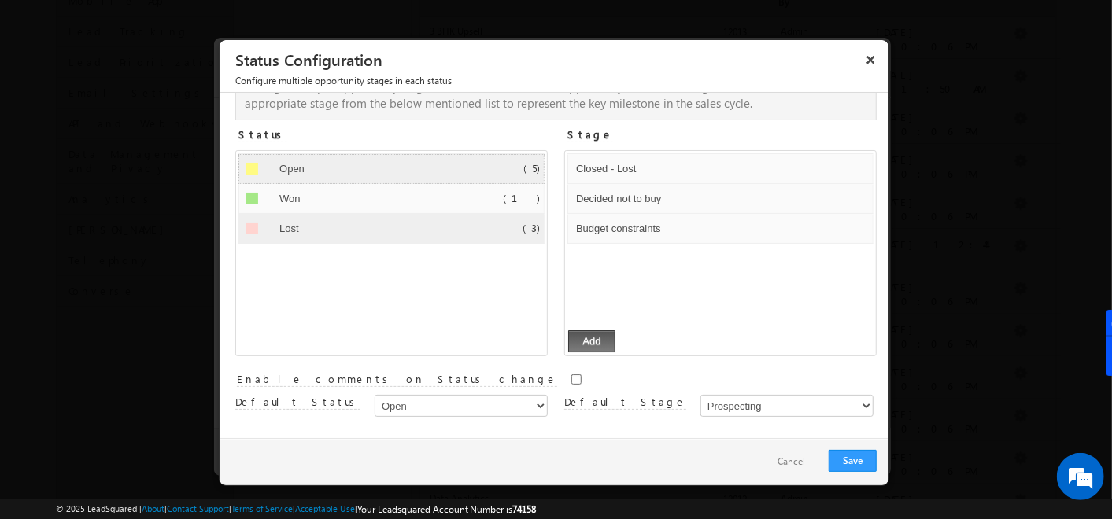
click at [442, 179] on li "Open Default Error processing! (5)" at bounding box center [391, 169] width 306 height 30
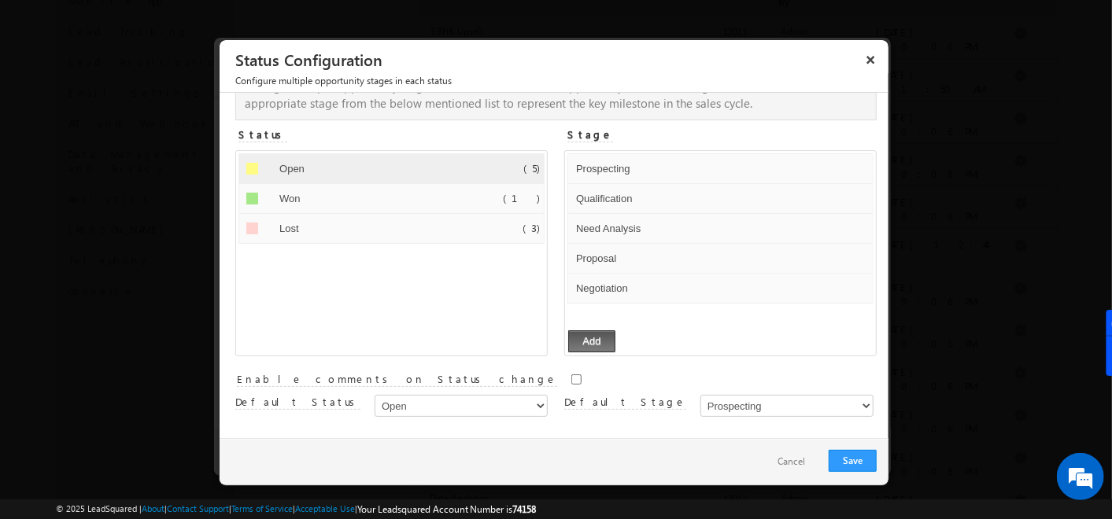
click at [786, 456] on button "Cancel" at bounding box center [791, 462] width 59 height 23
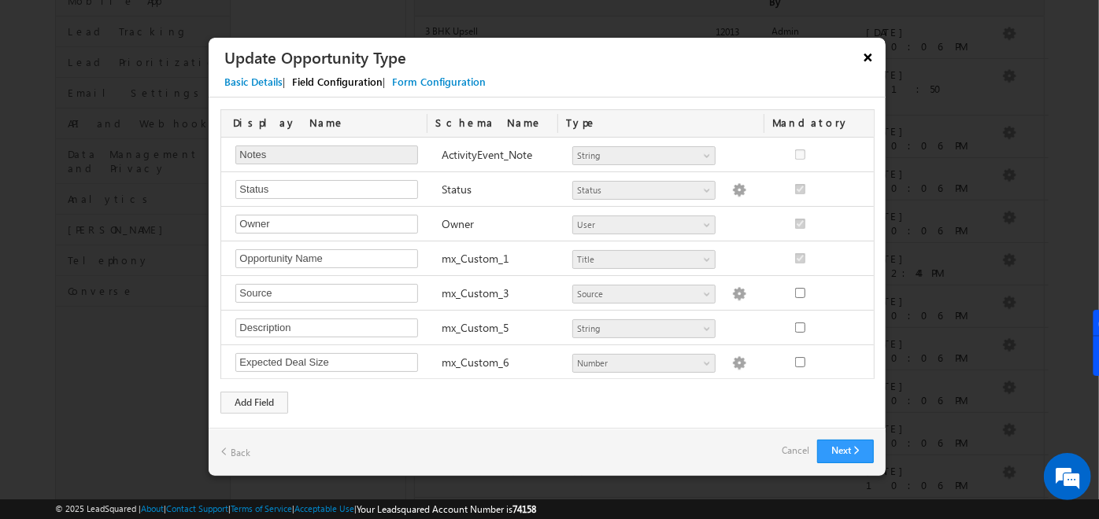
click at [862, 53] on button "×" at bounding box center [867, 57] width 25 height 28
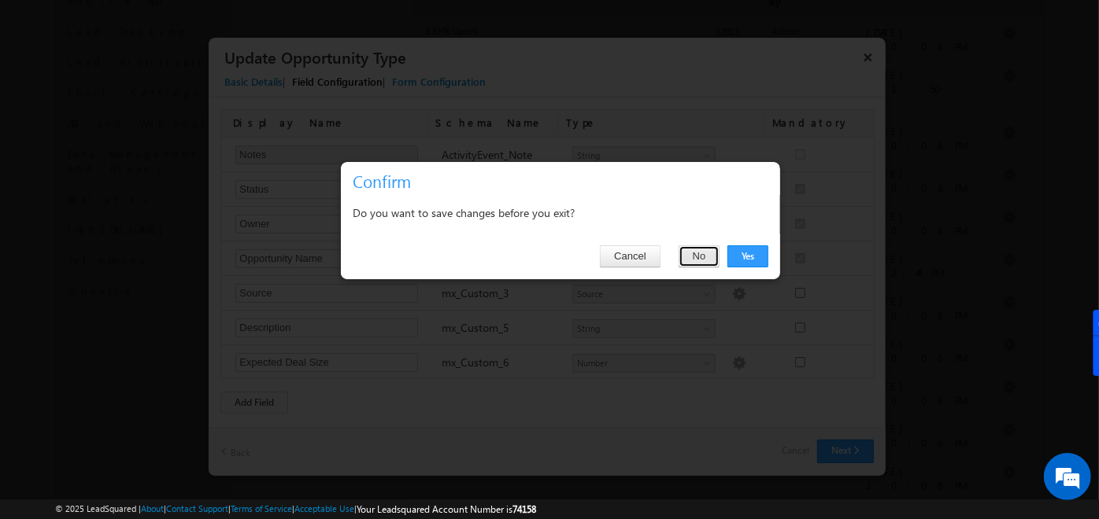
click at [693, 257] on button "No" at bounding box center [699, 257] width 42 height 22
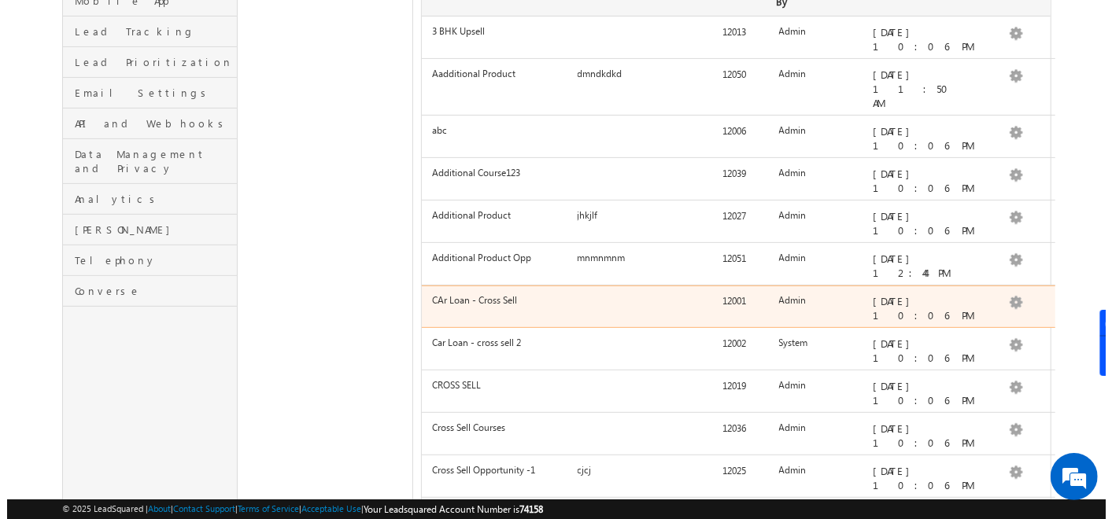
scroll to position [0, 0]
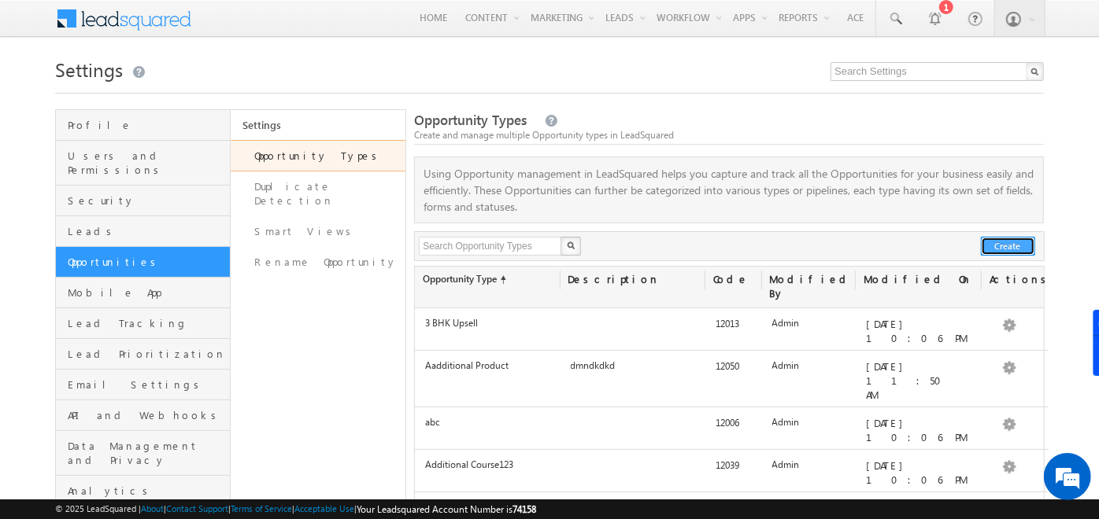
click at [1007, 240] on button "Create" at bounding box center [1008, 246] width 54 height 19
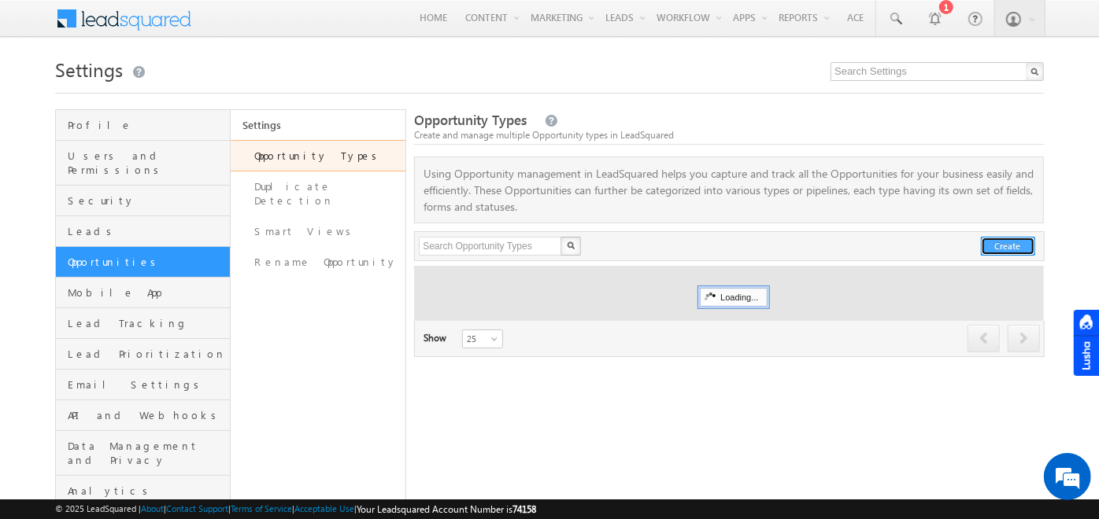
click at [1023, 243] on button "Create" at bounding box center [1008, 246] width 54 height 19
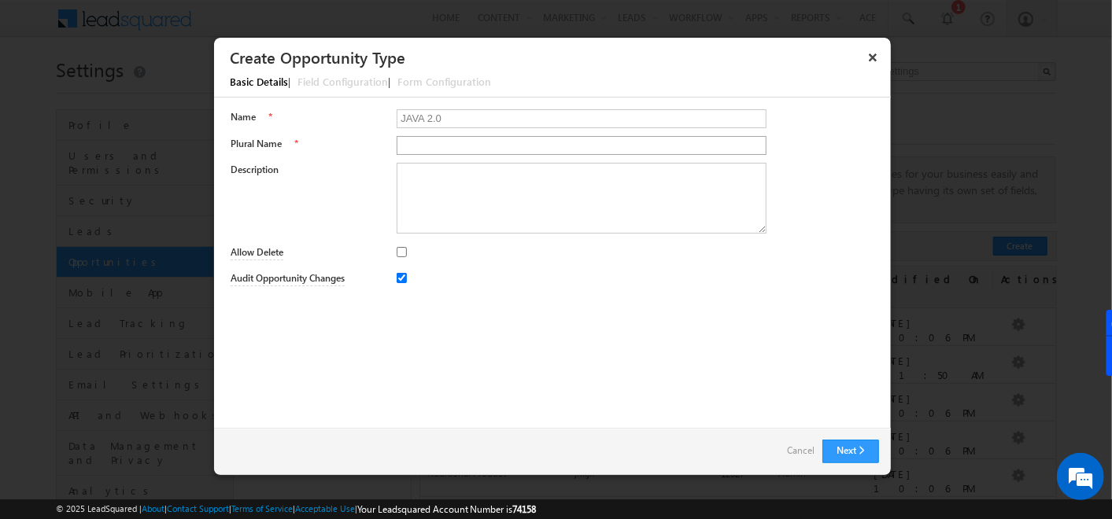
type input "JAVA 2.0"
click at [459, 146] on input "Plural Name" at bounding box center [582, 145] width 370 height 19
type input "00s"
click at [478, 202] on textarea "Description" at bounding box center [582, 198] width 370 height 71
type textarea "njj"
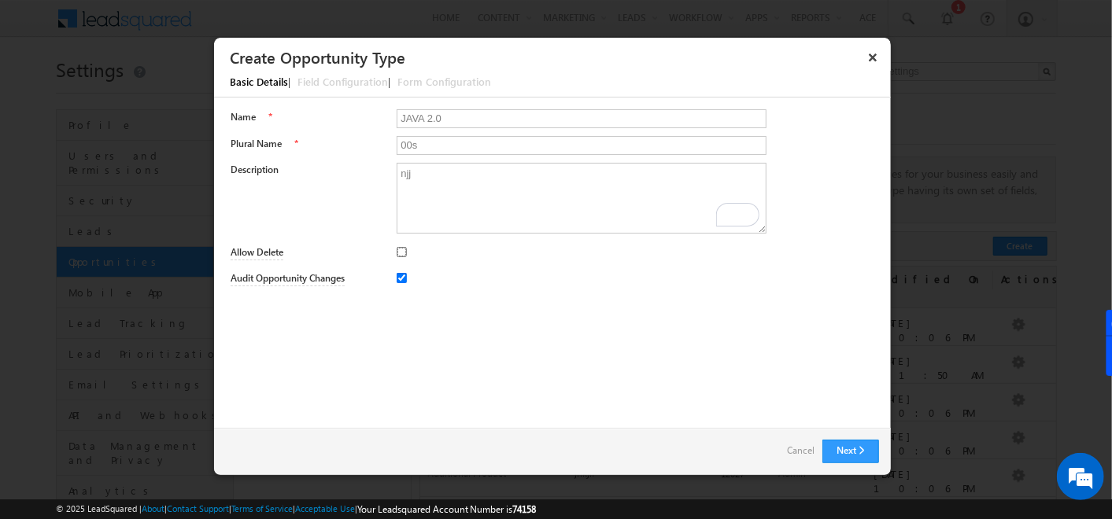
click at [402, 252] on input "Allow Delete" at bounding box center [402, 252] width 10 height 10
checkbox input "true"
click at [837, 452] on button "Next" at bounding box center [850, 452] width 57 height 24
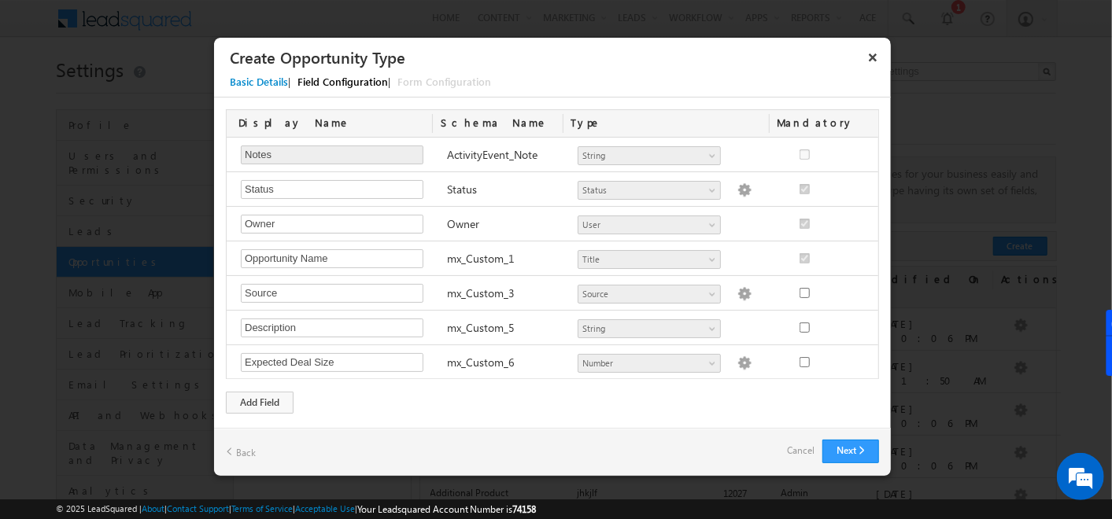
click at [235, 450] on link "Back" at bounding box center [241, 452] width 30 height 24
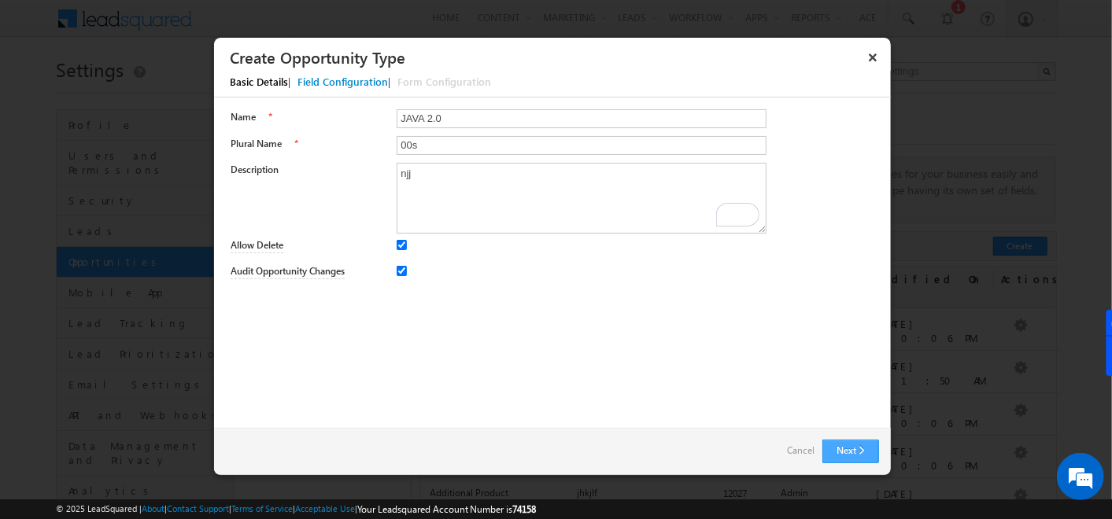
click at [848, 450] on button "Next" at bounding box center [850, 452] width 57 height 24
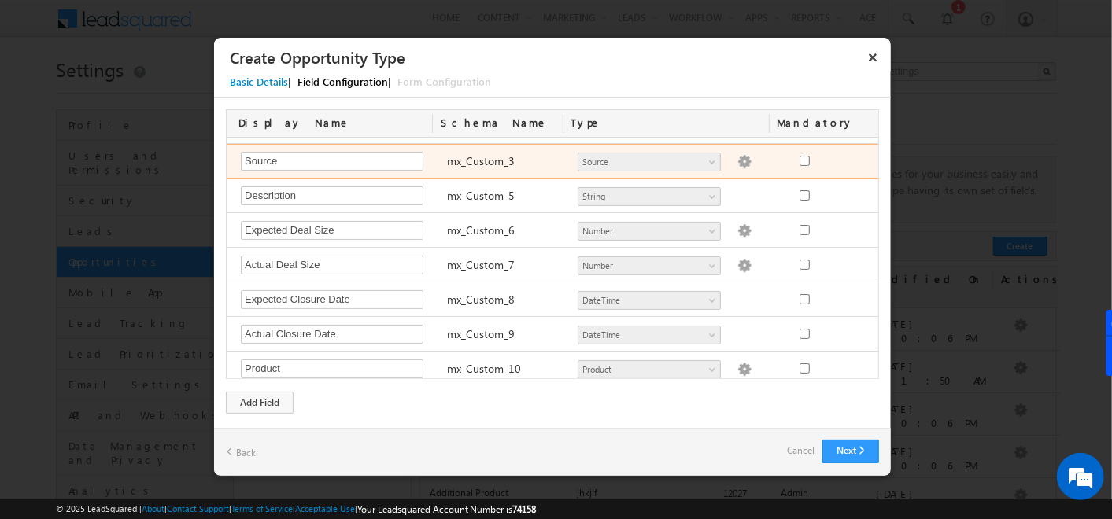
scroll to position [263, 0]
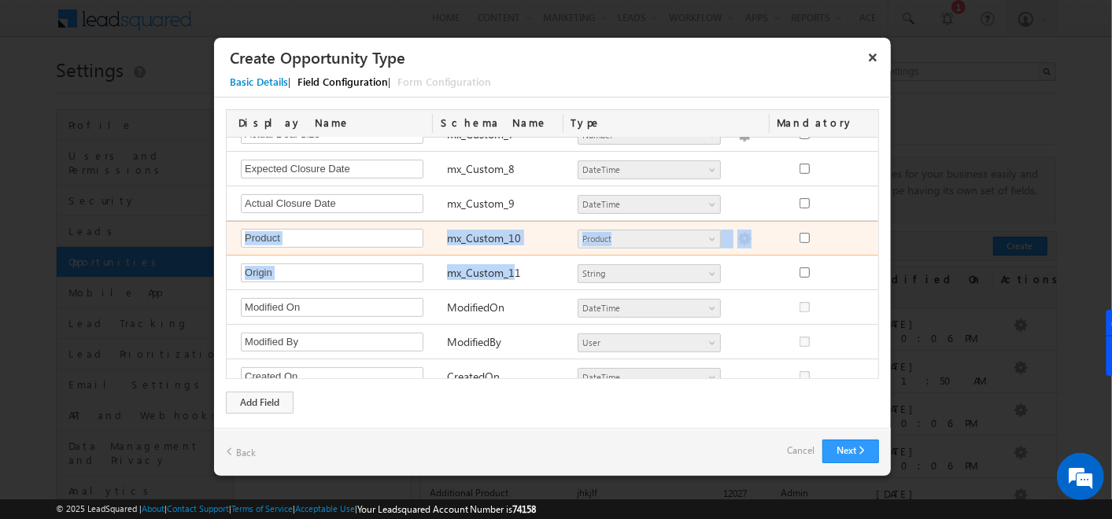
drag, startPoint x: 511, startPoint y: 283, endPoint x: 380, endPoint y: 219, distance: 145.4
click at [380, 219] on div "Notes Required Field ActivityEvent_Note Number String DateTime Dropdown User Ca…" at bounding box center [553, 259] width 652 height 242
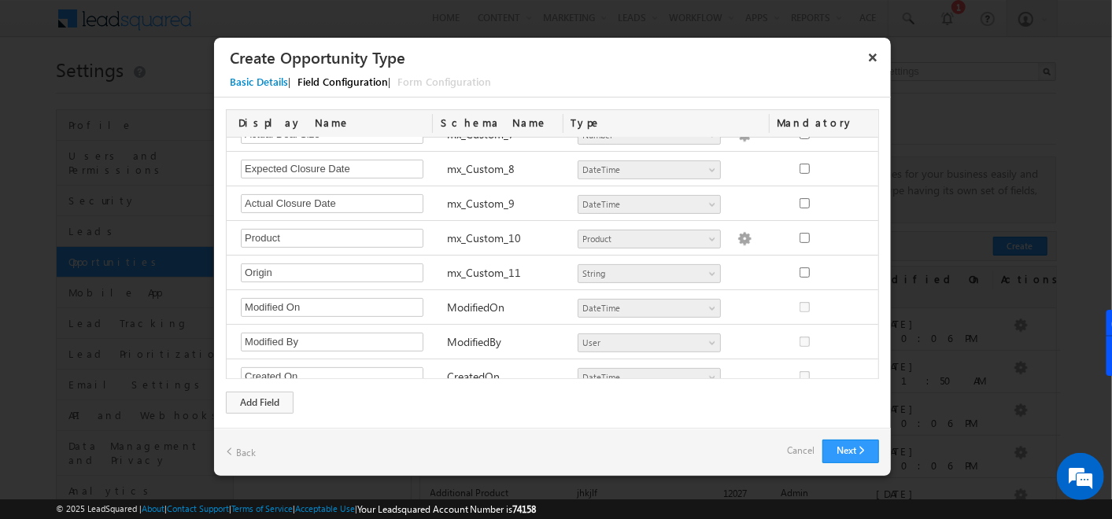
drag, startPoint x: 380, startPoint y: 219, endPoint x: 565, endPoint y: 72, distance: 236.3
click at [565, 72] on div "Basic Details | Field Configuration | Form Configuration" at bounding box center [560, 84] width 692 height 27
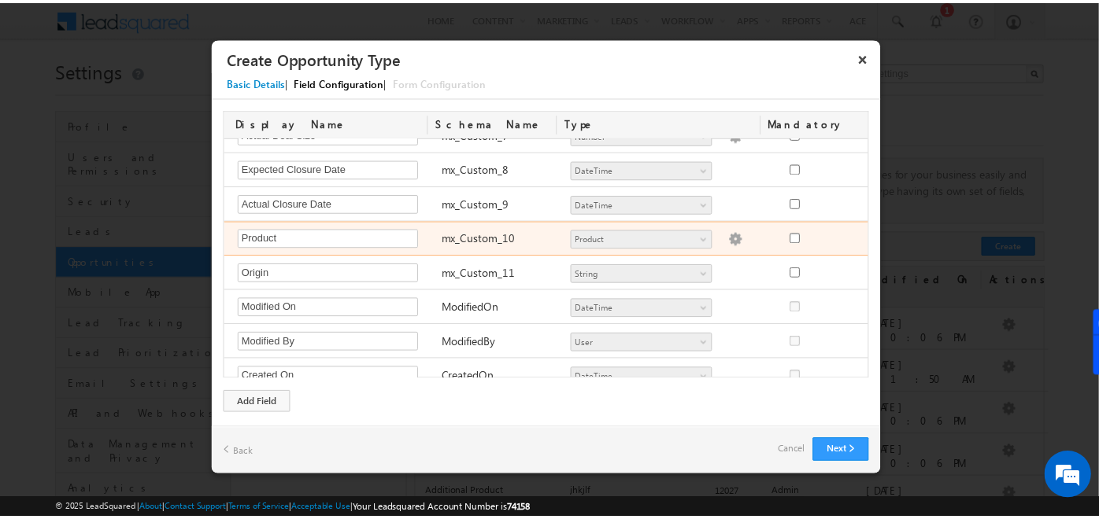
scroll to position [306, 0]
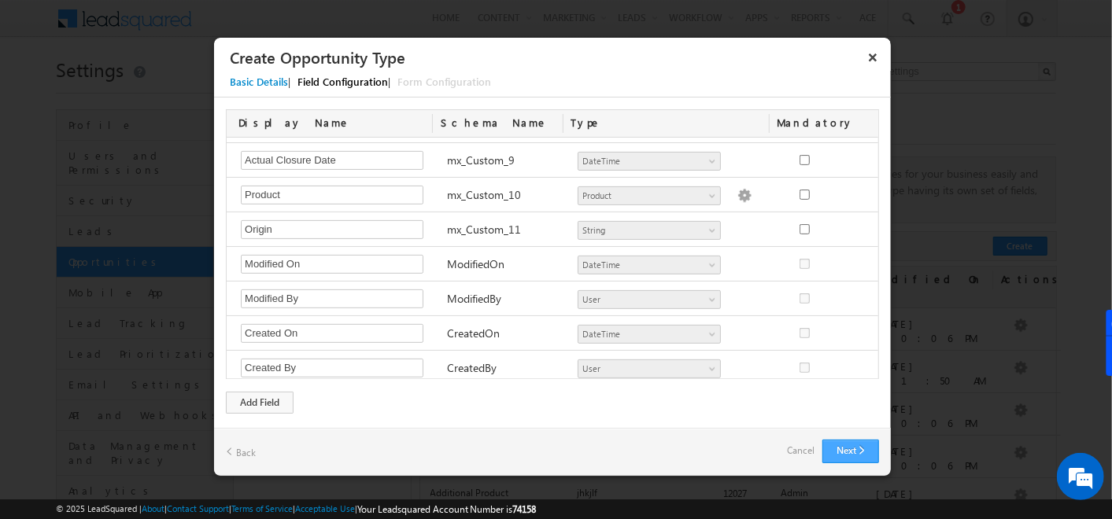
click at [856, 445] on button "Next" at bounding box center [850, 452] width 57 height 24
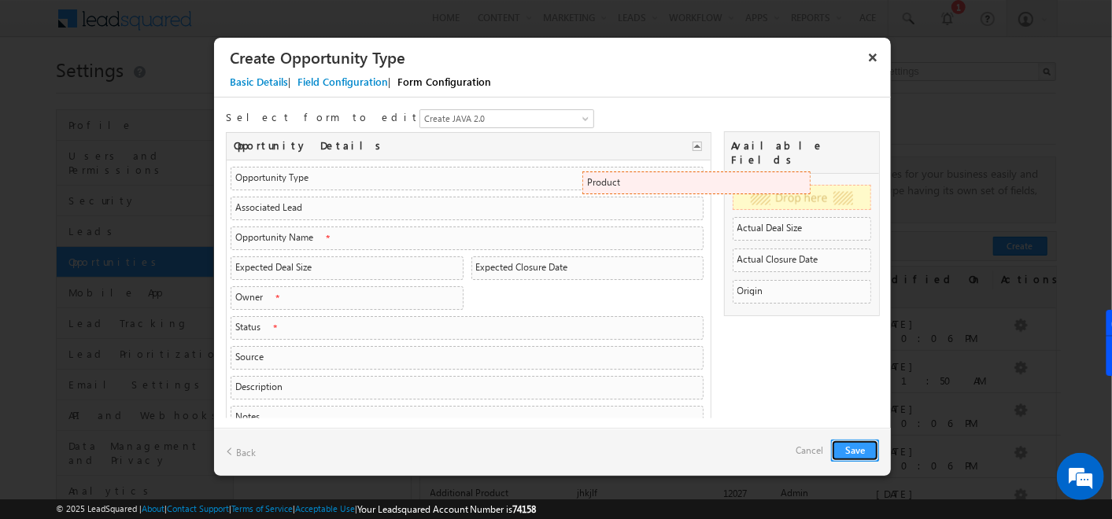
drag, startPoint x: 277, startPoint y: 301, endPoint x: 794, endPoint y: 189, distance: 529.1
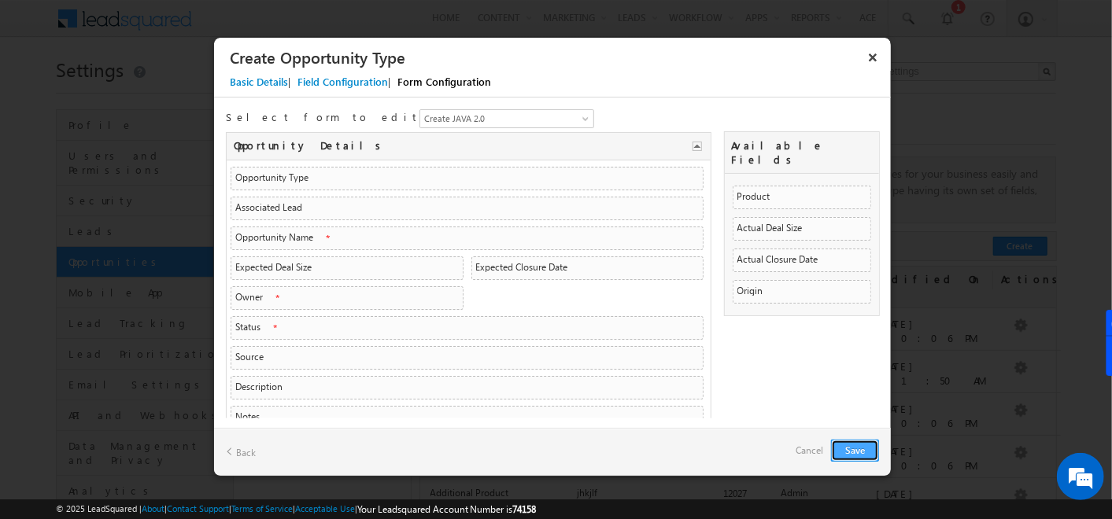
click at [860, 452] on button "Save" at bounding box center [855, 451] width 48 height 22
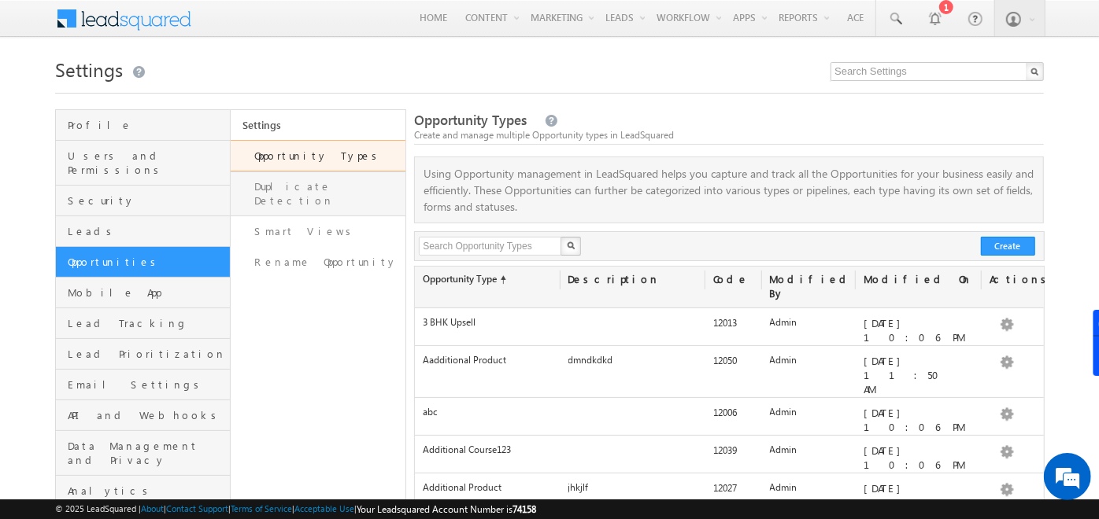
click at [294, 175] on link "Duplicate Detection" at bounding box center [318, 194] width 175 height 45
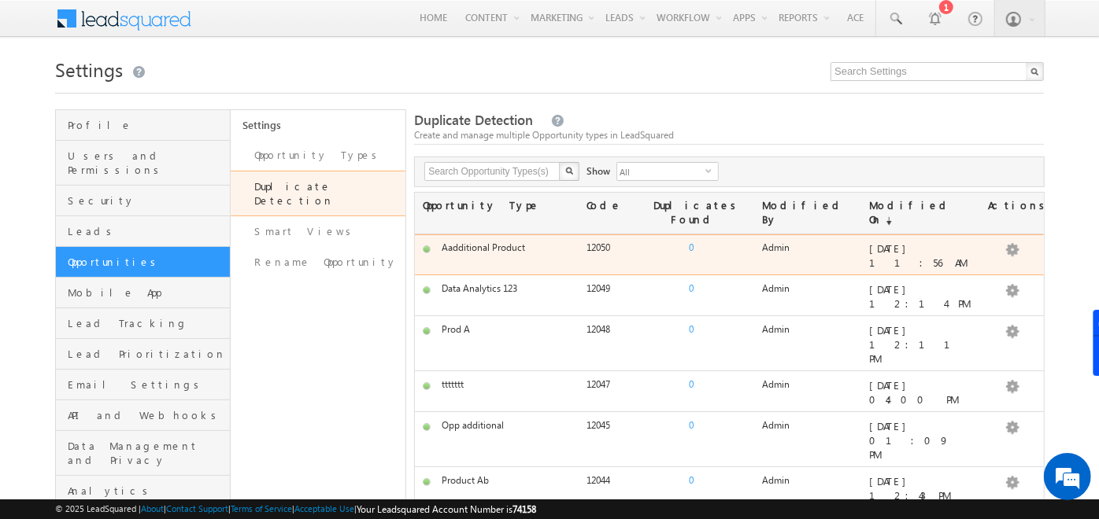
scroll to position [489, 0]
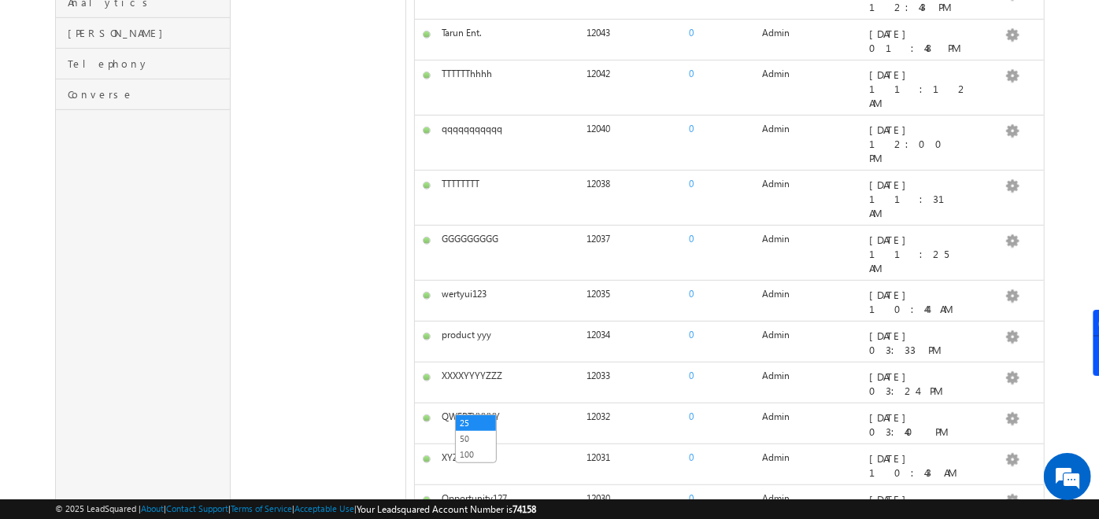
click at [478, 454] on link "100" at bounding box center [476, 455] width 40 height 14
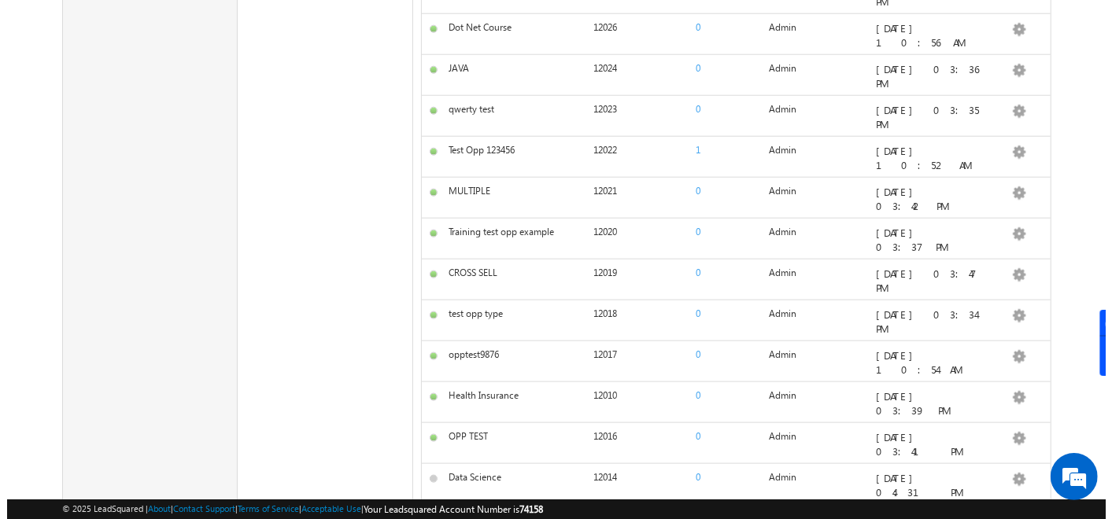
scroll to position [0, 0]
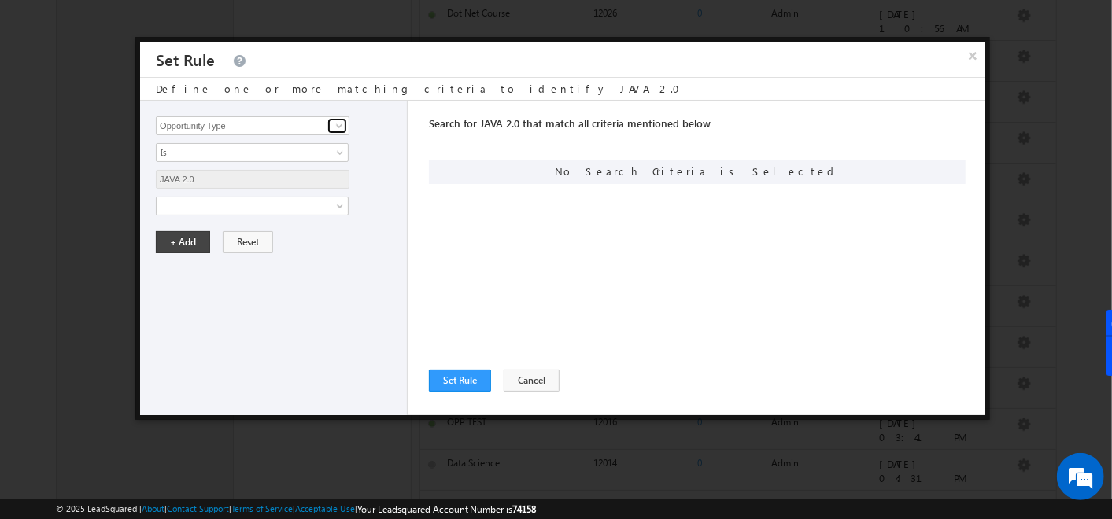
click at [343, 124] on span at bounding box center [339, 126] width 13 height 13
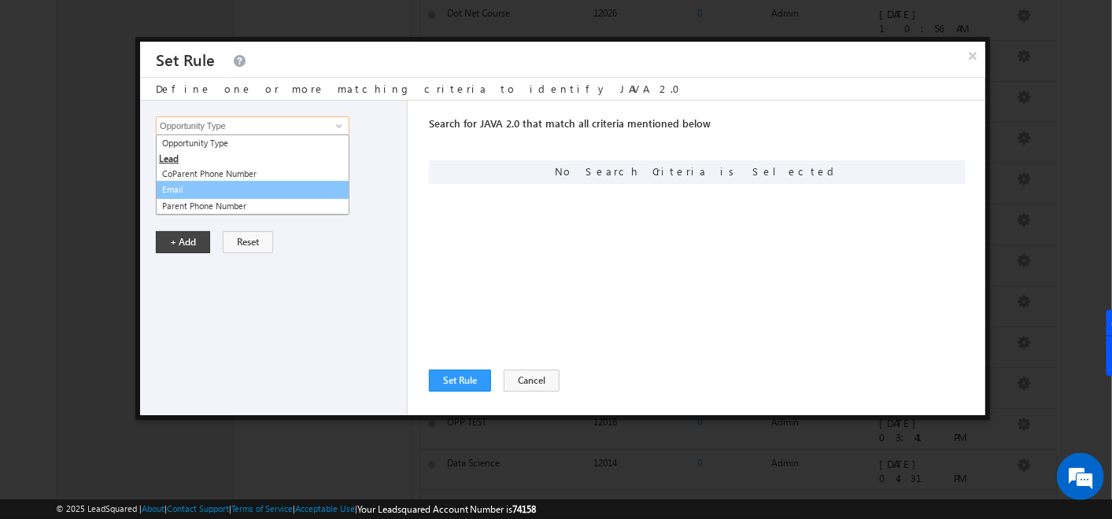
click at [194, 190] on link "Email" at bounding box center [253, 190] width 194 height 18
click at [194, 190] on div "Opportunity Type CoParent Phone Number Email Parent Phone Number Opportunity Ty…" at bounding box center [274, 258] width 268 height 315
type input "Email"
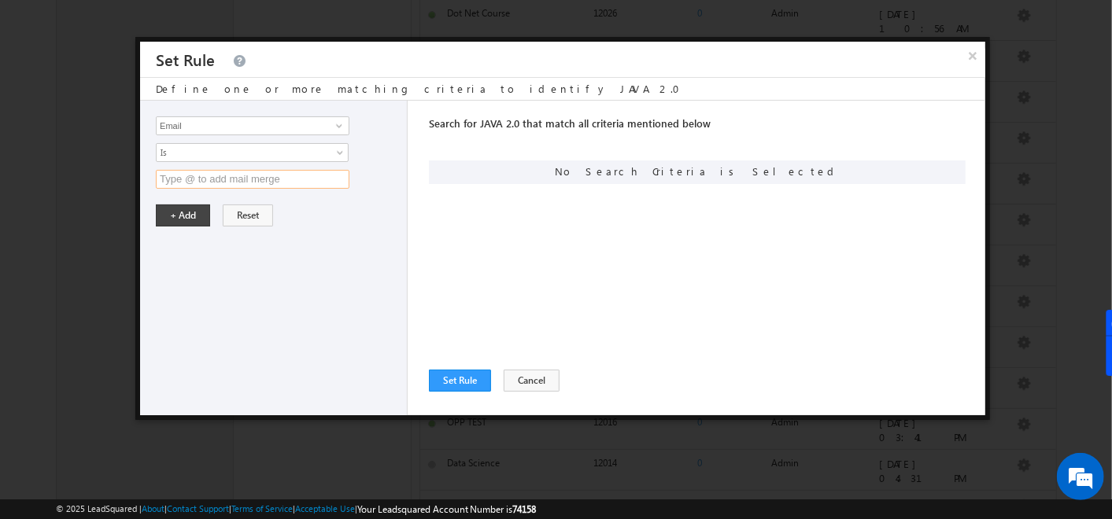
click at [196, 174] on input "text" at bounding box center [253, 179] width 194 height 19
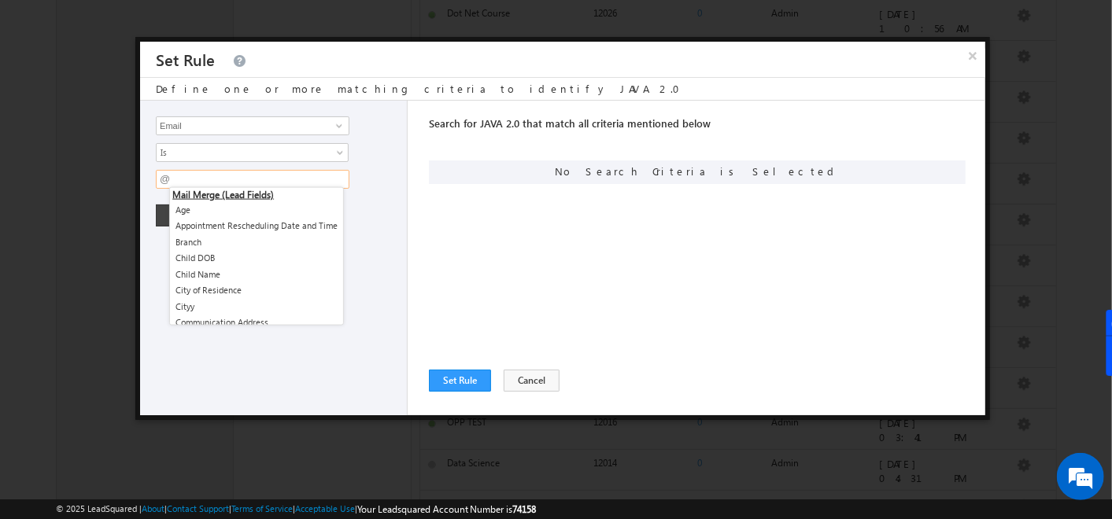
type input "@"
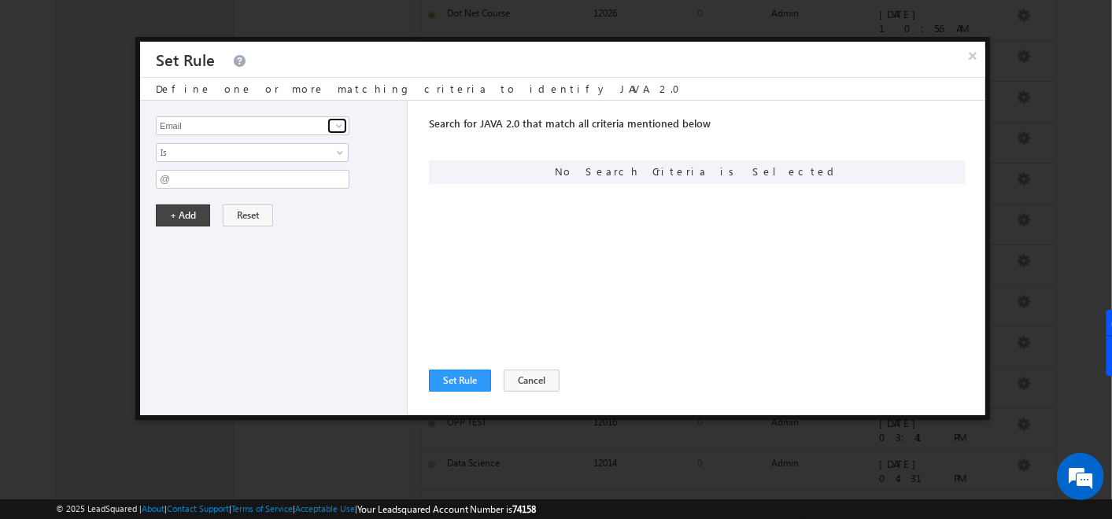
click at [341, 131] on link at bounding box center [337, 126] width 20 height 16
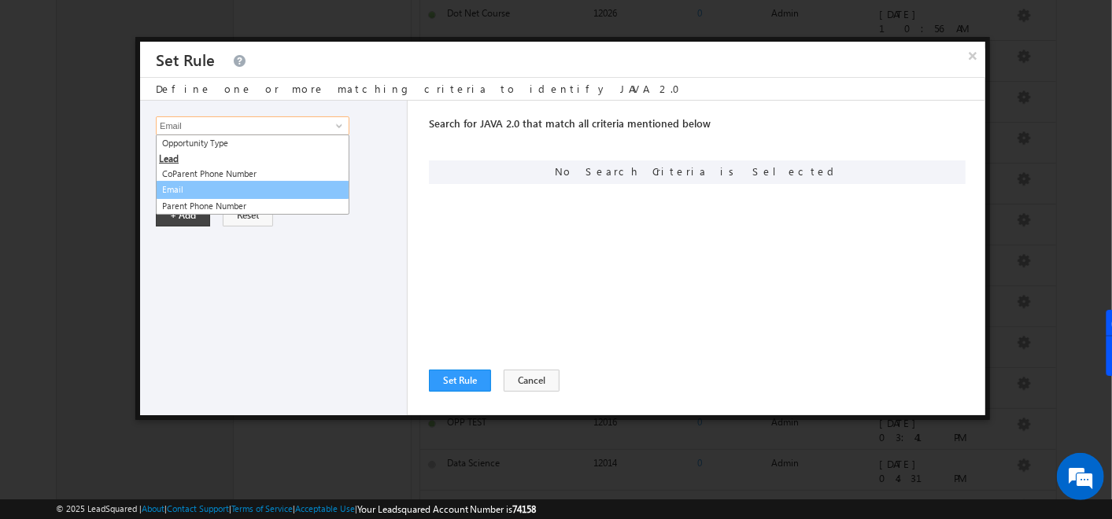
click at [233, 189] on link "Email" at bounding box center [253, 190] width 194 height 18
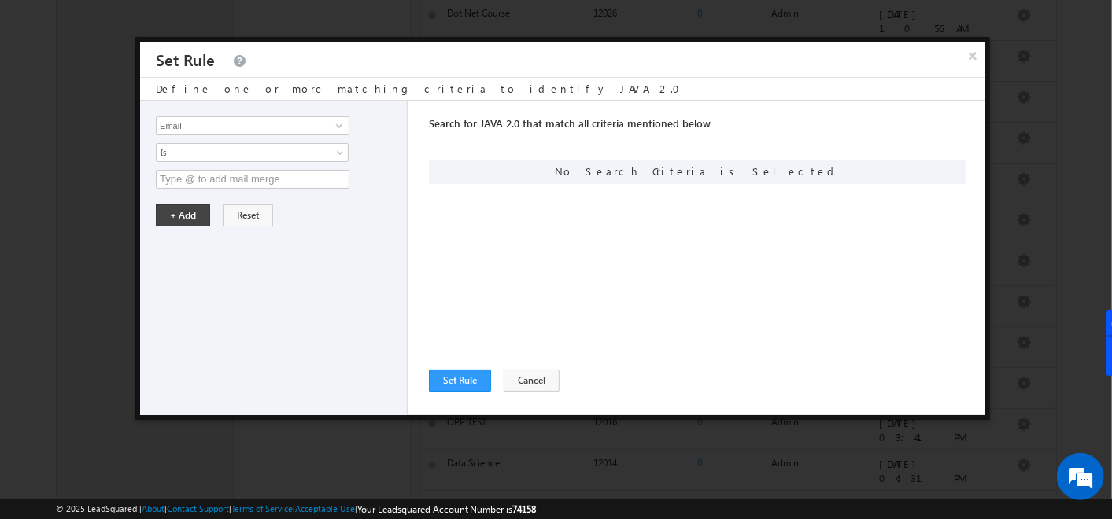
click at [379, 175] on div at bounding box center [277, 179] width 243 height 19
click at [283, 185] on input "text" at bounding box center [253, 179] width 194 height 19
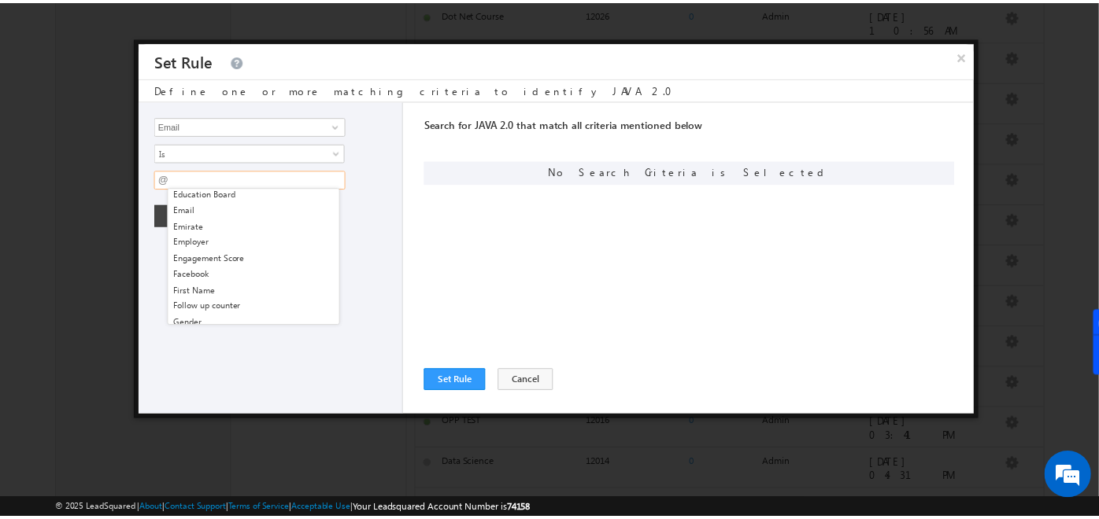
scroll to position [260, 0]
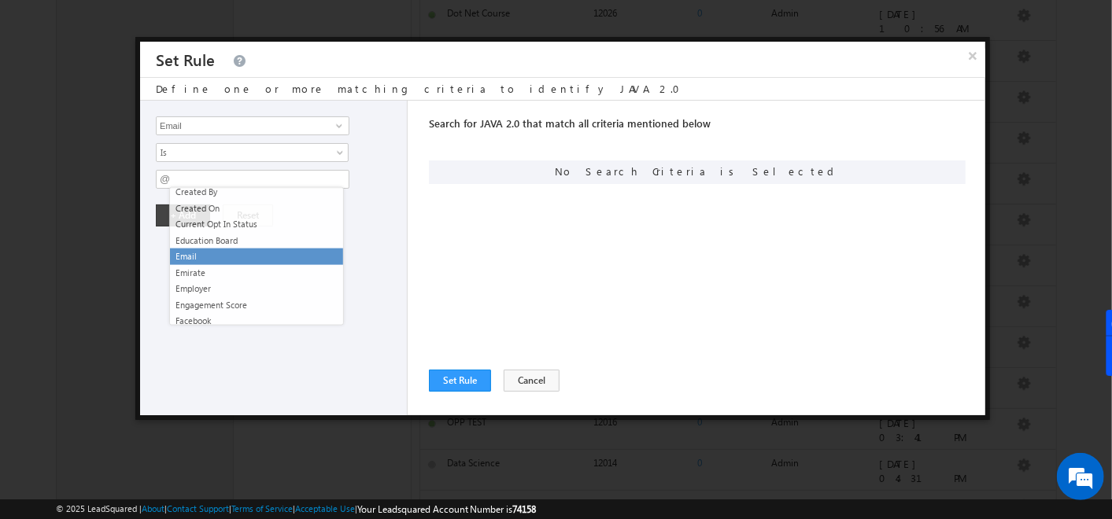
click at [190, 258] on li "Email" at bounding box center [256, 257] width 173 height 17
type input "@{Lead:EmailAddress,}"
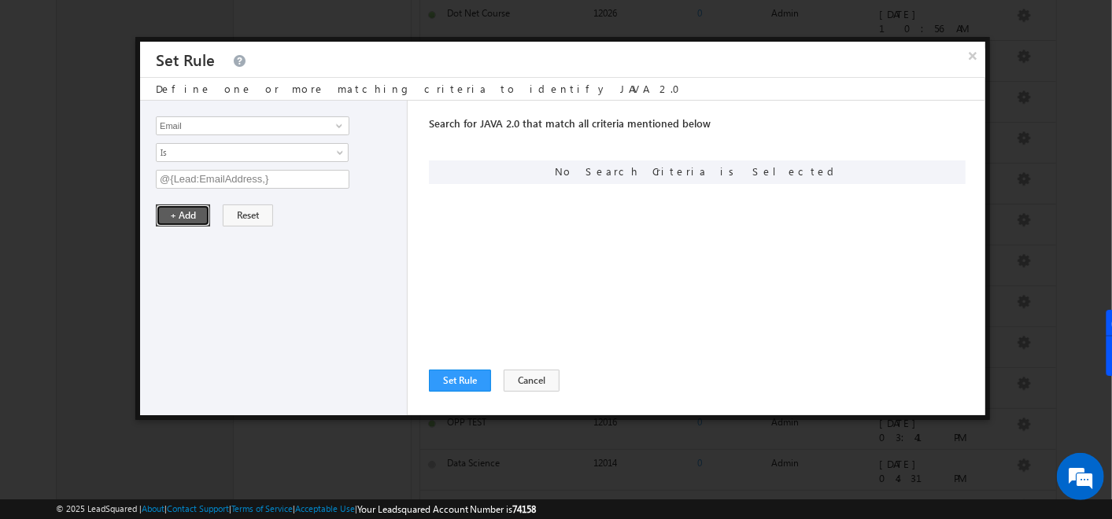
click at [179, 218] on button "+ Add" at bounding box center [183, 216] width 54 height 22
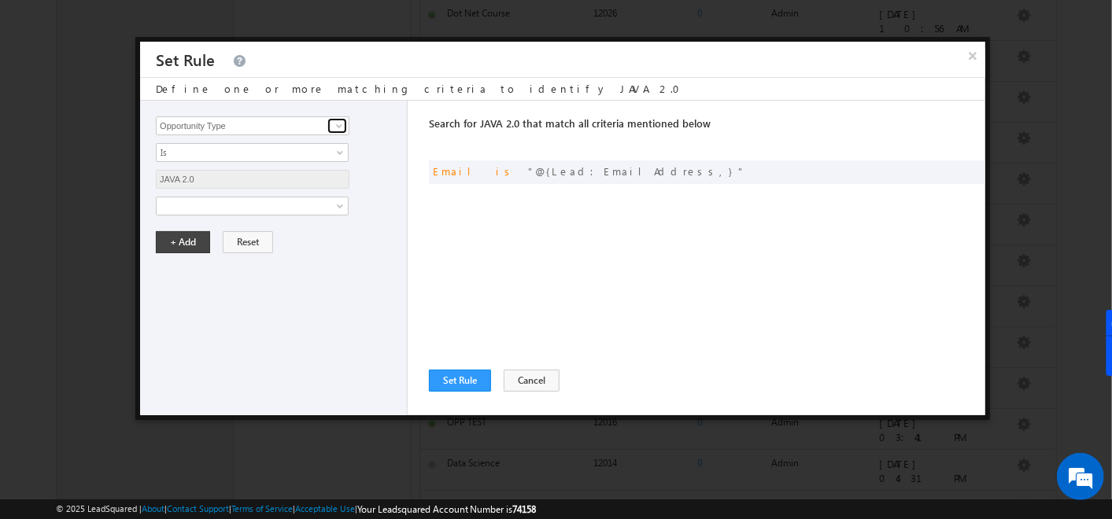
click at [328, 123] on link at bounding box center [337, 126] width 20 height 16
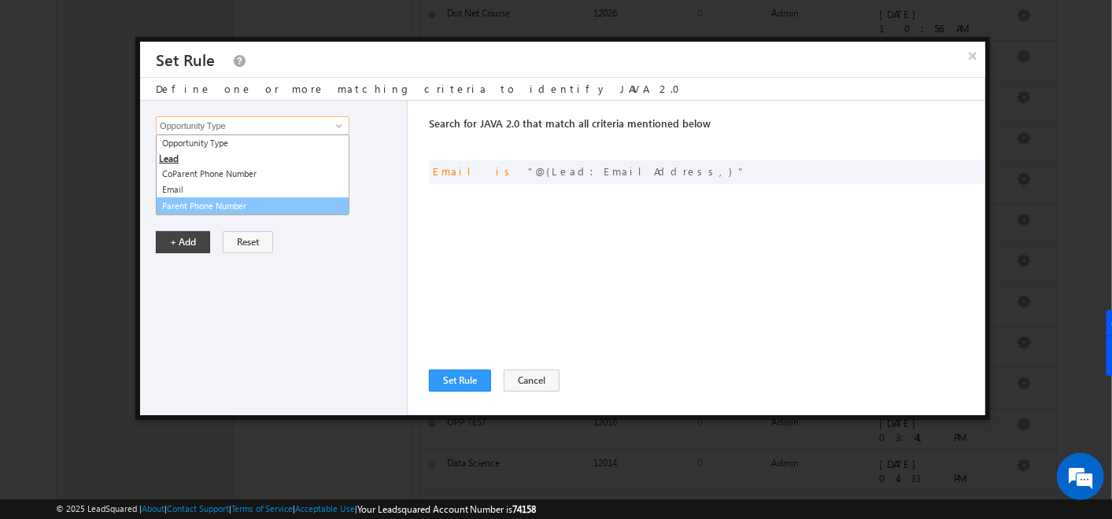
click at [245, 205] on link "Parent Phone Number" at bounding box center [253, 207] width 194 height 18
type input "Parent Phone Number"
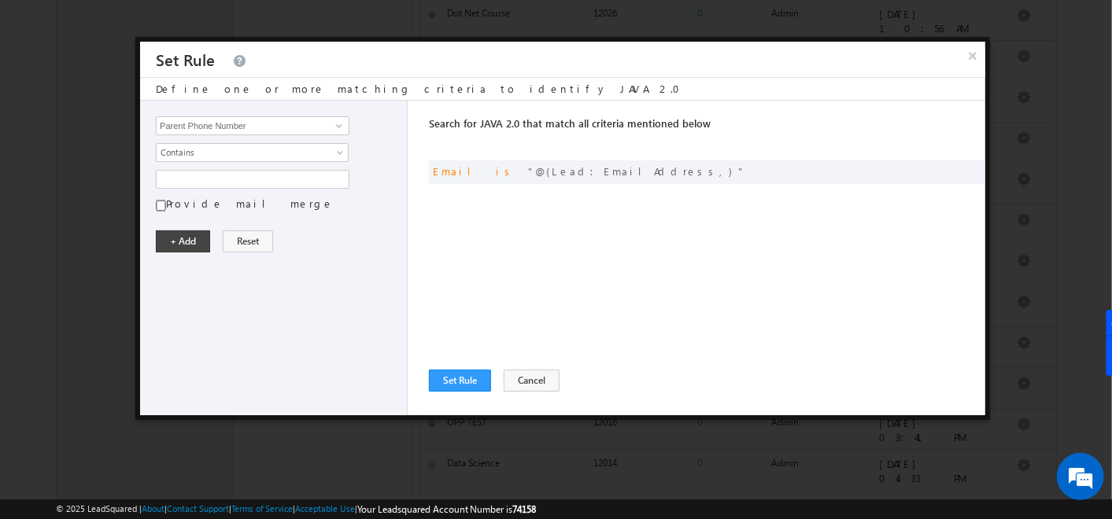
click at [163, 205] on input "Provide mail merge" at bounding box center [161, 205] width 10 height 13
checkbox input "true"
click at [196, 177] on input "text" at bounding box center [253, 179] width 194 height 19
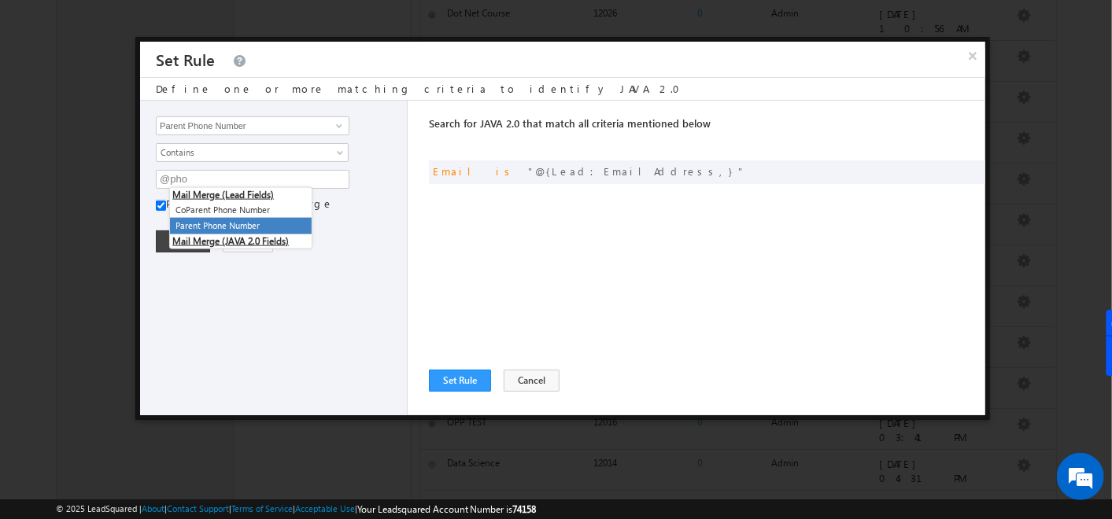
click at [212, 235] on li "Mail Merge (JAVA 2.0 Fields)" at bounding box center [241, 242] width 142 height 14
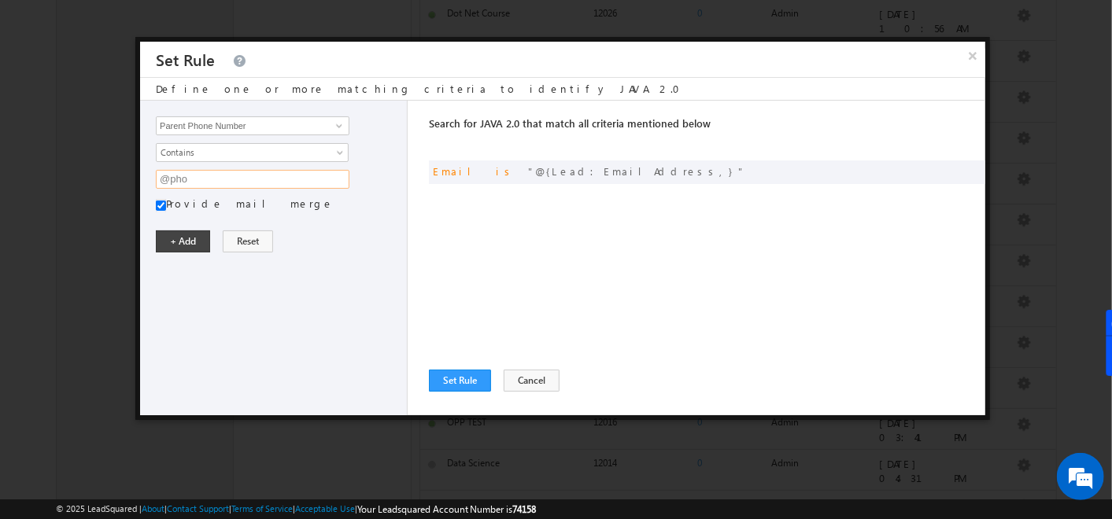
click at [213, 183] on input "@pho" at bounding box center [253, 179] width 194 height 19
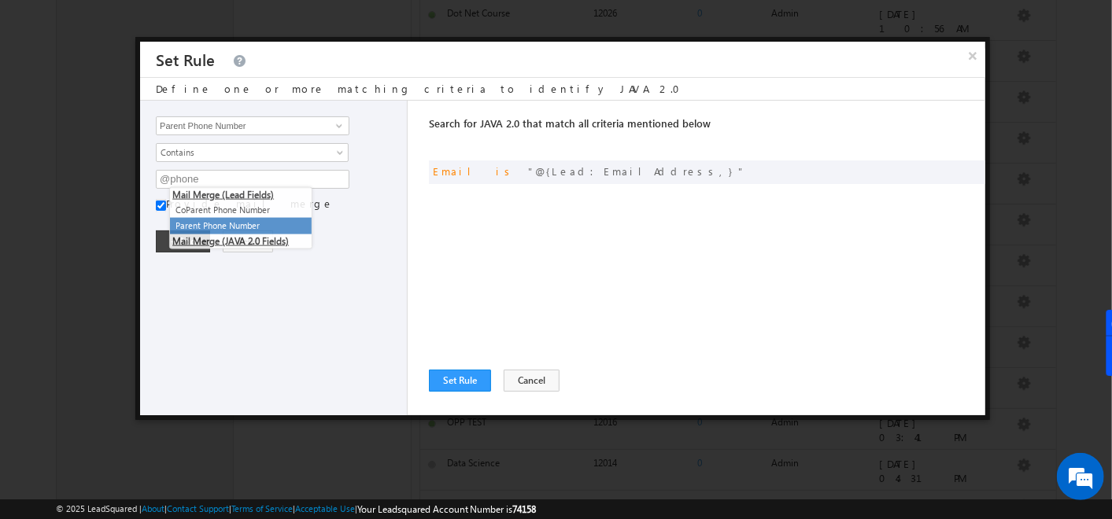
click at [216, 219] on li "Parent Phone Number" at bounding box center [241, 226] width 142 height 17
type input "@{Lead:Phone,}"
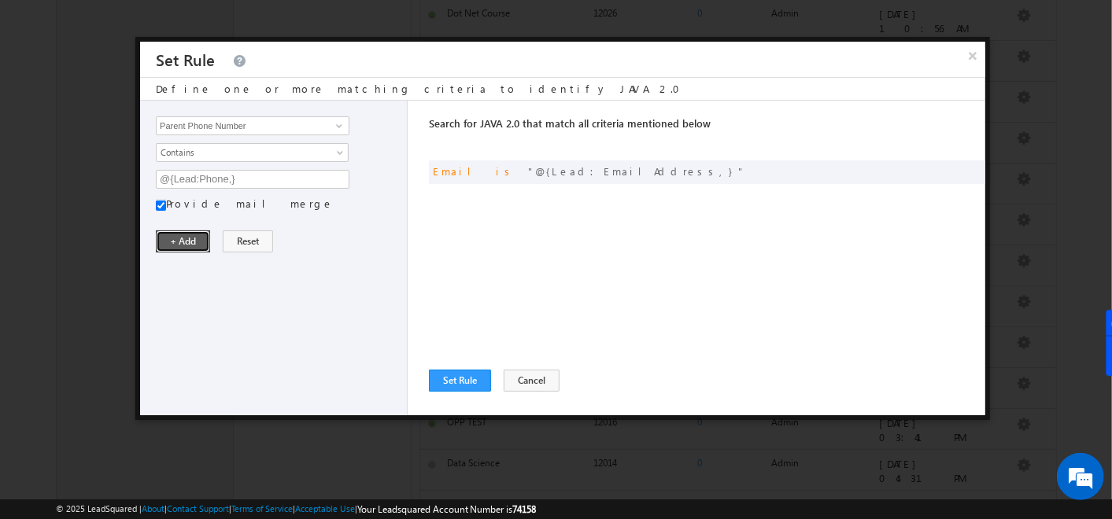
click at [175, 231] on button "+ Add" at bounding box center [183, 242] width 54 height 22
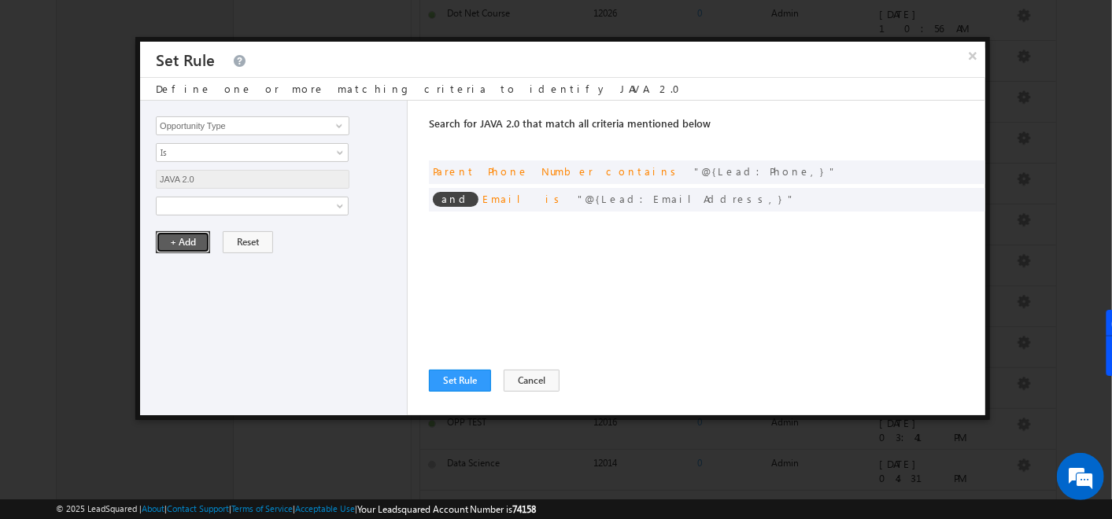
click at [193, 240] on button "+ Add" at bounding box center [183, 242] width 54 height 22
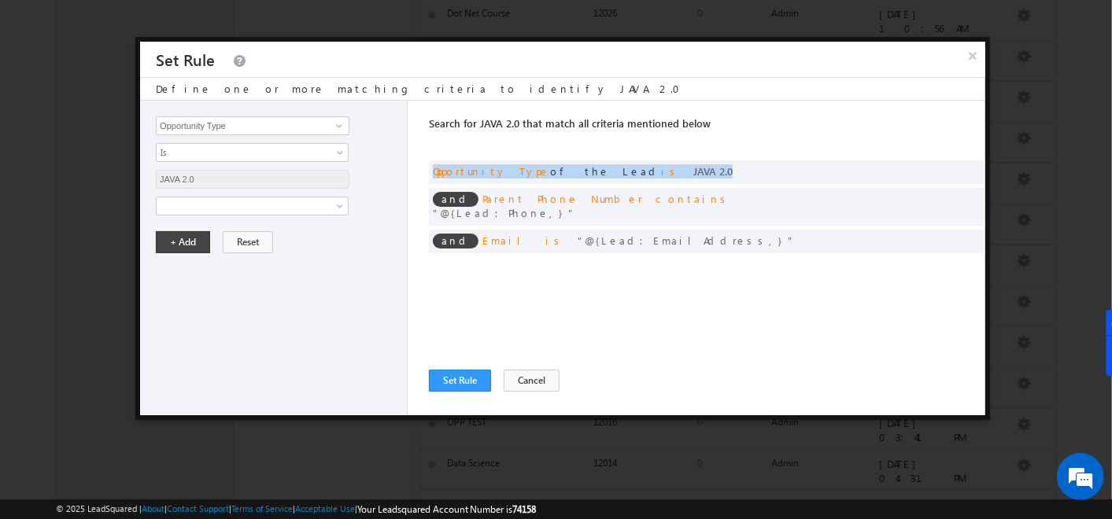
drag, startPoint x: 624, startPoint y: 165, endPoint x: 419, endPoint y: 176, distance: 205.7
click at [419, 176] on div "Opportunity Type CoParent Phone Number Email Parent Phone Number Opportunity Ty…" at bounding box center [562, 258] width 845 height 315
drag, startPoint x: 419, startPoint y: 176, endPoint x: 443, endPoint y: 267, distance: 93.7
click at [443, 267] on div "Search for JAVA 2.0 that match all criteria mentioned below Any Criteria All Cr…" at bounding box center [707, 258] width 556 height 315
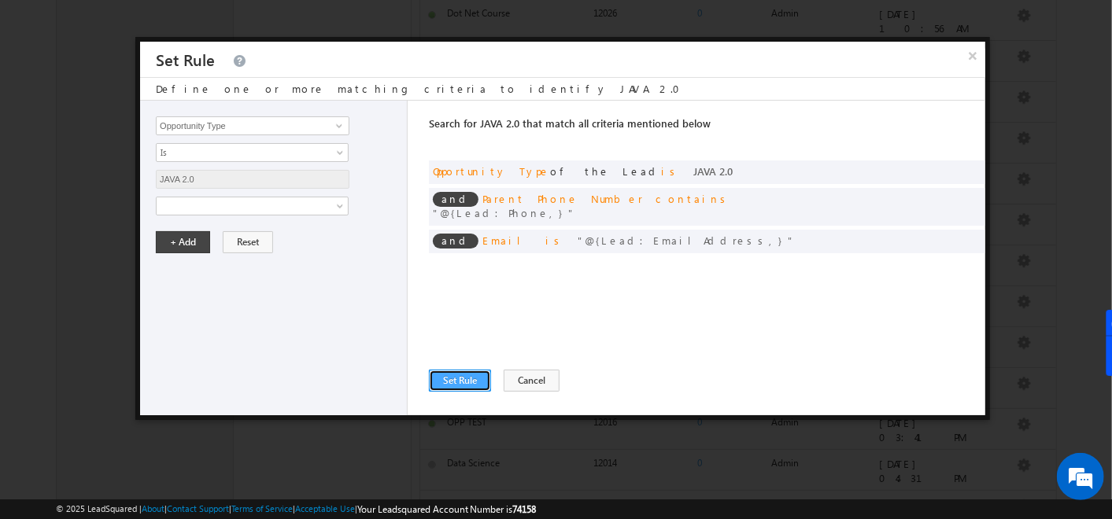
click at [466, 385] on button "Set Rule" at bounding box center [460, 381] width 62 height 22
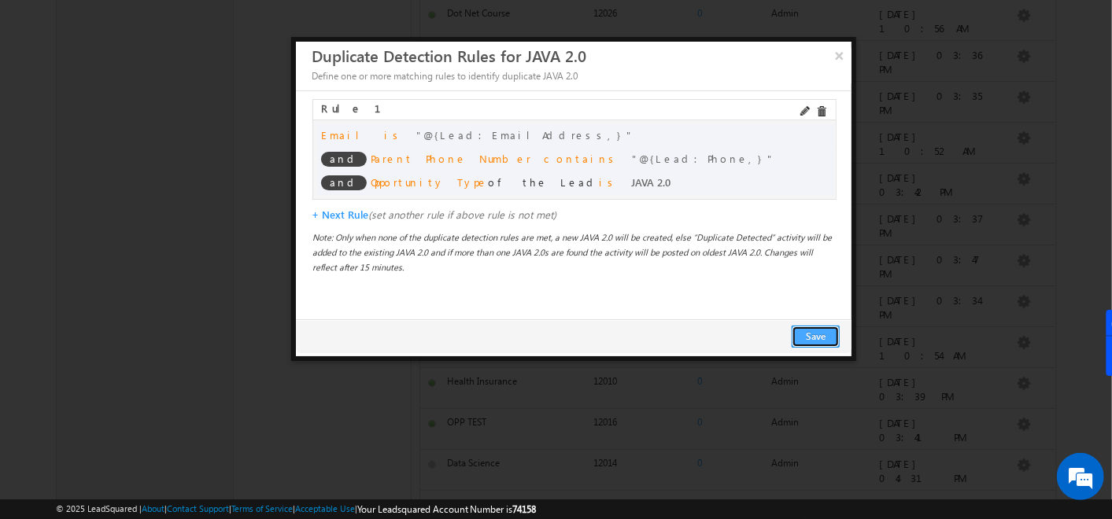
click at [802, 345] on button "Save" at bounding box center [816, 337] width 48 height 22
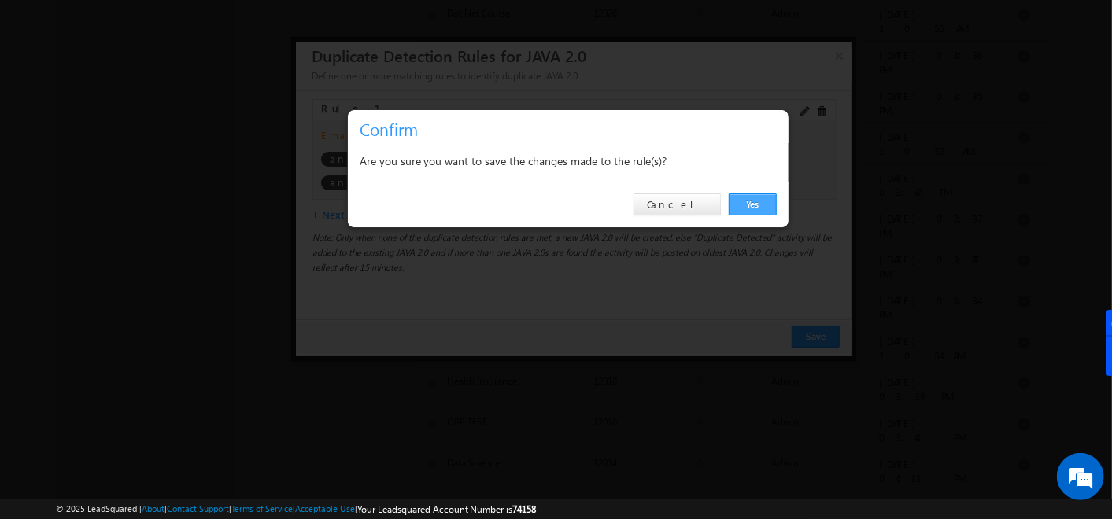
click at [753, 212] on link "Yes" at bounding box center [753, 205] width 48 height 22
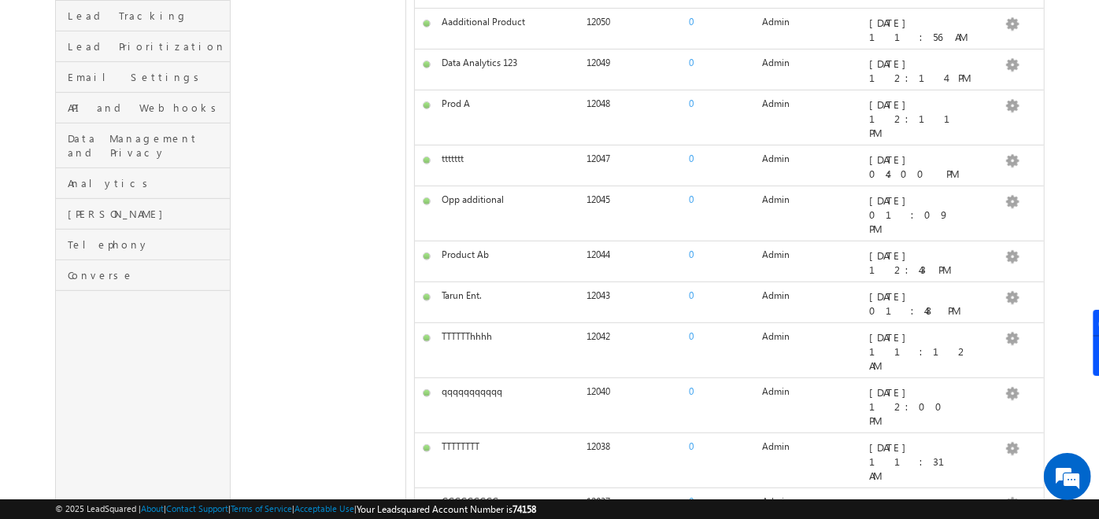
scroll to position [0, 0]
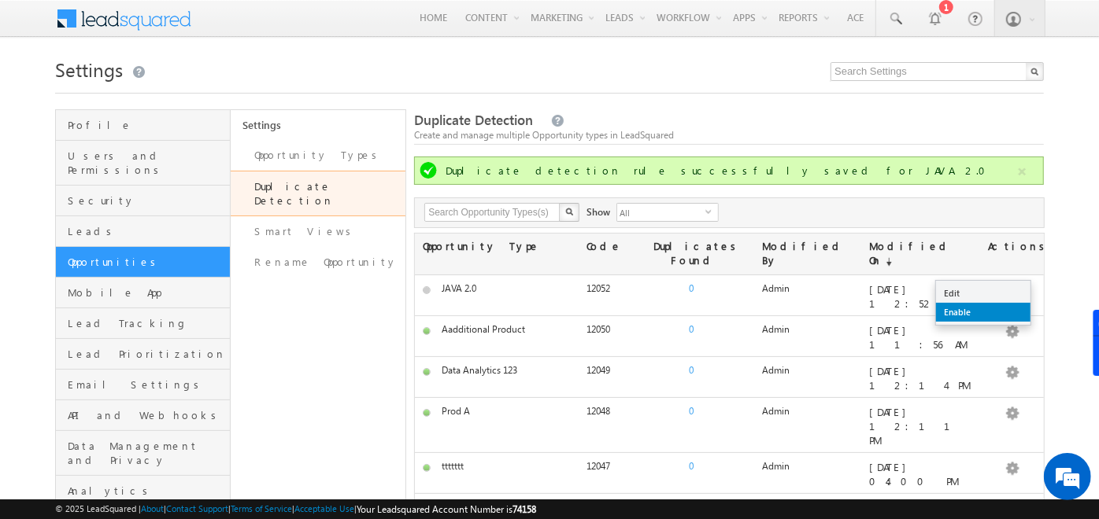
click at [987, 305] on link "Enable" at bounding box center [983, 312] width 94 height 19
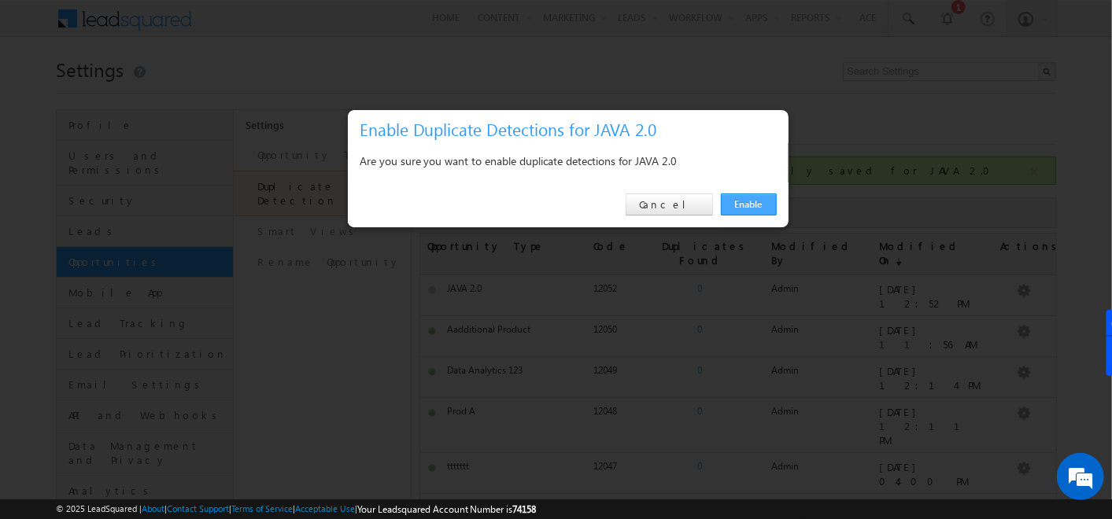
click at [758, 202] on link "Enable" at bounding box center [749, 205] width 56 height 22
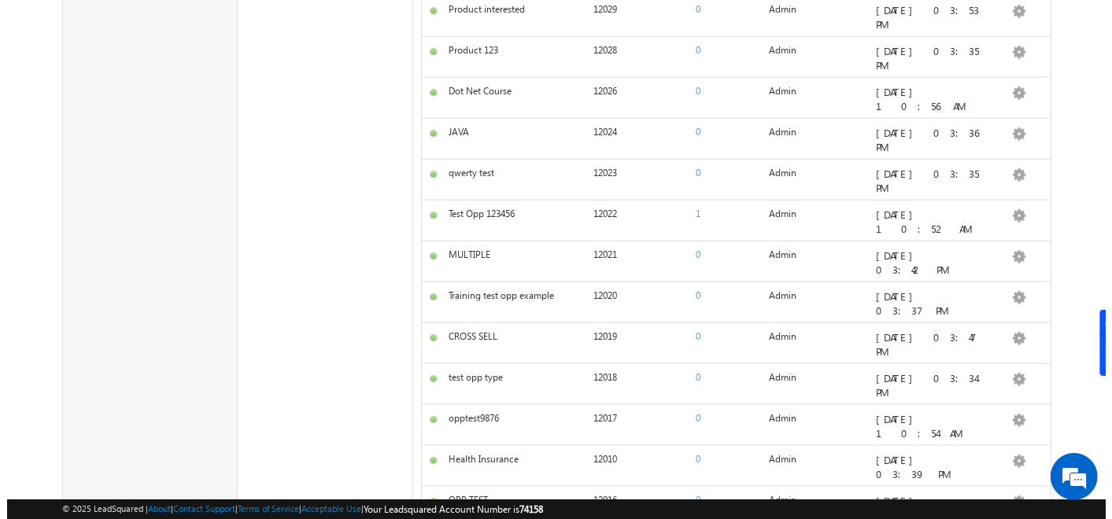
scroll to position [1164, 0]
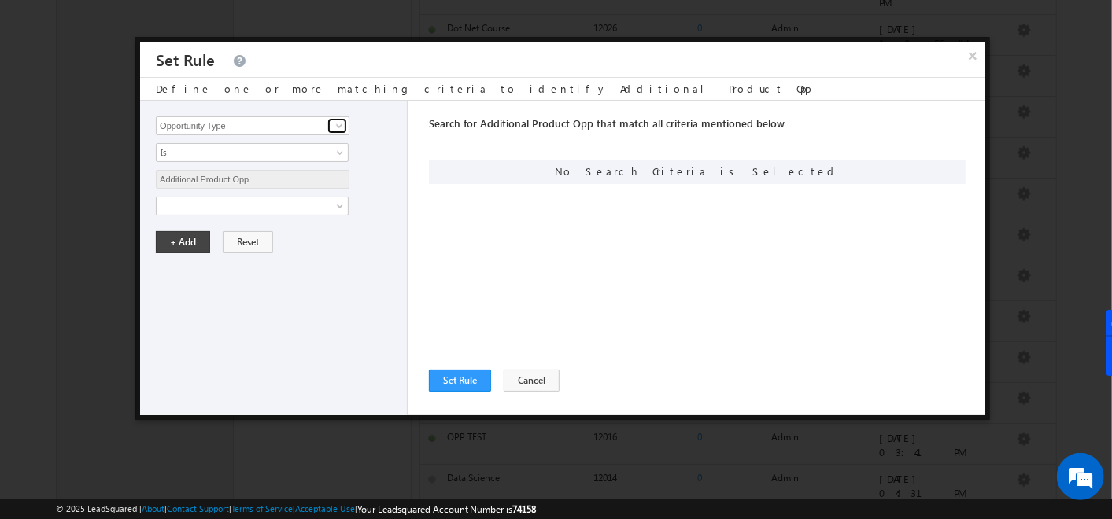
click at [344, 124] on span at bounding box center [339, 126] width 13 height 13
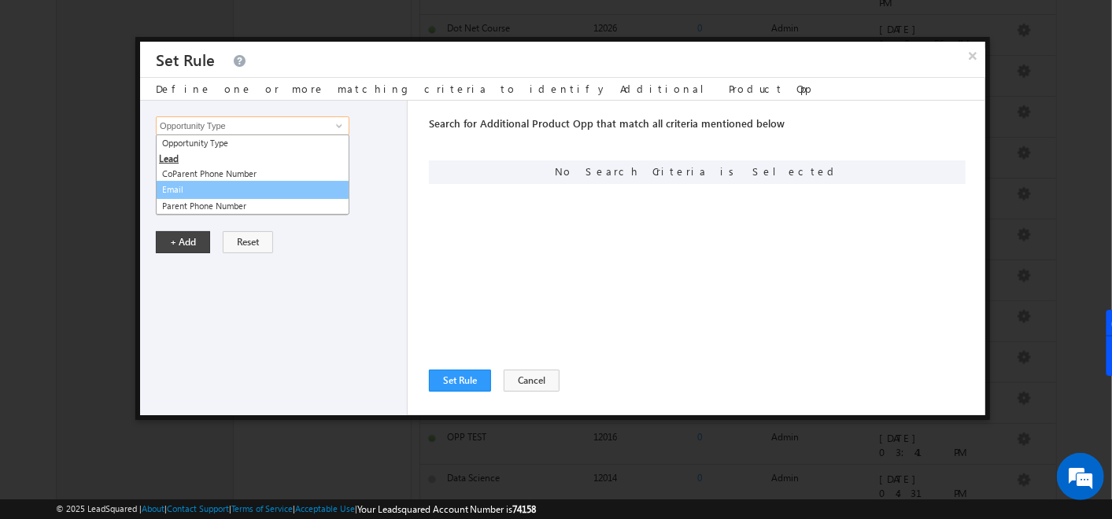
click at [232, 181] on link "Email" at bounding box center [253, 190] width 194 height 18
click at [194, 187] on div "Opportunity Type CoParent Phone Number Email Parent Phone Number Opportunity Ty…" at bounding box center [274, 258] width 268 height 315
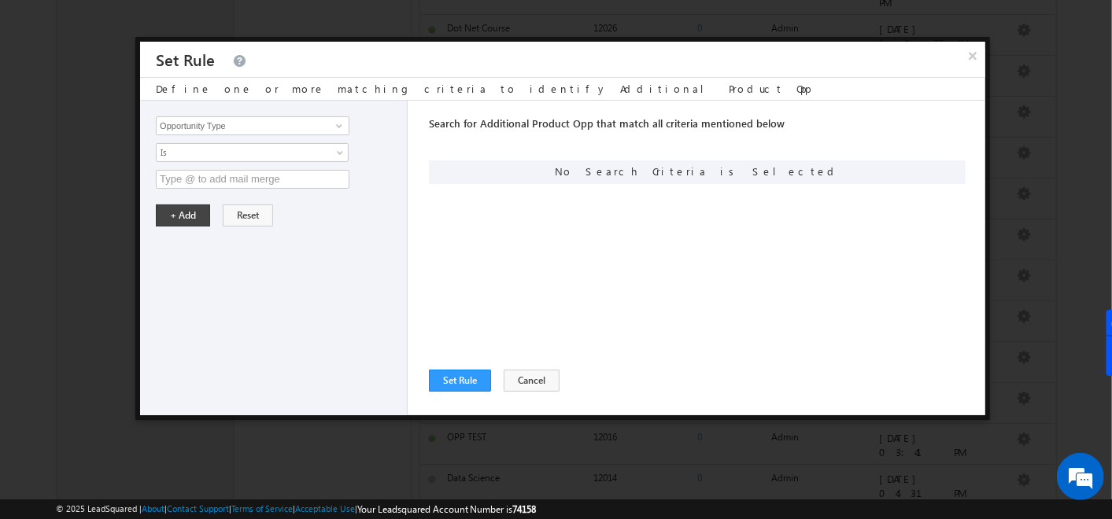
type input "Email"
click at [213, 179] on input "text" at bounding box center [253, 179] width 194 height 19
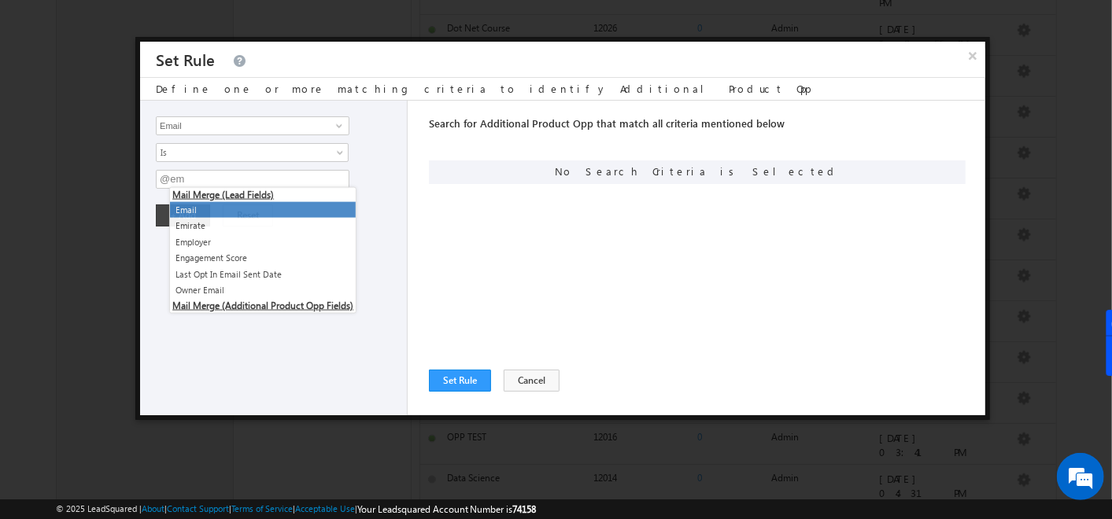
click at [202, 205] on li "Email" at bounding box center [263, 210] width 186 height 17
type input "@{Lead:EmailAddress,}"
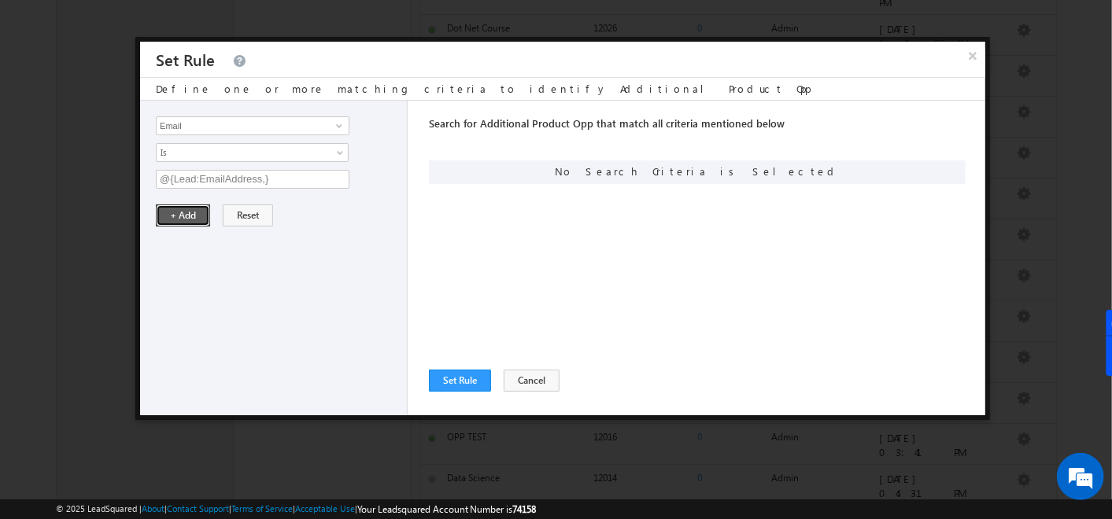
click at [179, 213] on button "+ Add" at bounding box center [183, 216] width 54 height 22
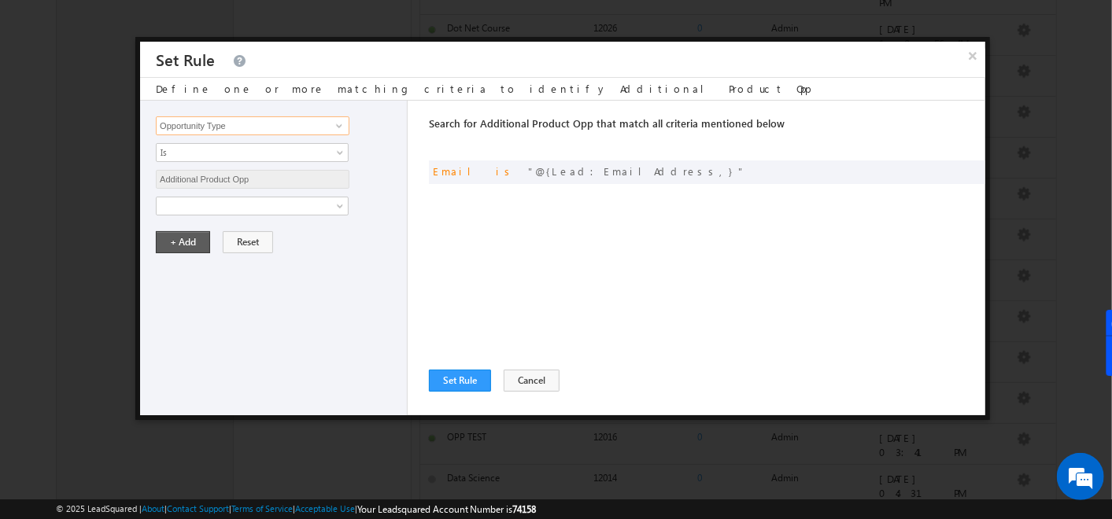
click at [208, 127] on input "Opportunity Type" at bounding box center [253, 125] width 194 height 19
click at [344, 125] on span at bounding box center [339, 126] width 13 height 13
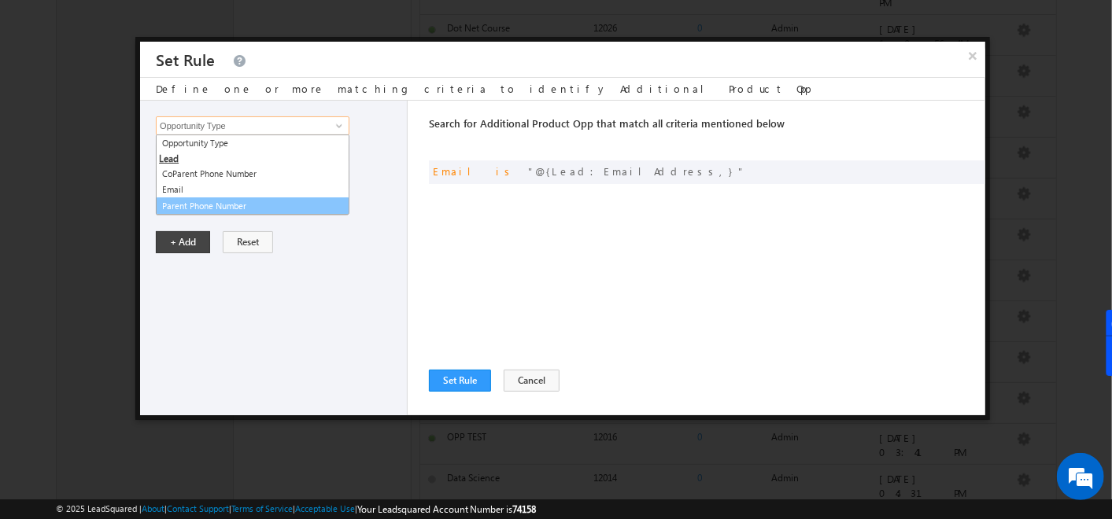
click at [228, 204] on link "Parent Phone Number" at bounding box center [253, 207] width 194 height 18
type input "Parent Phone Number"
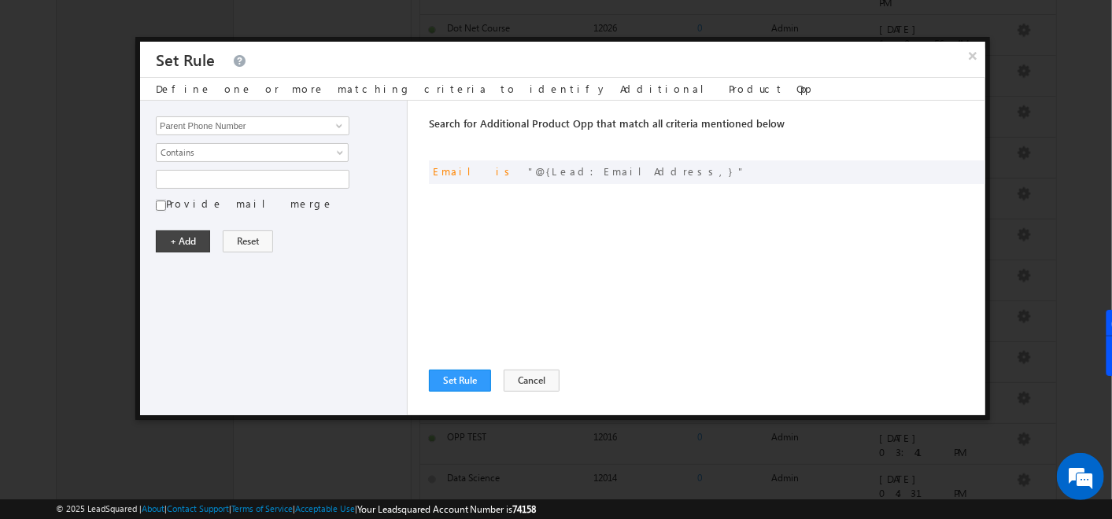
click at [166, 201] on label "Provide mail merge" at bounding box center [250, 204] width 168 height 14
click at [166, 201] on input "Provide mail merge" at bounding box center [161, 205] width 10 height 13
checkbox input "true"
click at [205, 178] on input "text" at bounding box center [253, 179] width 194 height 19
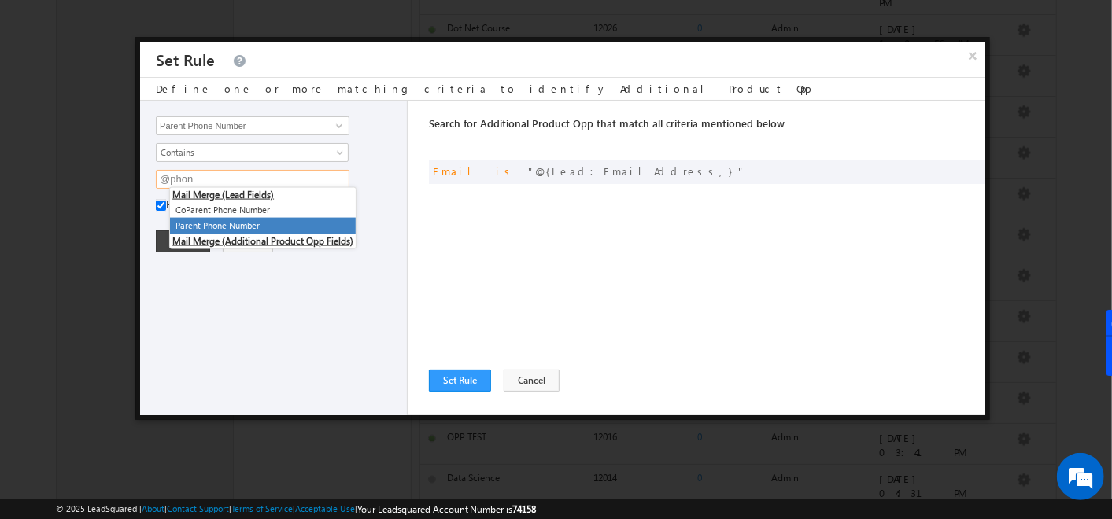
type input "@phon"
click at [213, 237] on li "Mail Merge (Additional Product Opp Fields)" at bounding box center [263, 242] width 186 height 14
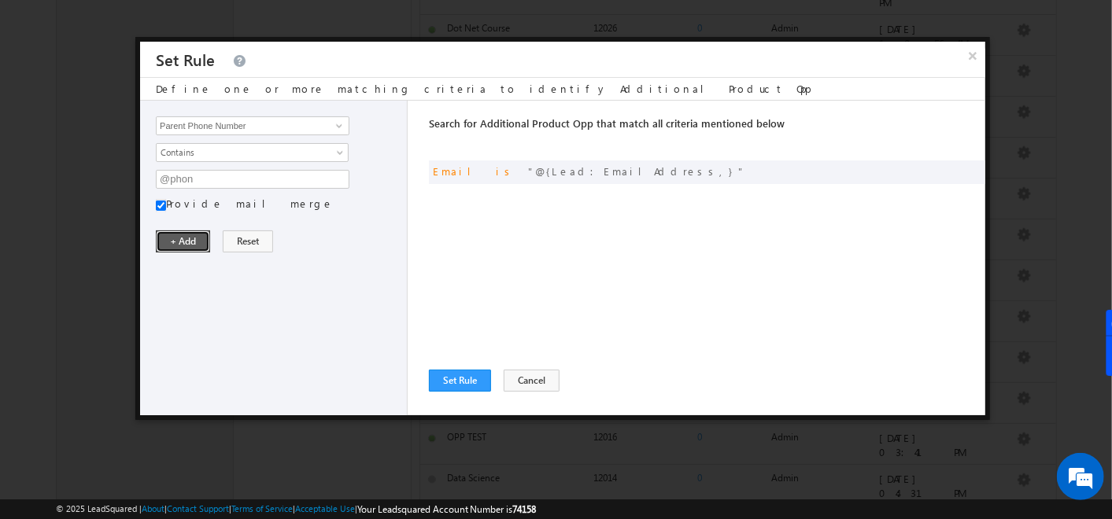
click at [183, 235] on button "+ Add" at bounding box center [183, 242] width 54 height 22
click at [206, 168] on div "Opportunity Type CoParent Phone Number Email Parent Phone Number Parent Phone N…" at bounding box center [274, 258] width 268 height 315
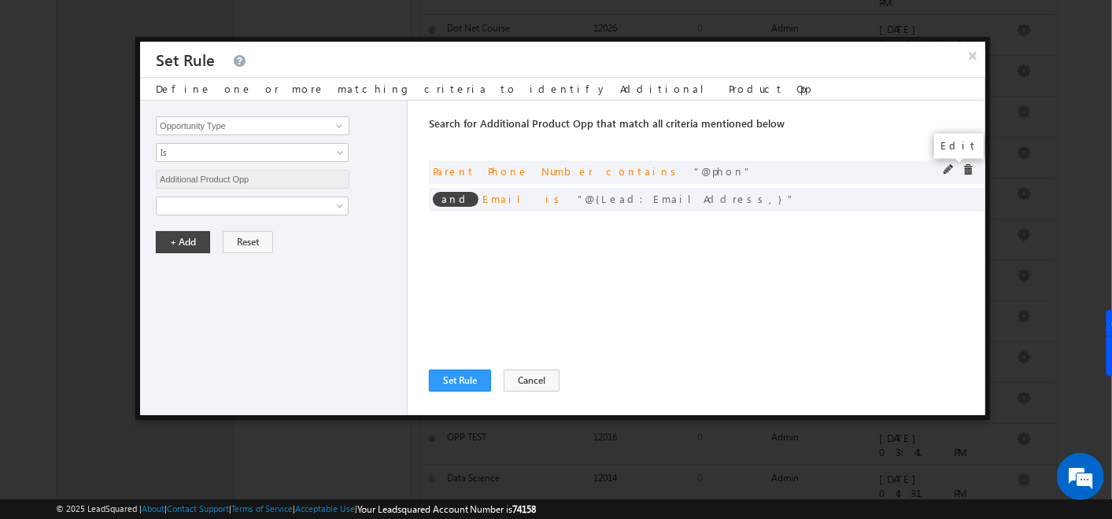
click at [947, 169] on span at bounding box center [949, 169] width 11 height 11
click at [0, 0] on span at bounding box center [0, 0] width 0 height 0
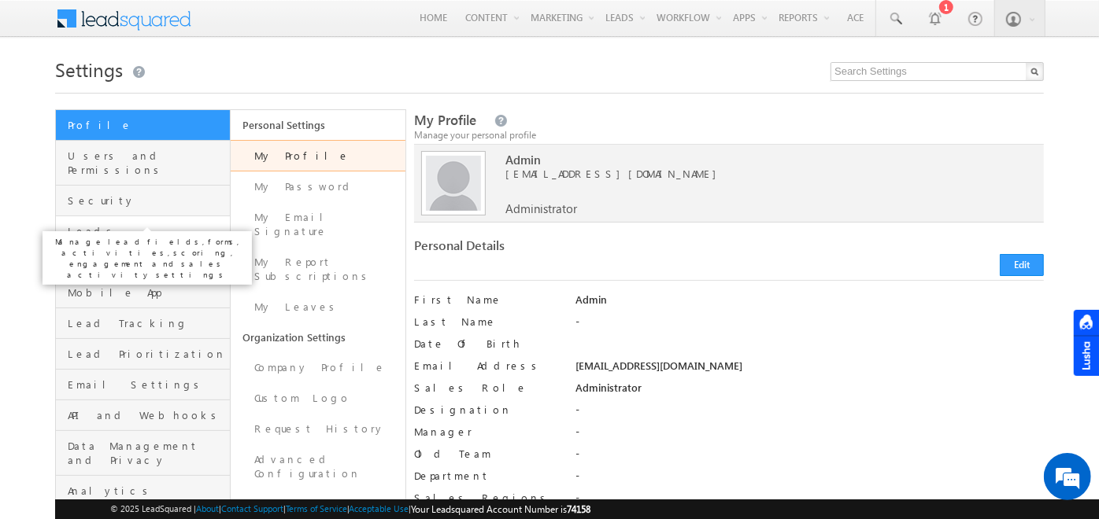
click at [110, 224] on span "Leads" at bounding box center [147, 231] width 158 height 14
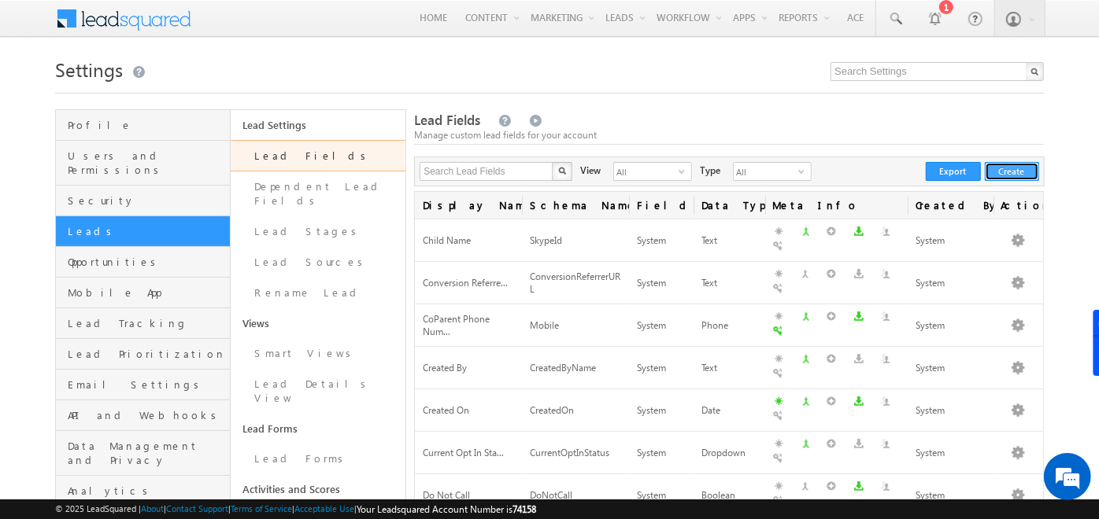
click at [1010, 163] on button "Create" at bounding box center [1011, 171] width 54 height 19
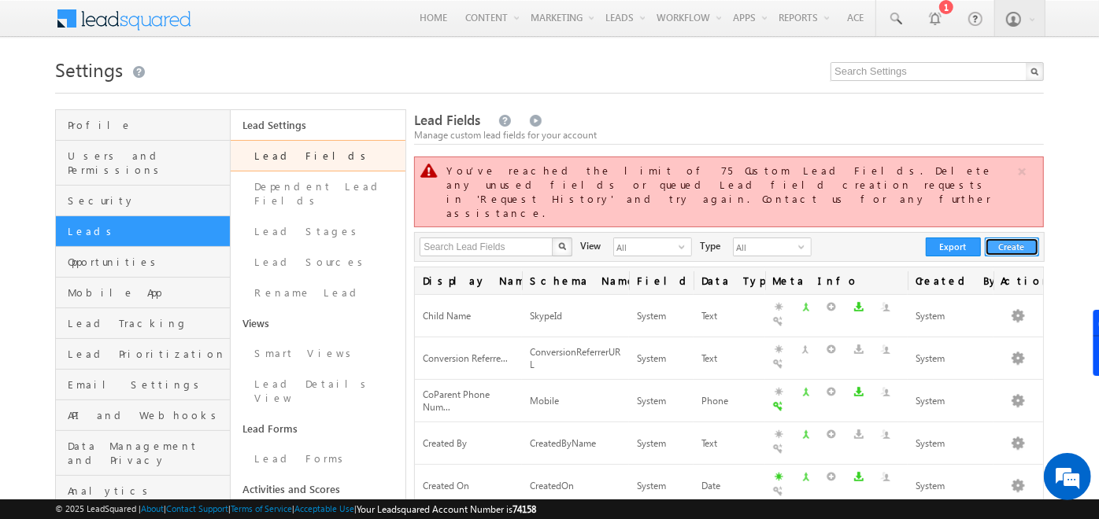
click at [1011, 238] on button "Create" at bounding box center [1011, 247] width 54 height 19
click at [995, 238] on button "Create" at bounding box center [1011, 247] width 54 height 19
click at [1005, 299] on link "Edit" at bounding box center [989, 297] width 94 height 19
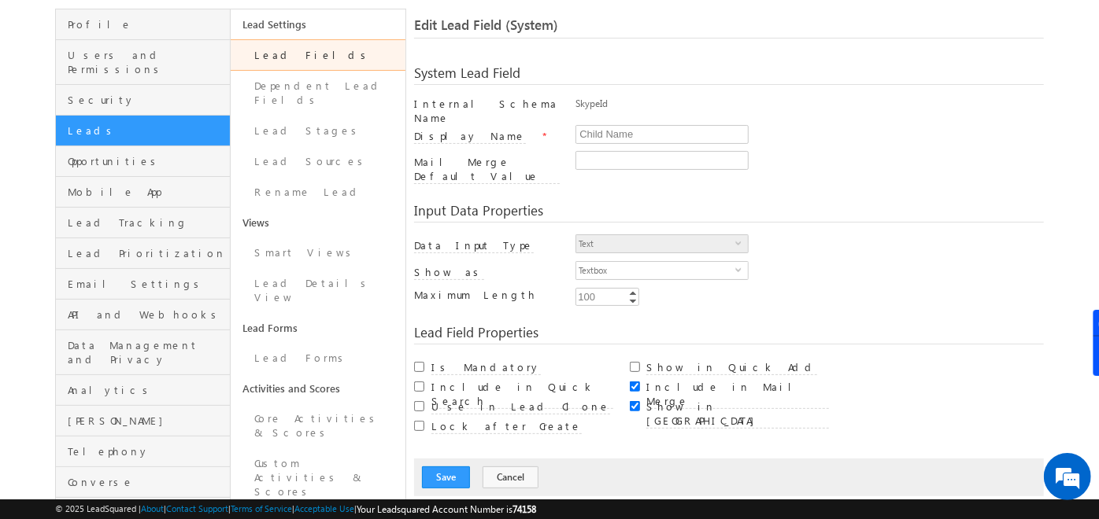
scroll to position [132, 0]
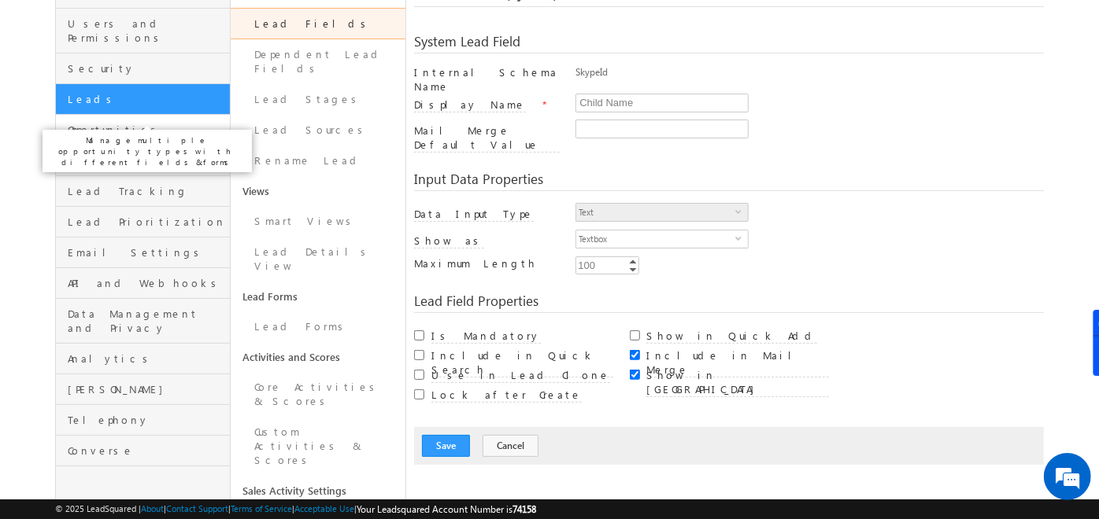
click at [144, 123] on span "Opportunities" at bounding box center [147, 130] width 158 height 14
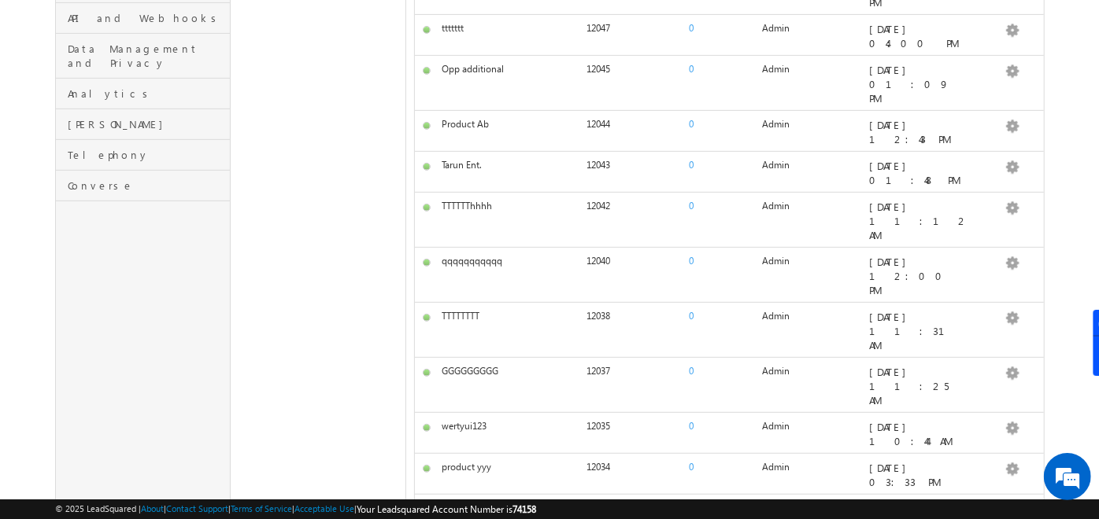
scroll to position [489, 0]
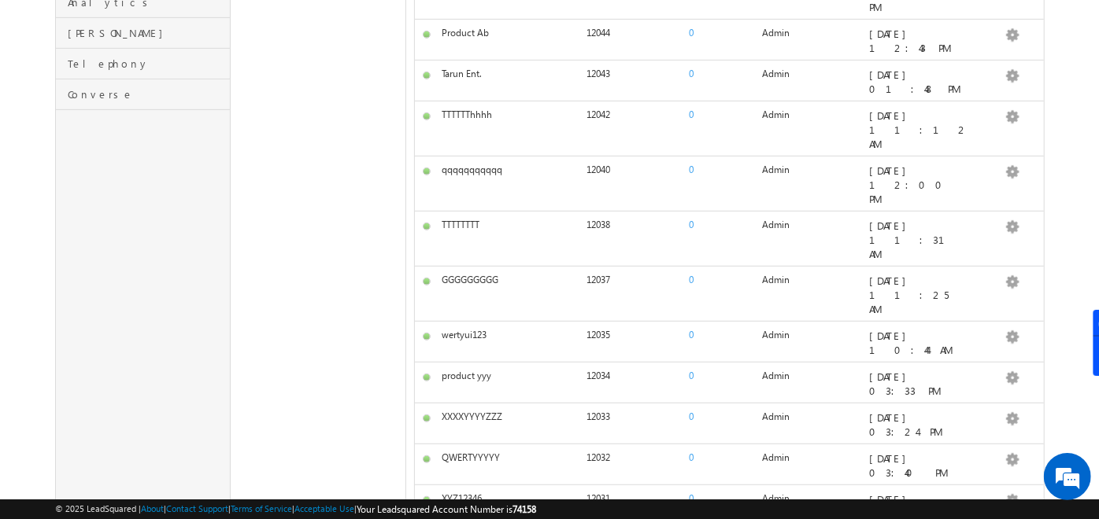
click at [474, 448] on link "100" at bounding box center [476, 455] width 40 height 14
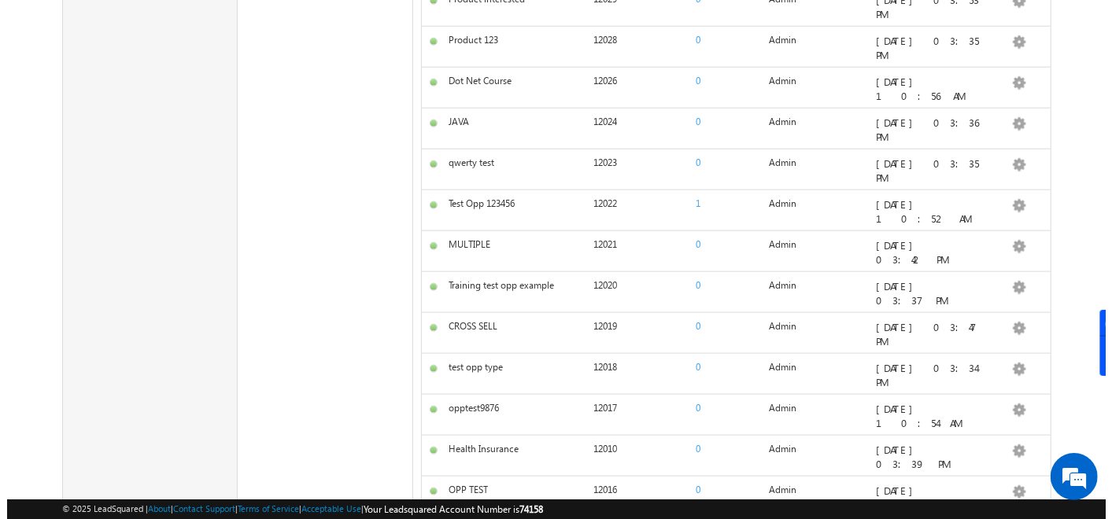
scroll to position [1072, 0]
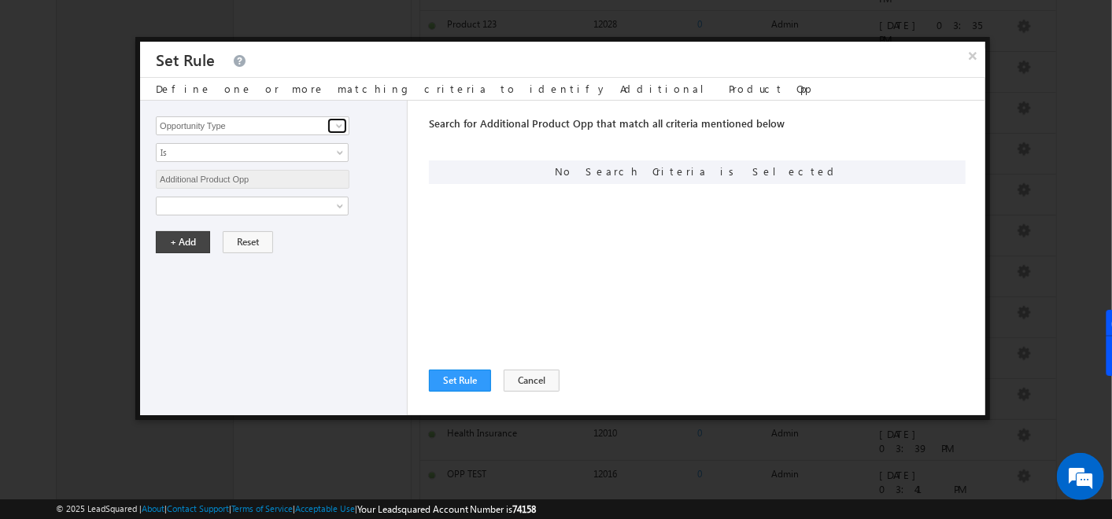
click at [335, 124] on span at bounding box center [339, 126] width 13 height 13
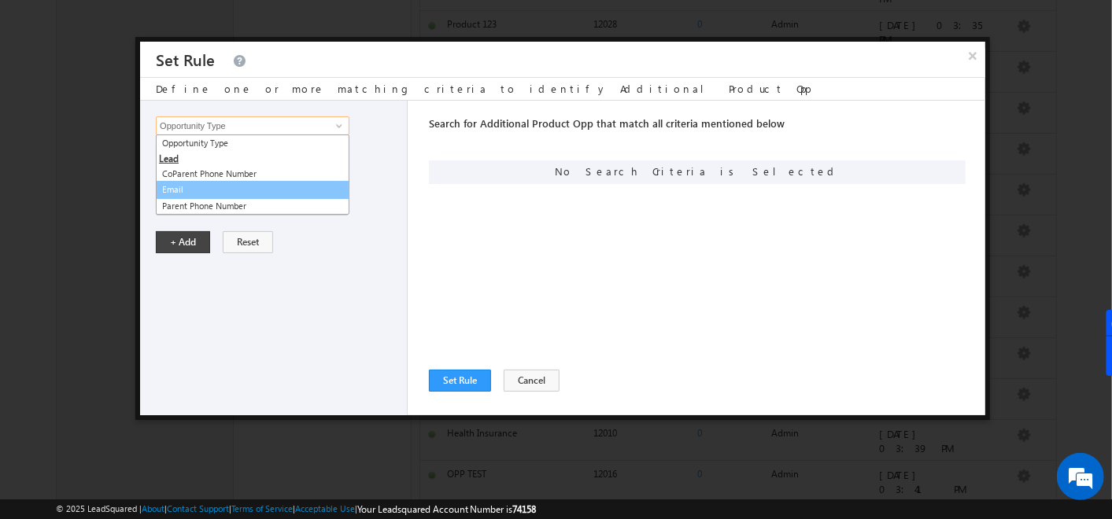
click at [208, 187] on link "Email" at bounding box center [253, 190] width 194 height 18
click at [189, 188] on div "Opportunity Type CoParent Phone Number Email Parent Phone Number Opportunity Ty…" at bounding box center [274, 258] width 268 height 315
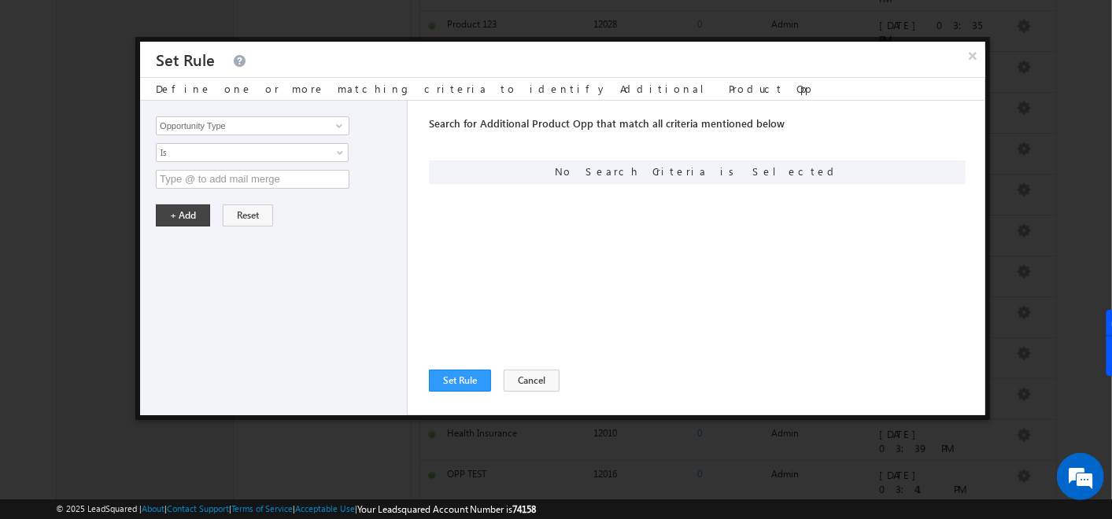
type input "Email"
click at [189, 188] on div "Opportunity Type CoParent Phone Number Email Parent Phone Number Email 4 result…" at bounding box center [274, 258] width 268 height 315
click at [183, 181] on input "text" at bounding box center [253, 179] width 194 height 19
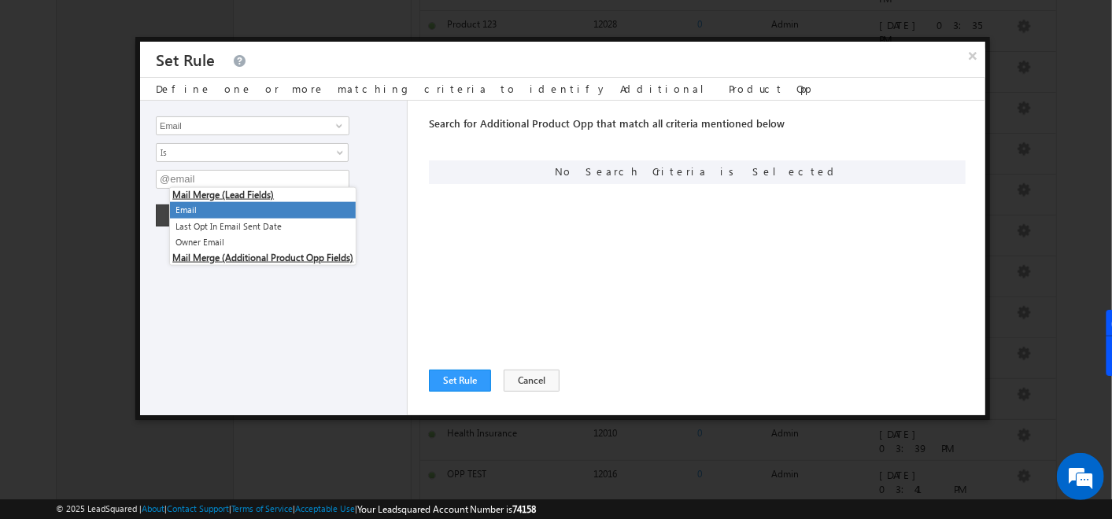
click at [193, 205] on li "Email" at bounding box center [263, 210] width 186 height 17
type input "@{Lead:EmailAddress,}"
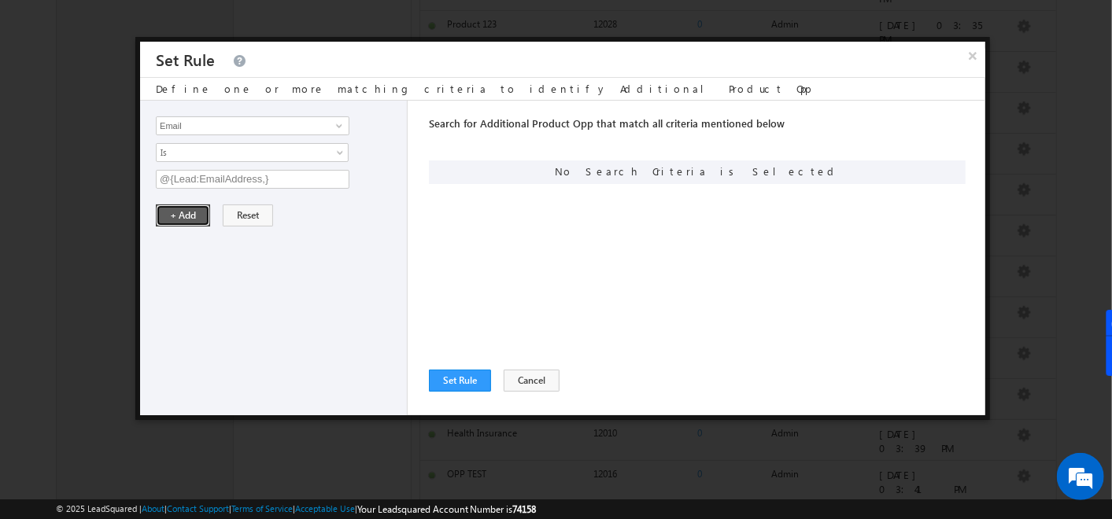
click at [189, 211] on button "+ Add" at bounding box center [183, 216] width 54 height 22
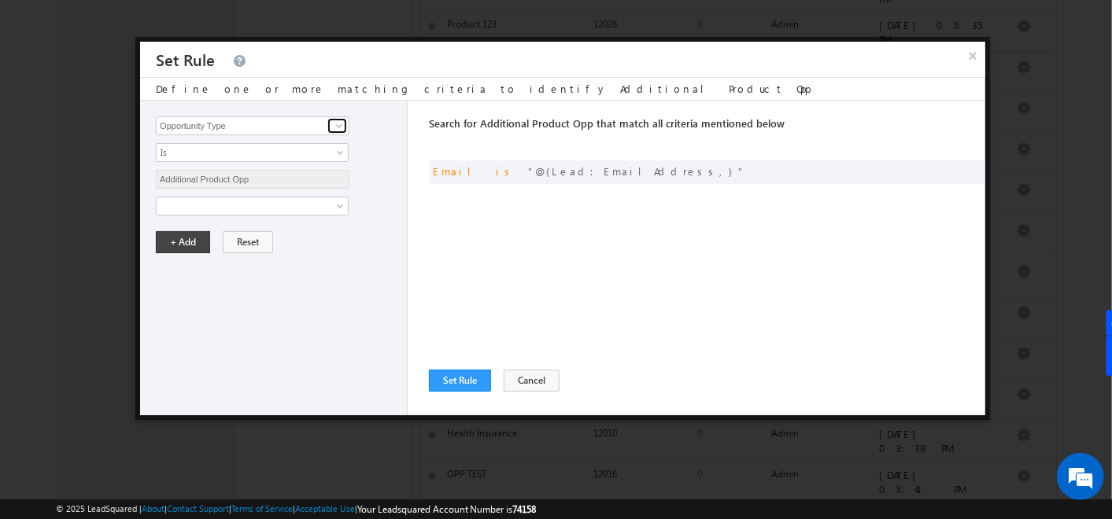
click at [336, 125] on span at bounding box center [339, 126] width 13 height 13
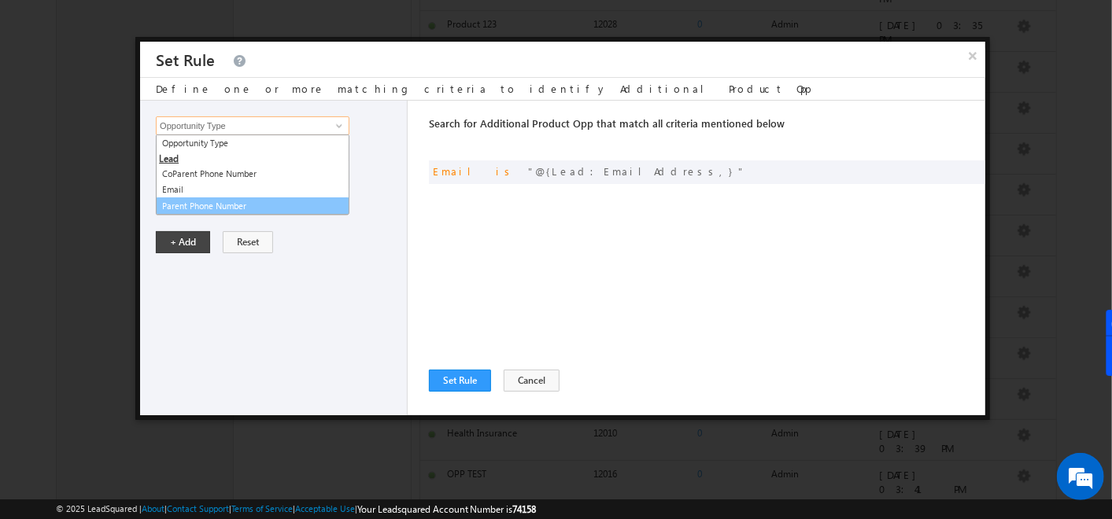
click at [218, 202] on link "Parent Phone Number" at bounding box center [253, 207] width 194 height 18
type input "Parent Phone Number"
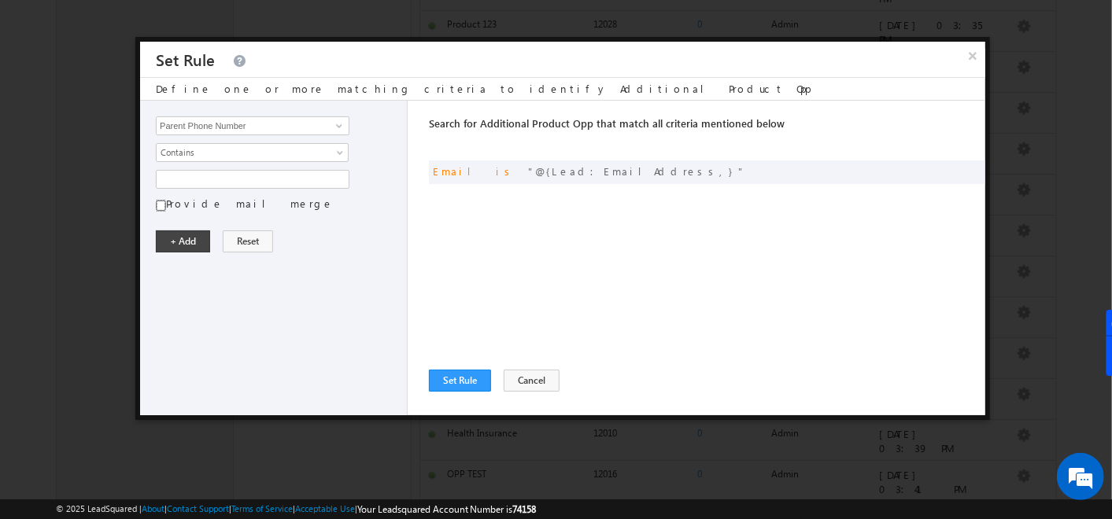
click at [164, 202] on input "Provide mail merge" at bounding box center [161, 205] width 10 height 13
checkbox input "true"
click at [195, 172] on input "text" at bounding box center [253, 179] width 194 height 19
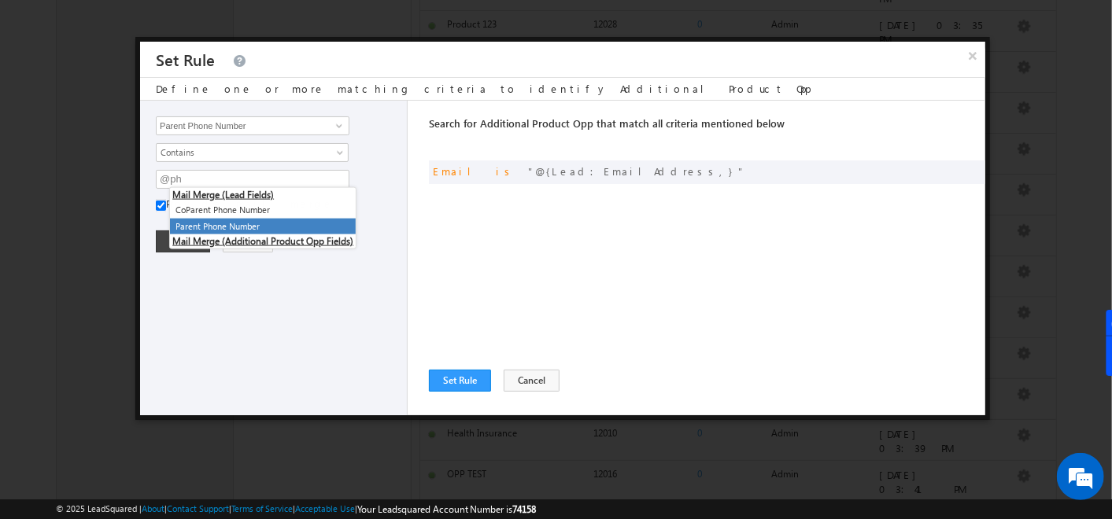
click at [213, 220] on li "Parent Phone Number" at bounding box center [263, 227] width 186 height 17
type input "@{Lead:Phone,}"
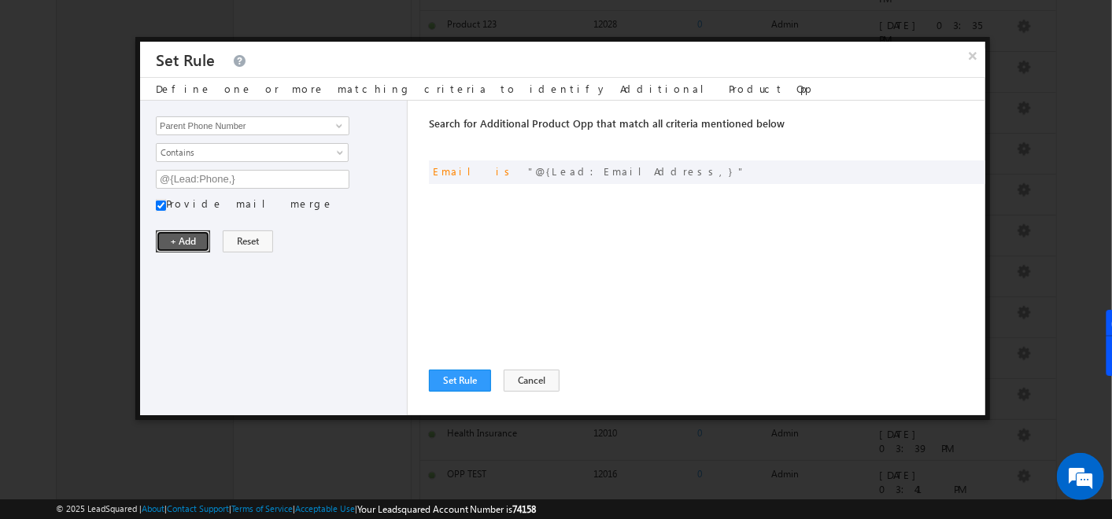
click at [187, 235] on button "+ Add" at bounding box center [183, 242] width 54 height 22
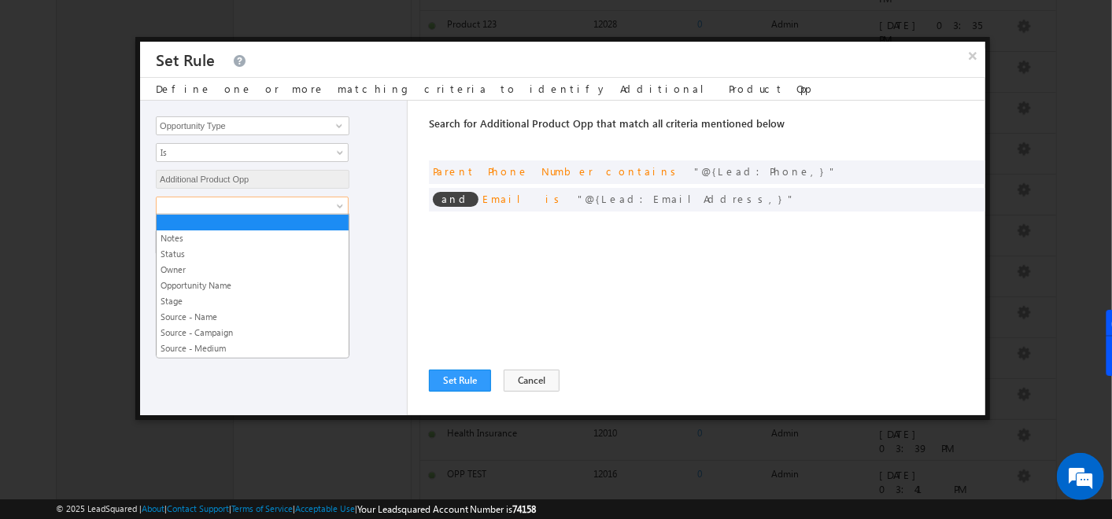
click at [237, 203] on span at bounding box center [242, 206] width 171 height 14
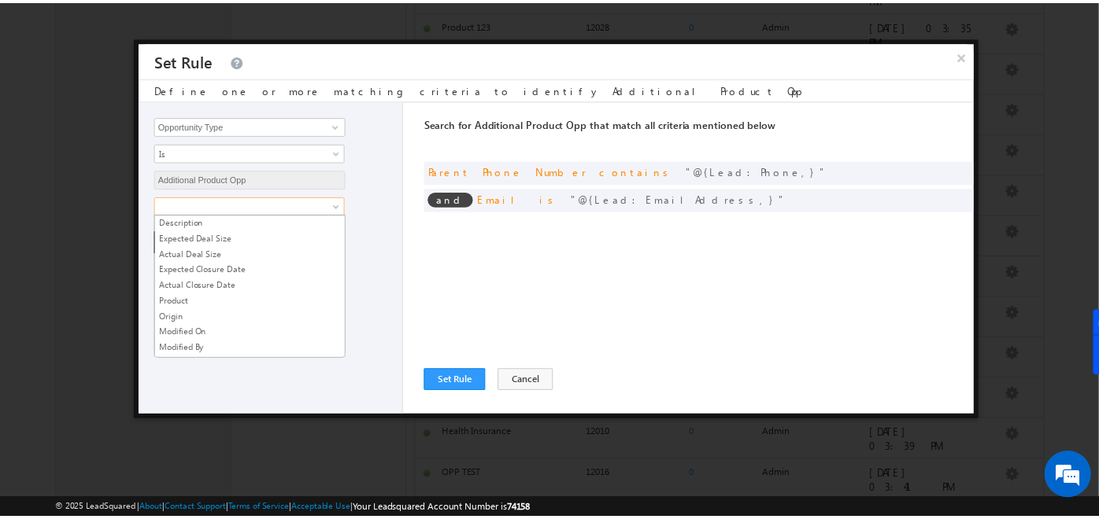
scroll to position [185, 0]
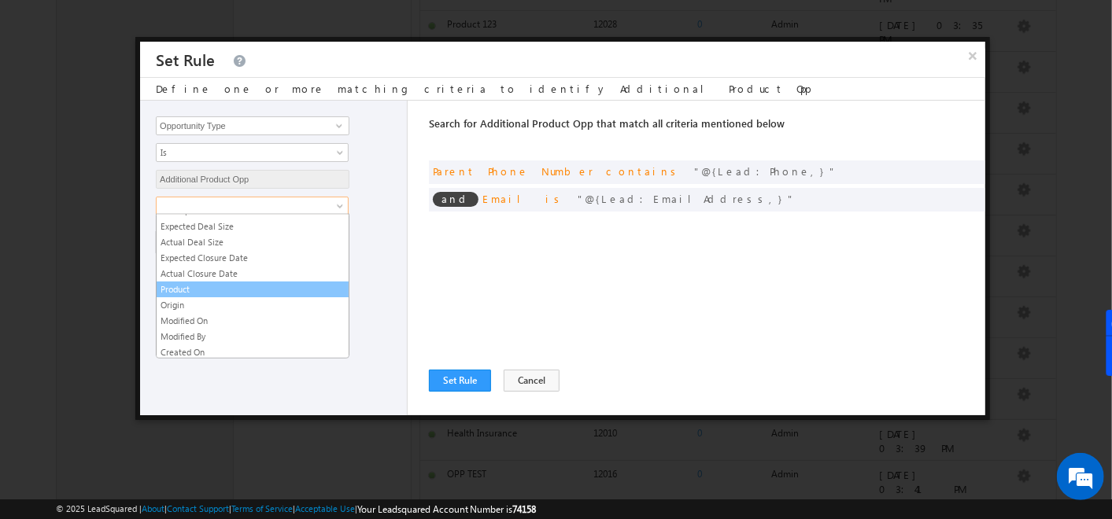
click at [221, 283] on link "Product" at bounding box center [253, 290] width 192 height 14
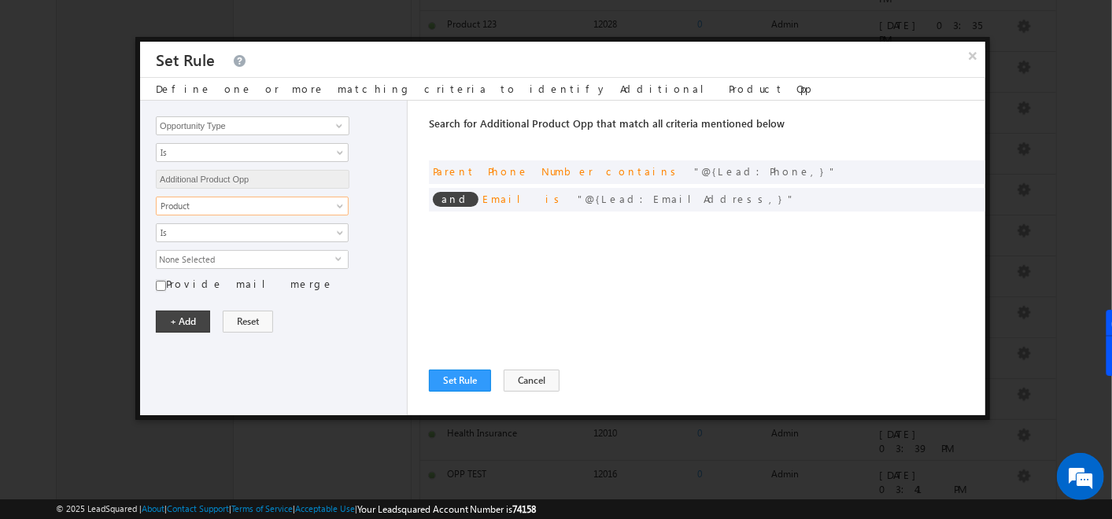
click at [216, 257] on span "None Selected" at bounding box center [246, 259] width 179 height 17
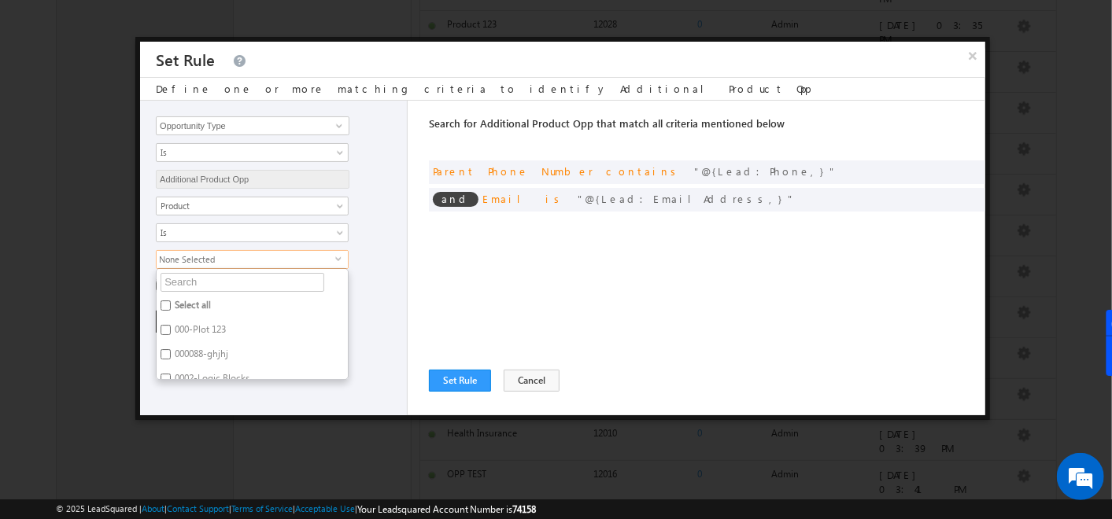
click at [386, 280] on div "Provide mail merge" at bounding box center [277, 286] width 243 height 18
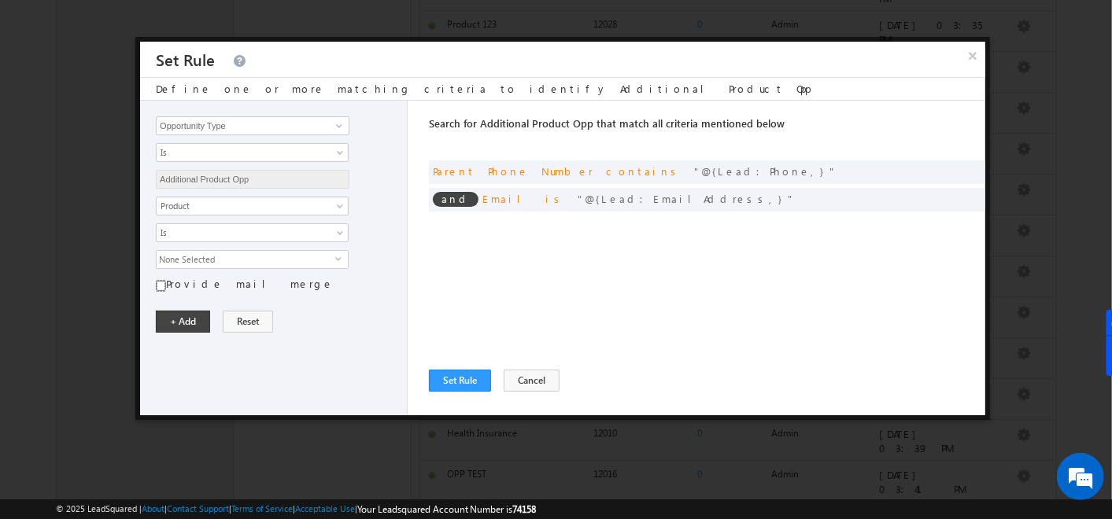
click at [164, 287] on input "Provide mail merge" at bounding box center [161, 285] width 10 height 13
checkbox input "true"
click at [179, 253] on input "text" at bounding box center [253, 259] width 194 height 19
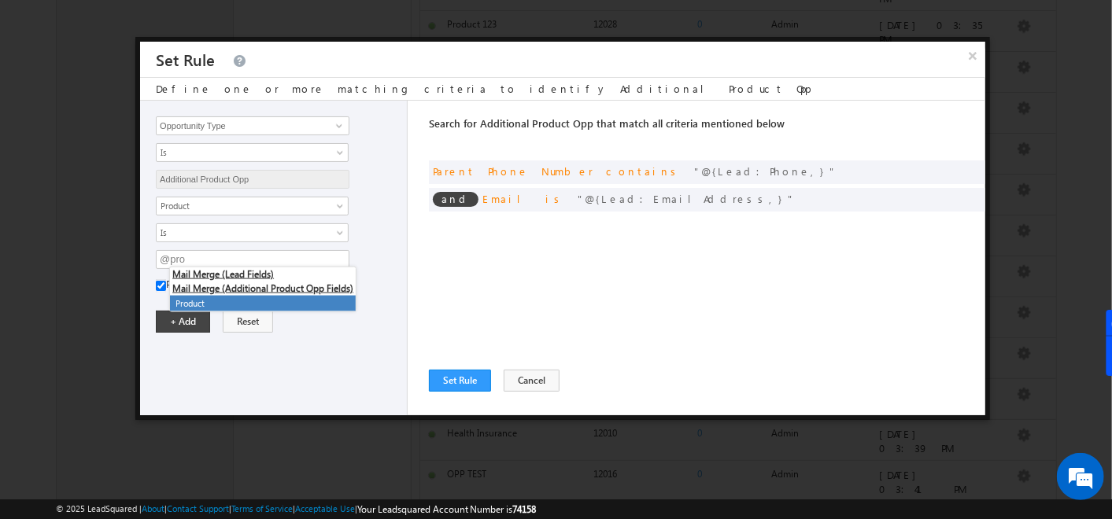
click at [191, 300] on li "Product" at bounding box center [263, 304] width 186 height 17
type input "@{Activity:mx_Custom_10,}"
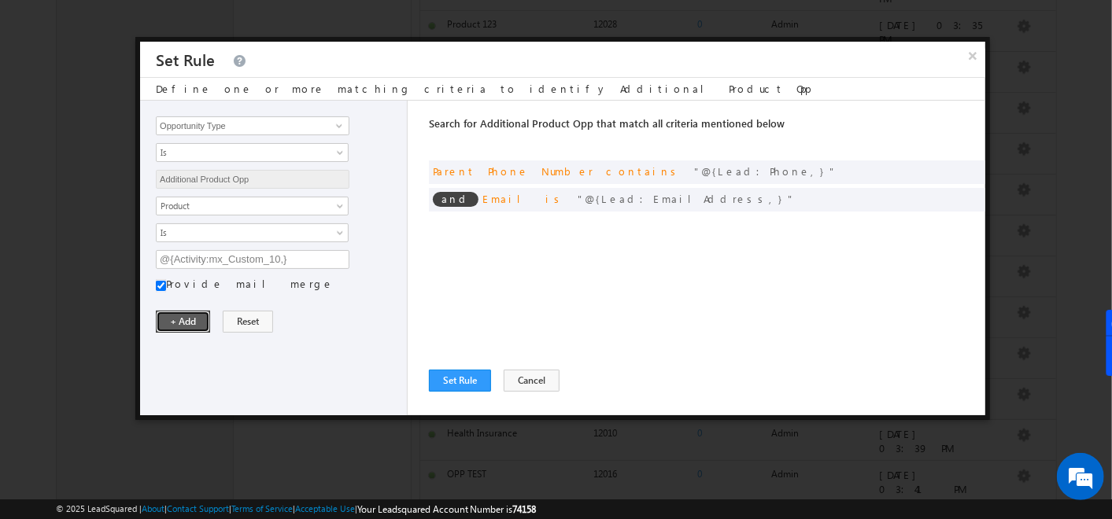
click at [187, 311] on button "+ Add" at bounding box center [183, 322] width 54 height 22
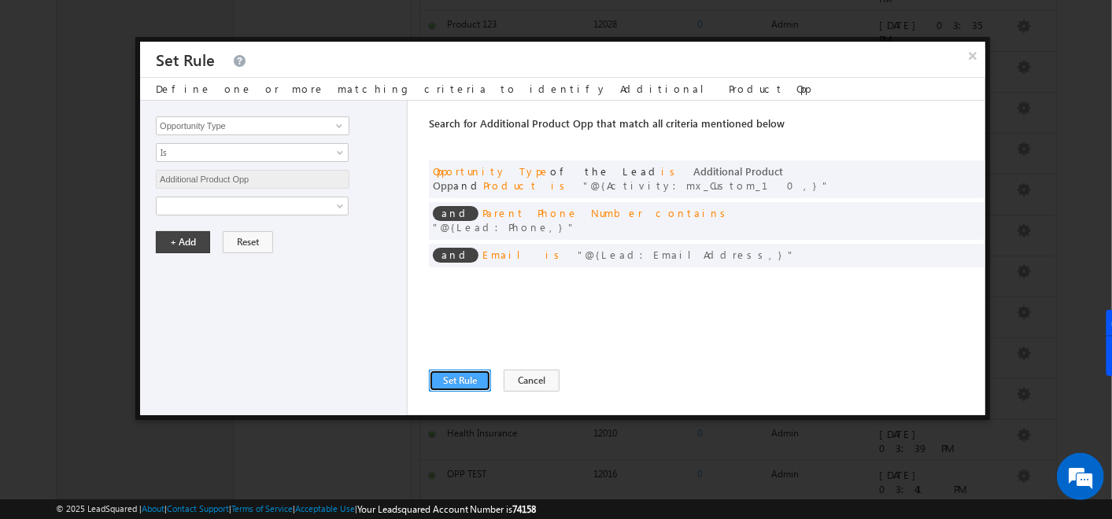
click at [457, 381] on button "Set Rule" at bounding box center [460, 381] width 62 height 22
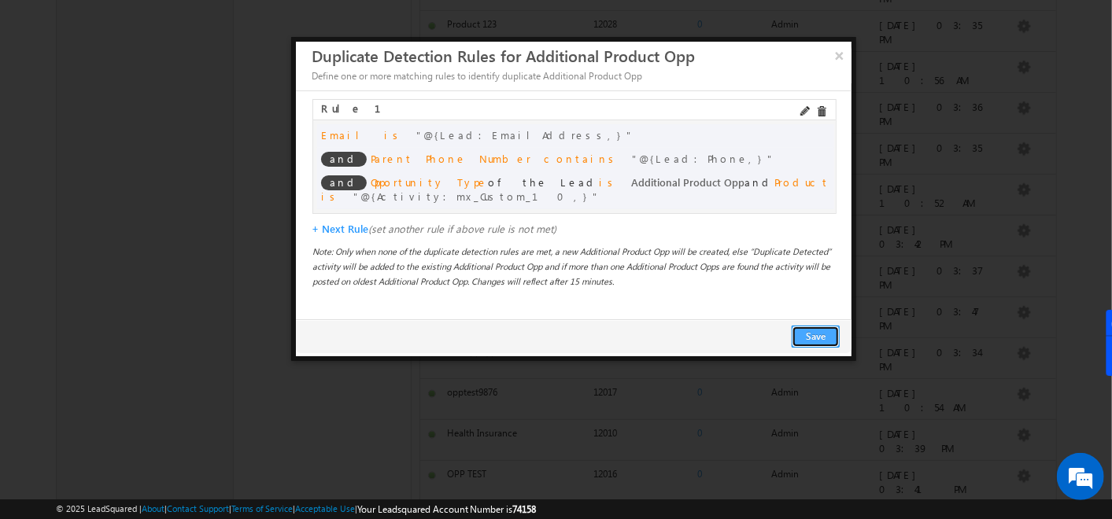
click at [815, 327] on button "Save" at bounding box center [816, 337] width 48 height 22
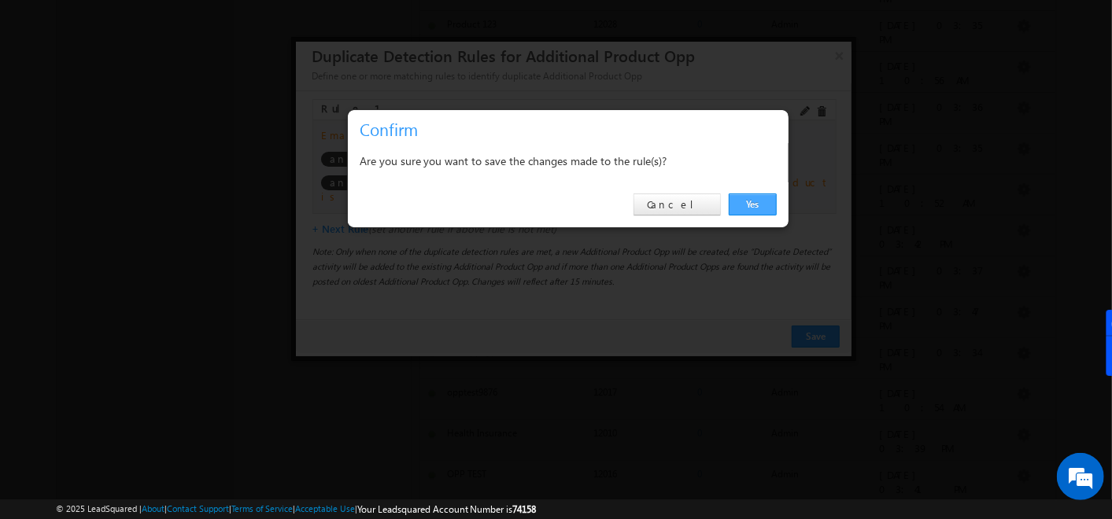
click at [771, 201] on link "Yes" at bounding box center [753, 205] width 48 height 22
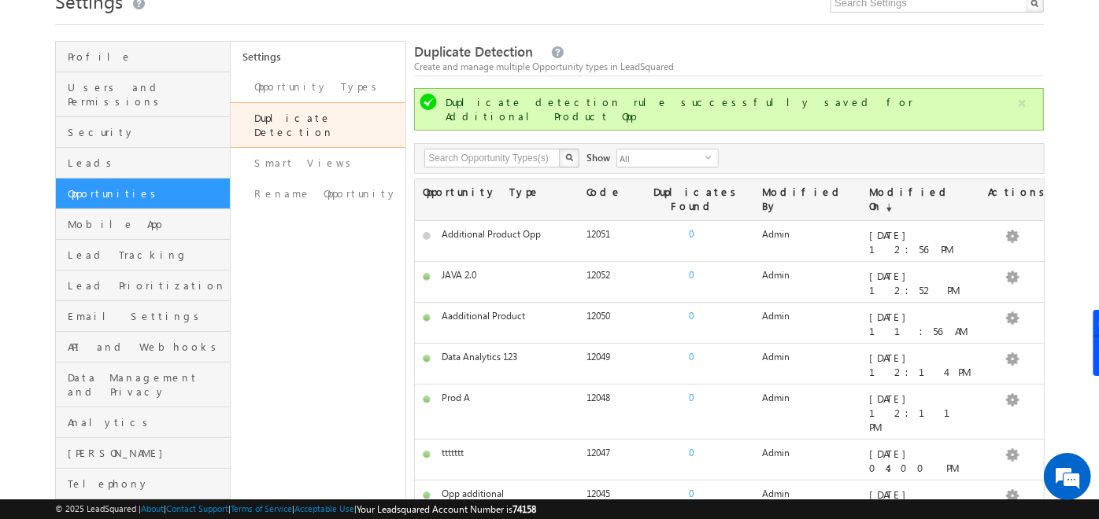
scroll to position [0, 0]
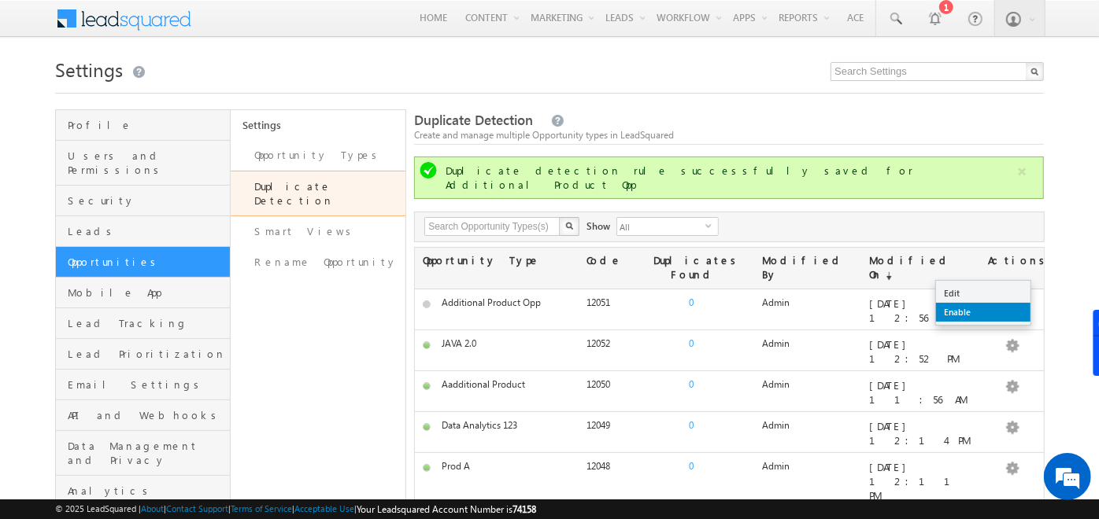
click at [987, 305] on link "Enable" at bounding box center [983, 312] width 94 height 19
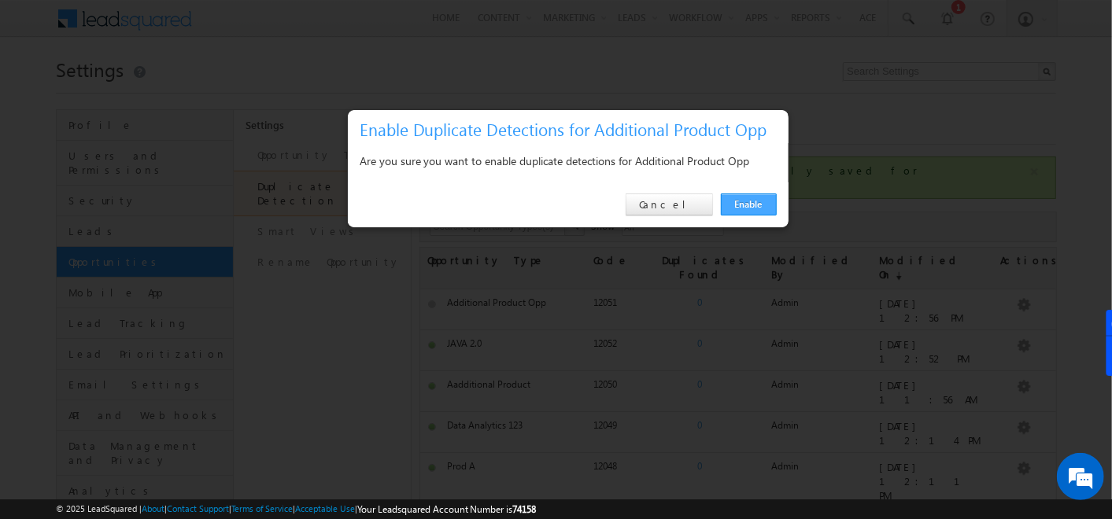
click at [755, 205] on link "Enable" at bounding box center [749, 205] width 56 height 22
